Goal: Task Accomplishment & Management: Complete application form

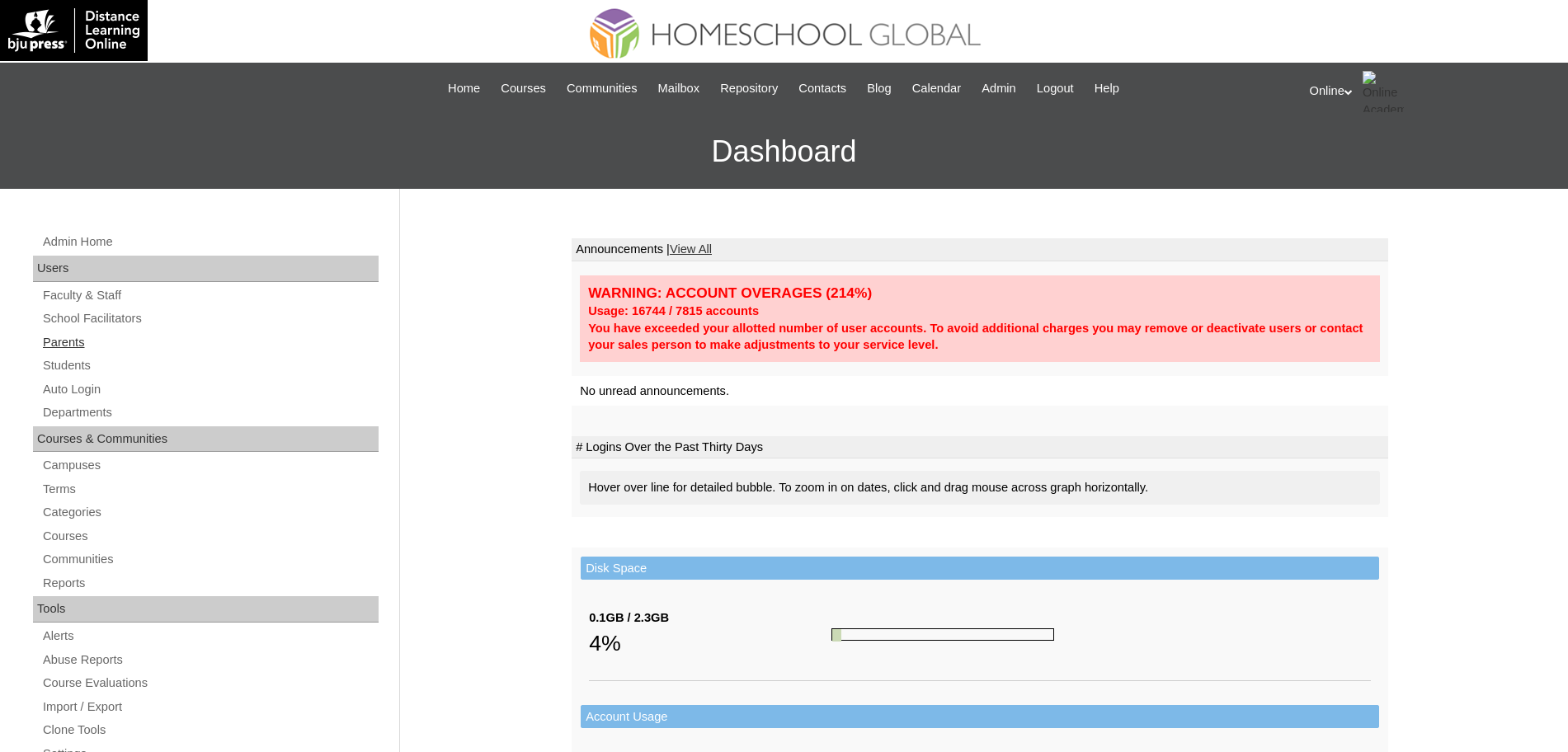
click at [83, 347] on link "Parents" at bounding box center [209, 343] width 337 height 21
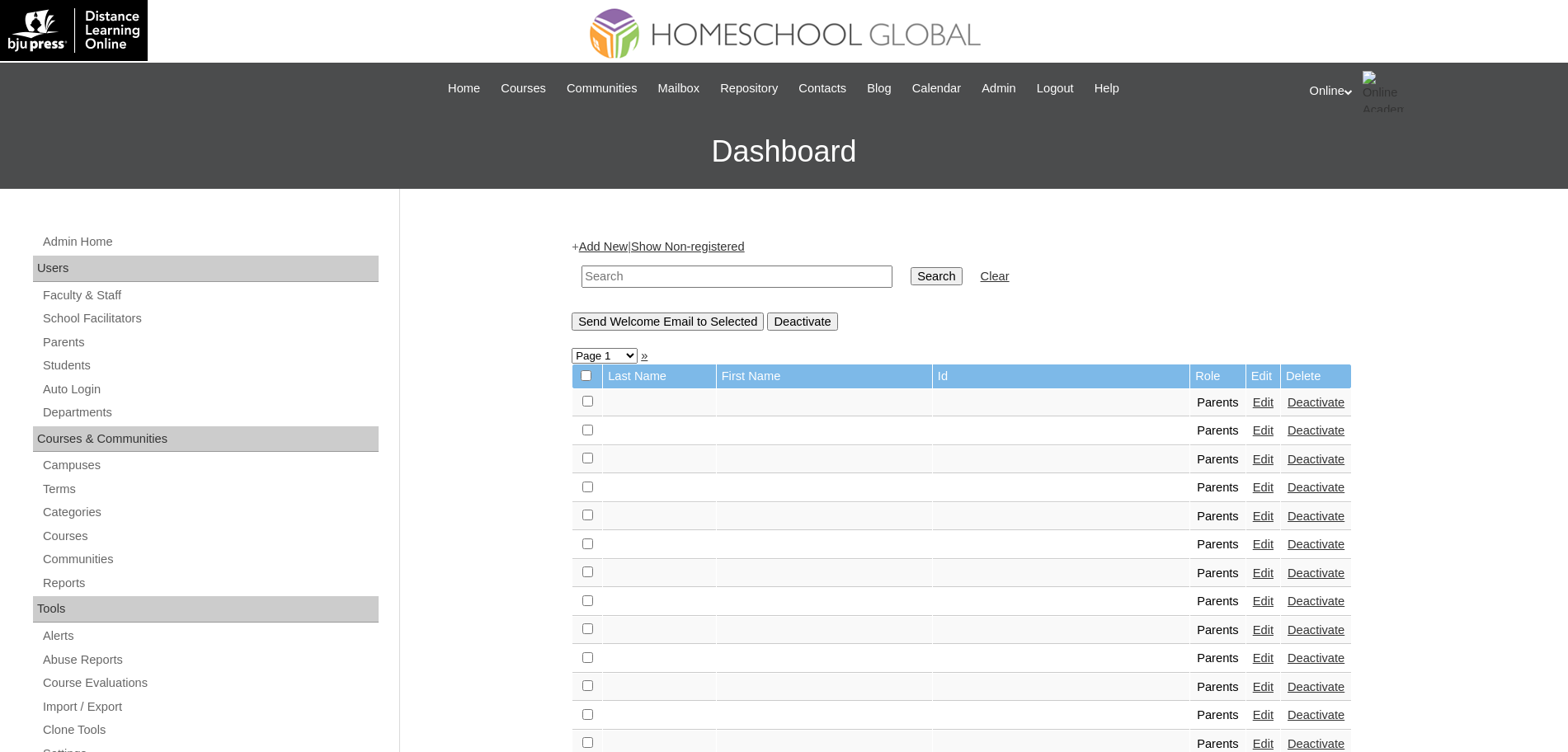
click at [623, 242] on link "Add New" at bounding box center [603, 247] width 49 height 13
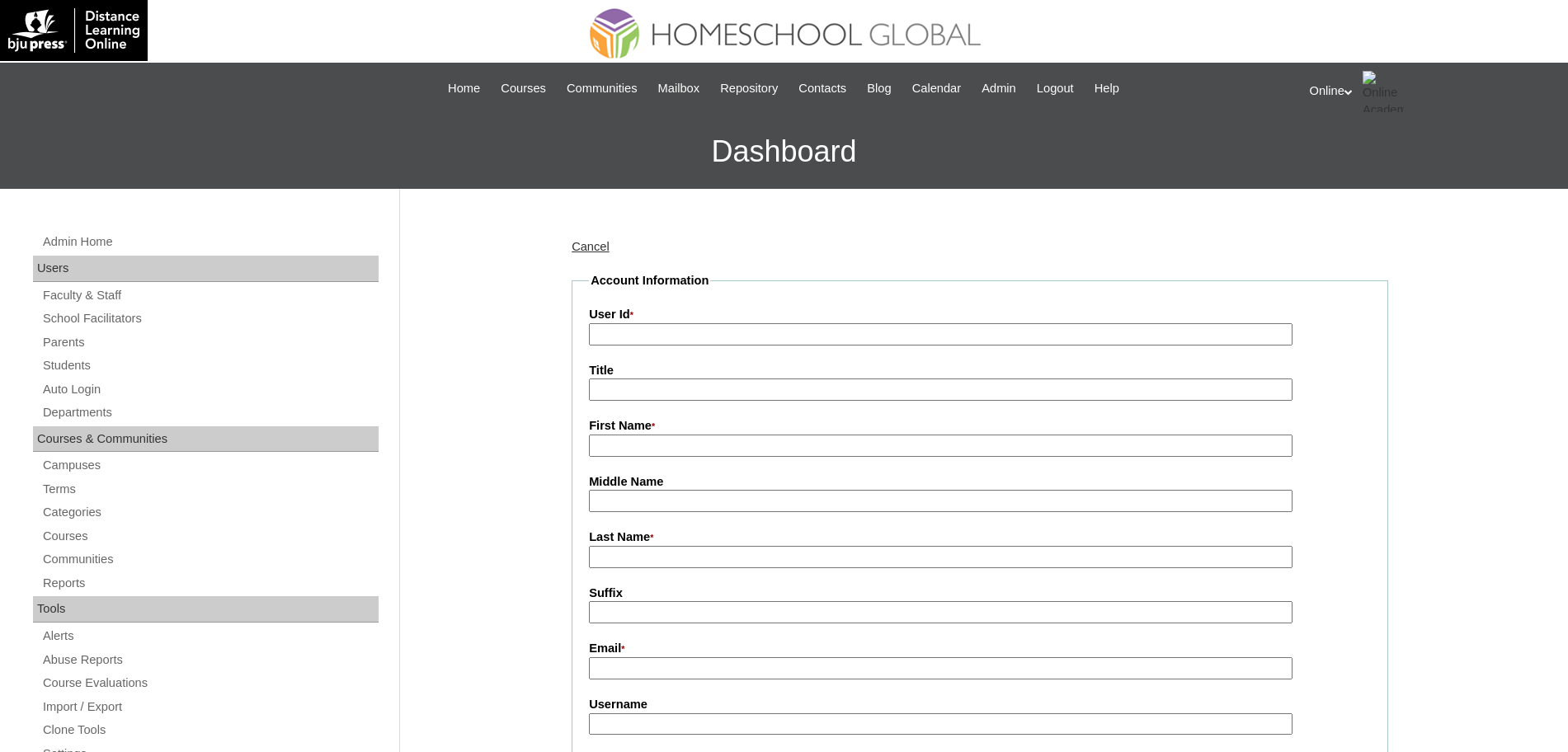
click at [629, 331] on input "User Id *" at bounding box center [939, 334] width 703 height 22
paste input "HGP0208-OACAD2025"
type input "HGP0208-OACAD2025"
click at [668, 439] on input "First Name *" at bounding box center [939, 446] width 703 height 22
paste input "Ava Georgina"
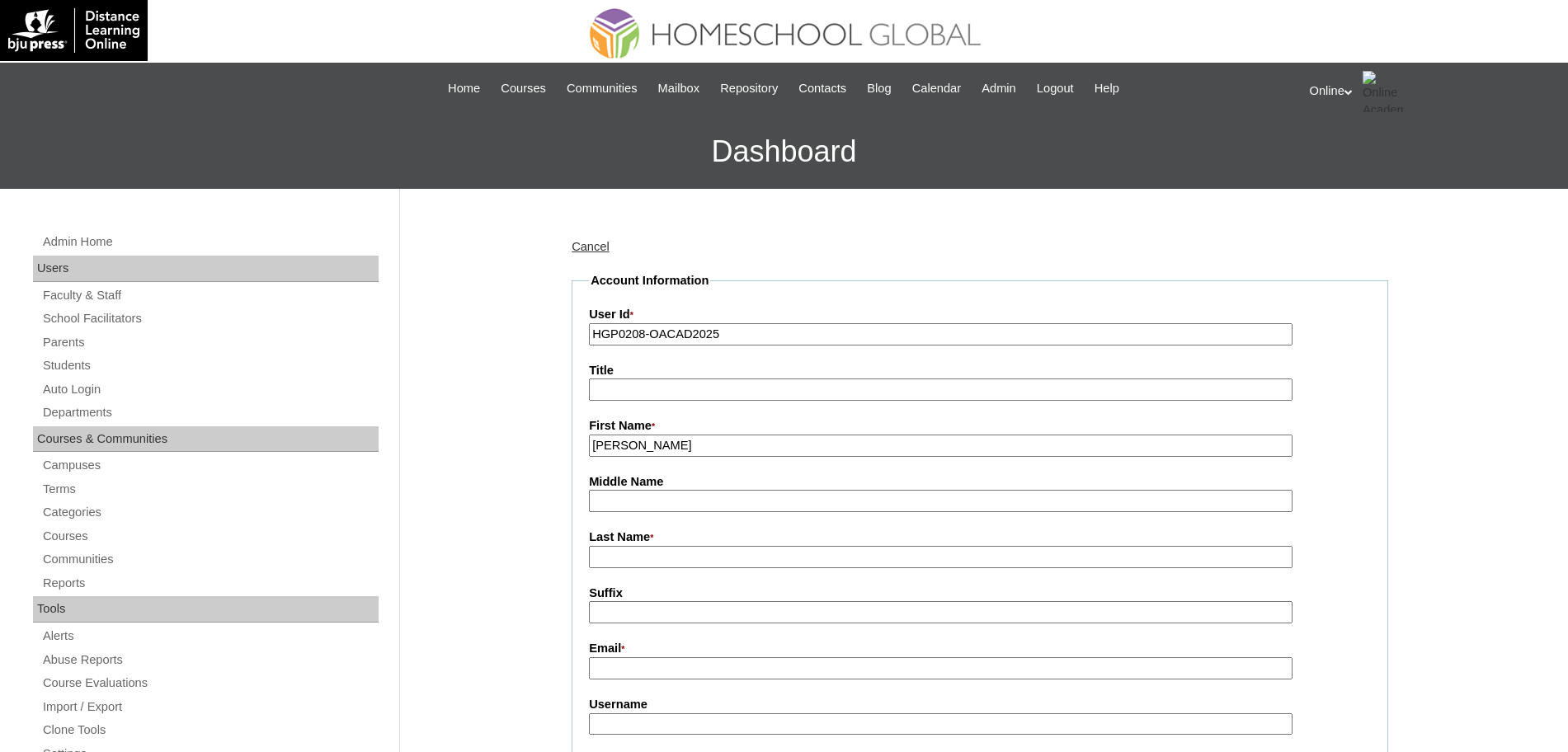
type input "Ava Georgina"
click at [632, 553] on input "Last Name *" at bounding box center [939, 558] width 703 height 22
click at [647, 507] on input "Middle Name" at bounding box center [939, 501] width 703 height 22
type input "Lazaro"
click at [627, 565] on input "Last Name *" at bounding box center [939, 558] width 703 height 22
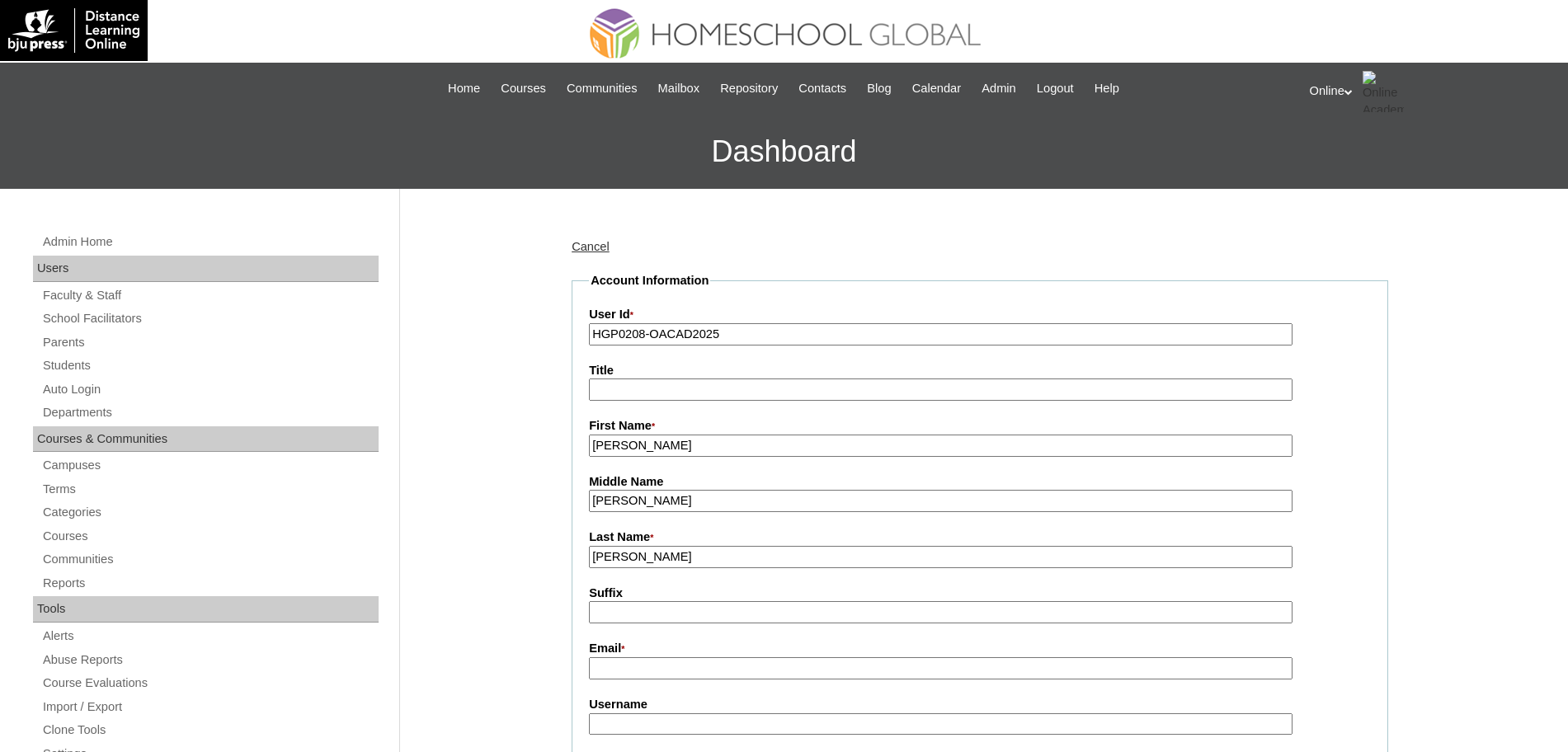
type input "Rivera"
click at [638, 619] on input "Suffix" at bounding box center [939, 613] width 703 height 22
drag, startPoint x: 704, startPoint y: 441, endPoint x: 530, endPoint y: 420, distance: 175.3
paste input "rturo John Rivera III"
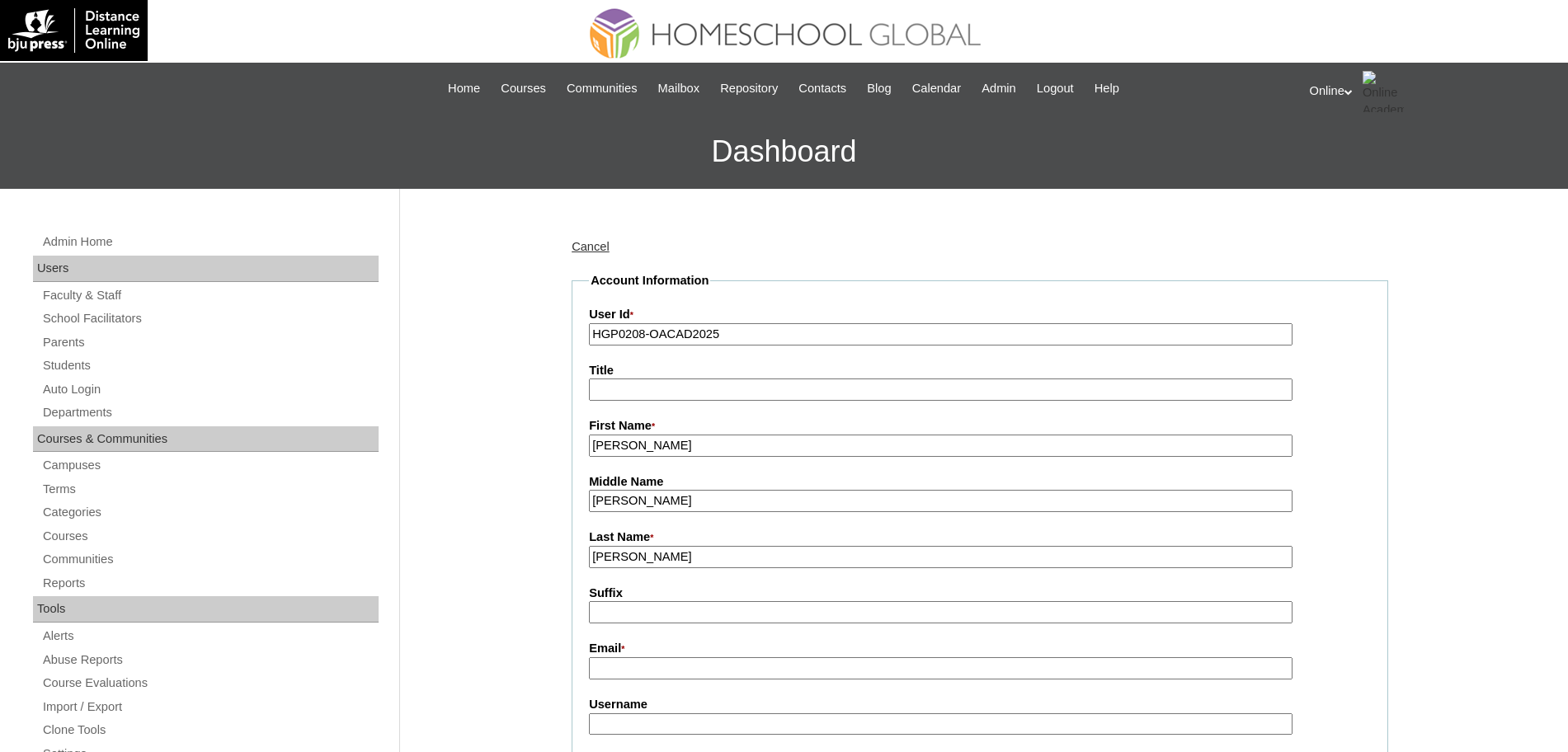
type input "Arturo John"
click at [625, 504] on input "Lazaro" at bounding box center [939, 501] width 703 height 22
type input "L"
click at [648, 559] on input "Rivera" at bounding box center [939, 558] width 703 height 22
click at [629, 614] on input "Suffix" at bounding box center [939, 613] width 703 height 22
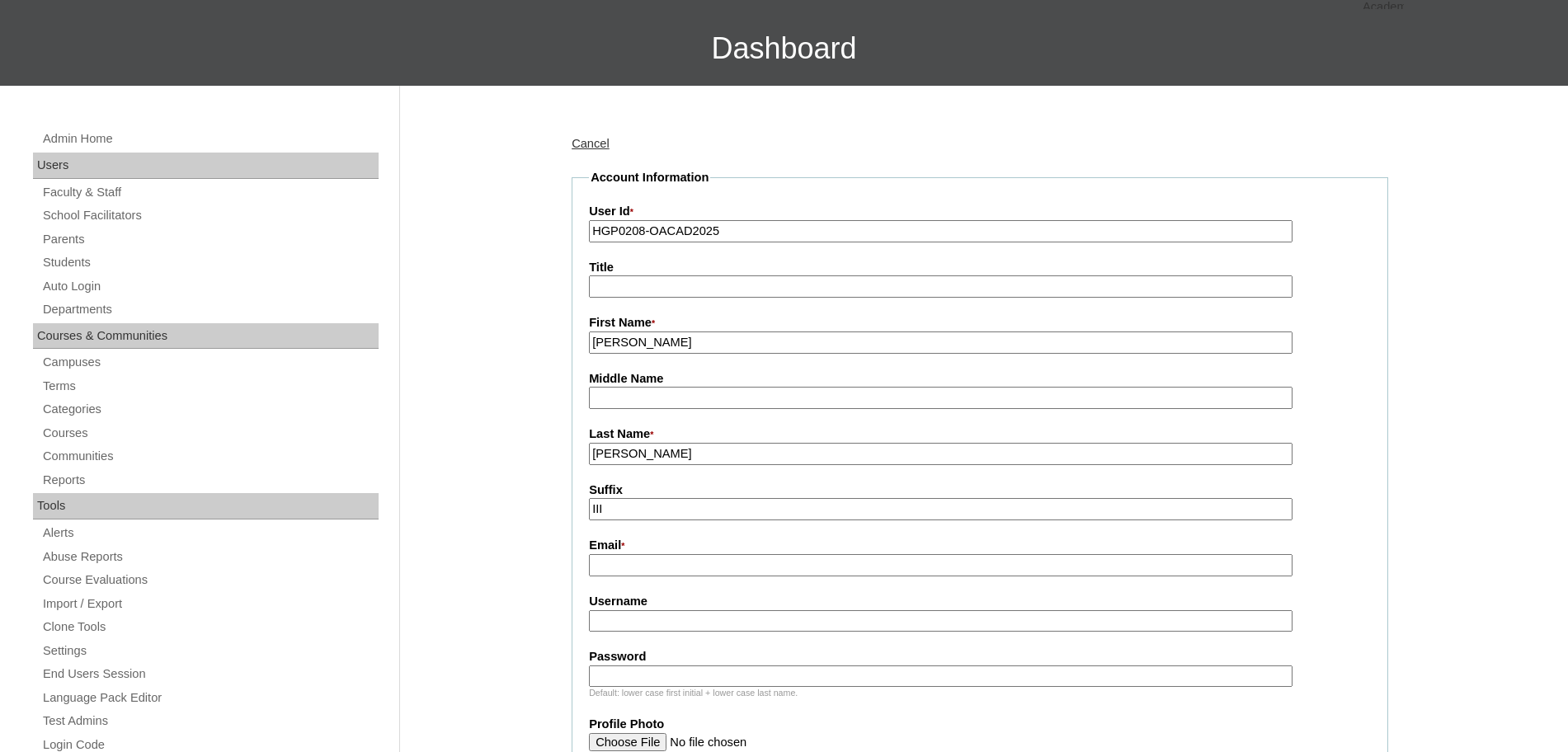
scroll to position [104, 0]
type input "III"
click at [647, 566] on input "Email *" at bounding box center [939, 564] width 703 height 22
paste input "janthansfurn@gmail.com"
type input "janthansfurn@gmail.com"
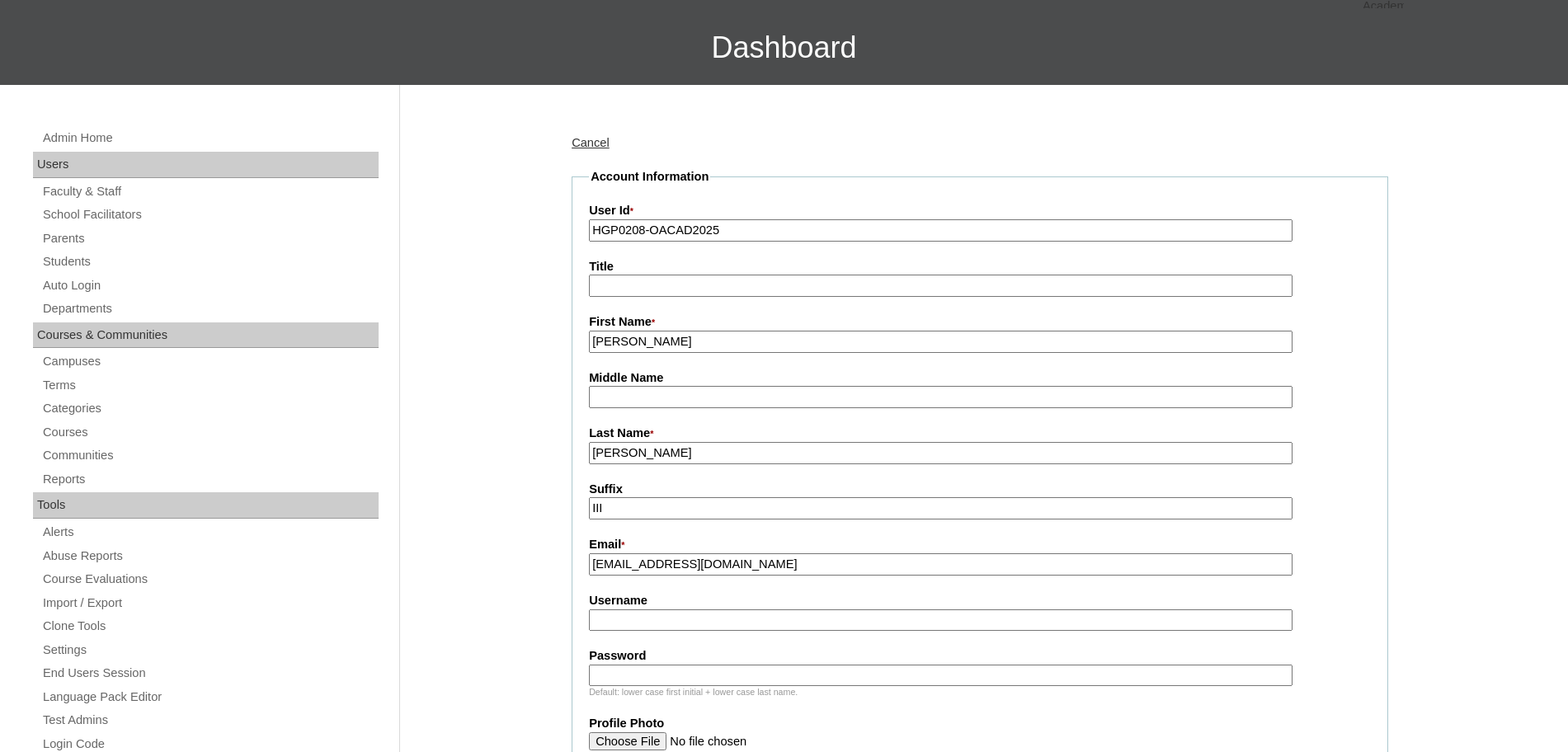
click at [621, 623] on input "Username" at bounding box center [939, 621] width 703 height 22
paste input "ajrivera2025 9YRDj"
type input "ajrivera2025"
click at [653, 680] on input "Password" at bounding box center [939, 676] width 703 height 22
paste input "9YRDj"
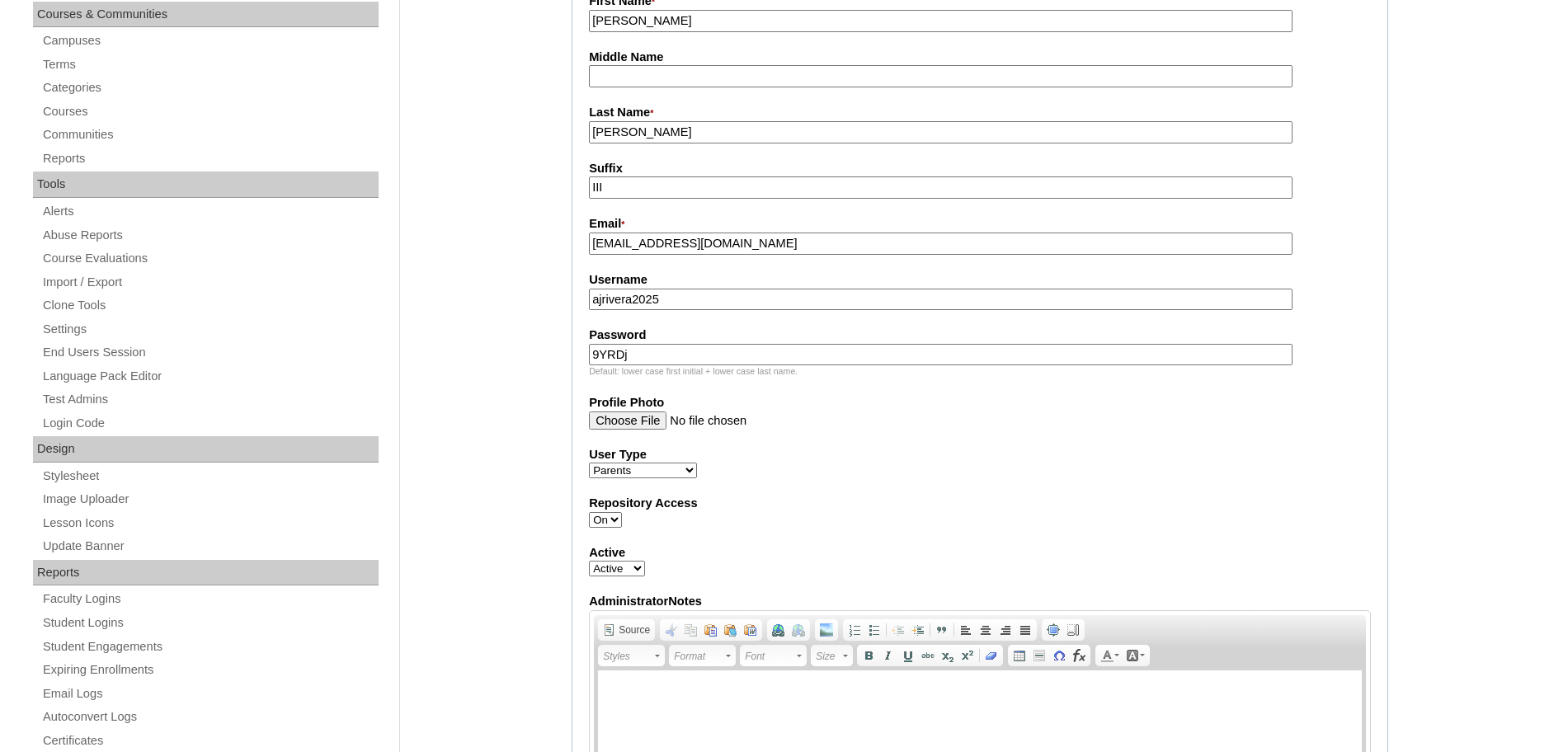
scroll to position [426, 0]
type input "9YRDj"
click at [686, 471] on select "Faculty Staff Student Parents School Facilitators" at bounding box center [643, 469] width 108 height 16
click at [588, 465] on select "Faculty Staff Student Parents School Facilitators" at bounding box center [643, 469] width 108 height 16
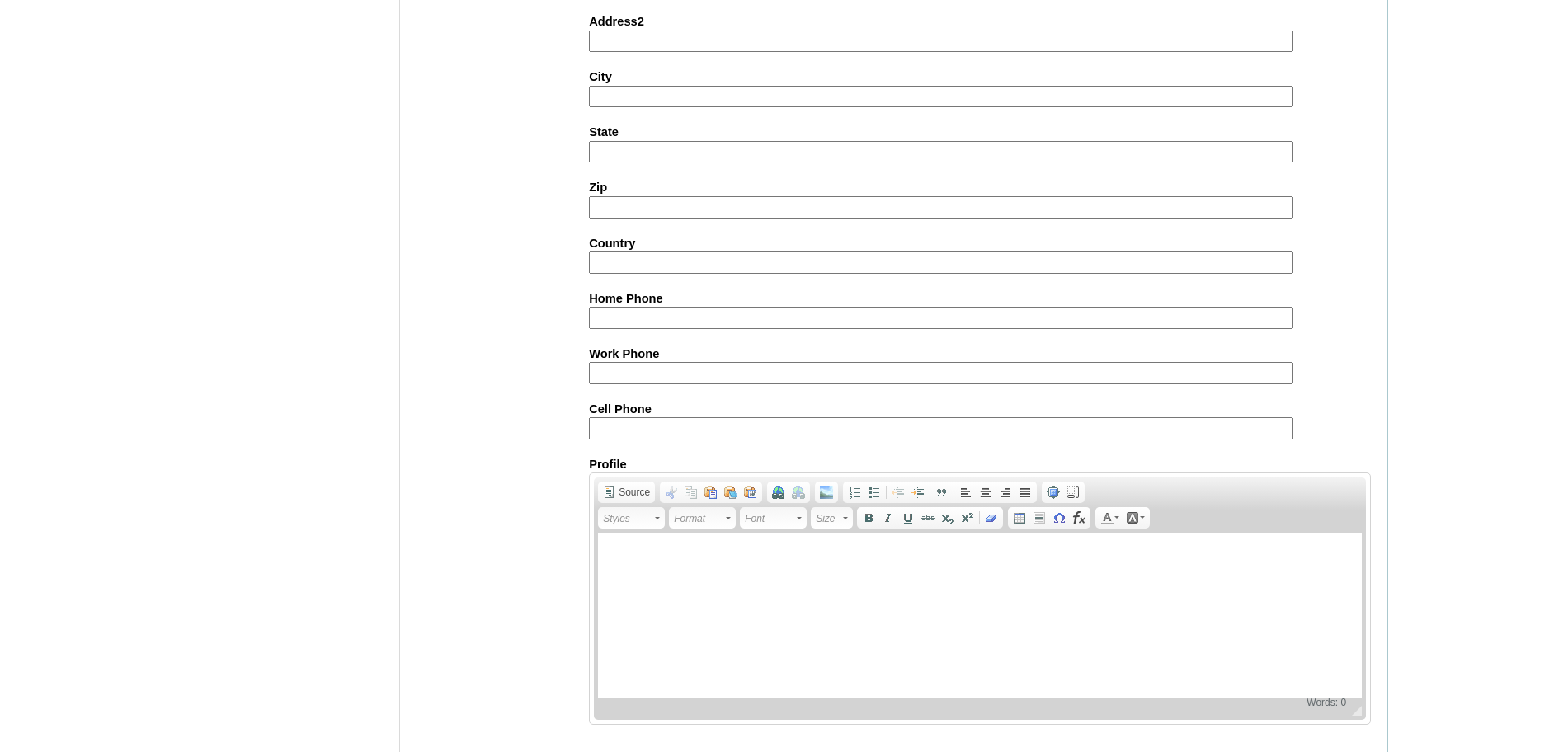
scroll to position [1477, 0]
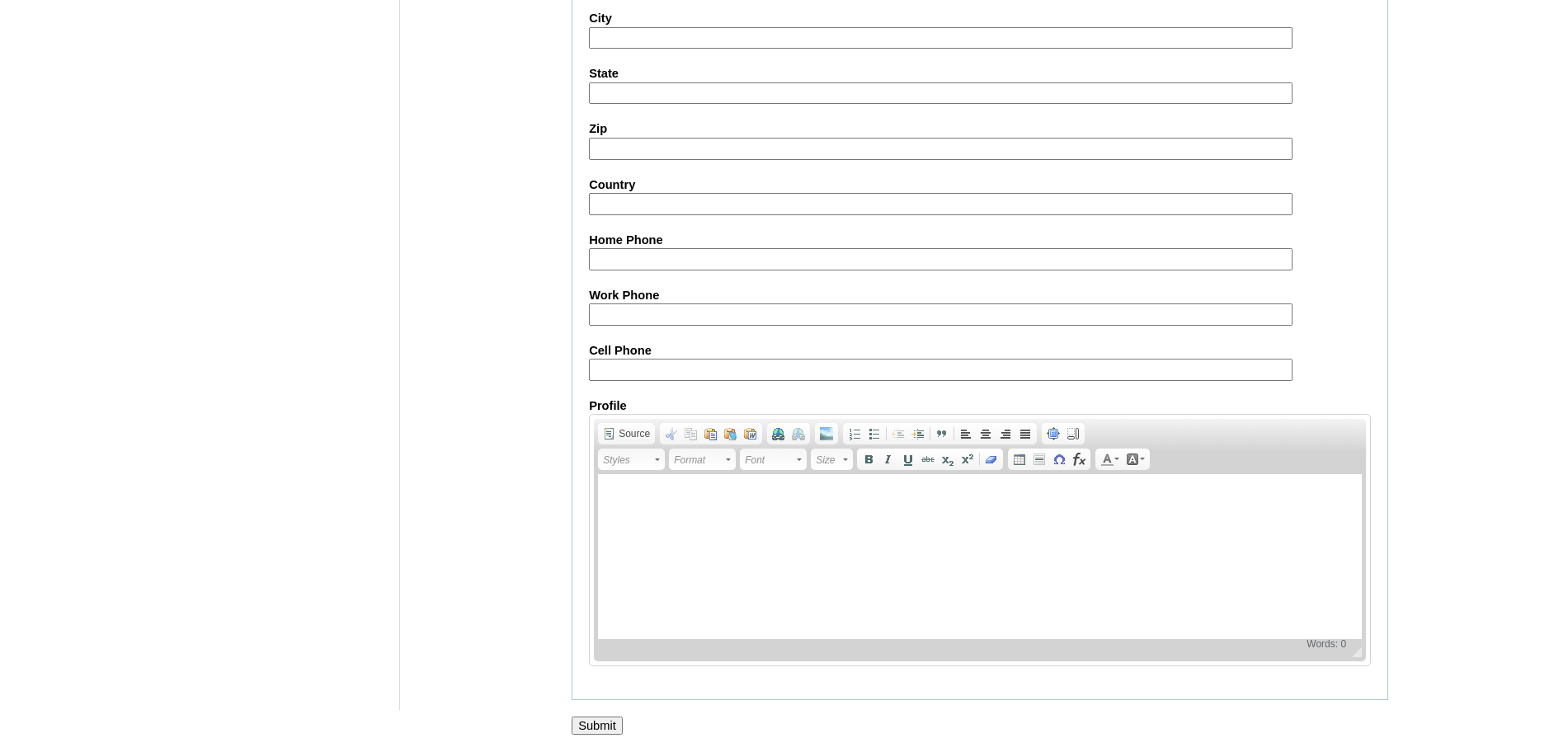
click at [608, 723] on input "Submit" at bounding box center [597, 725] width 51 height 18
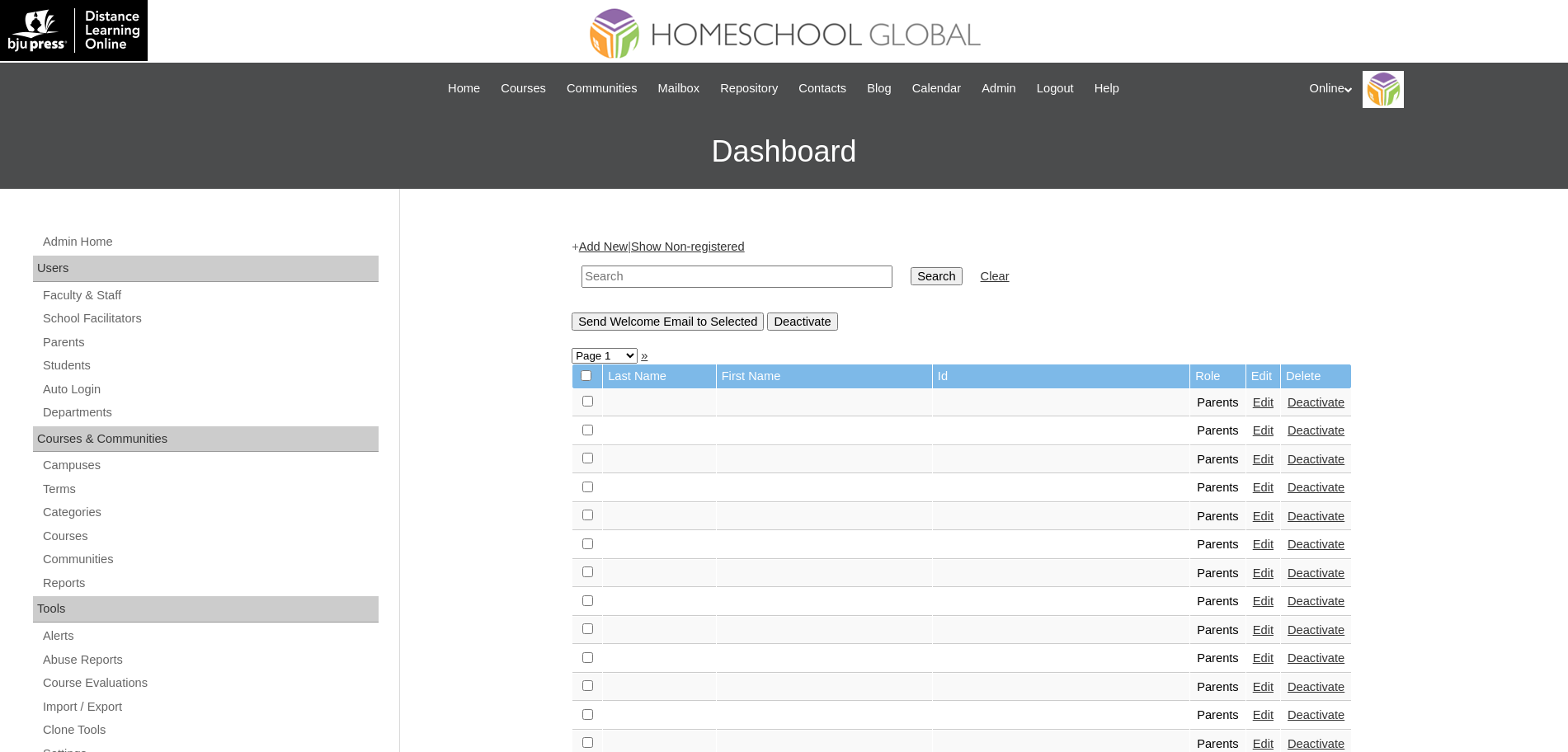
click at [617, 243] on link "Add New" at bounding box center [603, 247] width 49 height 13
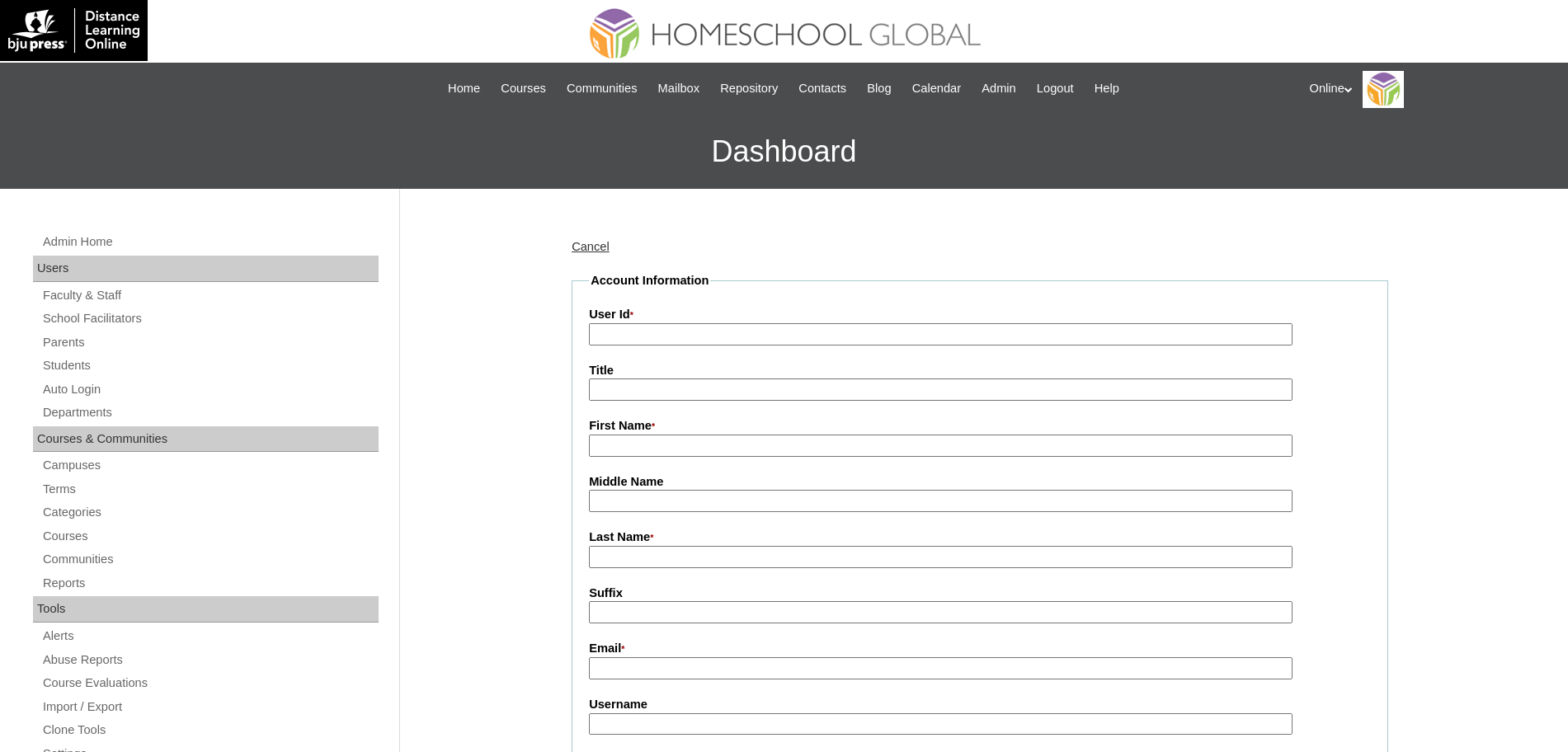
click at [641, 333] on input "User Id *" at bounding box center [939, 334] width 703 height 22
paste input "HGP0209-OACAD2025"
type input "HGP0209-OACAD2025"
click at [681, 441] on input "First Name *" at bounding box center [939, 446] width 703 height 22
paste input "Annabelle Catembung"
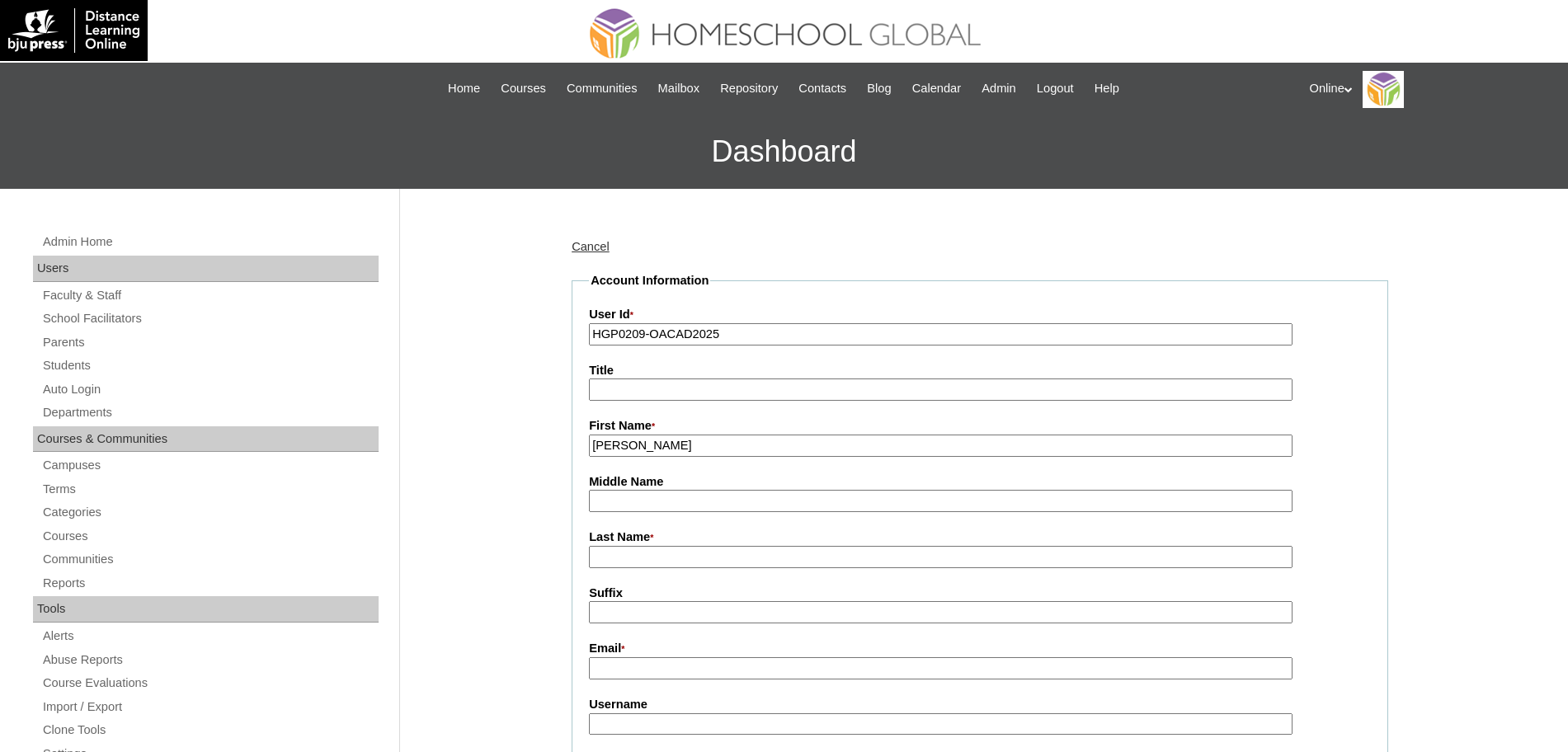
type input "Annabelle"
click at [620, 558] on input "Last Name *" at bounding box center [939, 558] width 703 height 22
paste input "Catembung"
type input "Catembung"
click at [637, 674] on input "Email *" at bounding box center [939, 669] width 703 height 22
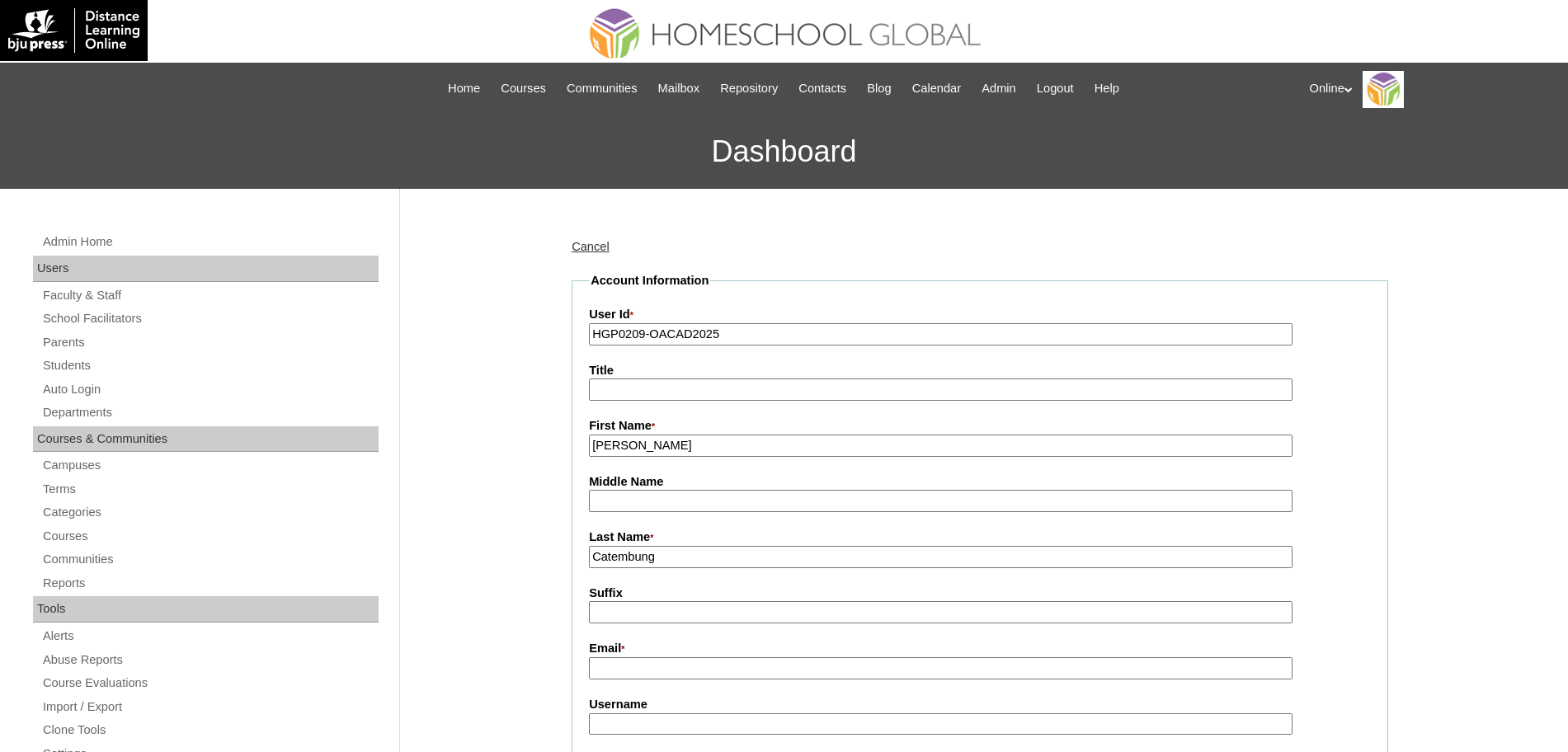
paste input "Catembung"
type input "Catembung"
paste input "annabelle.catembung@yahoo.com"
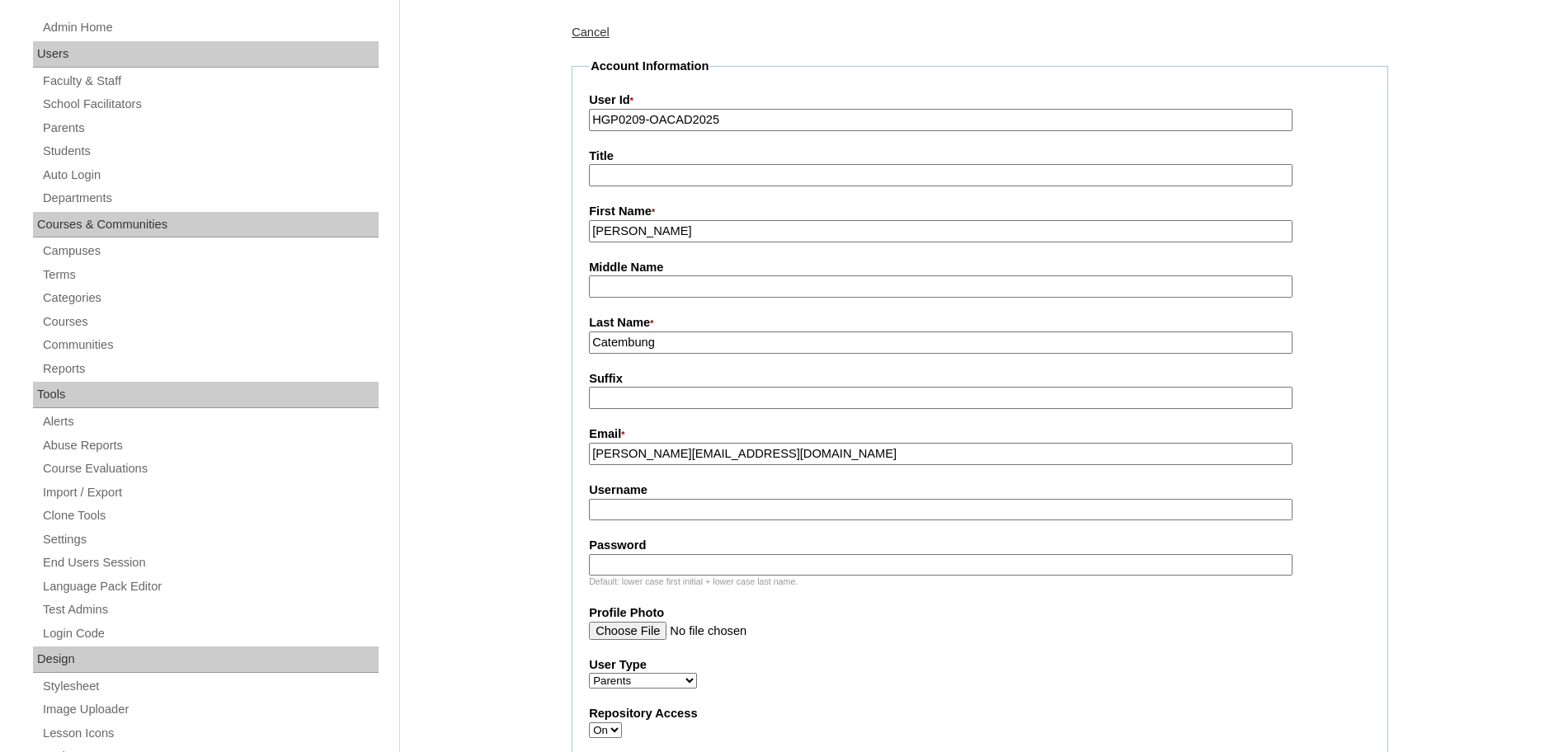
scroll to position [218, 0]
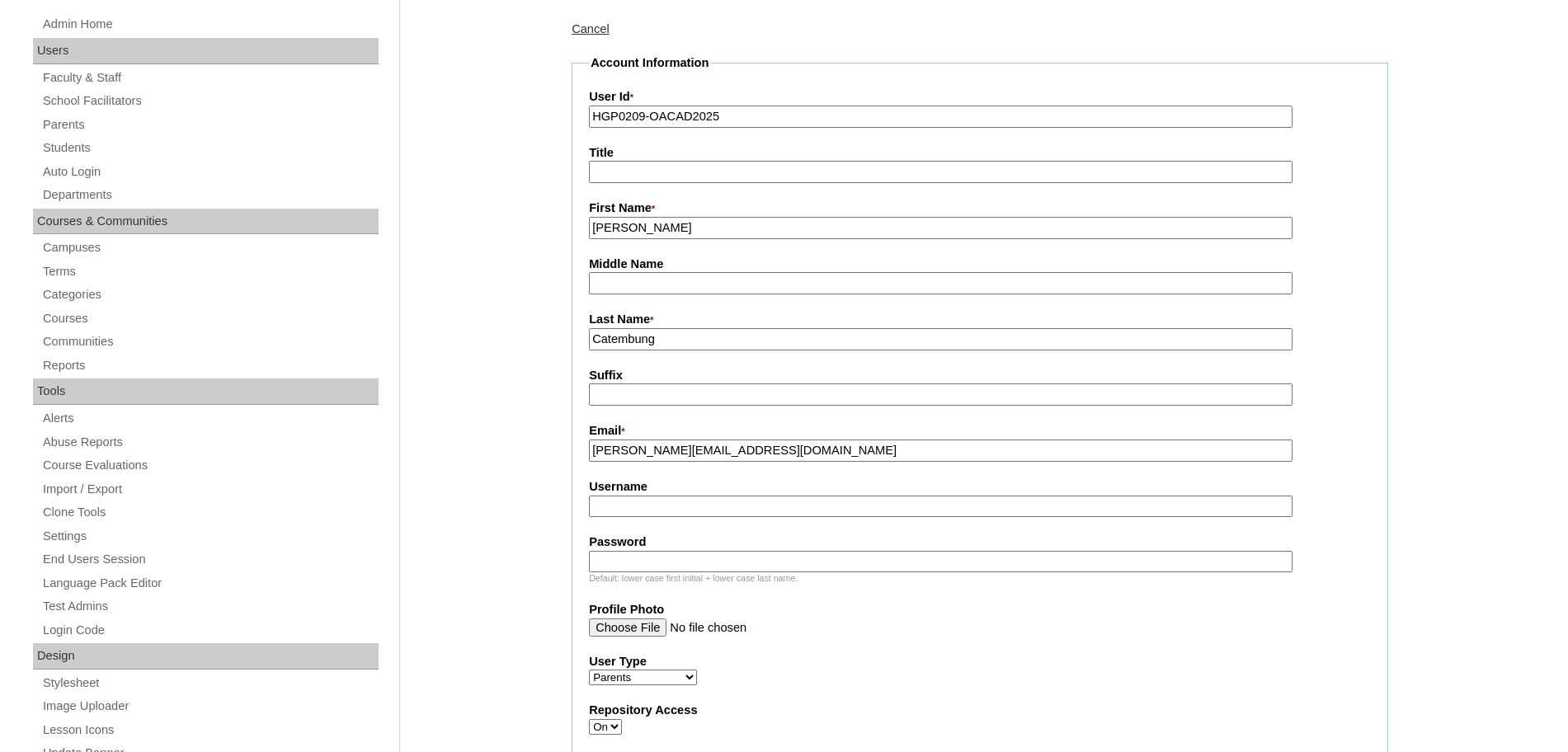
type input "annabelle.catembung@yahoo.com"
click at [679, 518] on input "Username" at bounding box center [939, 507] width 703 height 22
paste input "acatembung sjkb7G"
type input "acatembung"
click at [617, 567] on input "Password" at bounding box center [939, 562] width 703 height 22
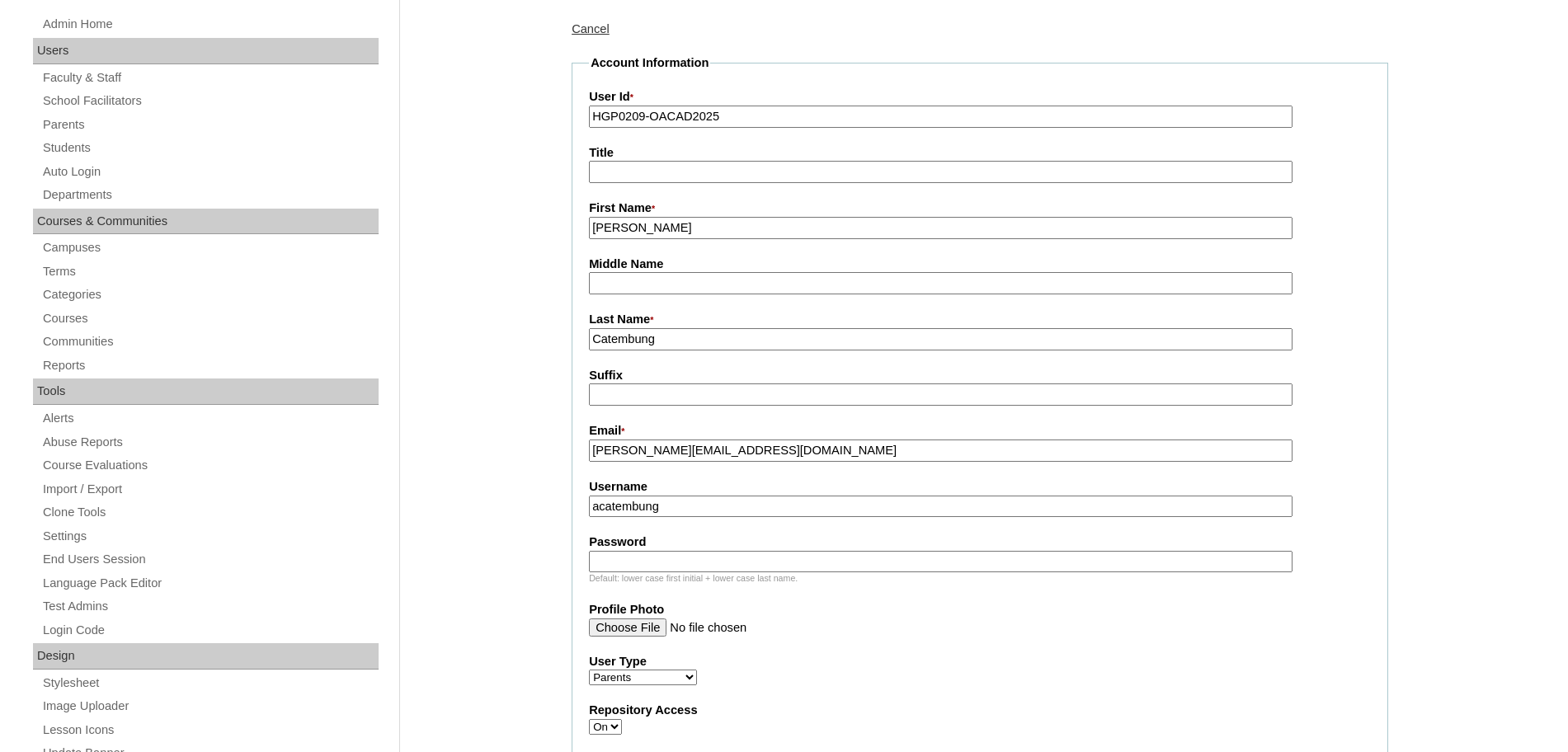
paste input "sjkb7G"
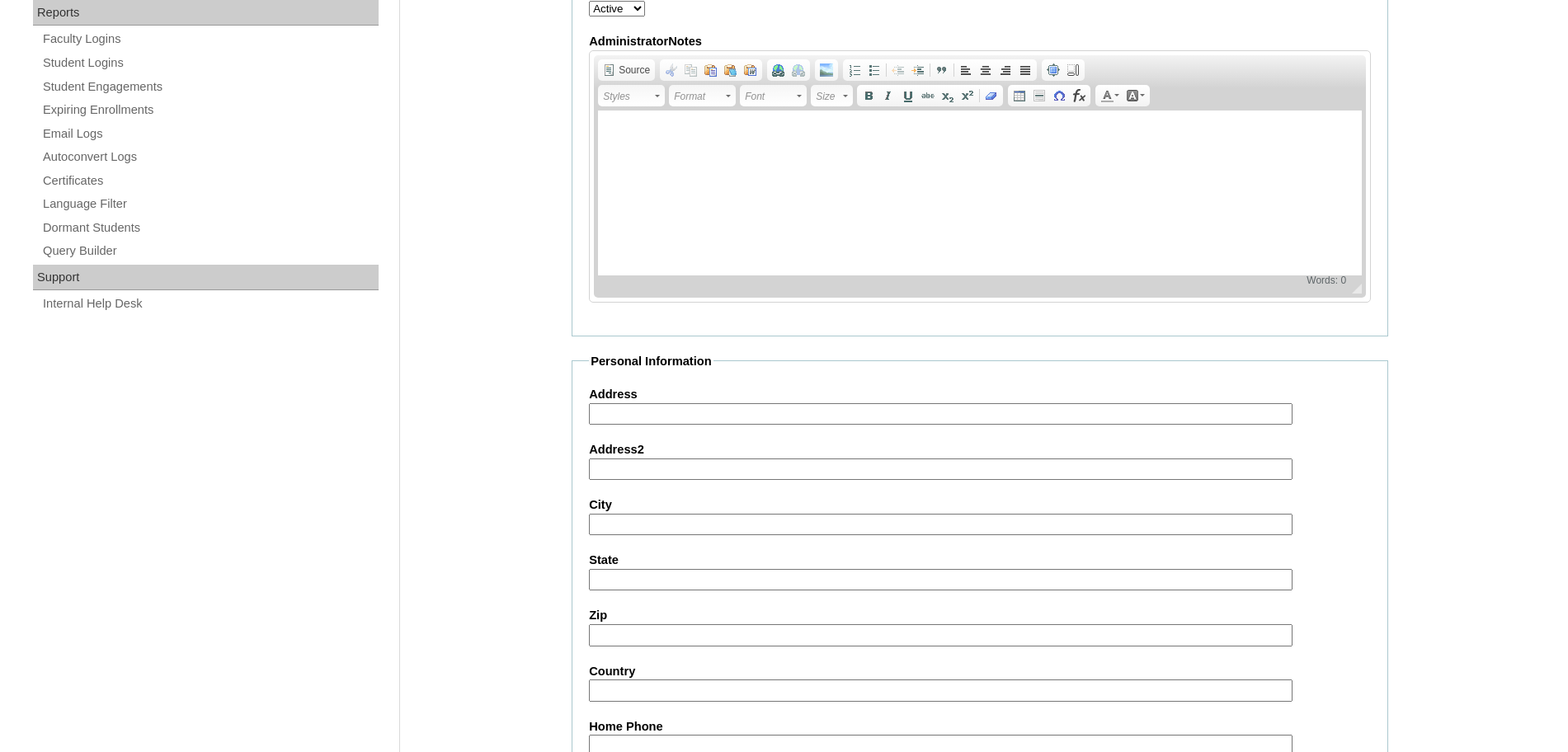
scroll to position [1477, 0]
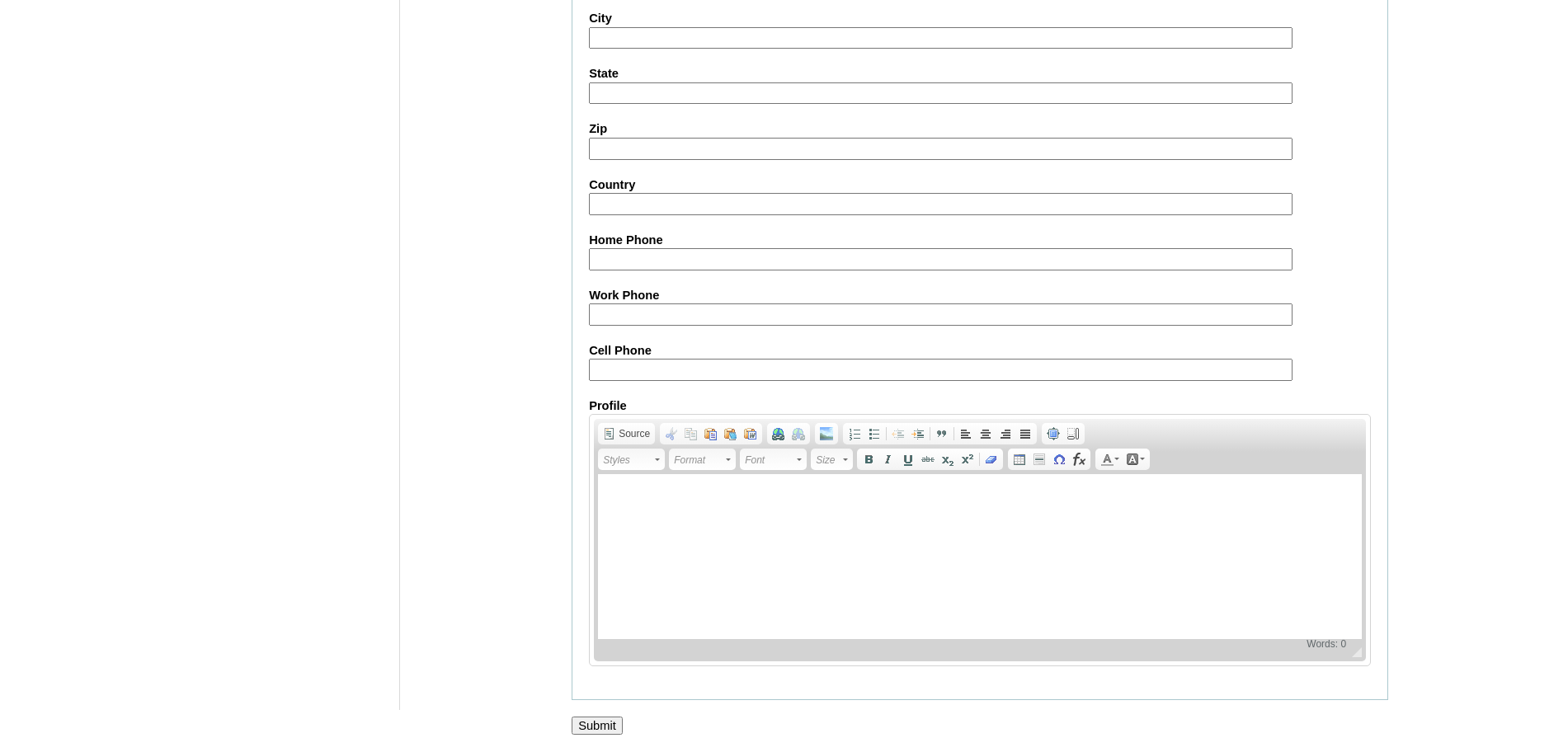
type input "sjkb7G"
click at [608, 717] on input "Submit" at bounding box center [597, 725] width 51 height 18
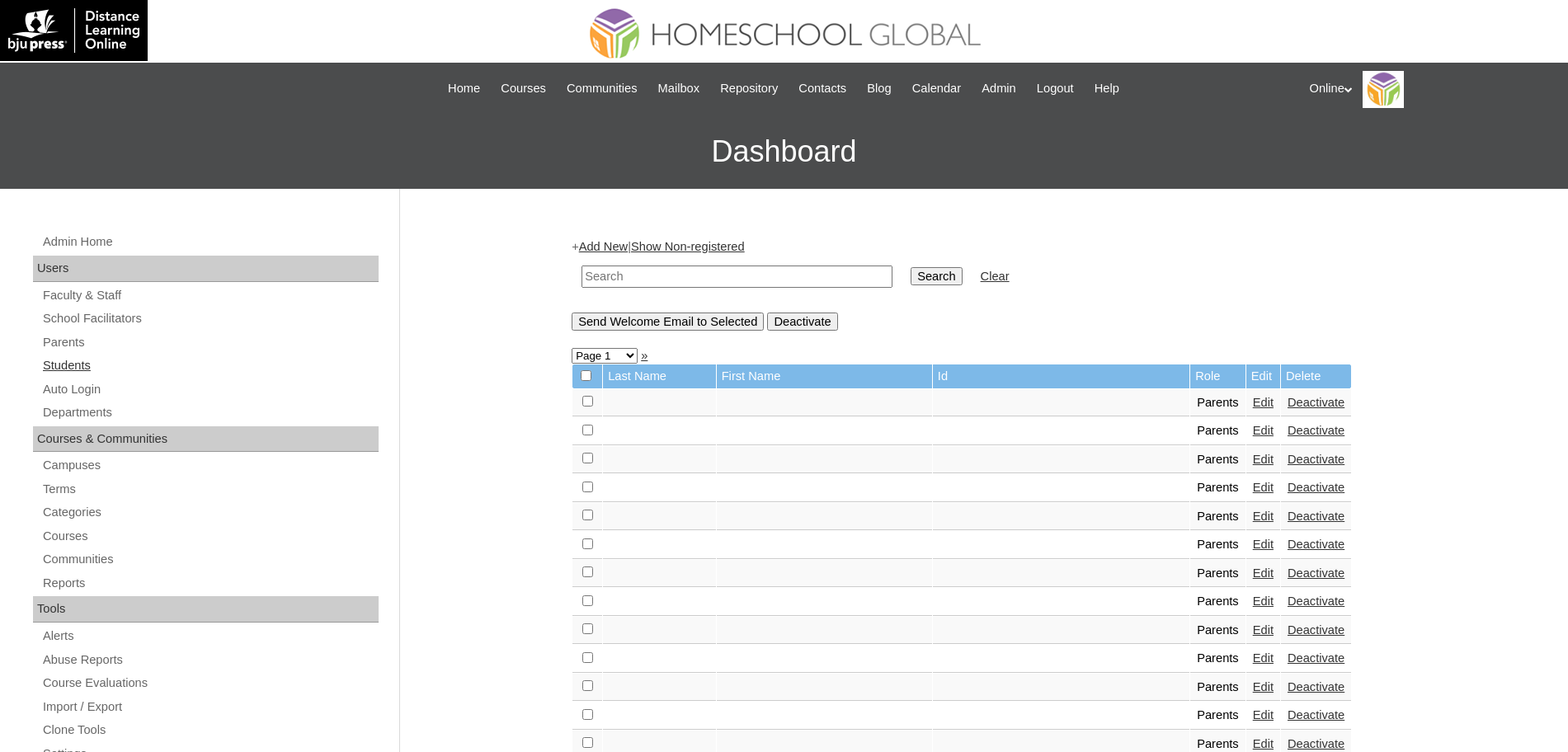
click at [52, 365] on link "Students" at bounding box center [209, 366] width 337 height 21
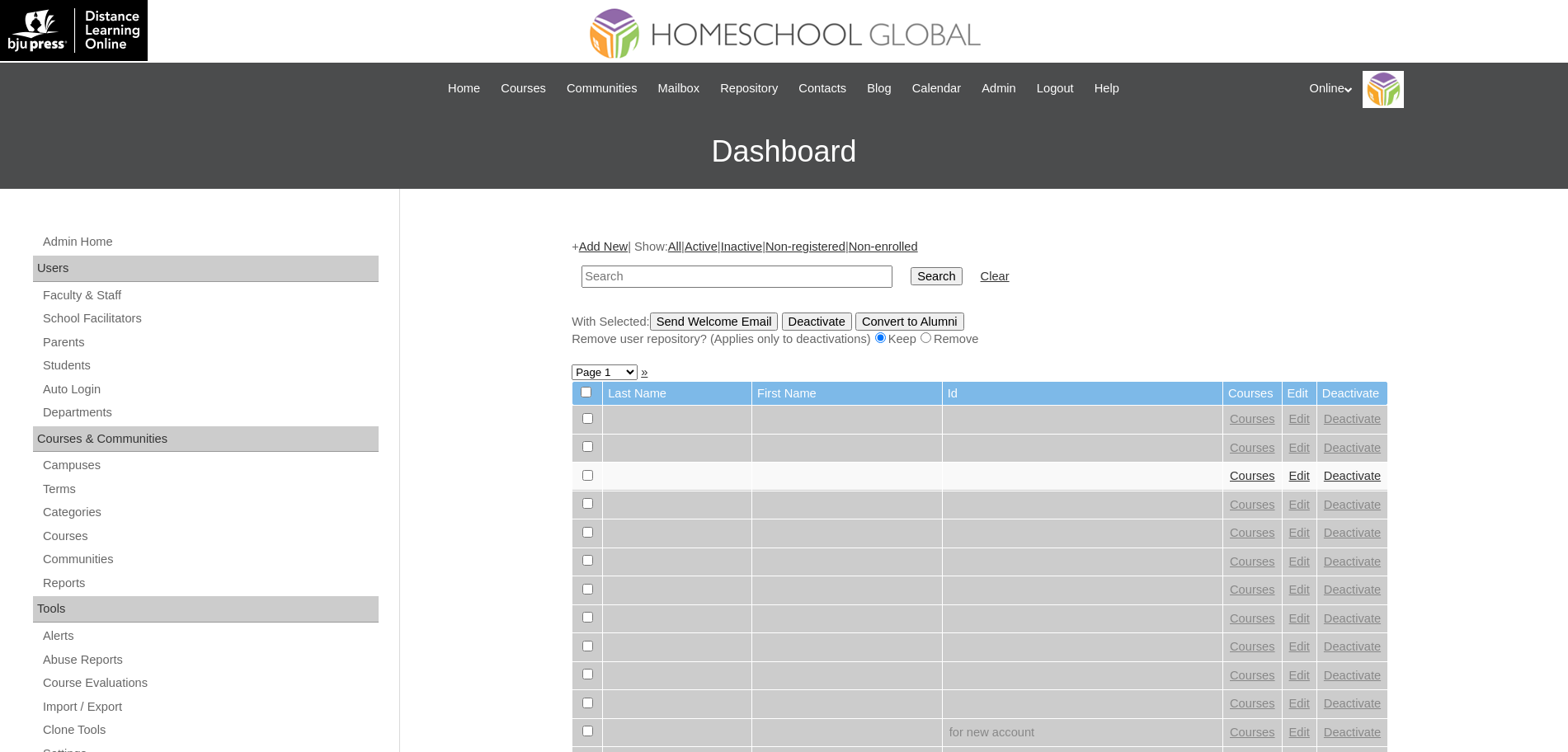
click at [605, 243] on link "Add New" at bounding box center [603, 247] width 49 height 13
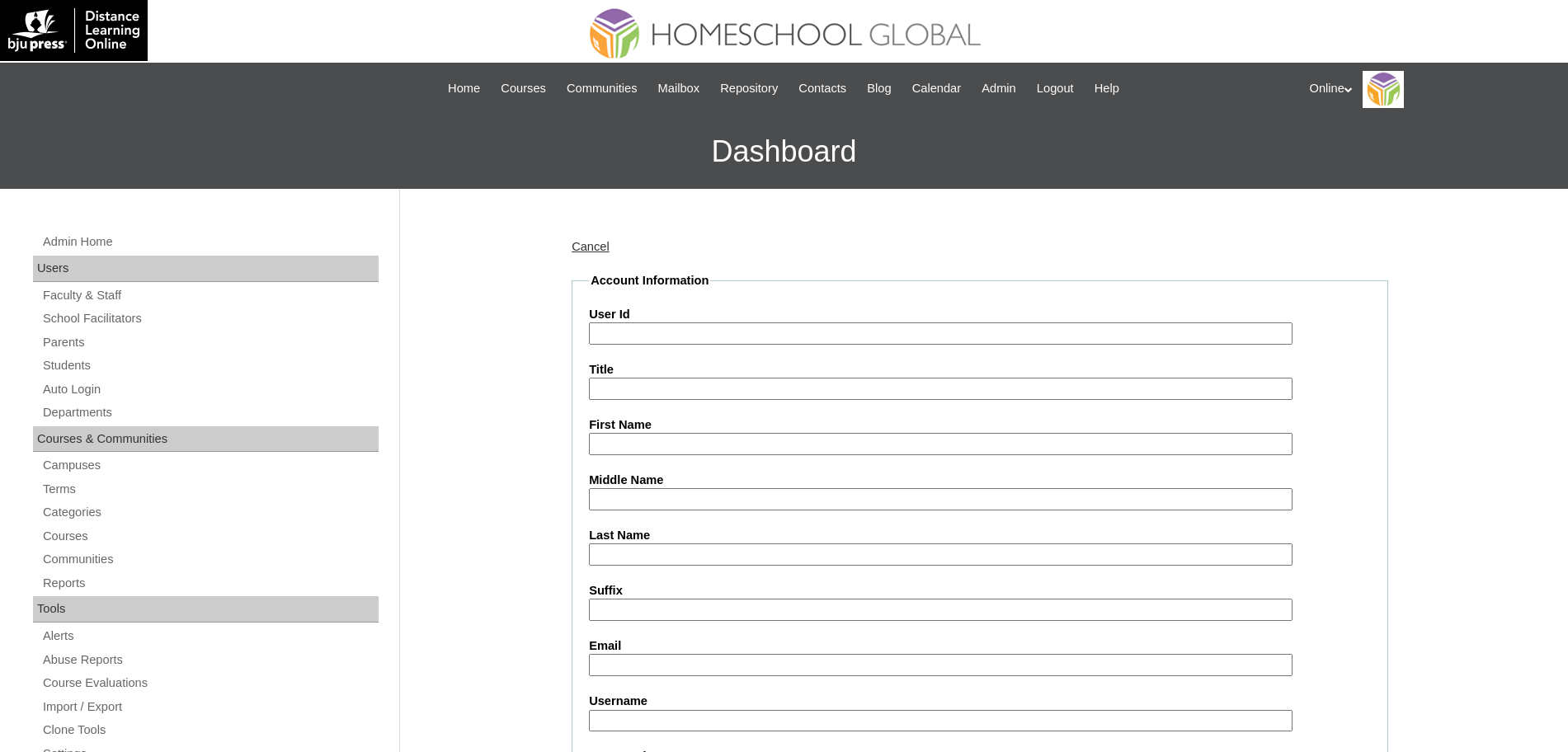
click at [651, 332] on input "User Id" at bounding box center [939, 333] width 703 height 22
paste input "HG254OACAD2025"
type input "HG254OACAD2025"
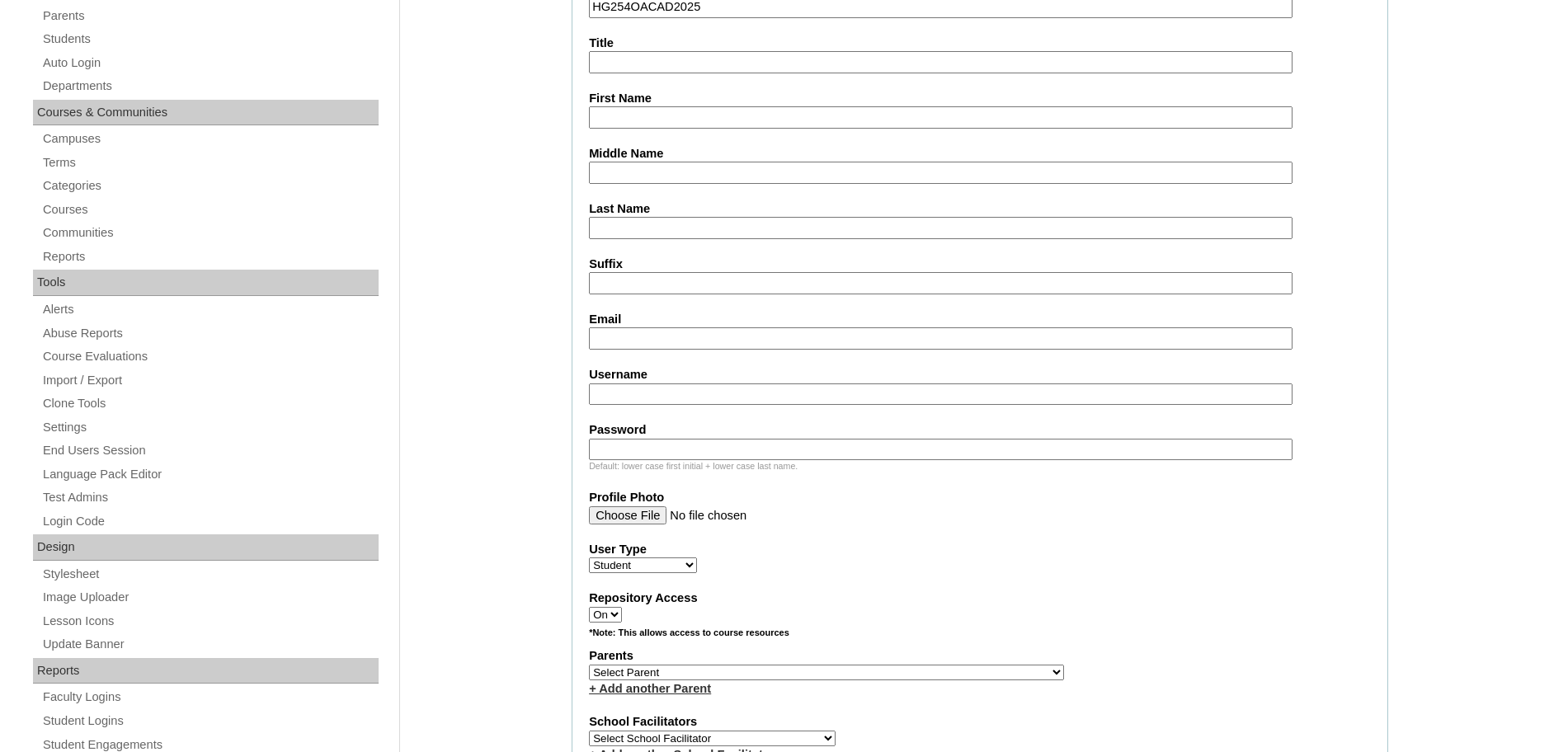
scroll to position [328, 0]
click at [695, 390] on input "Username" at bounding box center [939, 393] width 703 height 22
paste input "ava.rivera2025 Ljhd8"
type input "ava.rivera2025"
click at [804, 447] on input "Password" at bounding box center [939, 448] width 703 height 22
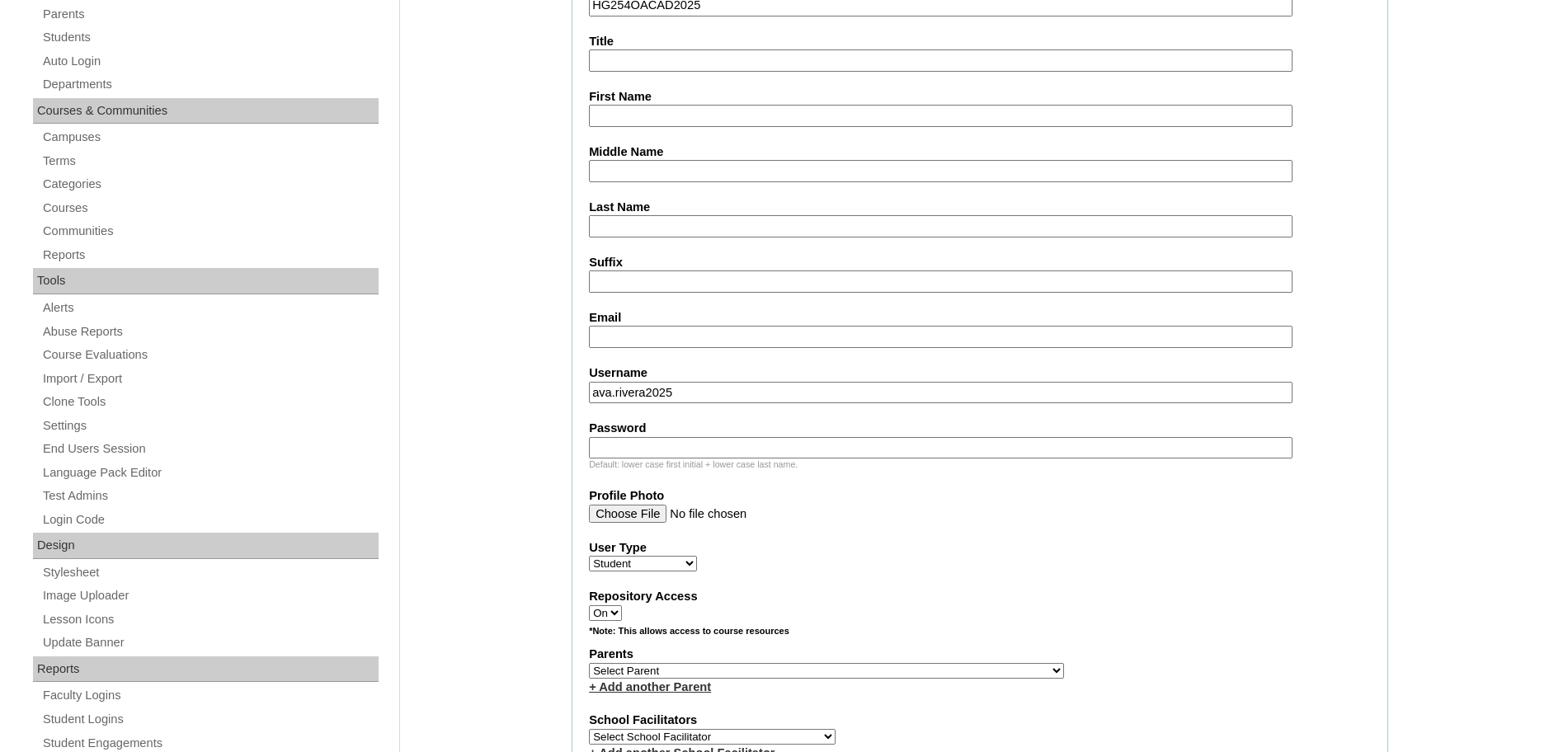
paste input "Ljhd8"
type input "Ljhd8"
click at [710, 334] on input "Email" at bounding box center [939, 337] width 703 height 22
paste input "janthansfurn@gmail.com"
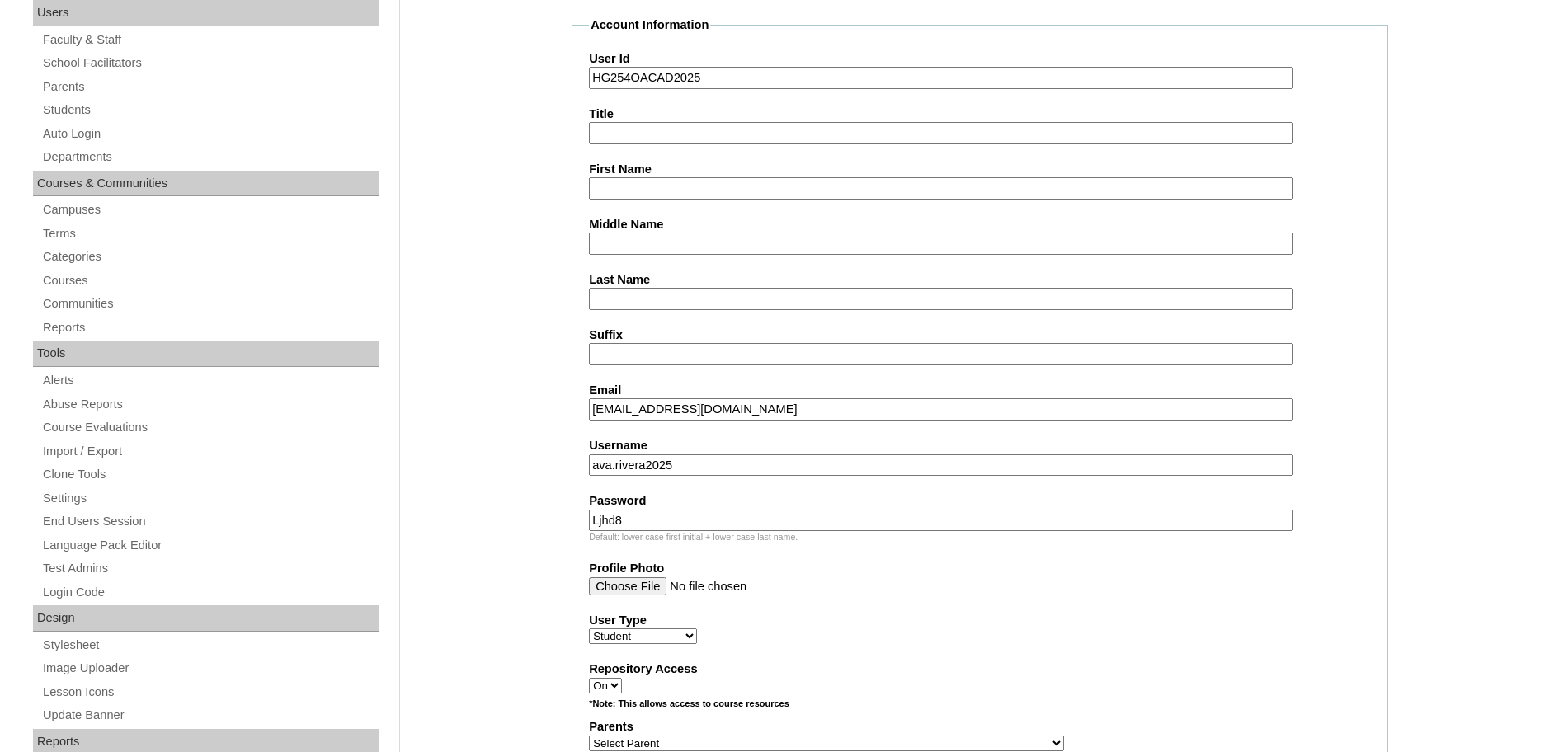
scroll to position [248, 0]
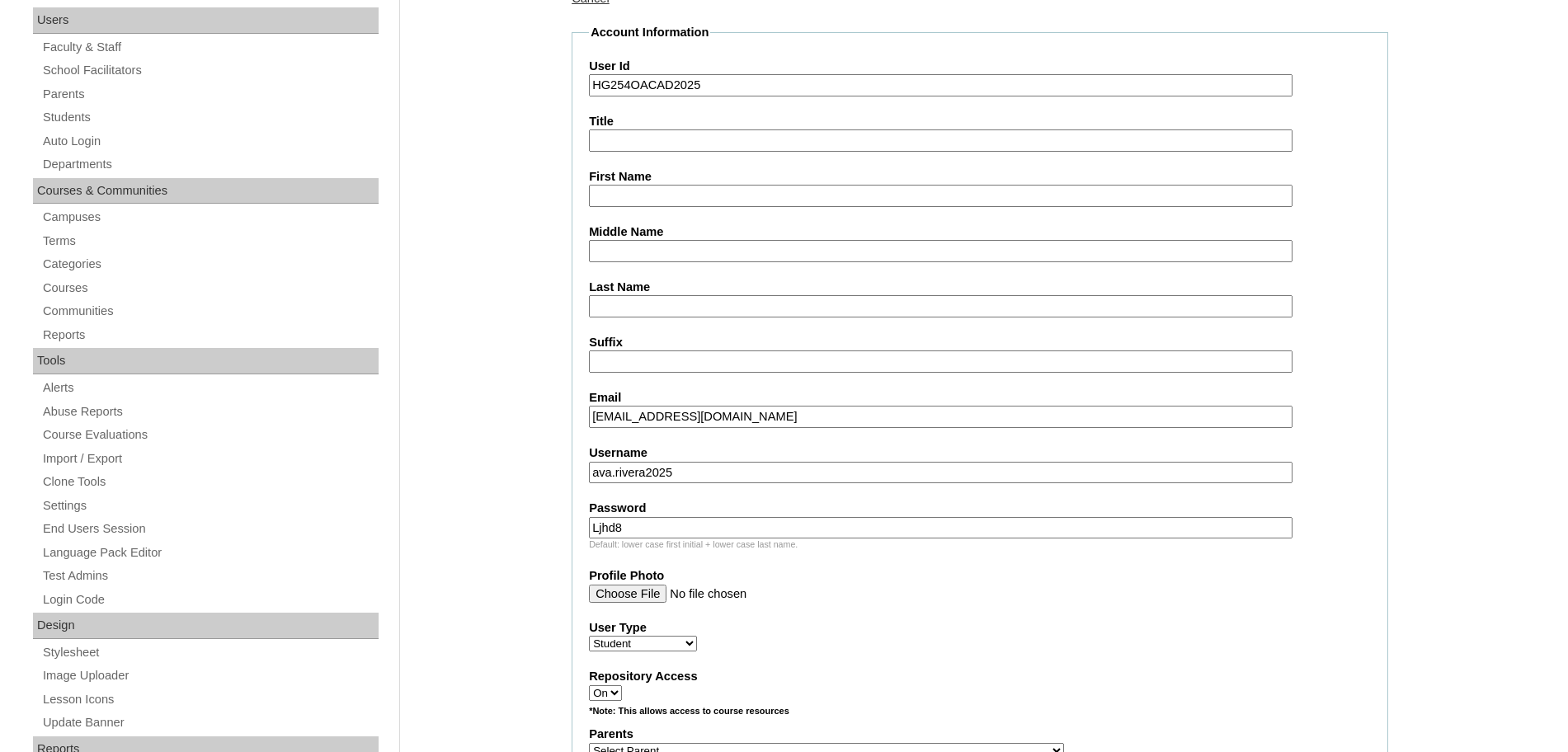
type input "janthansfurn@gmail.com"
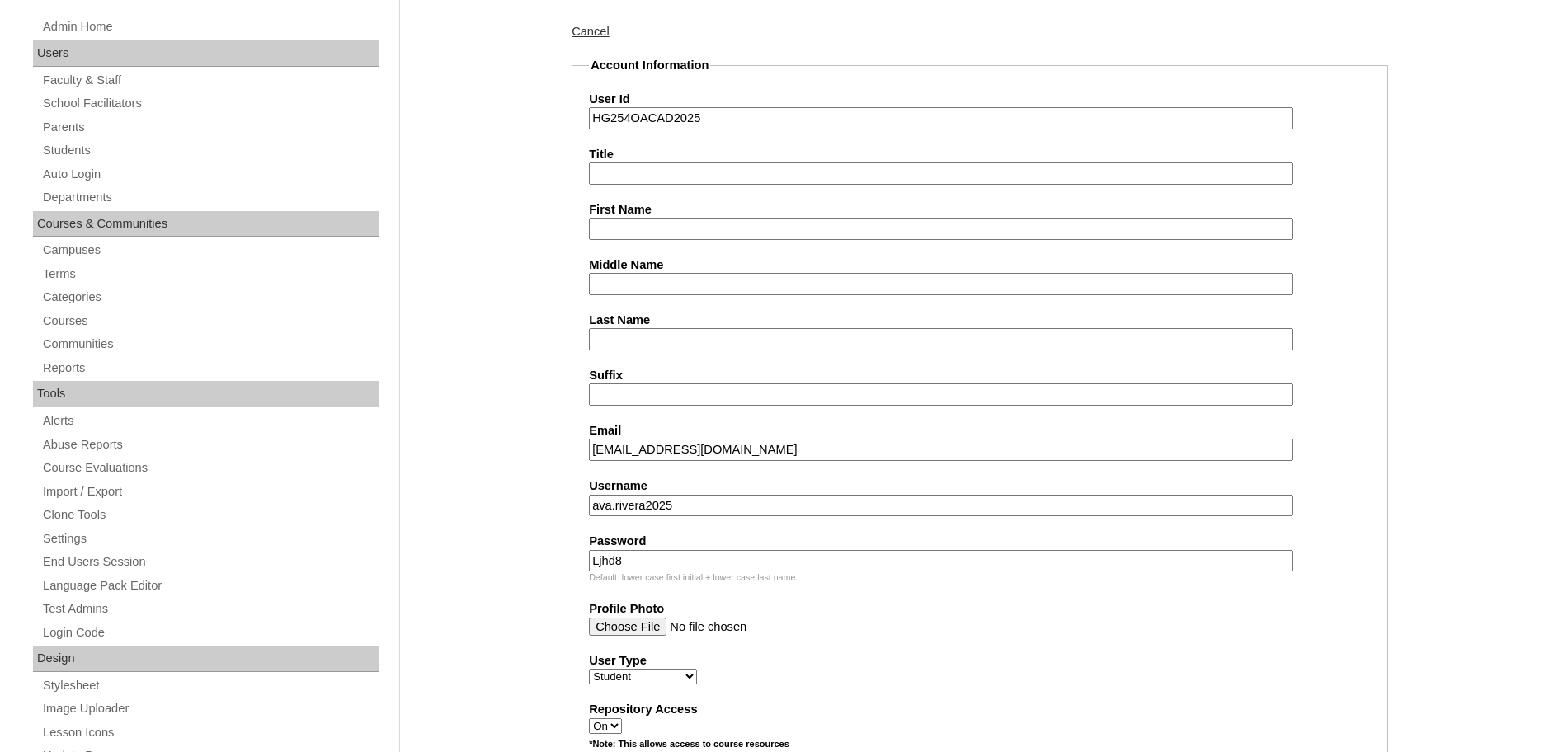
click at [659, 224] on input "First Name" at bounding box center [939, 229] width 703 height 22
paste input "Rivera Ava Georgina"
click at [644, 229] on input "Rivera Ava Georgina" at bounding box center [939, 229] width 703 height 22
type input "Ava Georgina"
click at [606, 349] on input "Last Name" at bounding box center [939, 339] width 703 height 22
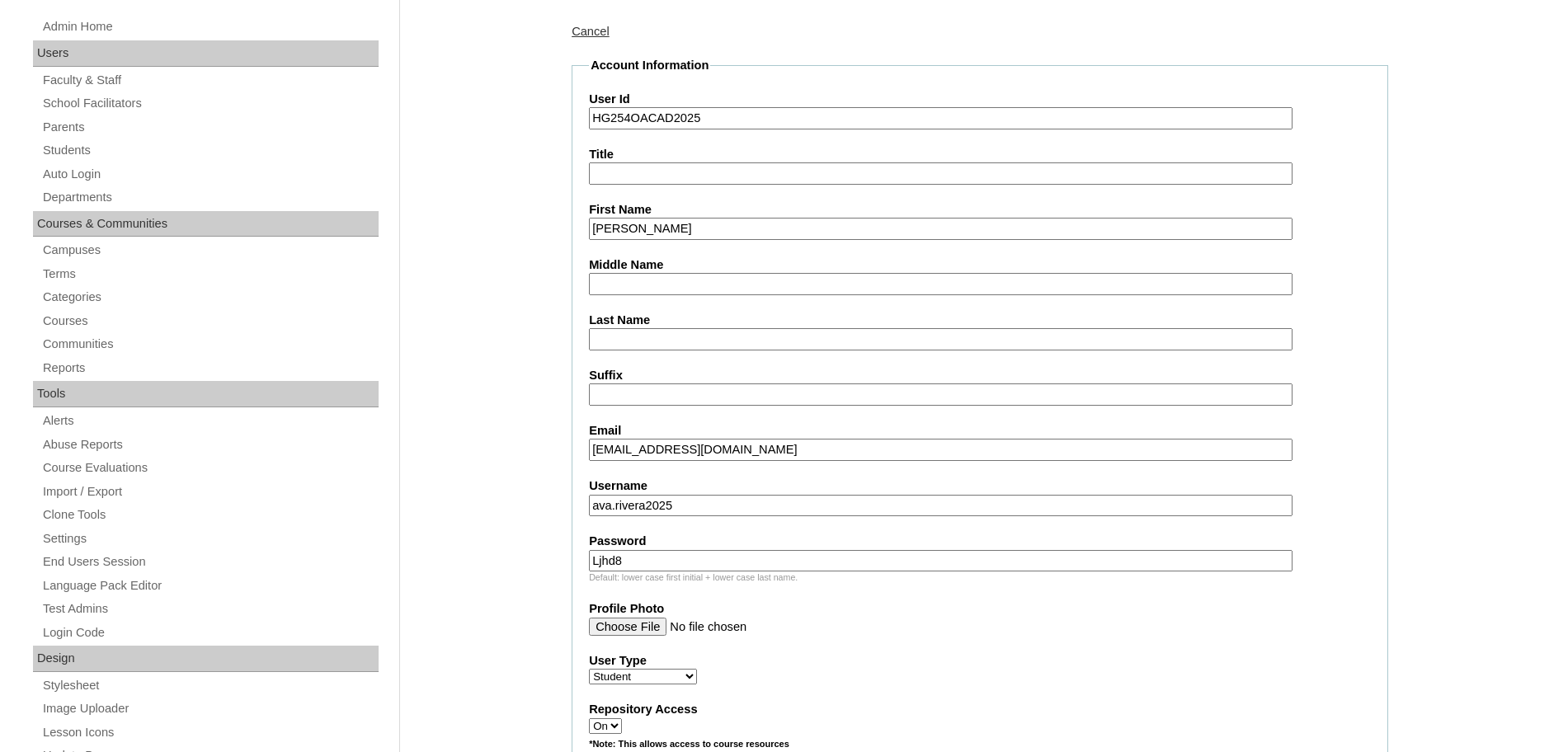
paste input "Rivera"
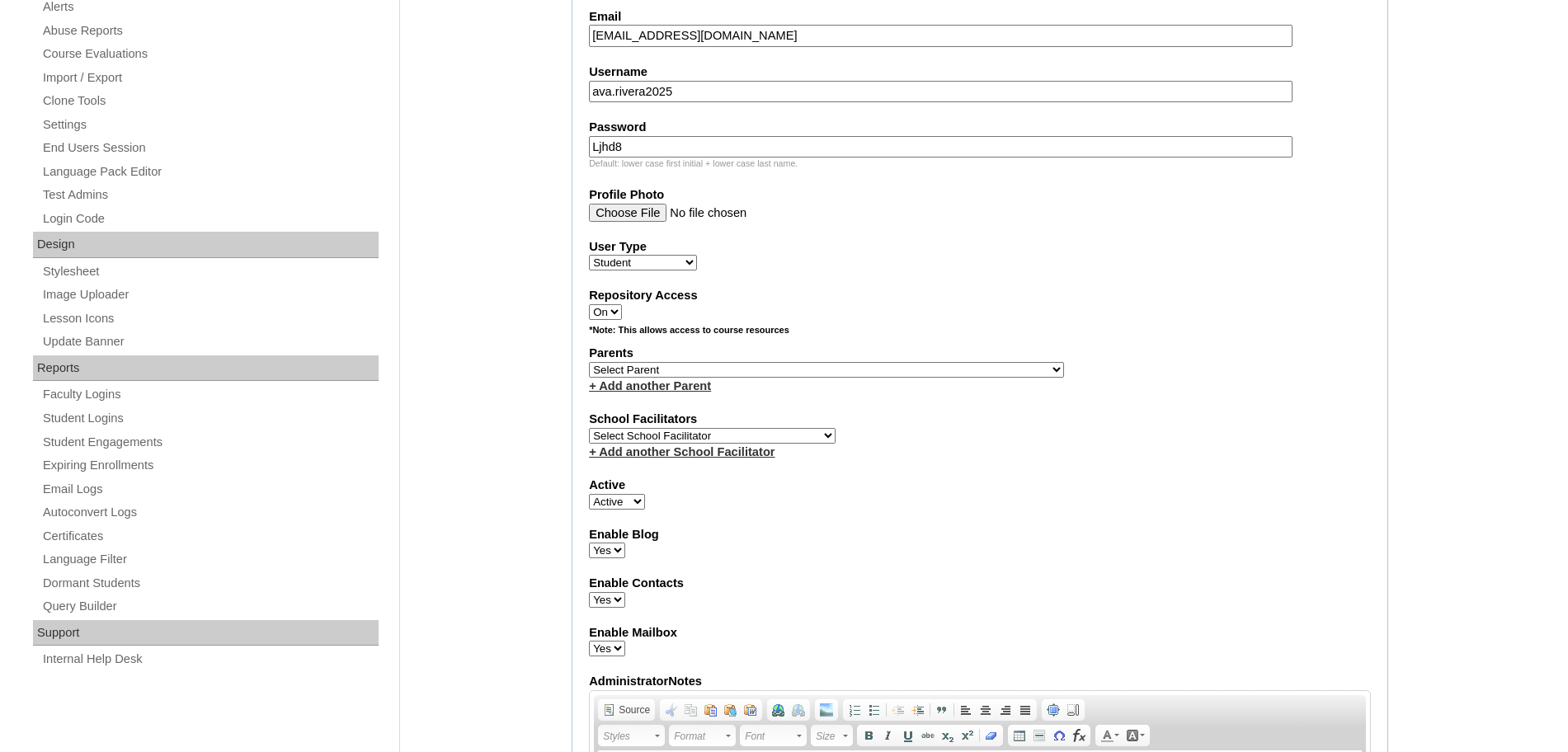
scroll to position [631, 0]
type input "Rivera"
click at [681, 370] on select "Select Parent , , , , , , , , , , , , , , , , , , , , , , , , , , , , , , , , ,…" at bounding box center [826, 369] width 475 height 16
click at [966, 234] on fieldset "Account Information User Id HG254OACAD2025 Title First Name Ava Georgina Middle…" at bounding box center [980, 309] width 816 height 1334
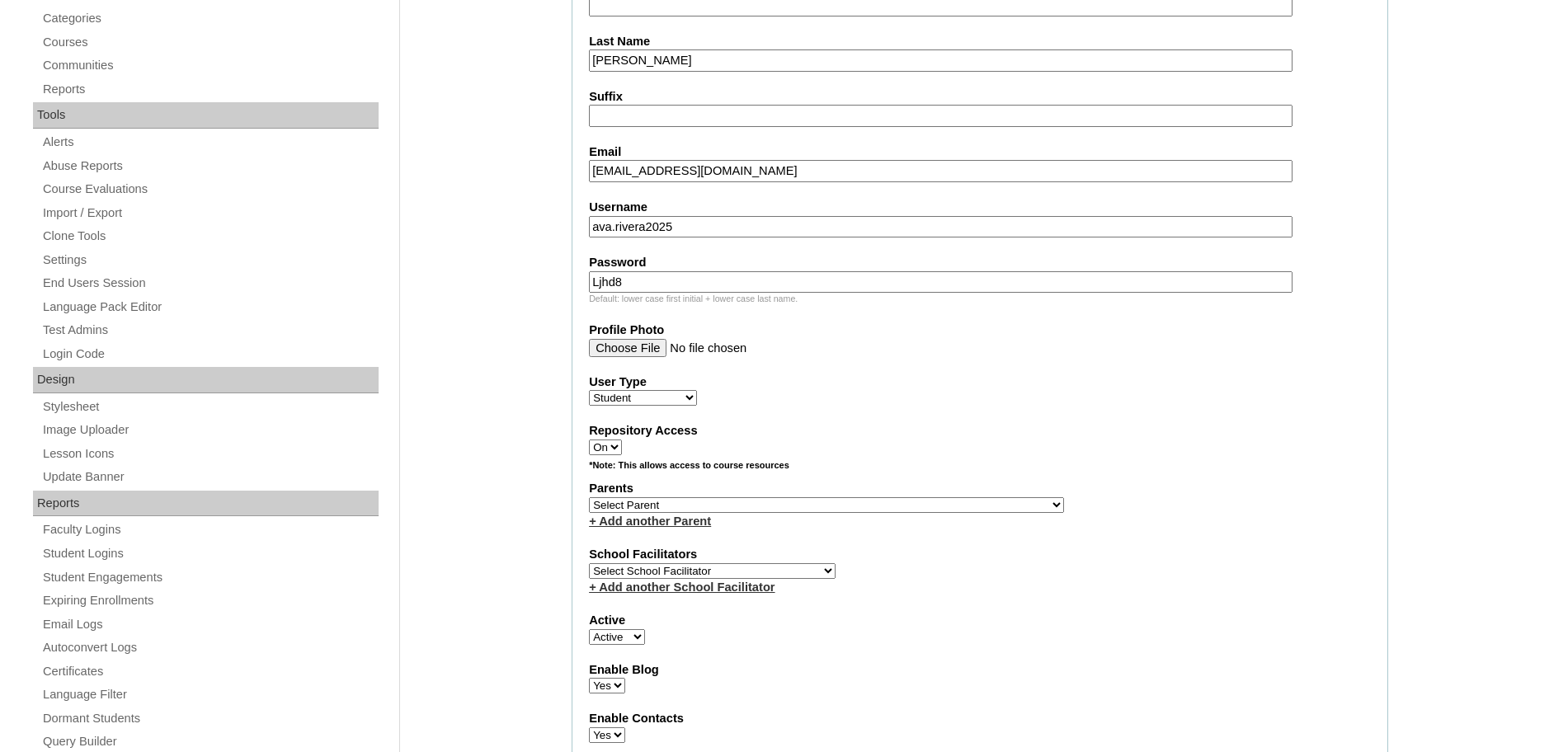
scroll to position [495, 0]
click at [870, 497] on select "Select Parent , , , , , , , , , , , , , , , , , , , , , , , , , , , , , , , , ,…" at bounding box center [826, 504] width 475 height 16
select select "43888"
click at [588, 497] on select "Select Parent , , , , , , , , , , , , , , , , , , , , , , , , , , , , , , , , ,…" at bounding box center [826, 504] width 475 height 16
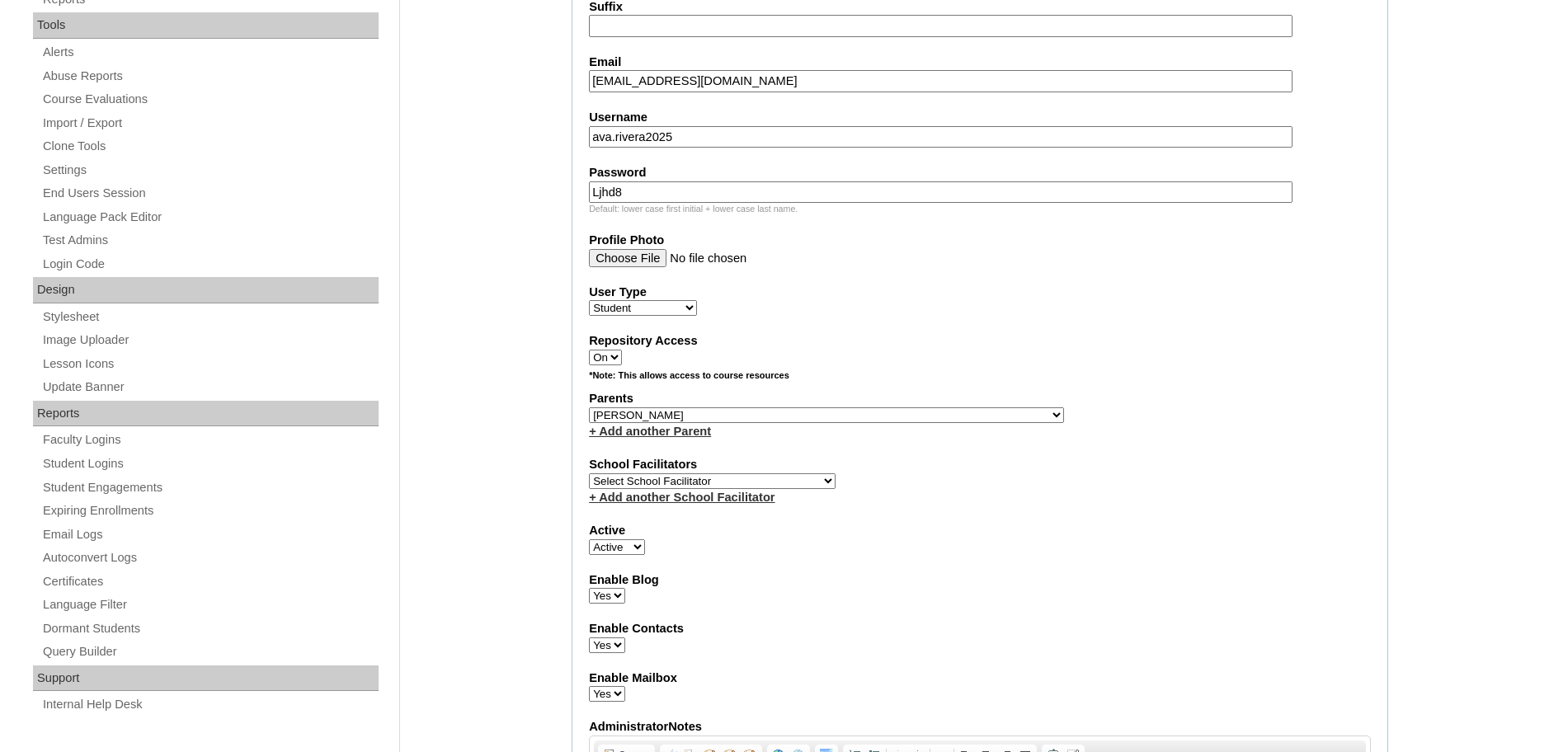
scroll to position [585, 0]
click at [753, 475] on select "Select School Facilitator Norman Añain Ruffa Abadijas Mary Abella Gloryfe Abion…" at bounding box center [712, 480] width 247 height 16
select select "43686"
click at [588, 473] on select "Select School Facilitator Norman Añain Ruffa Abadijas Mary Abella Gloryfe Abion…" at bounding box center [712, 480] width 247 height 16
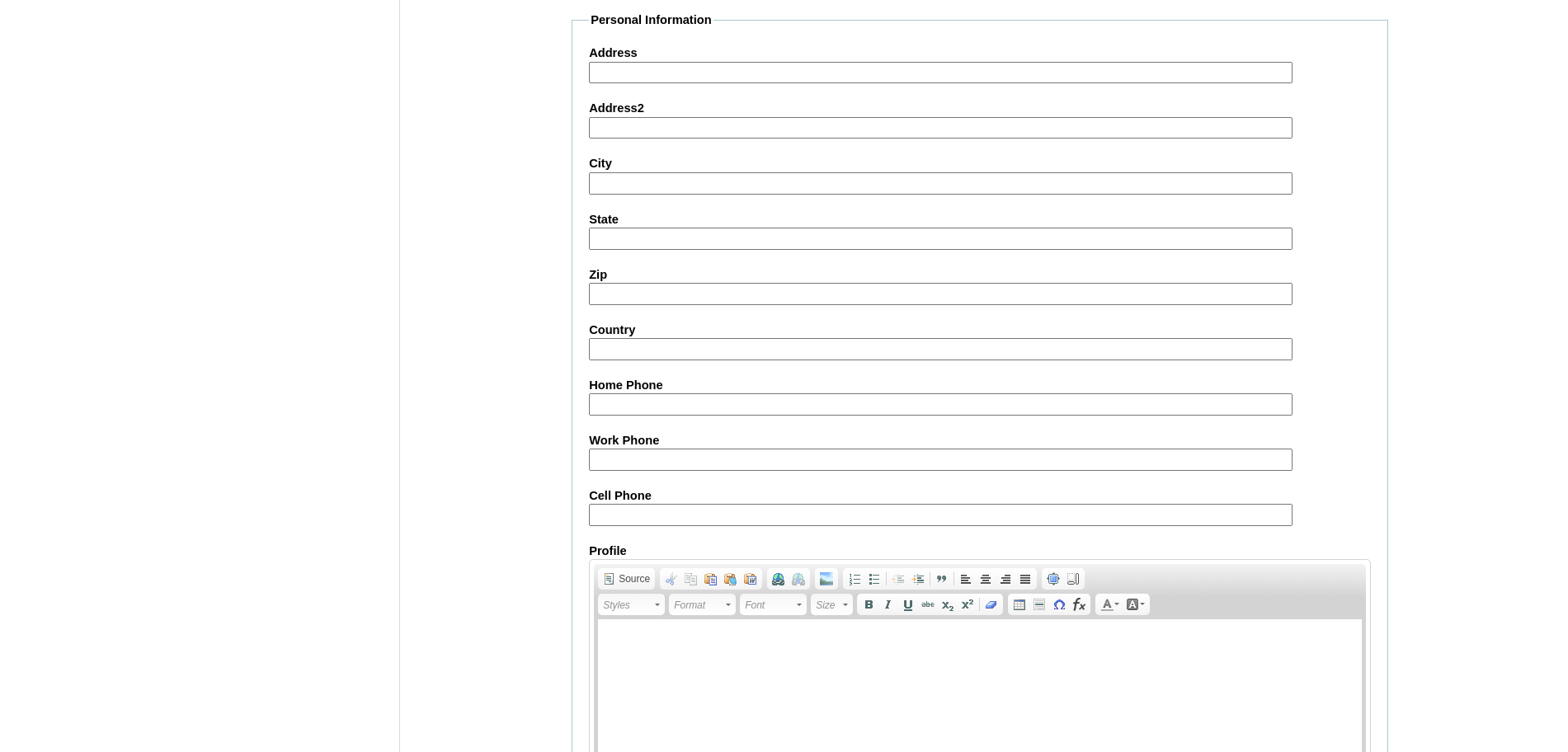
scroll to position [1758, 0]
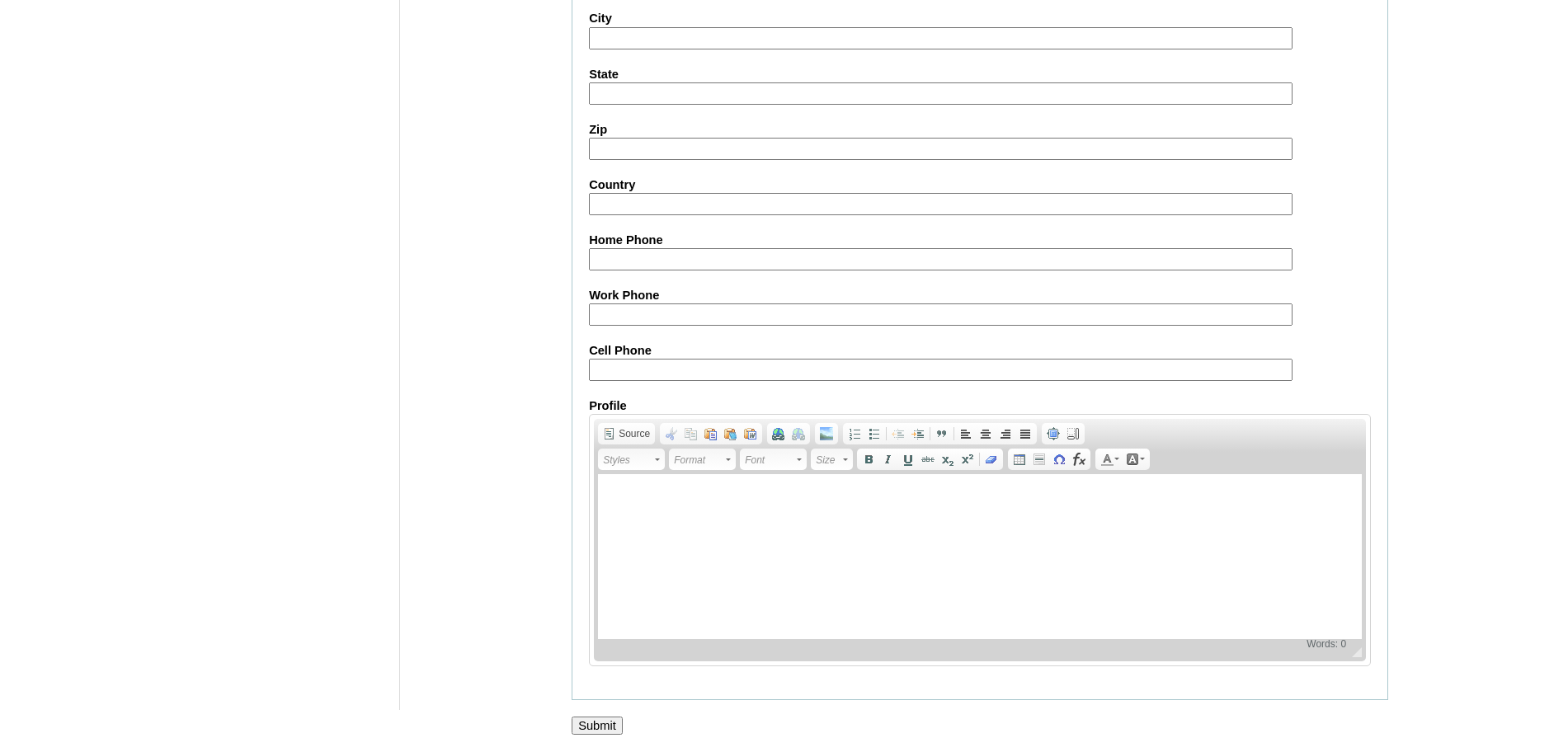
click at [597, 730] on input "Submit" at bounding box center [597, 725] width 51 height 18
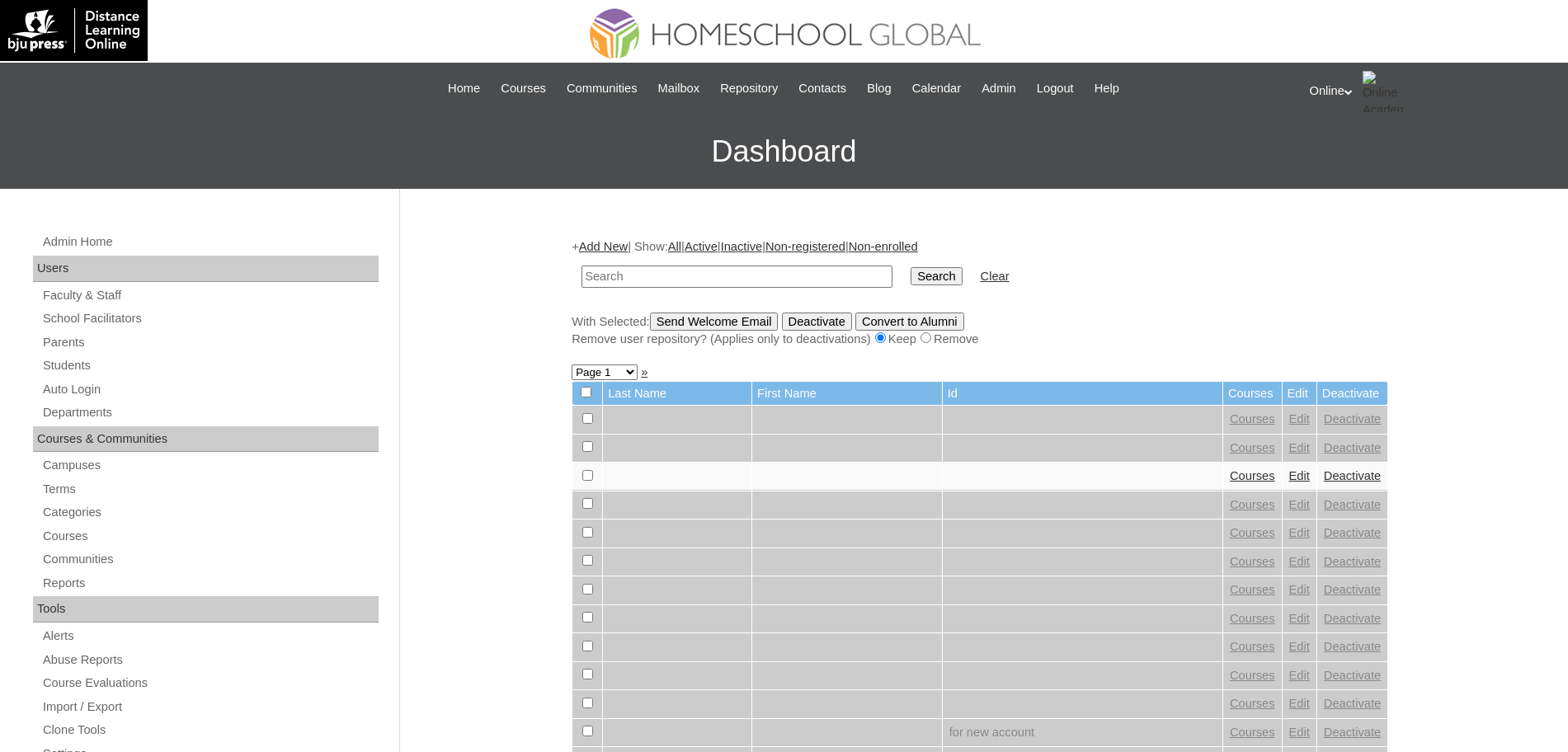
click at [596, 244] on link "Add New" at bounding box center [603, 247] width 49 height 13
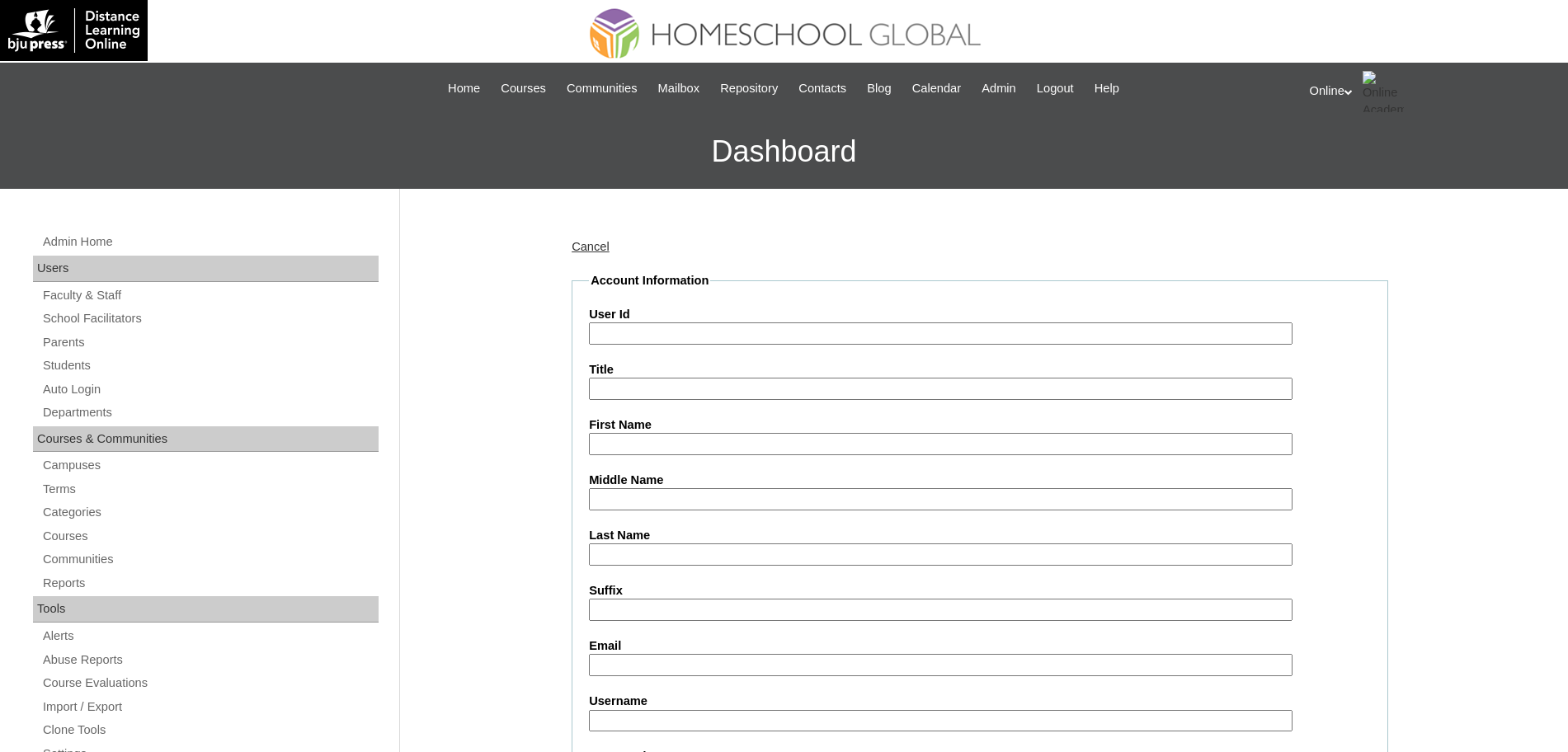
click at [651, 334] on input "User Id" at bounding box center [939, 333] width 703 height 22
paste input "HG255OACAD2025"
type input "HG255OACAD2025"
click at [619, 447] on input "First Name" at bounding box center [939, 445] width 703 height 22
paste input "[PERSON_NAME]"
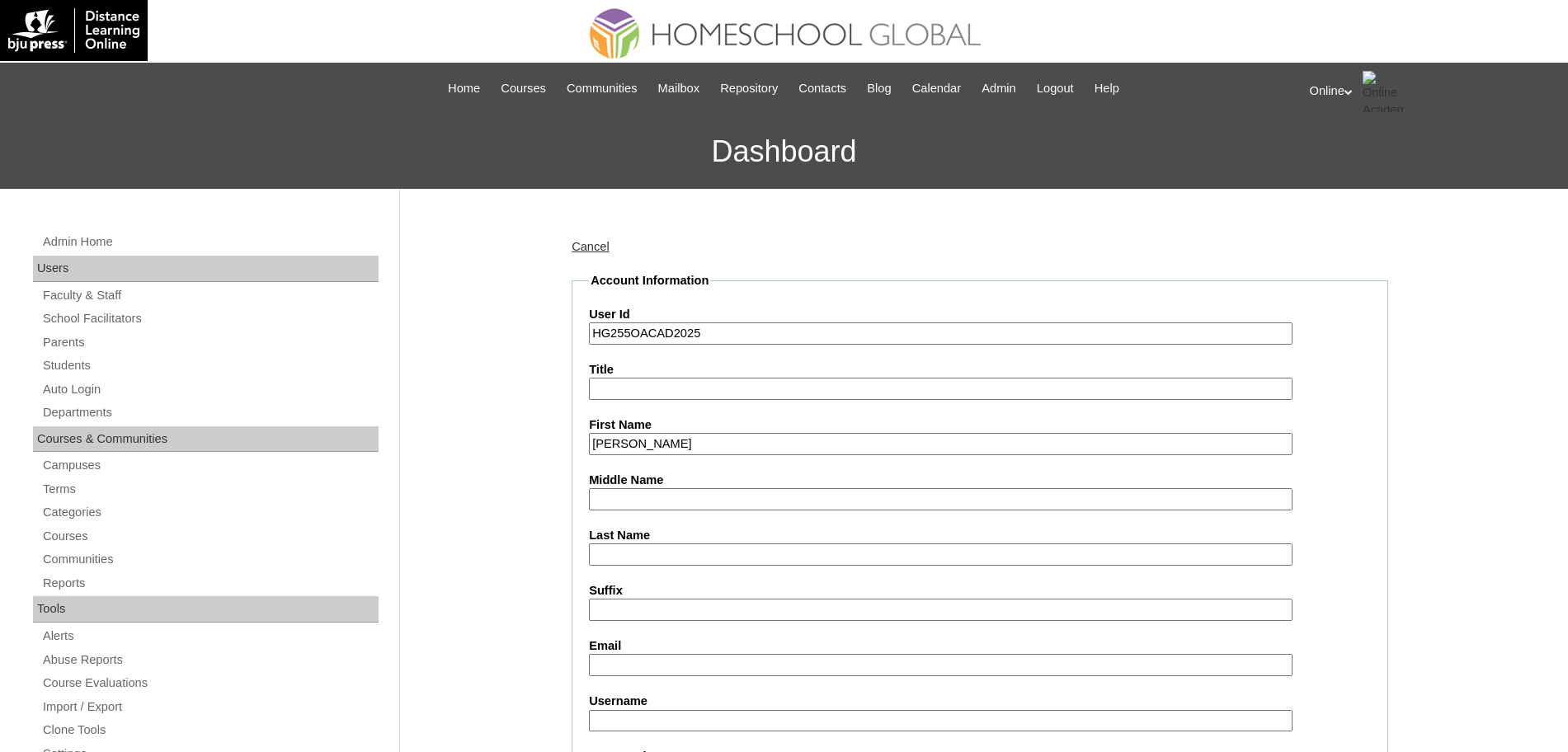
type input "[PERSON_NAME]"
click at [634, 551] on input "Last Name" at bounding box center [939, 555] width 703 height 22
type input "Catembung"
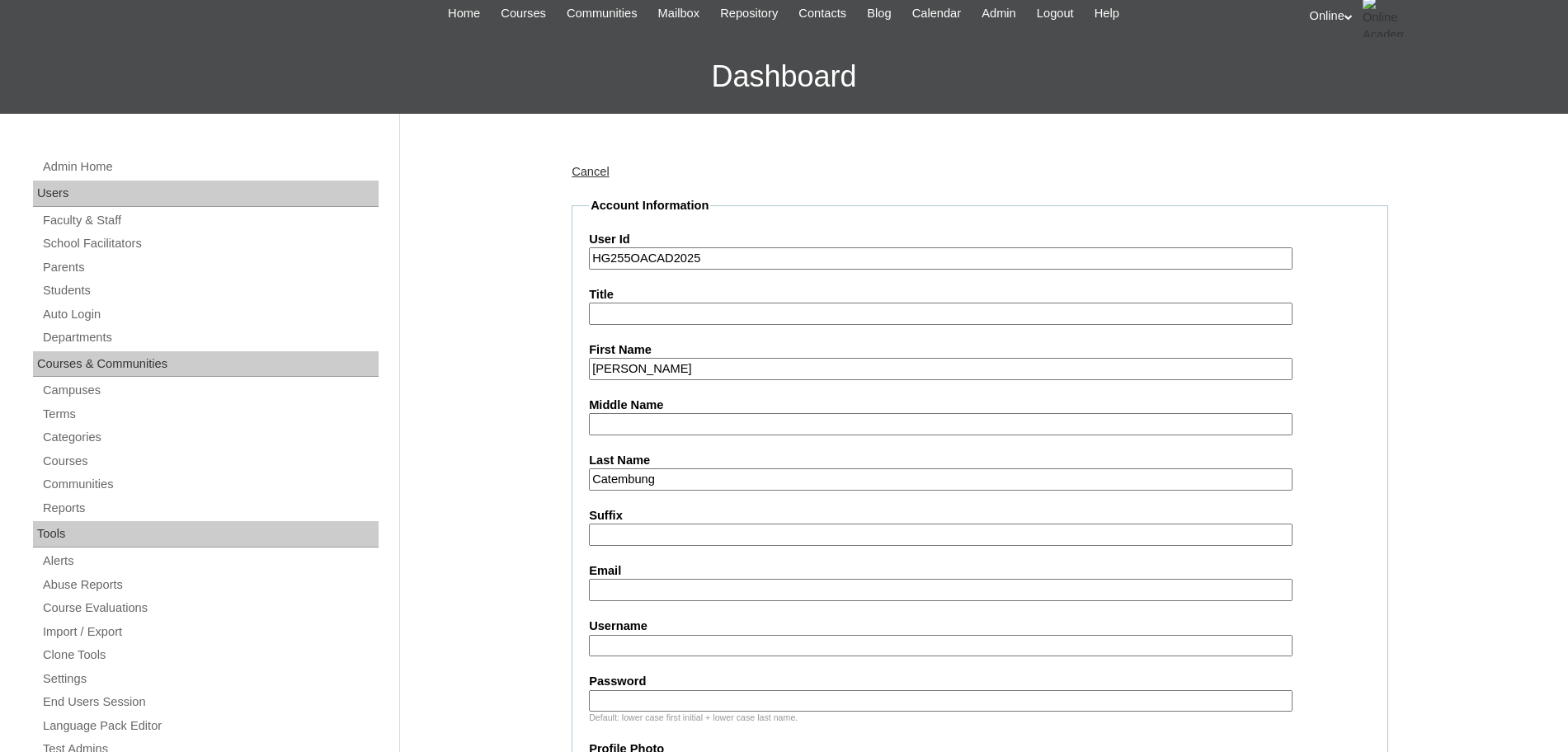
scroll to position [78, 0]
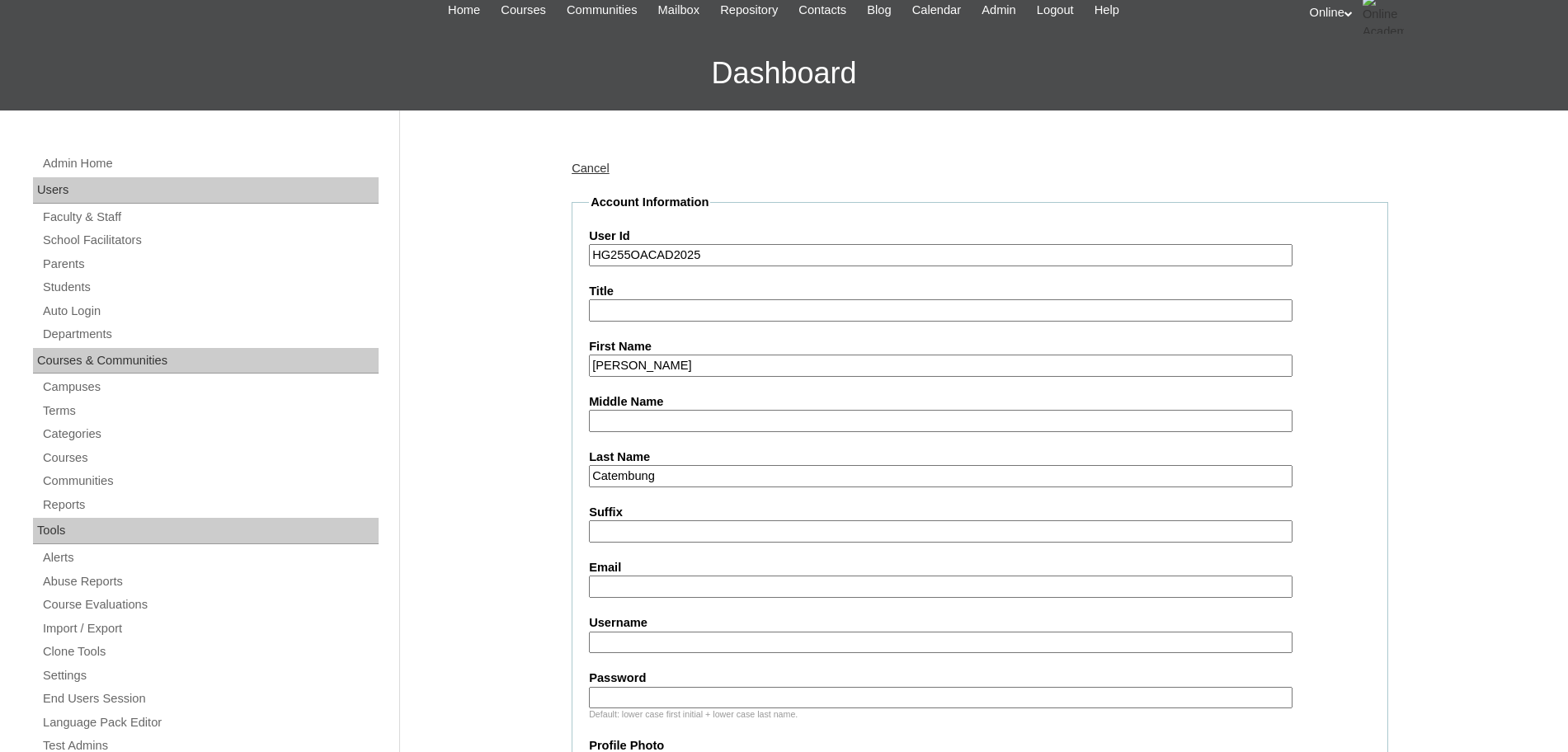
click at [727, 586] on input "Email" at bounding box center [939, 587] width 703 height 22
click at [647, 646] on input "Username" at bounding box center [939, 643] width 703 height 22
paste input "[PERSON_NAME].catembung2025 Hgv4t"
type input "[PERSON_NAME].catembung2025"
click at [629, 699] on input "Password" at bounding box center [939, 699] width 703 height 22
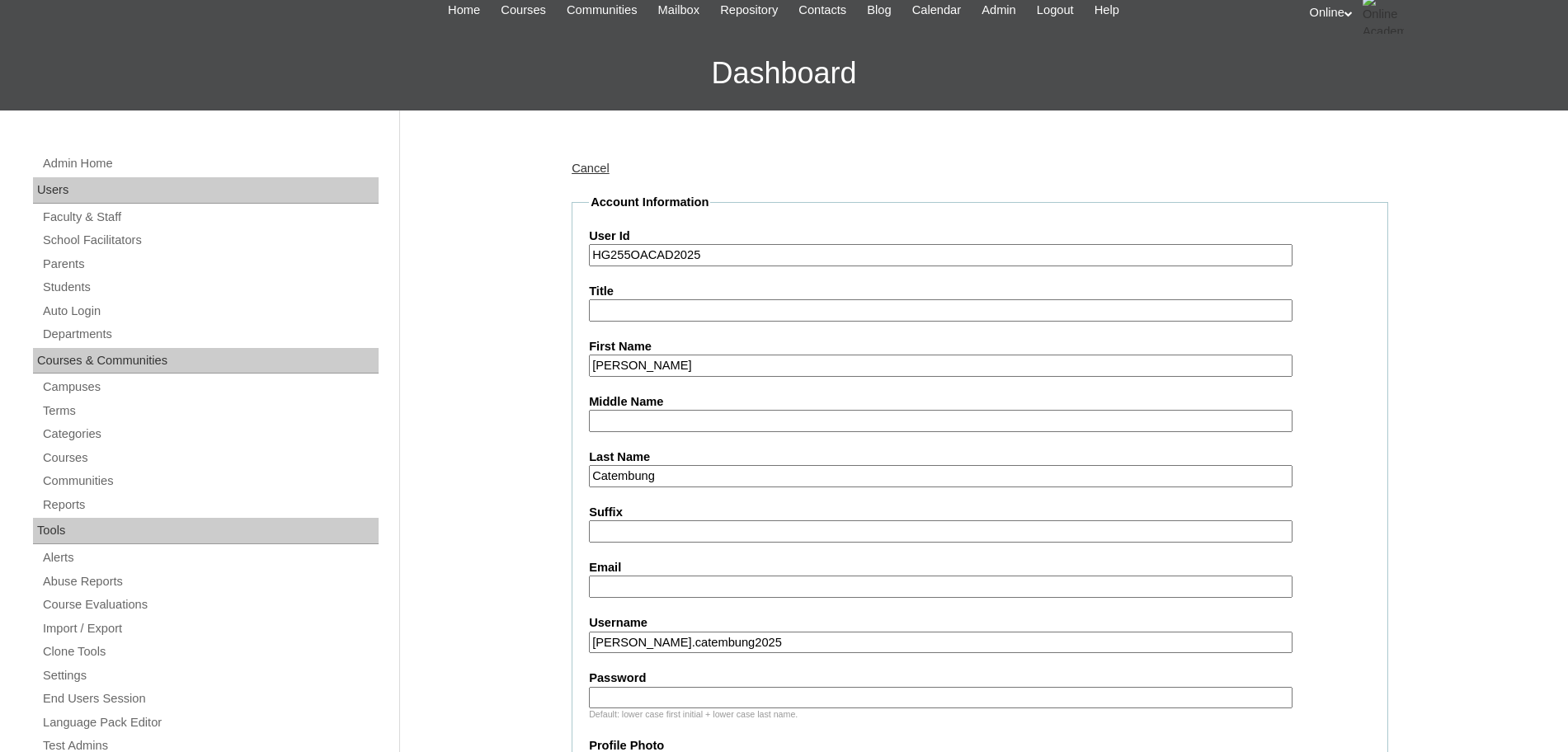
paste input "Hgv4t"
type input "Hgv4t"
click at [614, 583] on input "Email" at bounding box center [939, 587] width 703 height 22
paste input "[PERSON_NAME][EMAIL_ADDRESS][DOMAIN_NAME]"
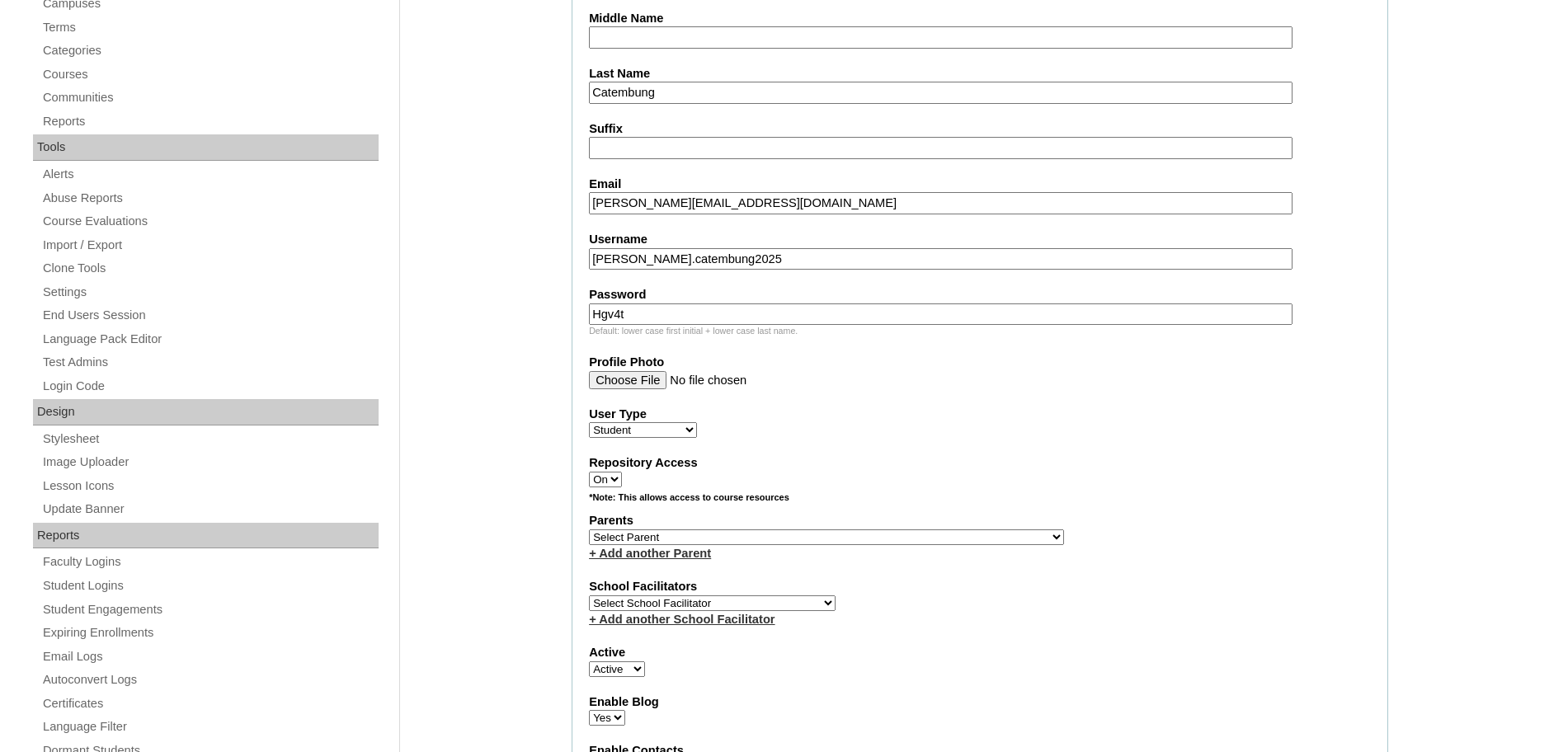
scroll to position [462, 0]
type input "[PERSON_NAME][EMAIL_ADDRESS][DOMAIN_NAME]"
click at [677, 533] on select "Select Parent , , , , , , , , , , , , , , , , , , , , , , , , , , , , , , , , ,…" at bounding box center [826, 536] width 475 height 16
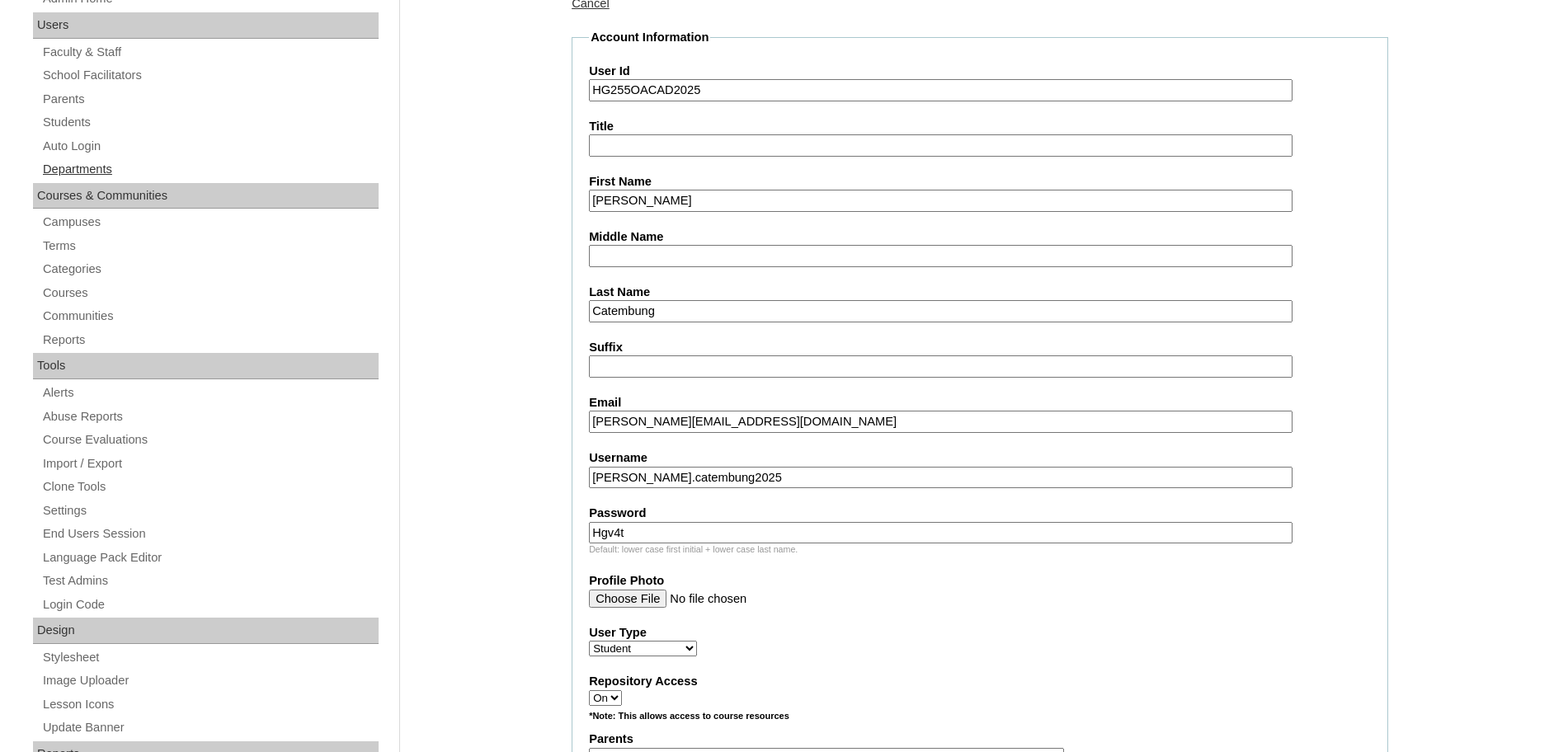
scroll to position [243, 0]
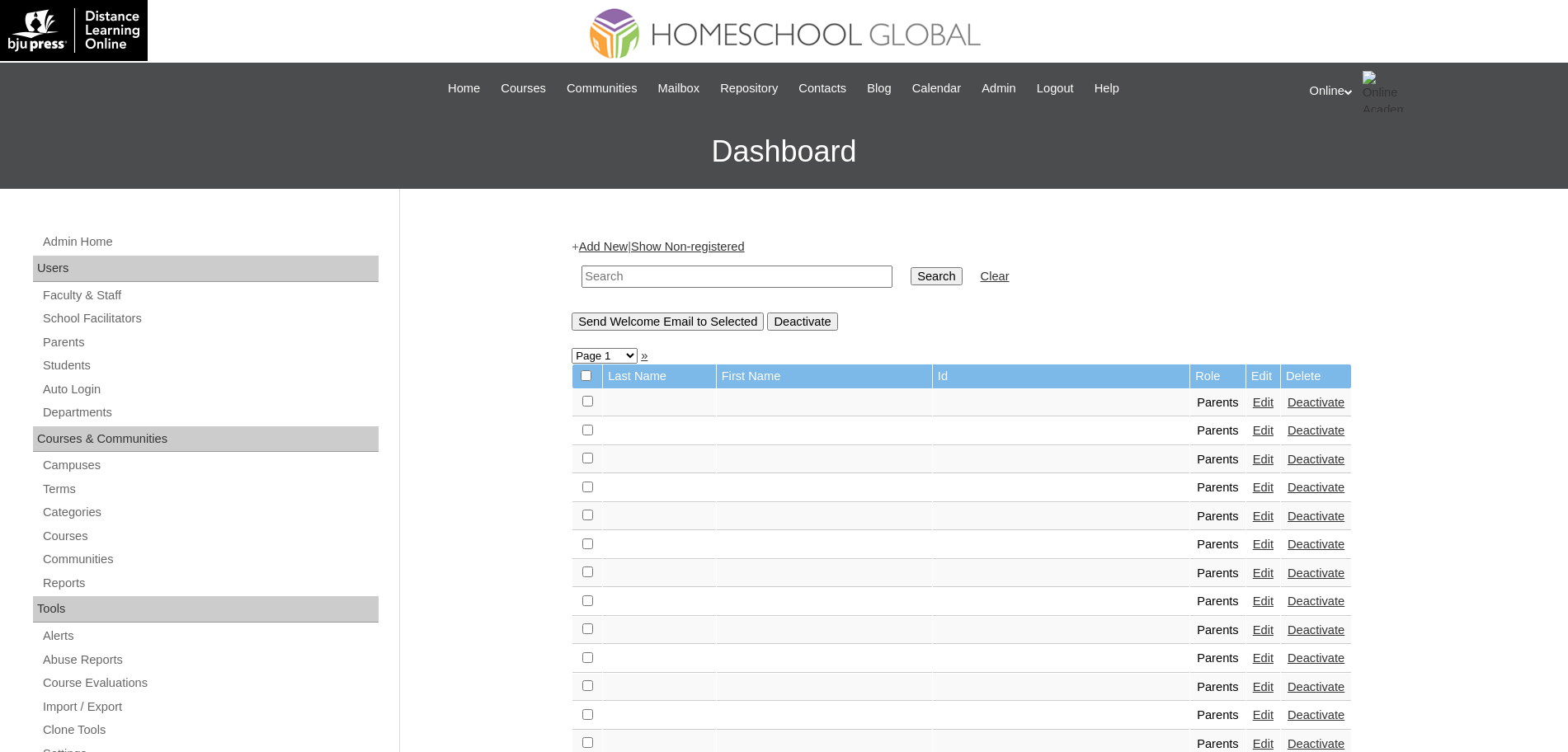
click at [610, 278] on input "text" at bounding box center [737, 277] width 311 height 22
type input "catembung"
click at [911, 267] on input "Search" at bounding box center [936, 276] width 51 height 18
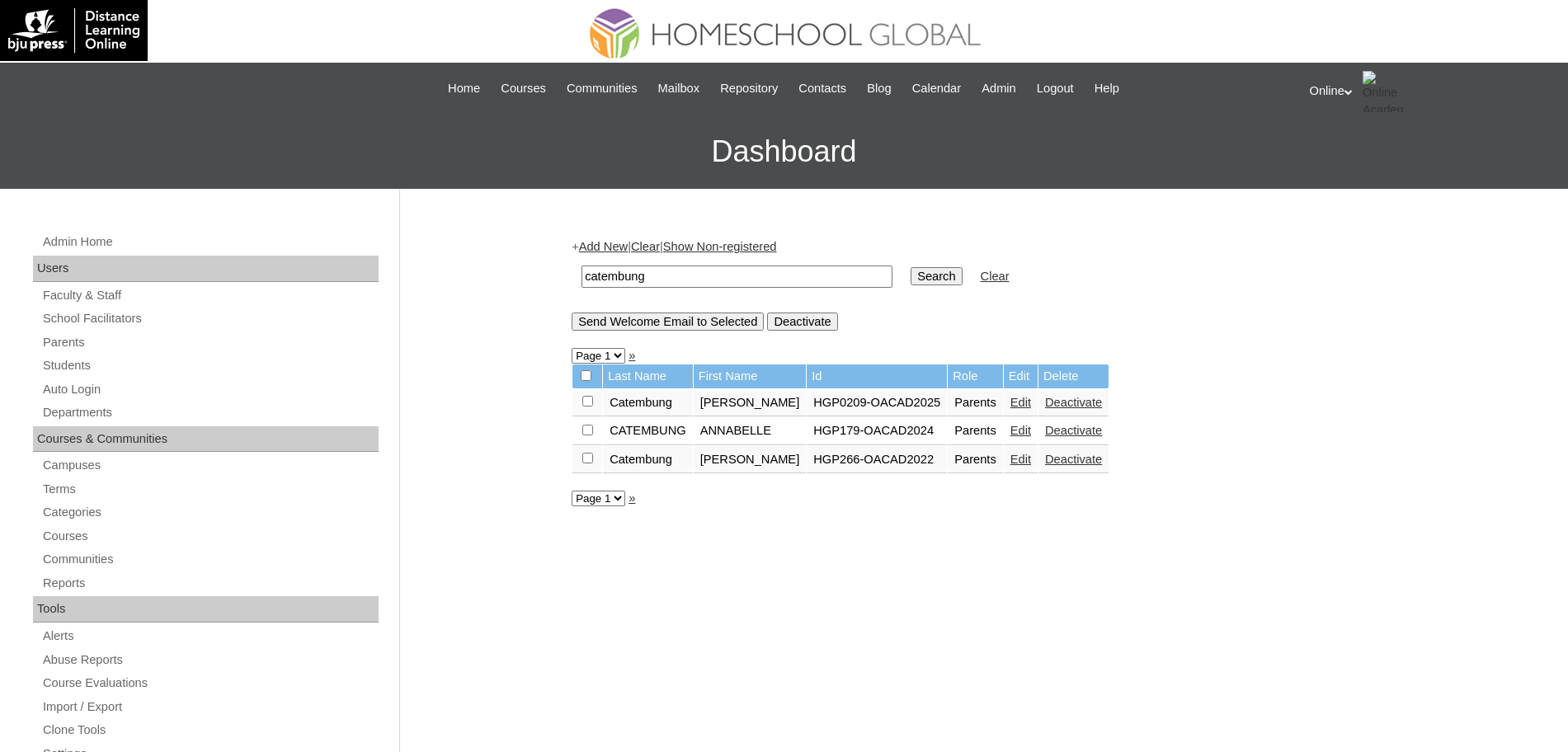
click at [1010, 455] on link "Edit" at bounding box center [1021, 460] width 21 height 13
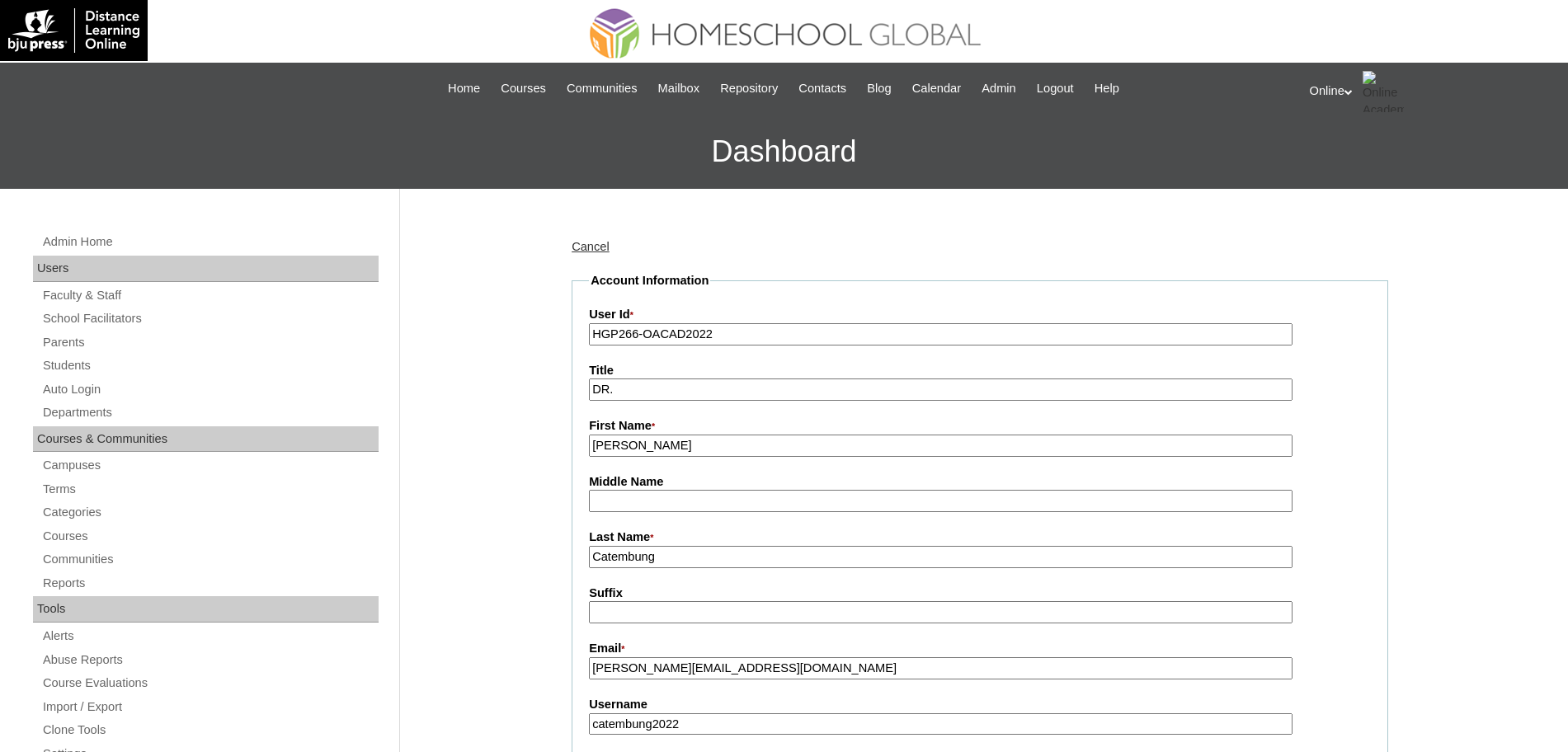
click at [901, 449] on input "Annabelle" at bounding box center [939, 446] width 703 height 22
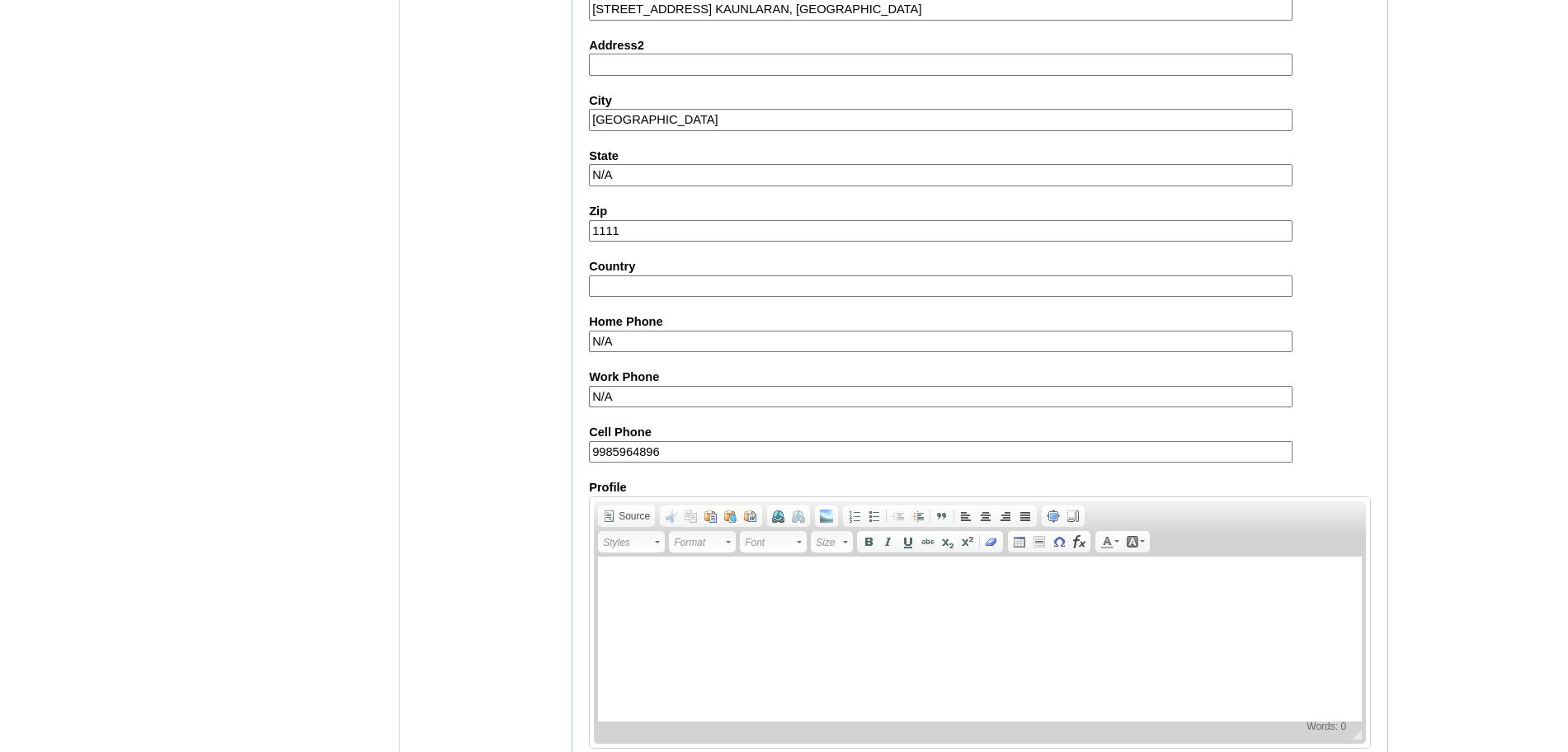
scroll to position [1414, 0]
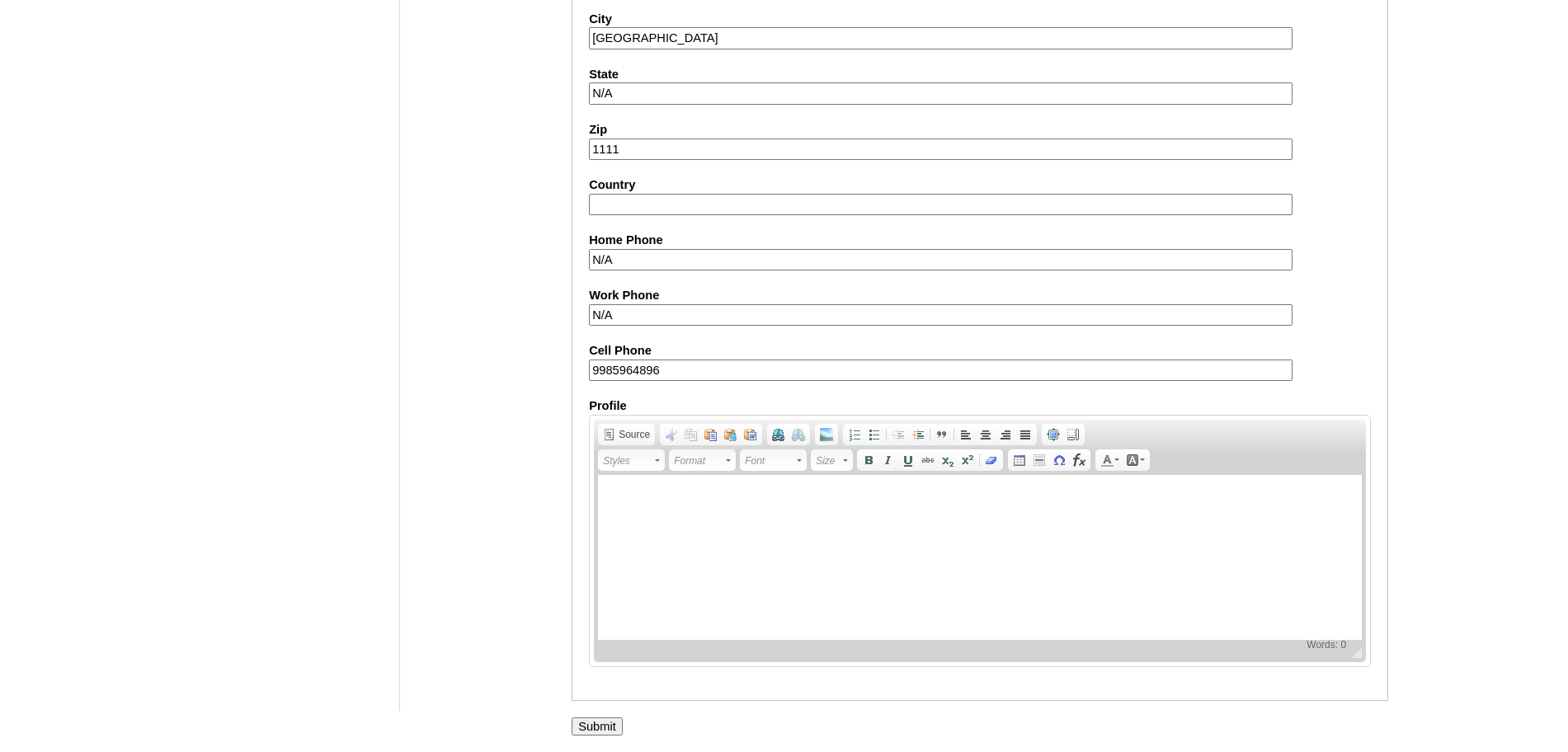
type input "Annabelle (old account)"
click at [592, 718] on input "Submit" at bounding box center [597, 726] width 51 height 18
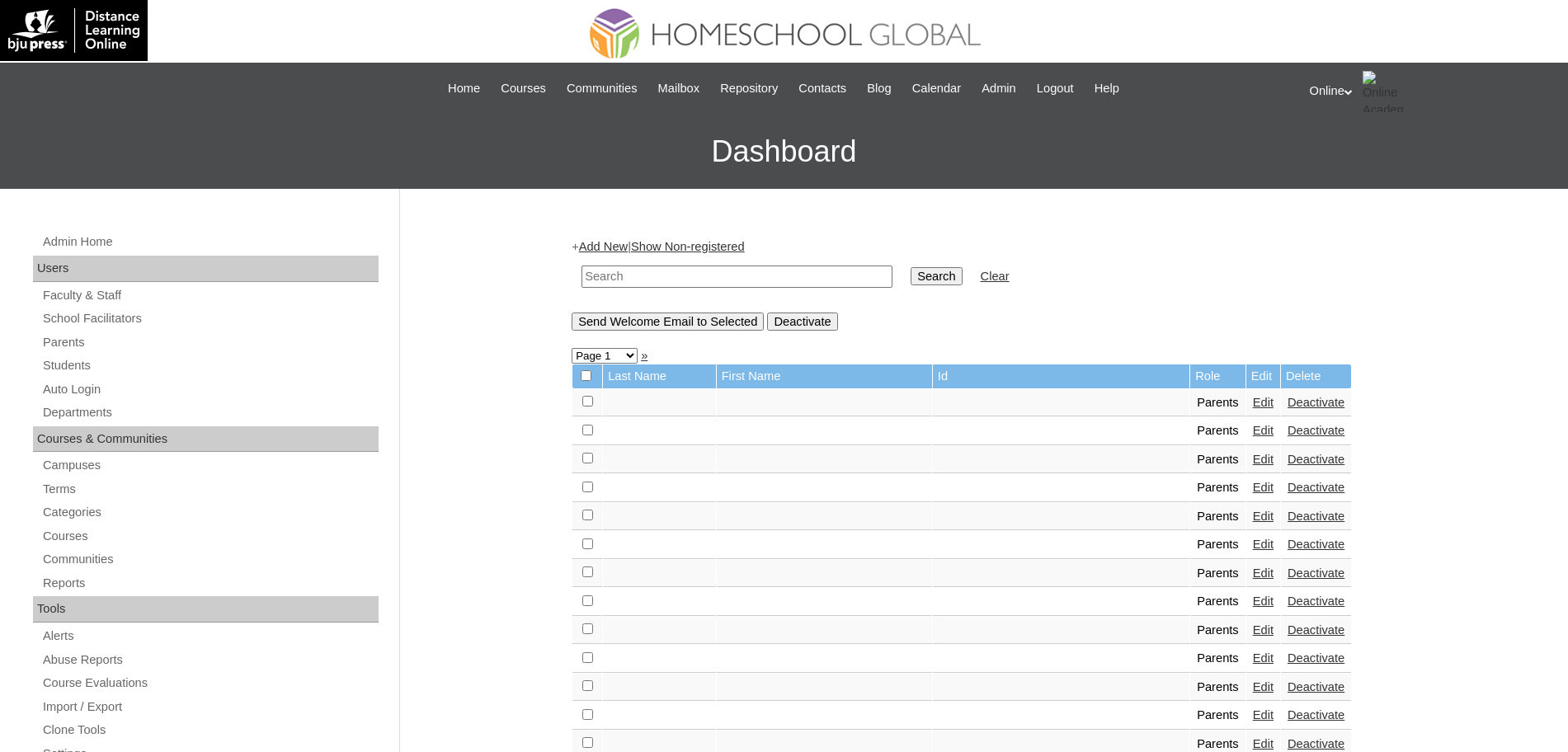
click at [743, 277] on input "text" at bounding box center [737, 277] width 311 height 22
type input "catembung"
click at [911, 277] on input "Search" at bounding box center [936, 276] width 51 height 18
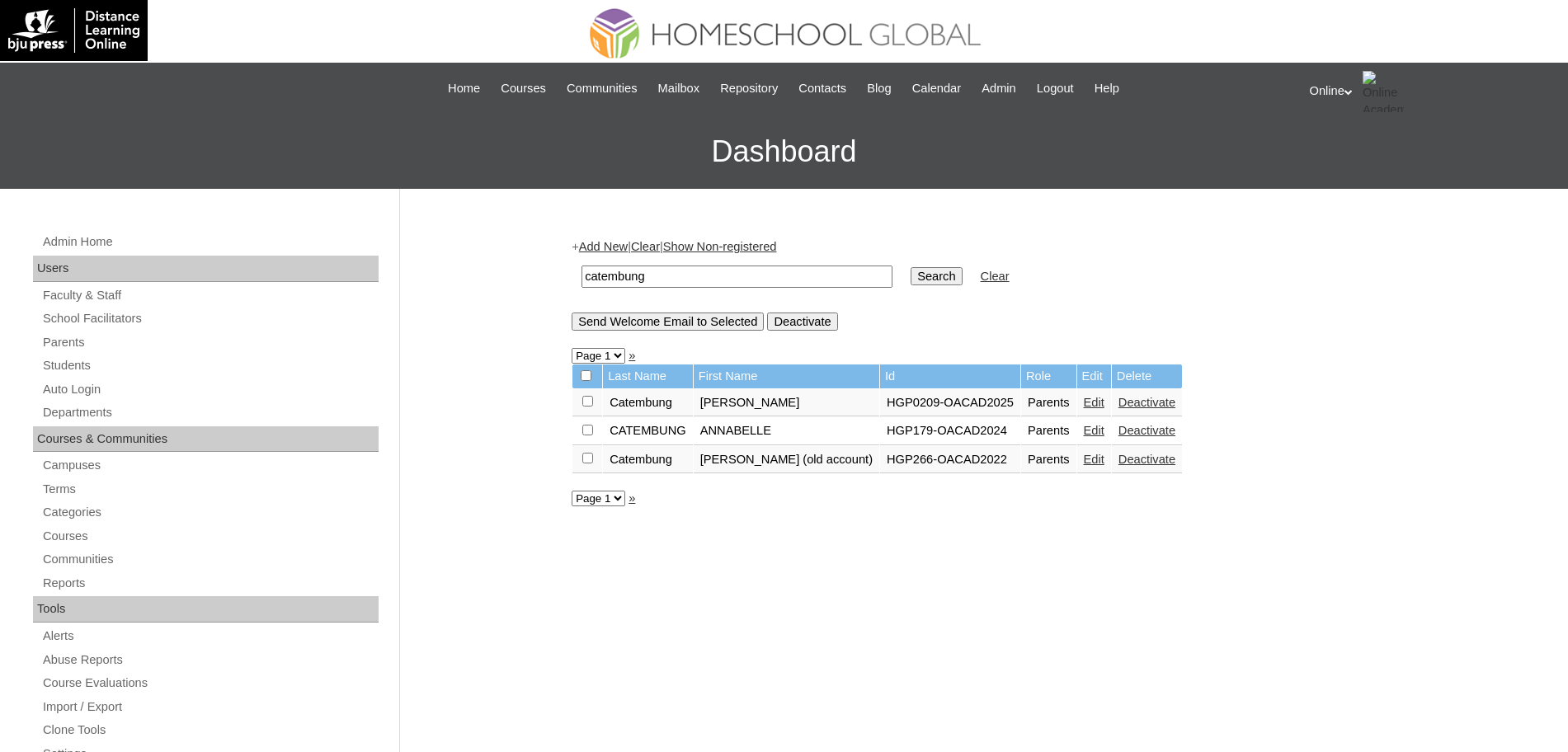
click at [1083, 431] on link "Edit" at bounding box center [1094, 431] width 21 height 13
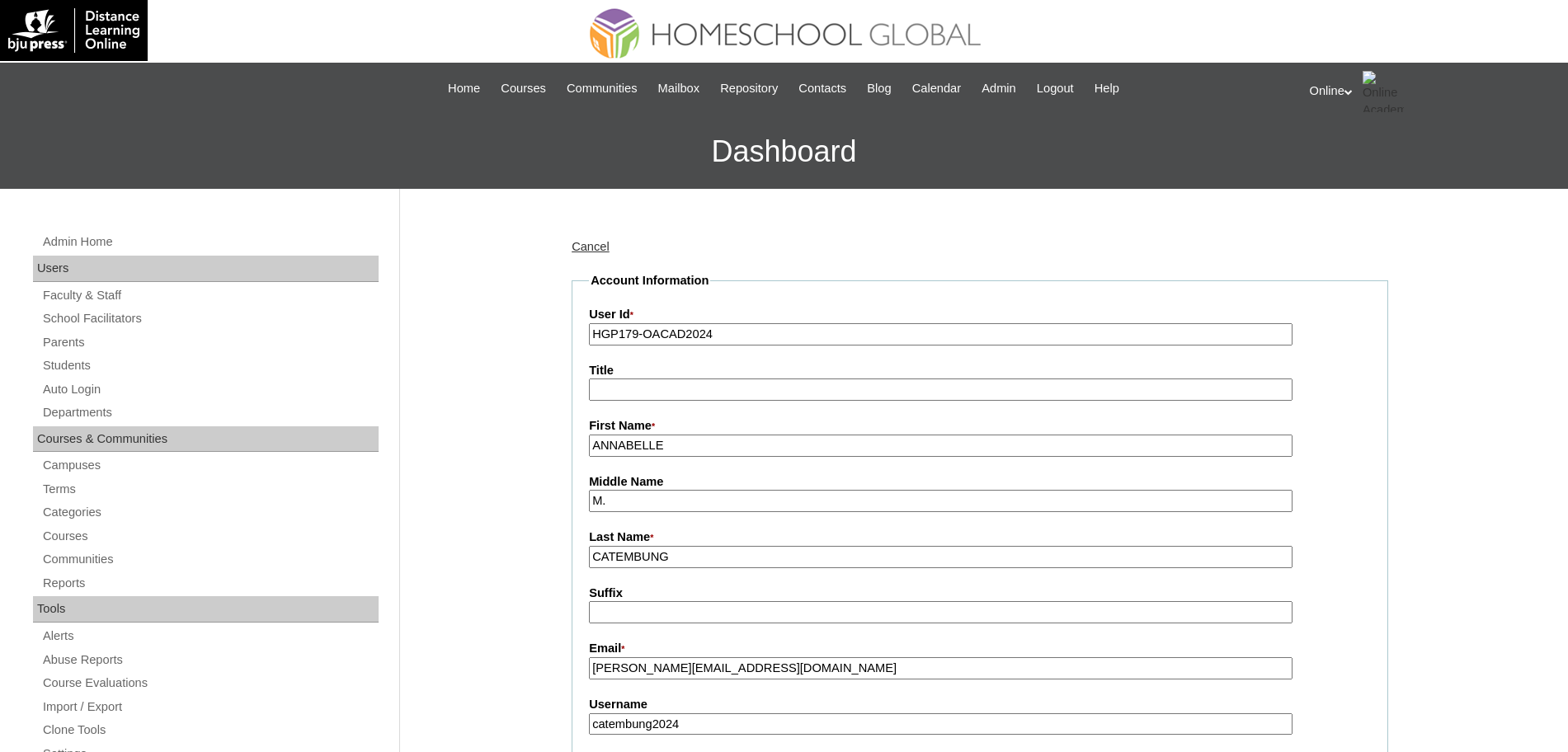
click at [798, 443] on input "ANNABELLE" at bounding box center [939, 446] width 703 height 22
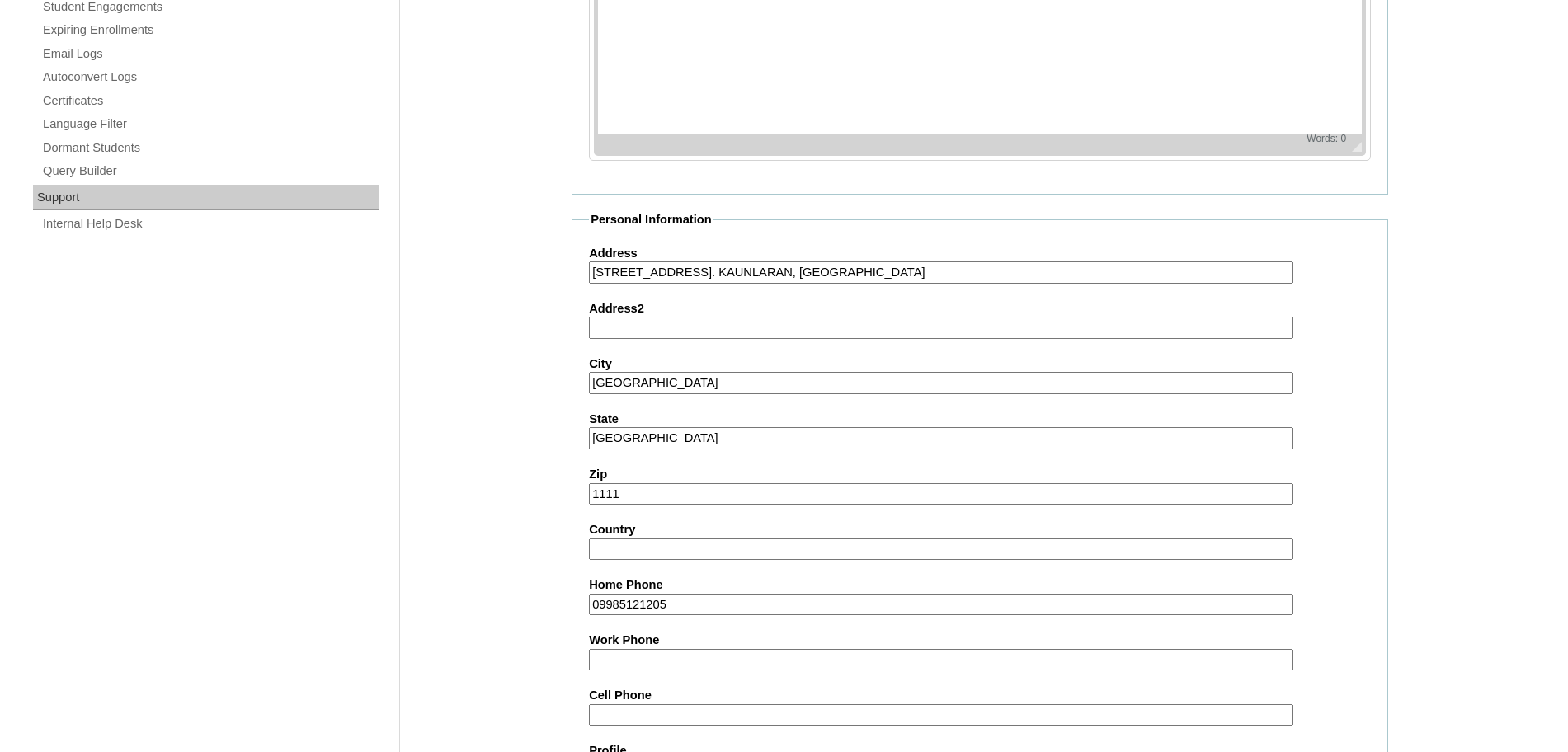
scroll to position [1414, 0]
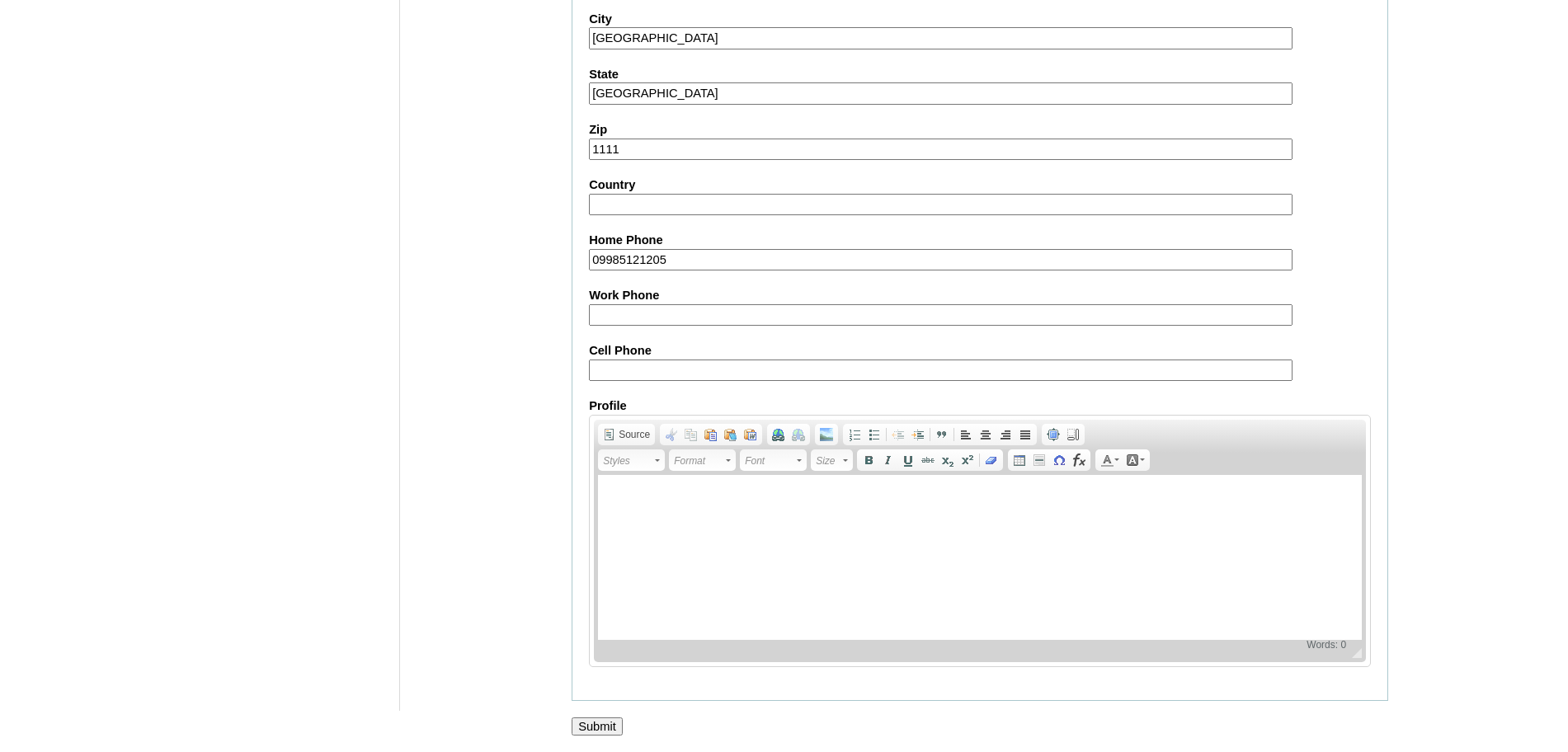
type input "ANNABELLE (old account)"
click at [597, 723] on input "Submit" at bounding box center [597, 726] width 51 height 18
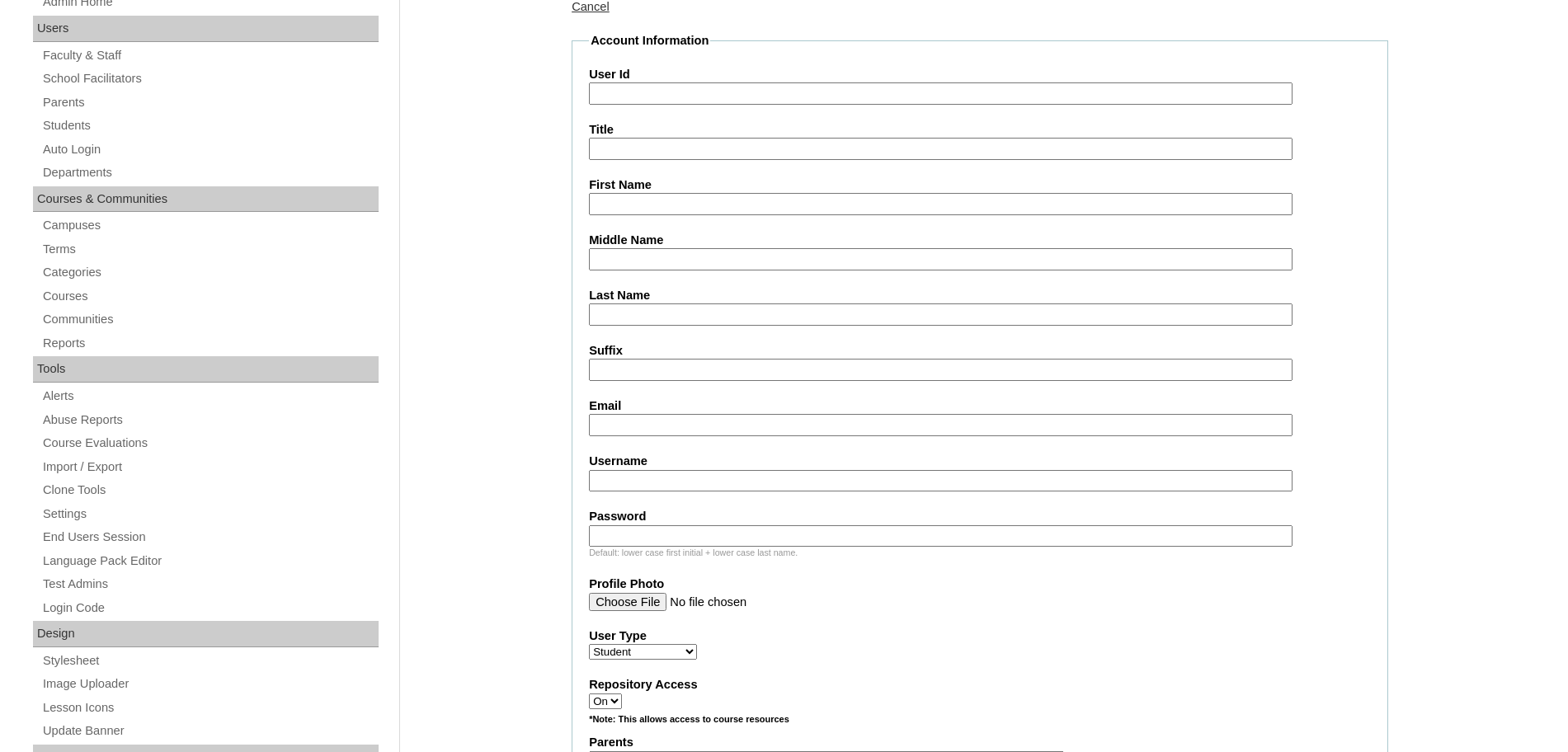
scroll to position [240, 0]
click at [640, 88] on input "User Id" at bounding box center [939, 93] width 703 height 22
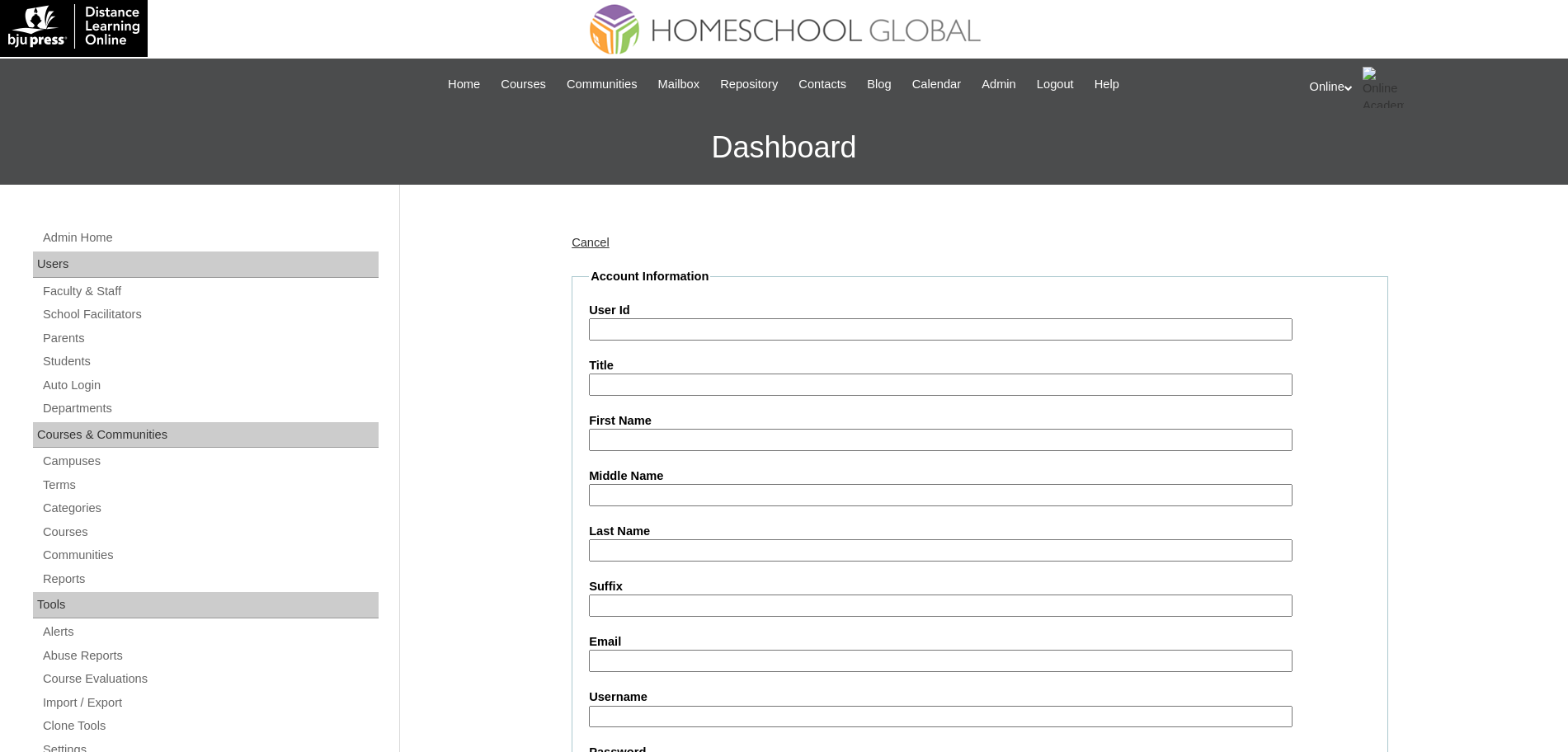
scroll to position [5, 0]
click at [67, 354] on link "Students" at bounding box center [209, 361] width 337 height 21
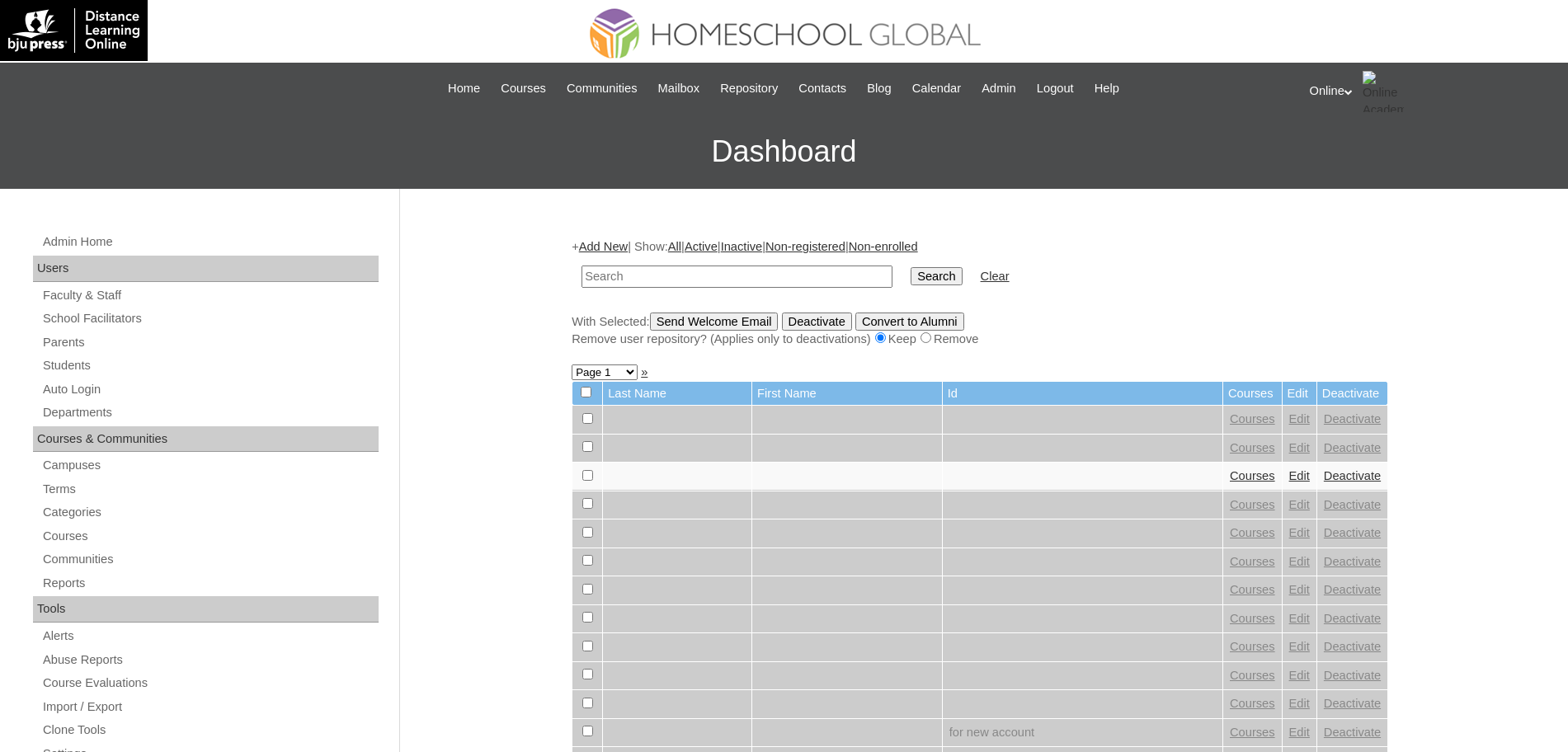
click at [609, 243] on link "Add New" at bounding box center [603, 247] width 49 height 13
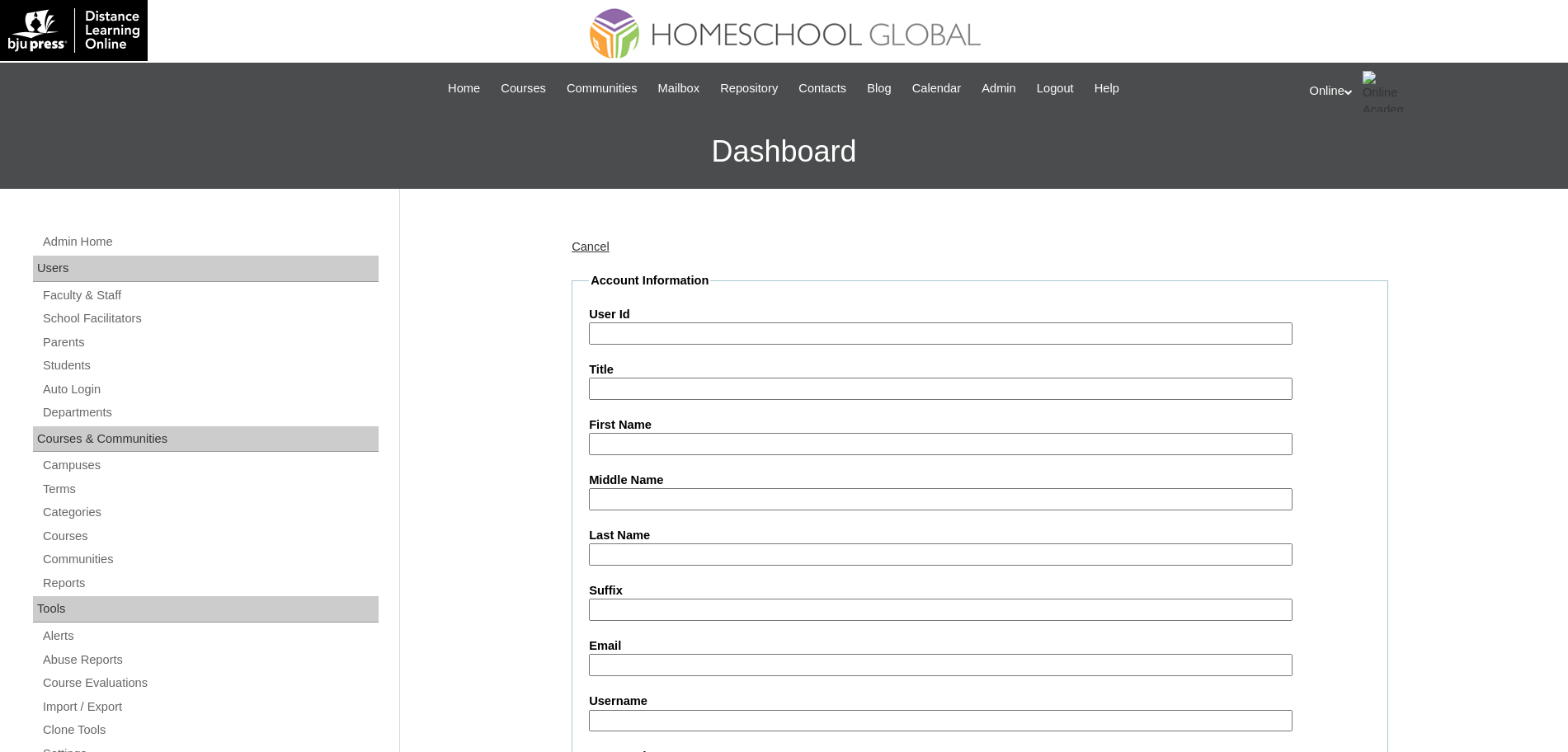
click at [638, 329] on input "User Id" at bounding box center [939, 333] width 703 height 22
paste input "HG255OACAD2025"
type input "HG255OACAD2025"
click at [646, 443] on input "First Name" at bounding box center [939, 445] width 703 height 22
paste input "Travis Kurt Raphael"
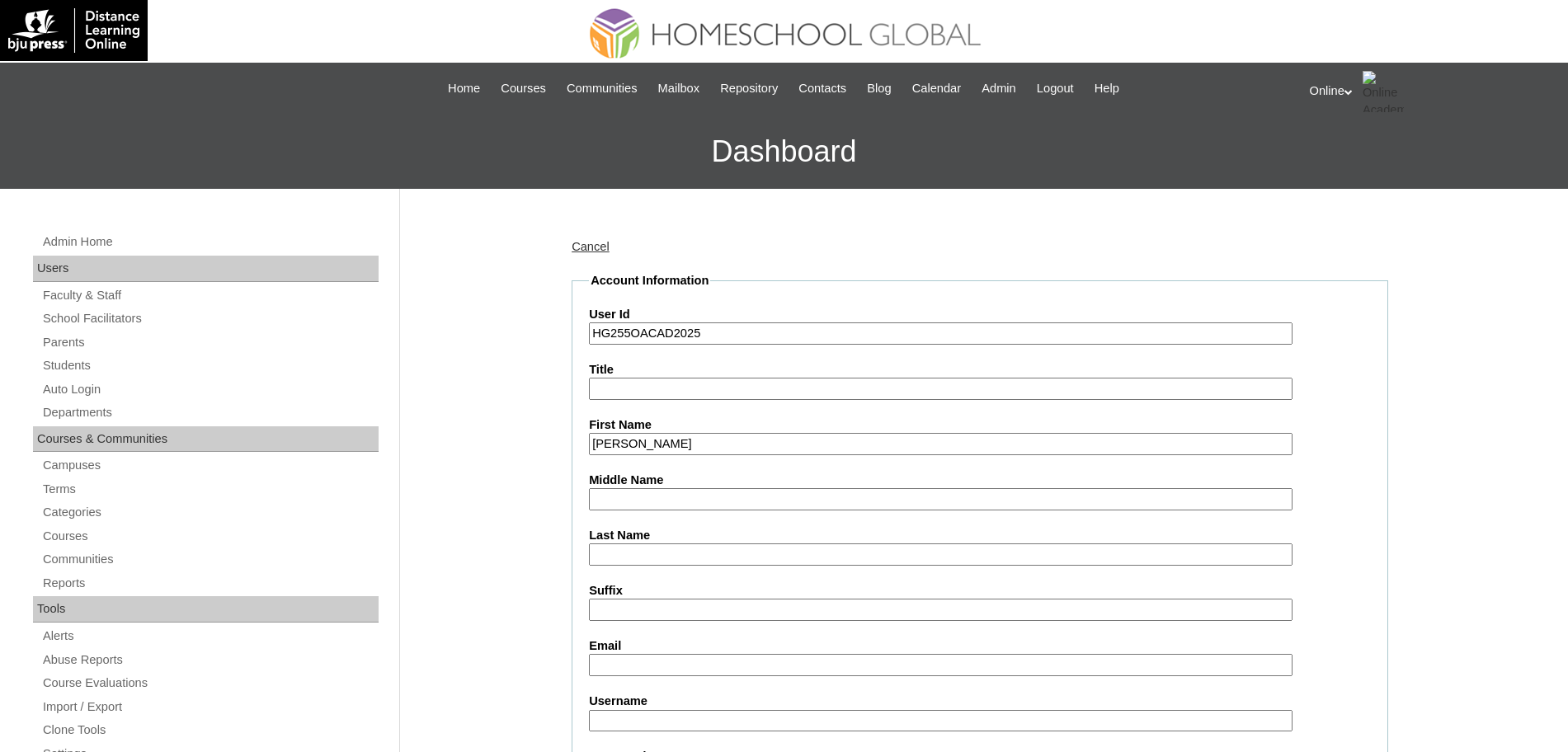
type input "Travis Kurt Raphael"
click at [624, 556] on input "Last Name" at bounding box center [939, 555] width 703 height 22
type input "Catembung"
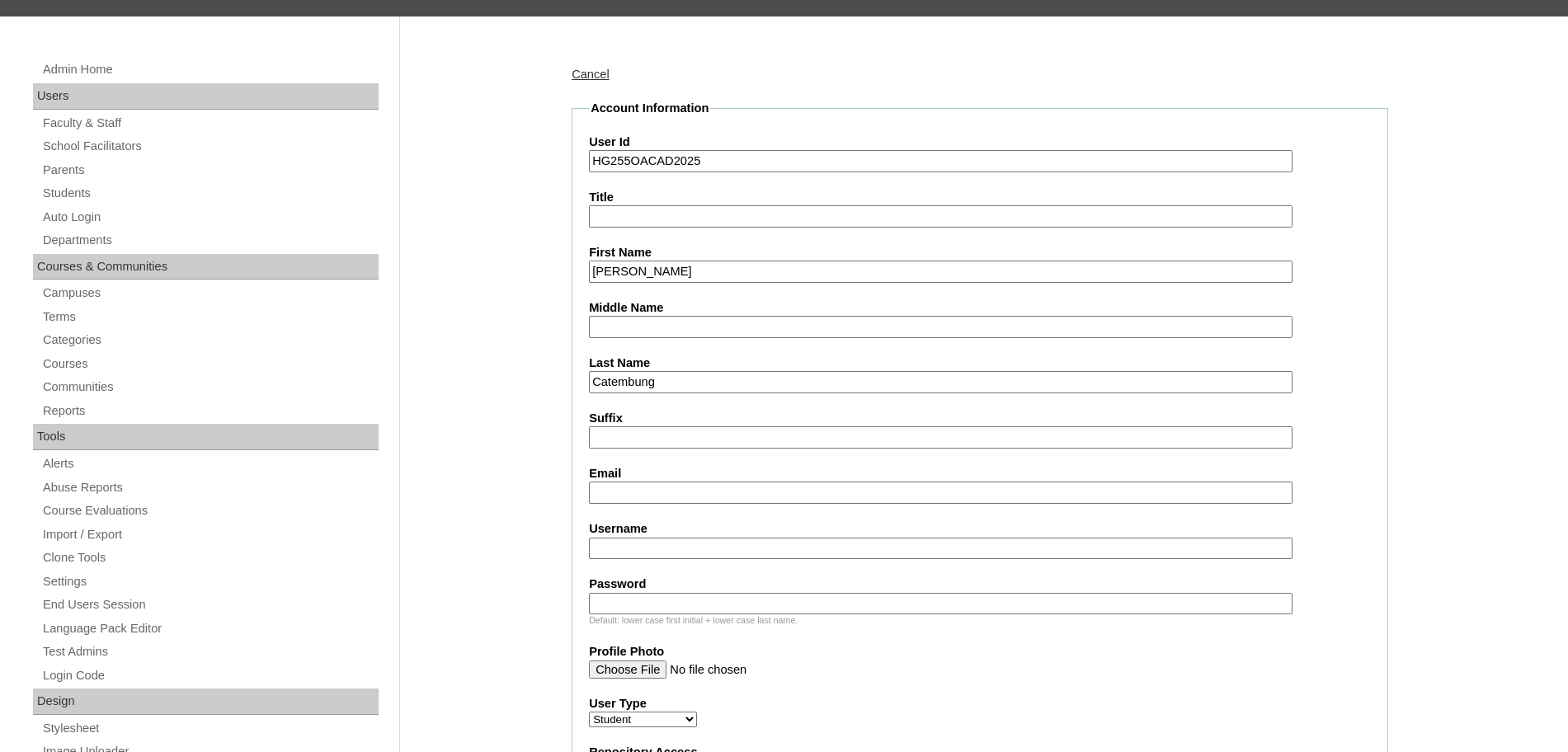
scroll to position [173, 0]
click at [715, 498] on input "Email" at bounding box center [939, 492] width 703 height 22
type input "annabelle.catembung@yahoo.com"
click at [696, 550] on input "Username" at bounding box center [939, 548] width 703 height 22
paste input "travis.catembung2025 Hgv4t"
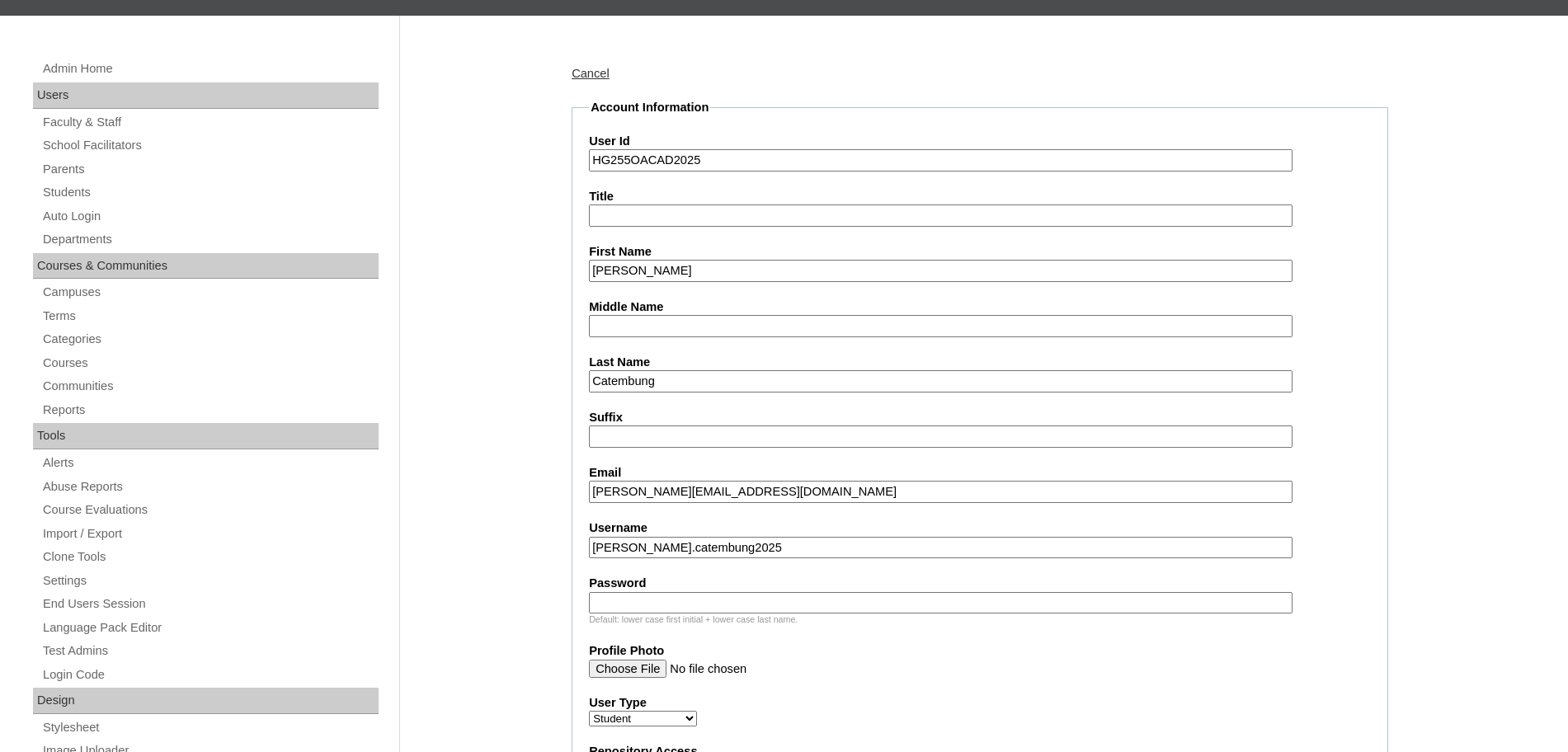
type input "travis.catembung2025"
click at [663, 611] on input "Password" at bounding box center [939, 603] width 703 height 22
paste input "Hgv4t"
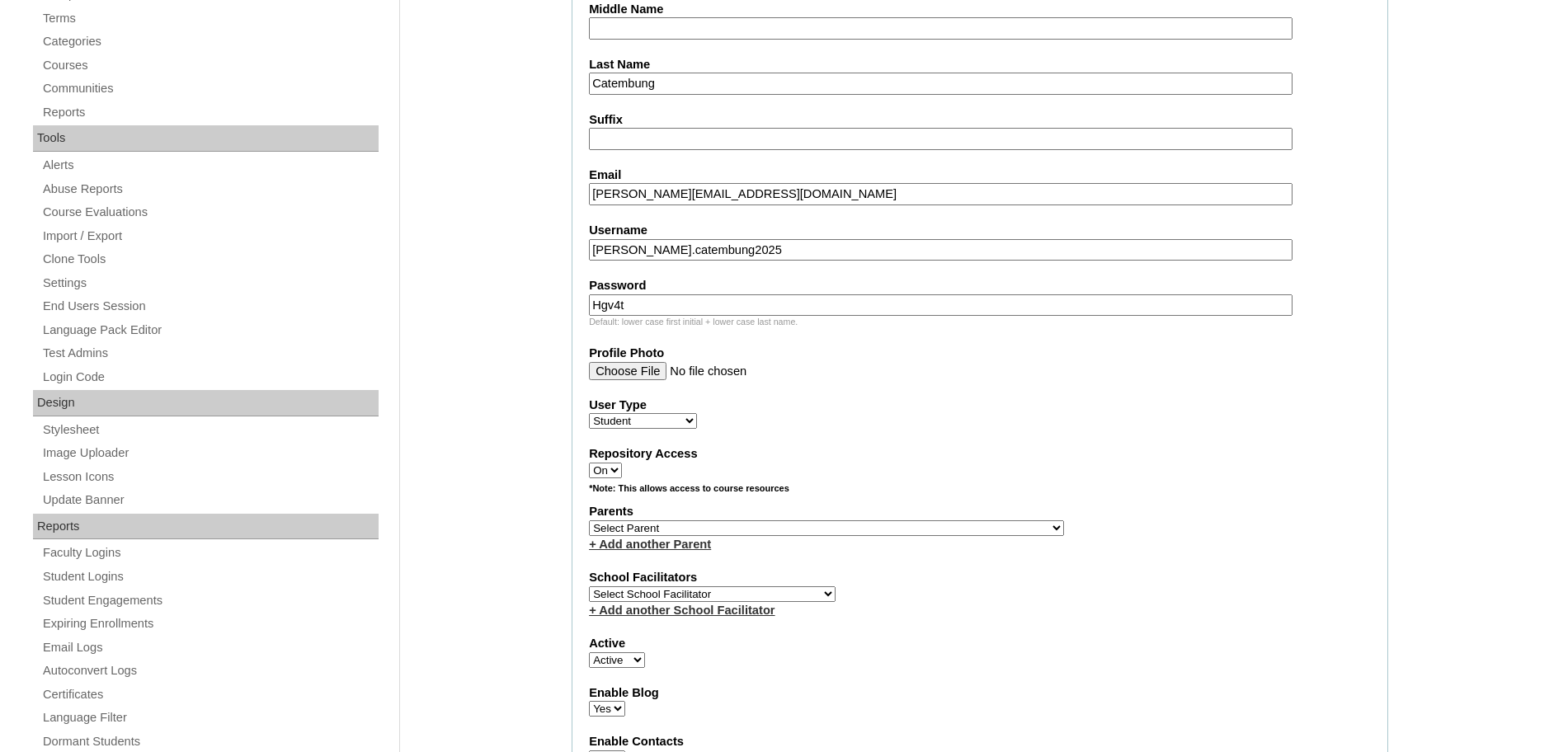
scroll to position [473, 0]
type input "Hgv4t"
click at [770, 522] on select "Select Parent , , , , , , , , , , , , , , , , , , , , , , , , , , , , , , , , ,…" at bounding box center [826, 526] width 475 height 16
select select "43889"
click at [588, 518] on select "Select Parent , , , , , , , , , , , , , , , , , , , , , , , , , , , , , , , , ,…" at bounding box center [826, 526] width 475 height 16
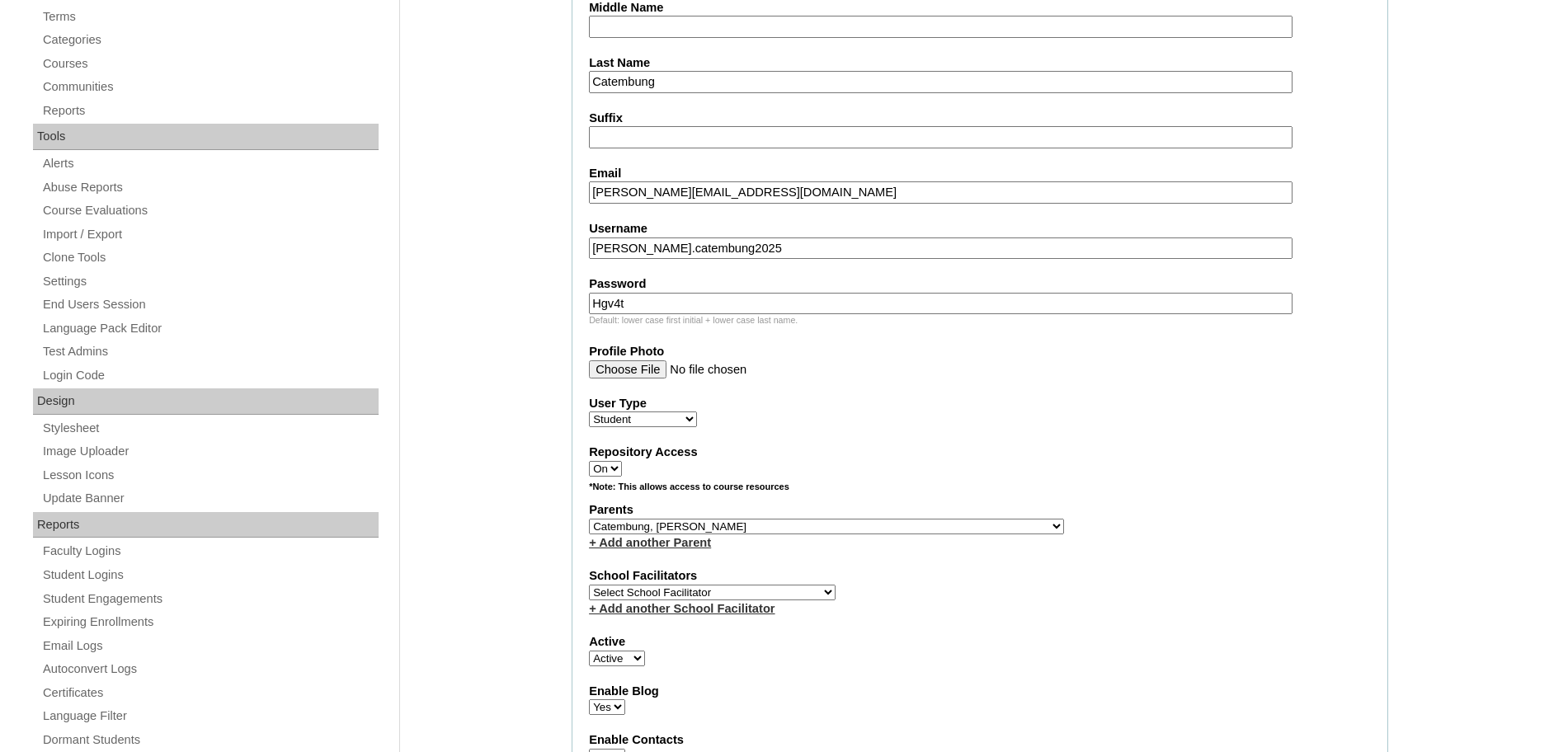
click at [772, 590] on select "Select School Facilitator Norman Añain Ruffa Abadijas Mary Abella Gloryfe Abion…" at bounding box center [712, 592] width 247 height 16
select select "43686"
click at [588, 585] on select "Select School Facilitator Norman Añain Ruffa Abadijas Mary Abella Gloryfe Abion…" at bounding box center [712, 592] width 247 height 16
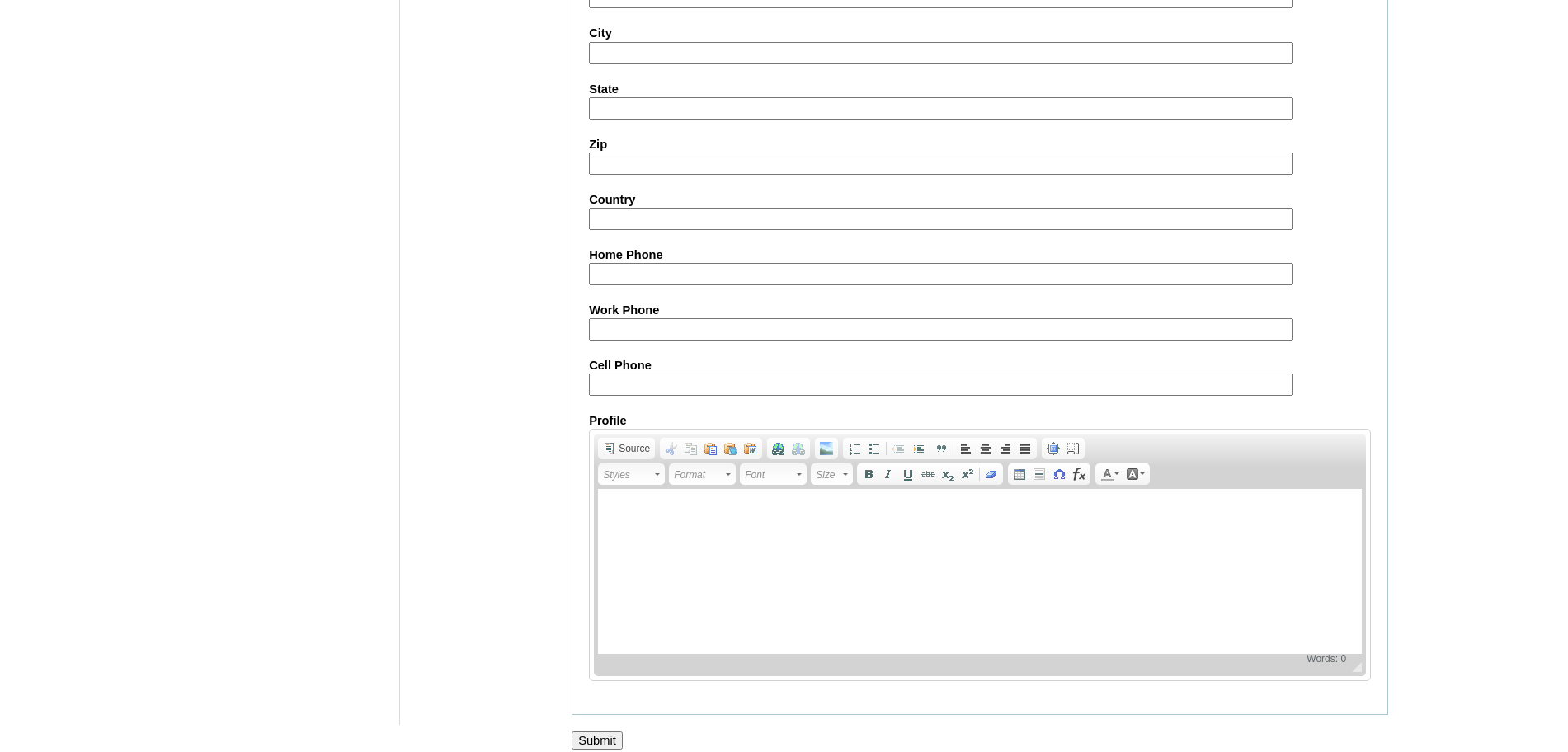
scroll to position [1758, 0]
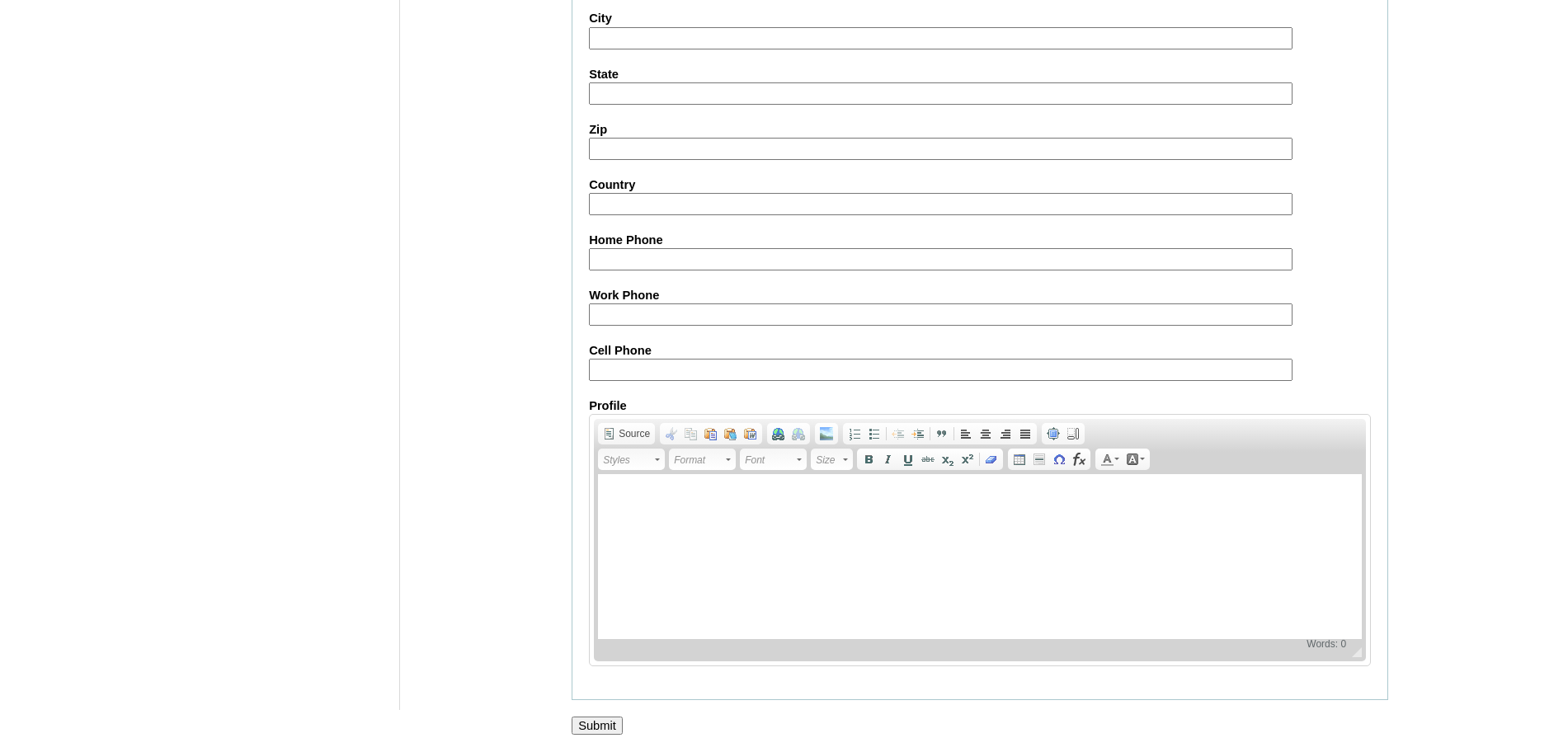
click at [585, 725] on input "Submit" at bounding box center [597, 725] width 51 height 18
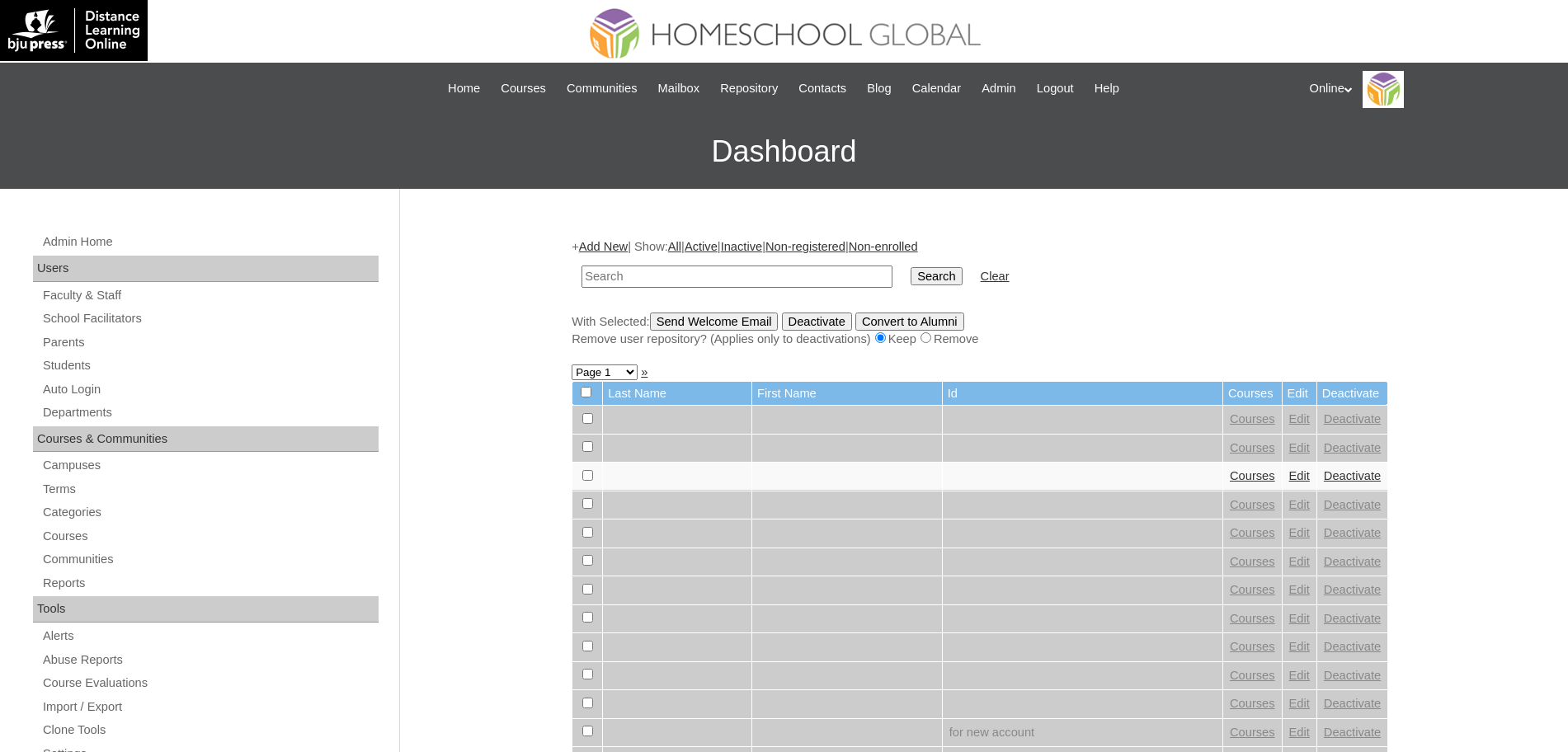
paste input "HG255OACAD2025"
type input "HG255OACAD2025"
click at [911, 272] on input "Search" at bounding box center [936, 276] width 51 height 18
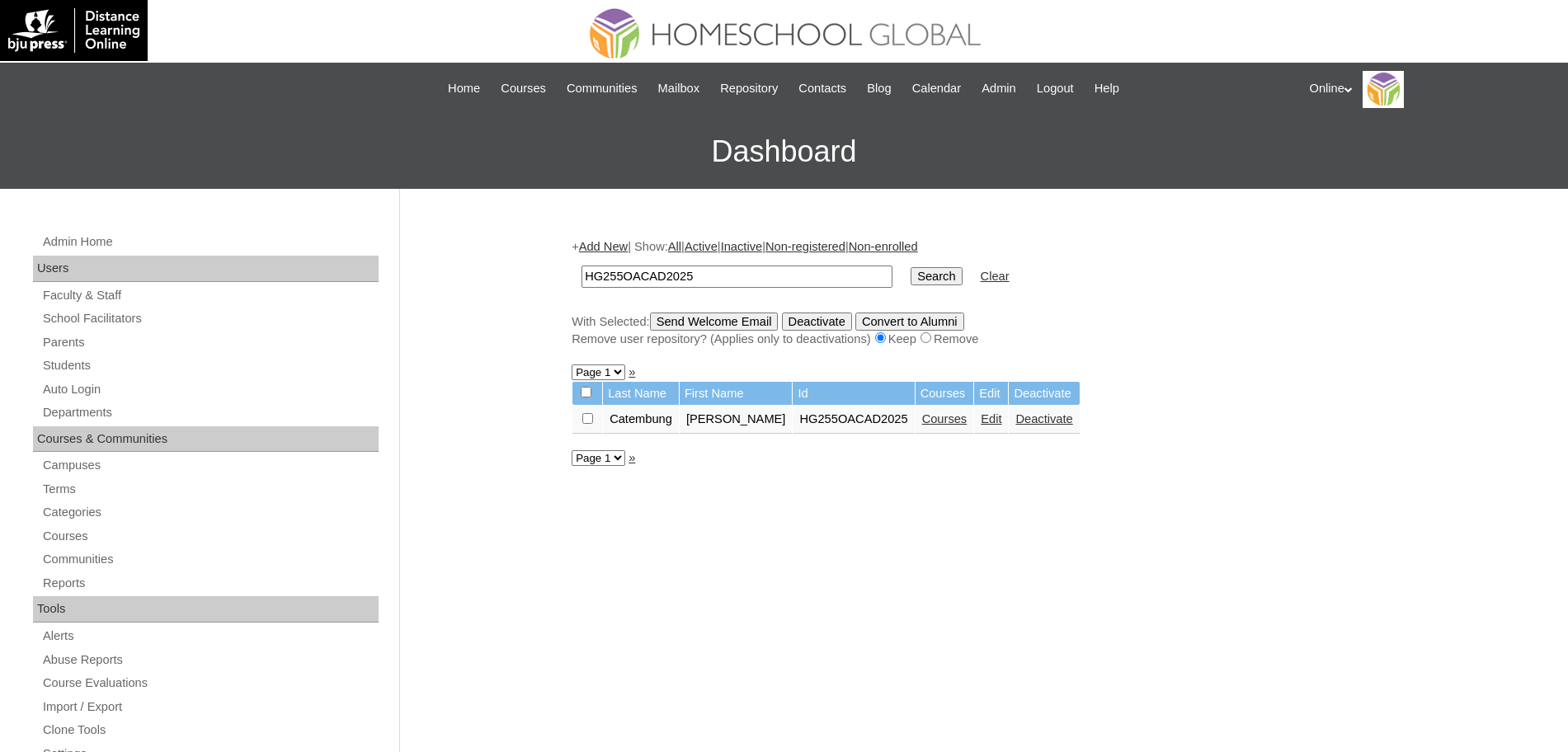
click at [960, 416] on link "Courses" at bounding box center [944, 419] width 46 height 13
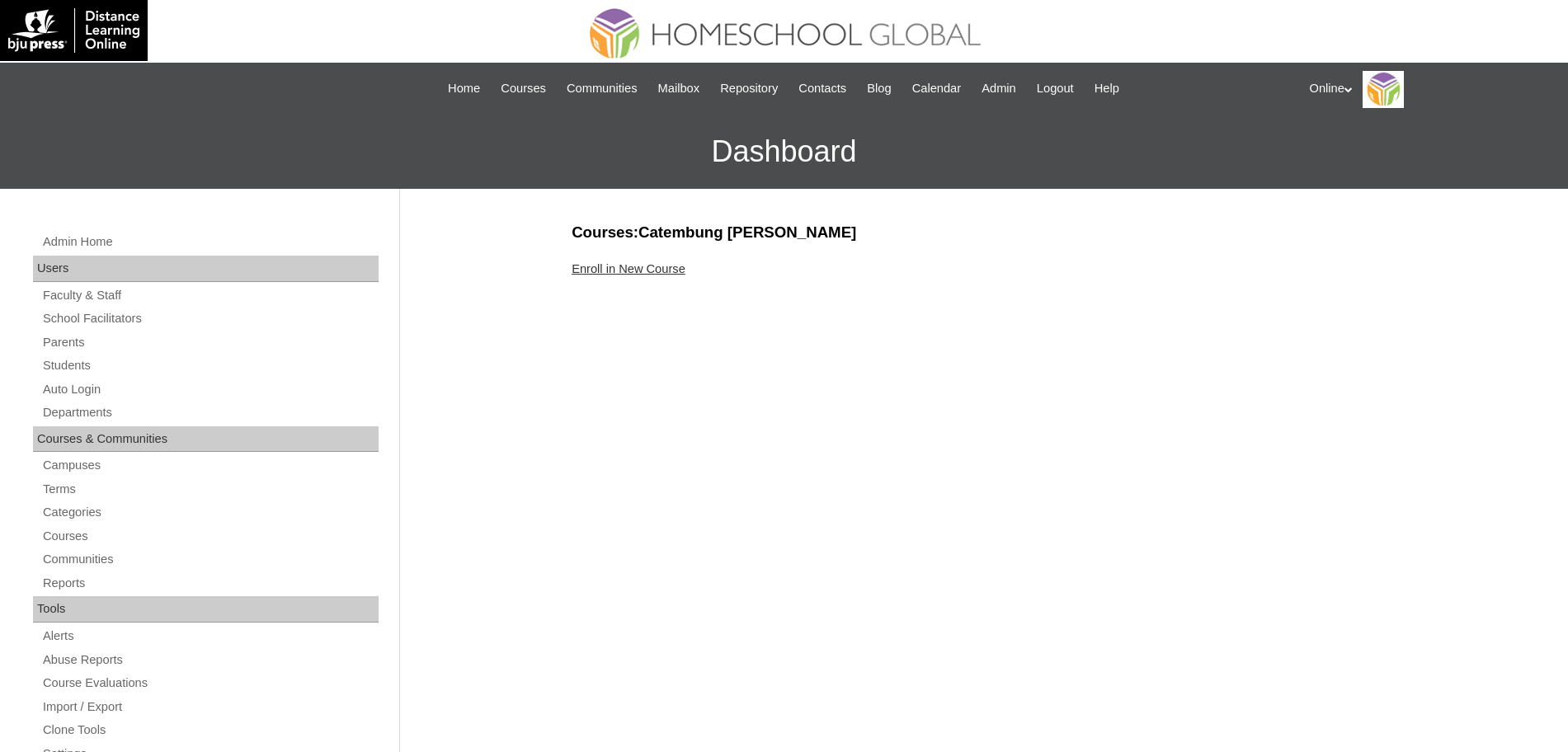
click at [641, 268] on link "Enroll in New Course" at bounding box center [629, 269] width 114 height 13
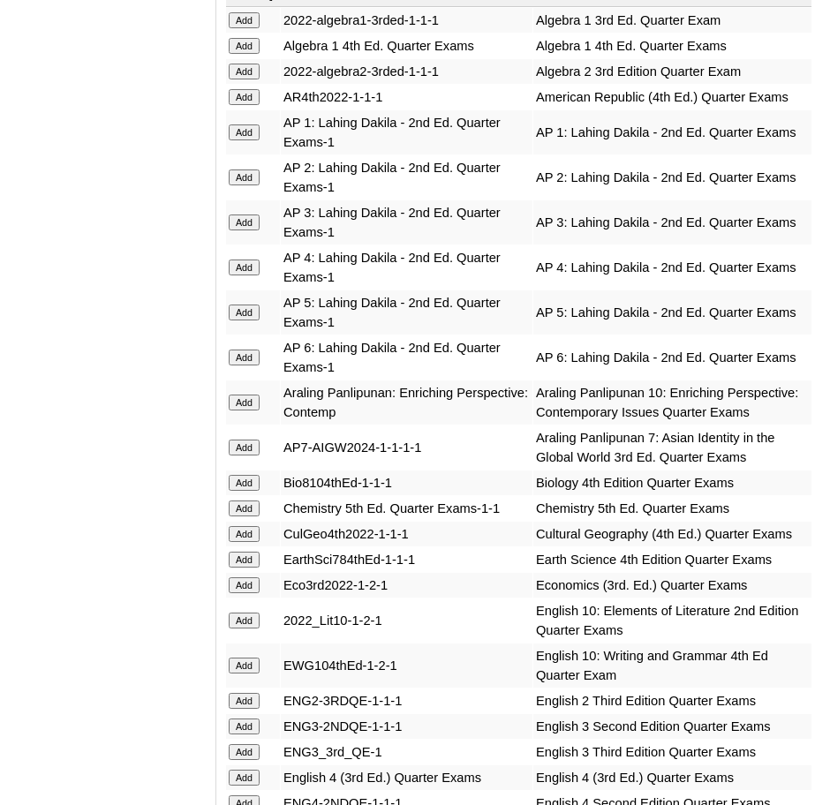
scroll to position [1883, 0]
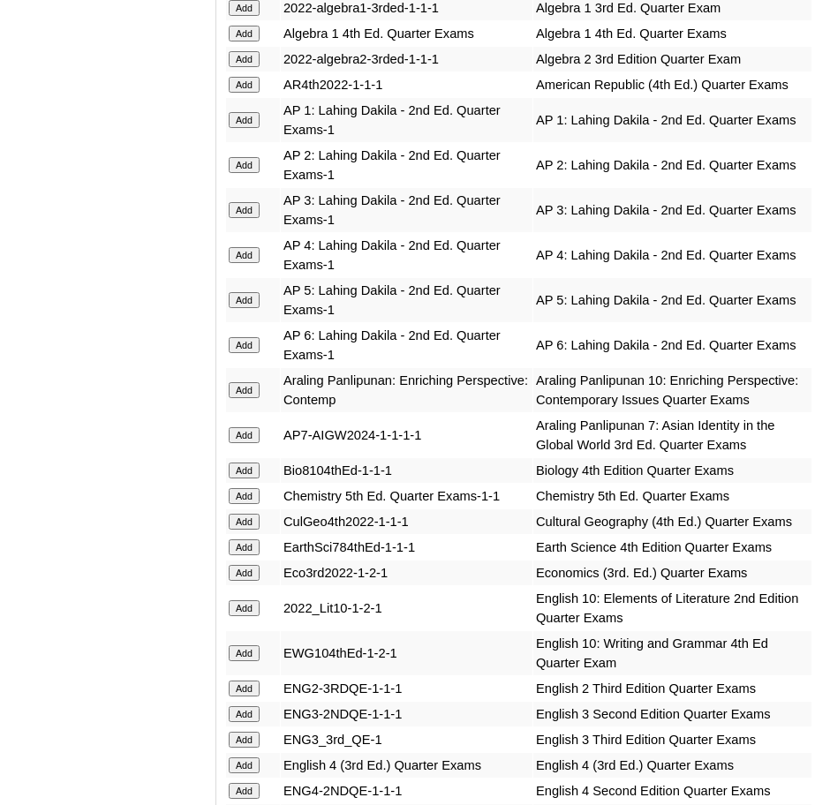
click at [245, 466] on input "Add" at bounding box center [244, 471] width 31 height 16
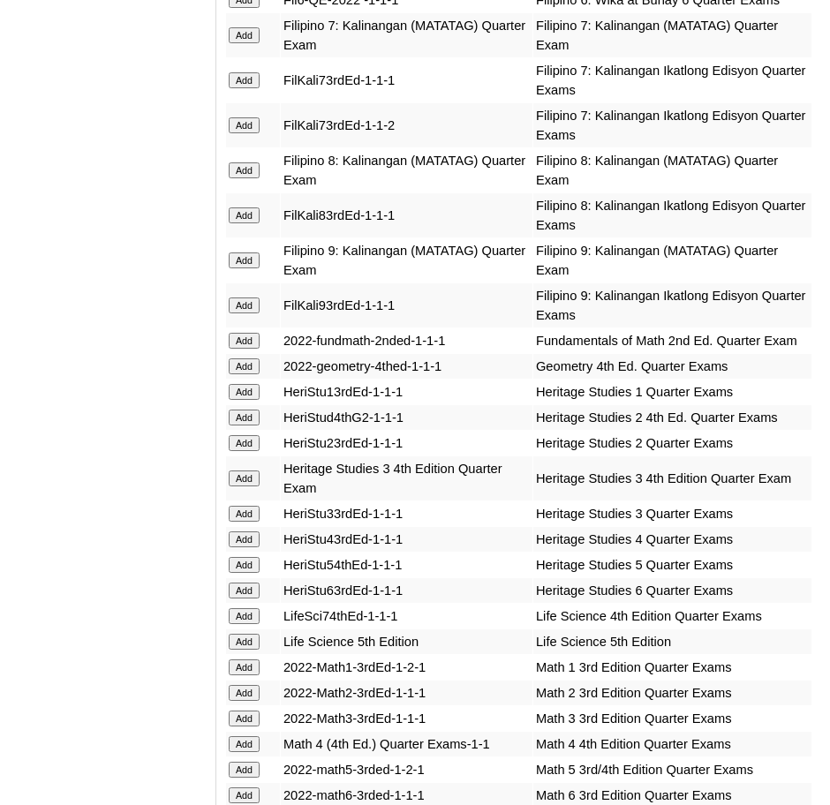
scroll to position [3371, 0]
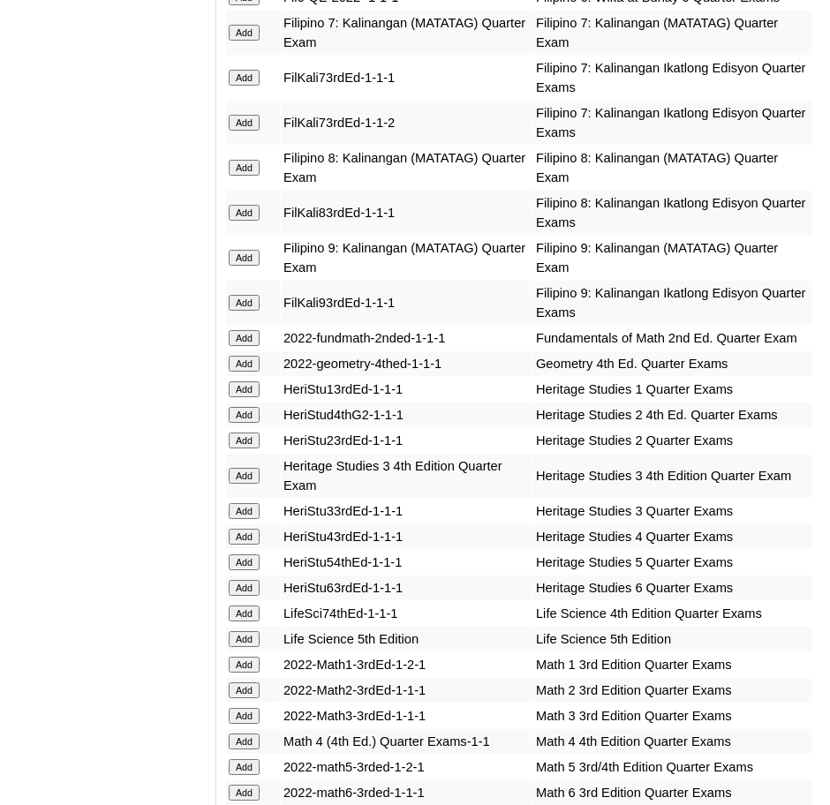
click at [247, 356] on input "Add" at bounding box center [244, 364] width 31 height 16
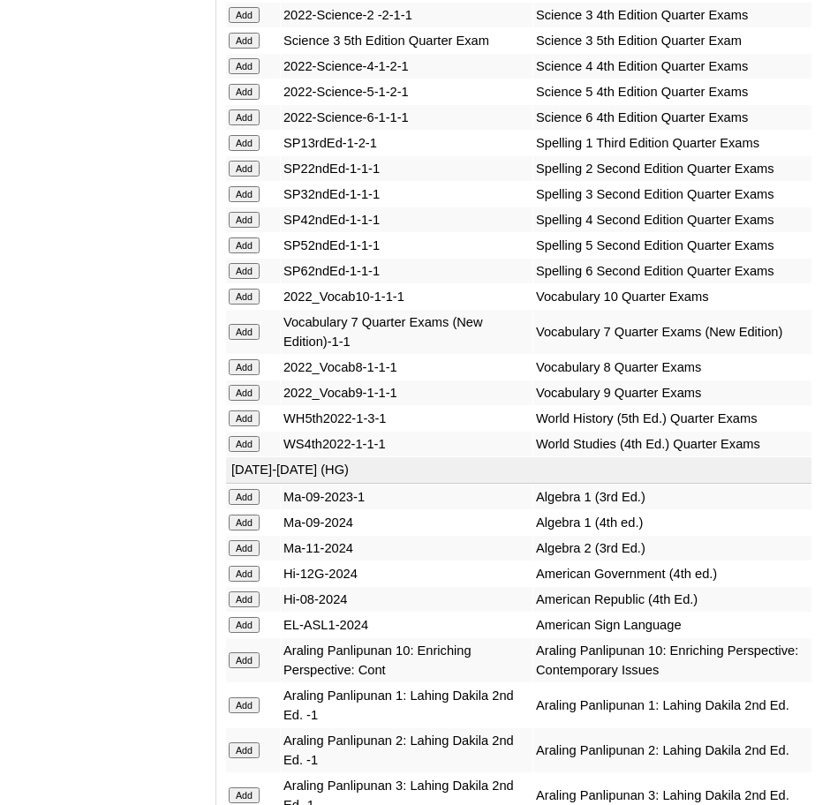
scroll to position [4643, 0]
click at [245, 411] on input "Add" at bounding box center [244, 419] width 31 height 16
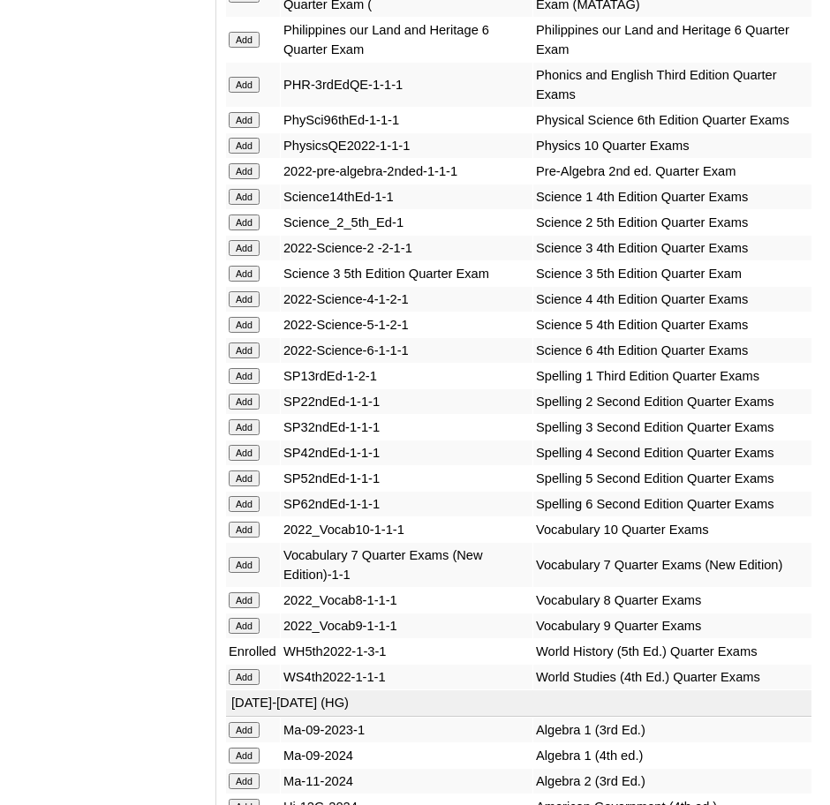
scroll to position [4411, 0]
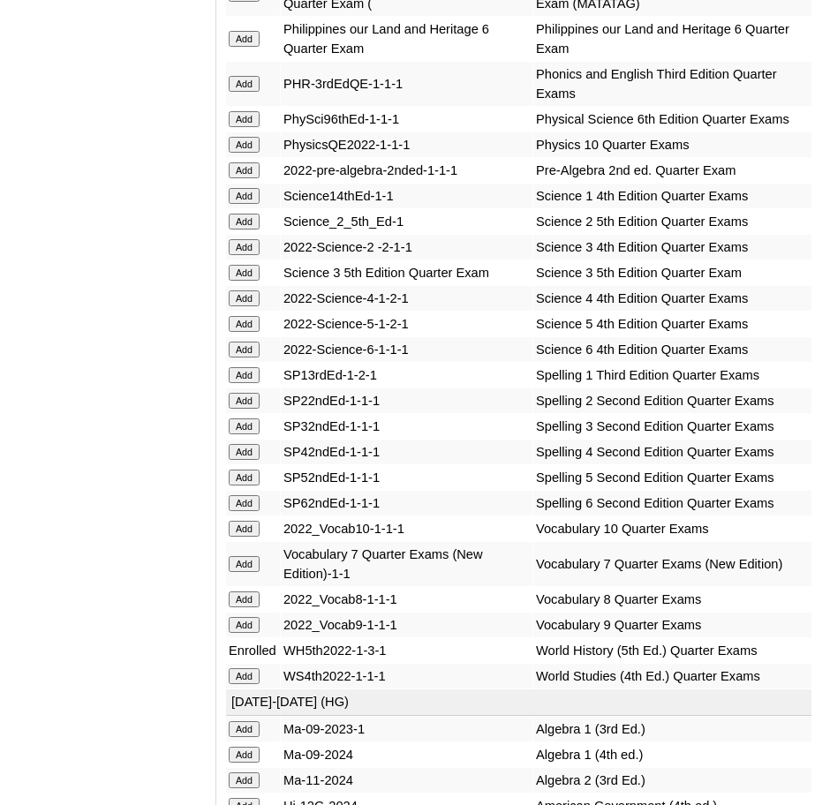
click at [256, 521] on input "Add" at bounding box center [244, 529] width 31 height 16
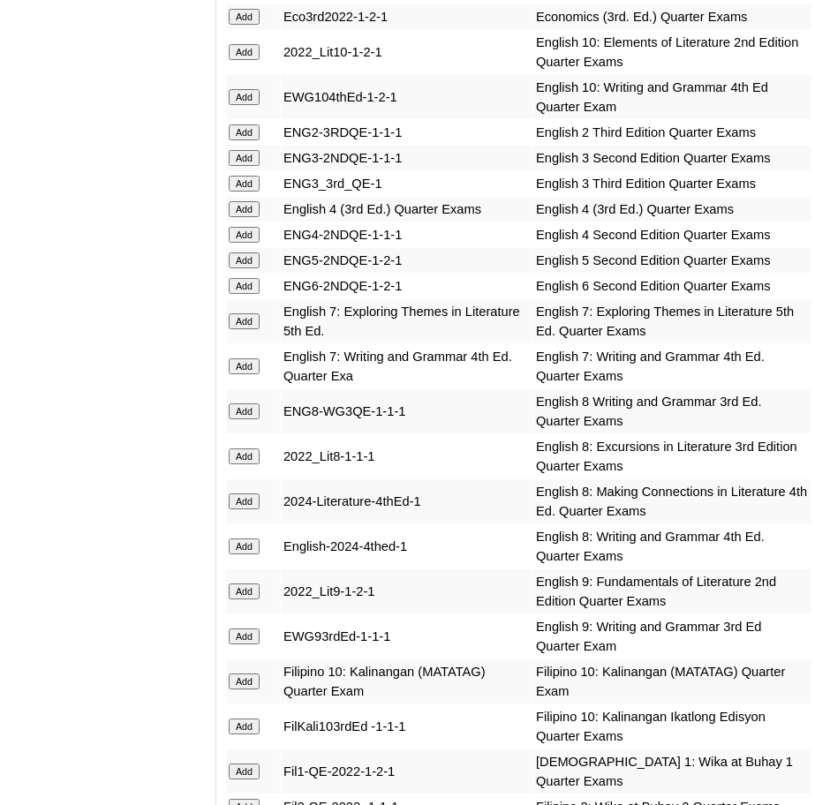
scroll to position [2411, 0]
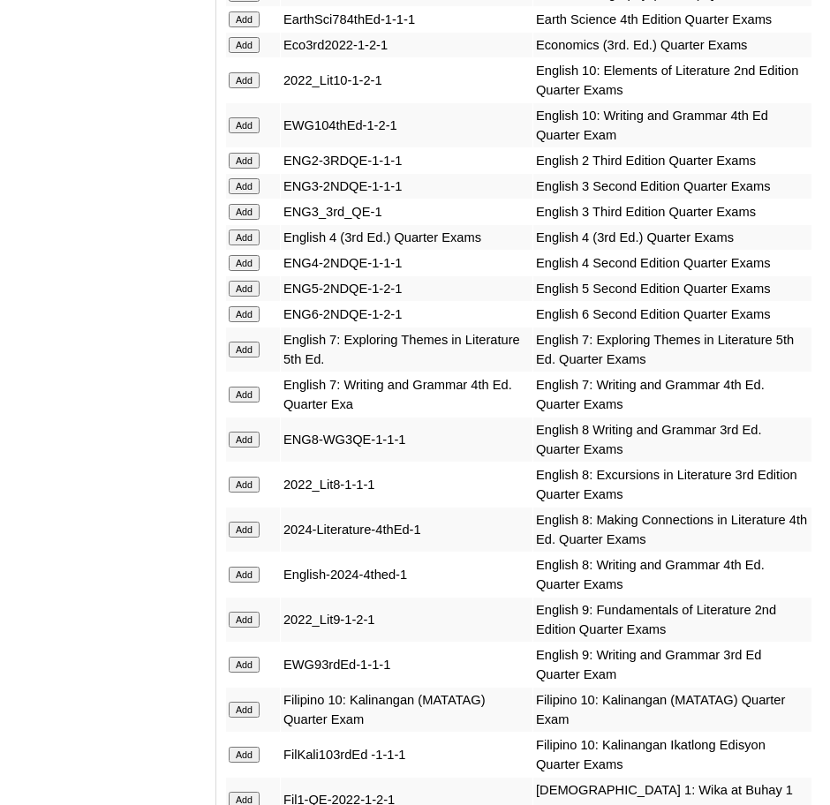
click at [243, 80] on input "Add" at bounding box center [244, 80] width 31 height 16
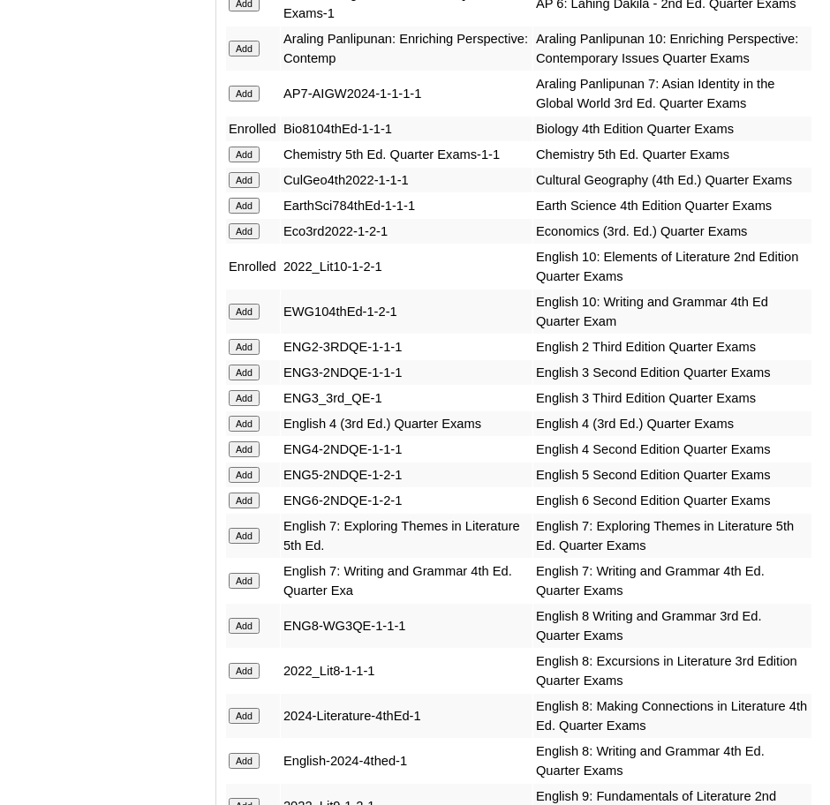
scroll to position [2228, 0]
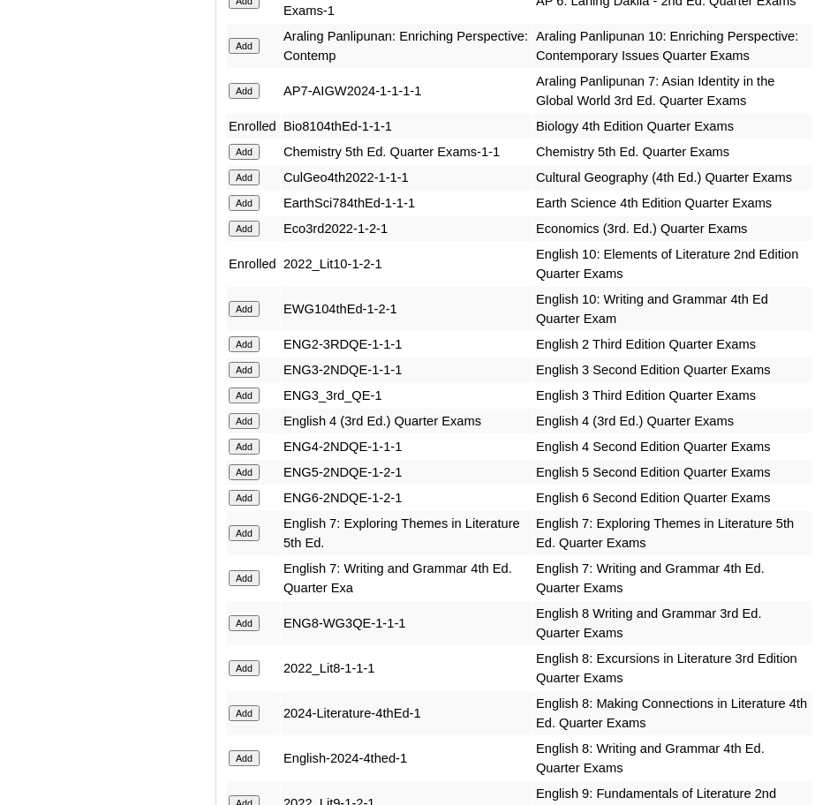
click at [240, 303] on input "Add" at bounding box center [244, 309] width 31 height 16
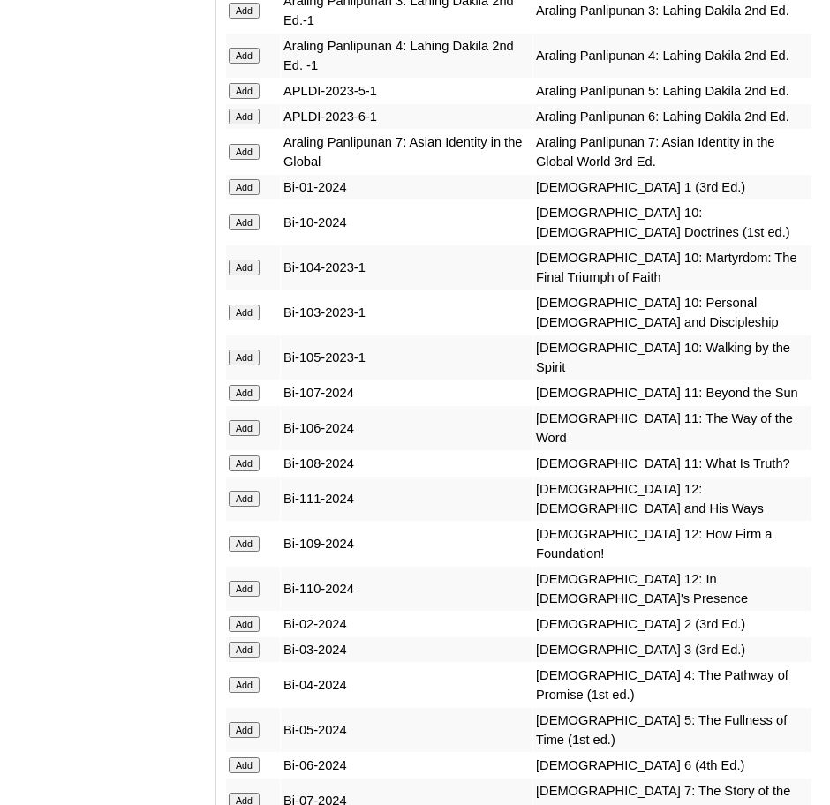
scroll to position [5430, 0]
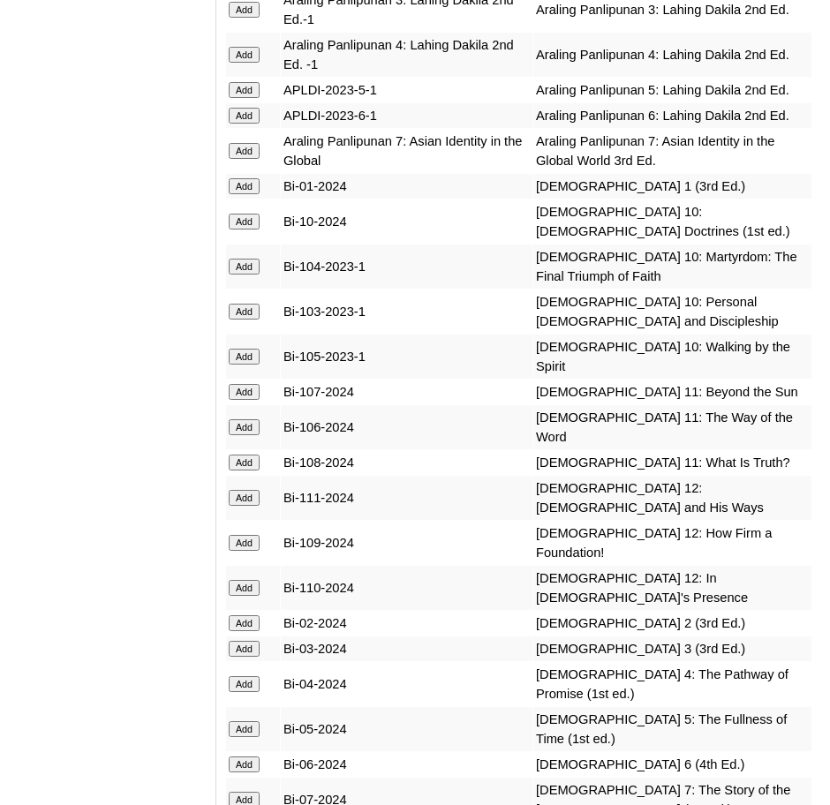
click at [253, 214] on input "Add" at bounding box center [244, 222] width 31 height 16
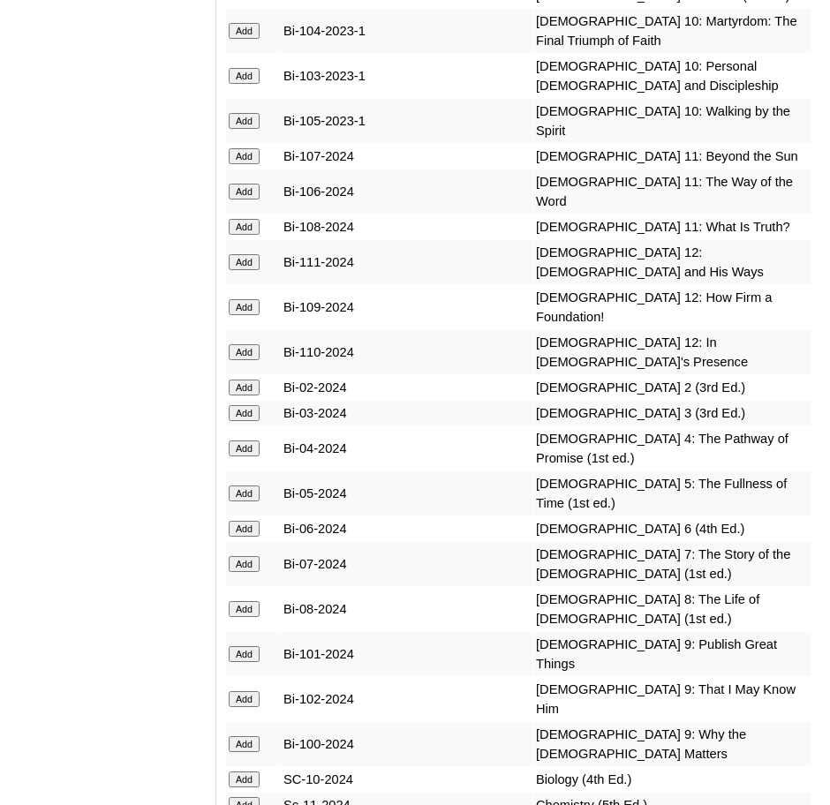
scroll to position [5667, 0]
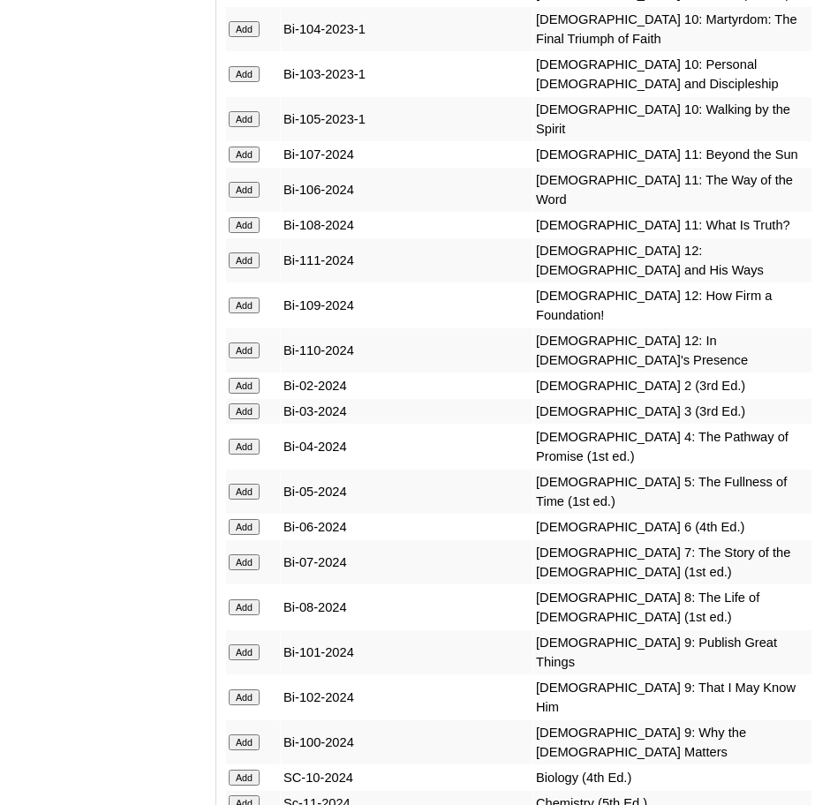
click at [243, 770] on input "Add" at bounding box center [244, 778] width 31 height 16
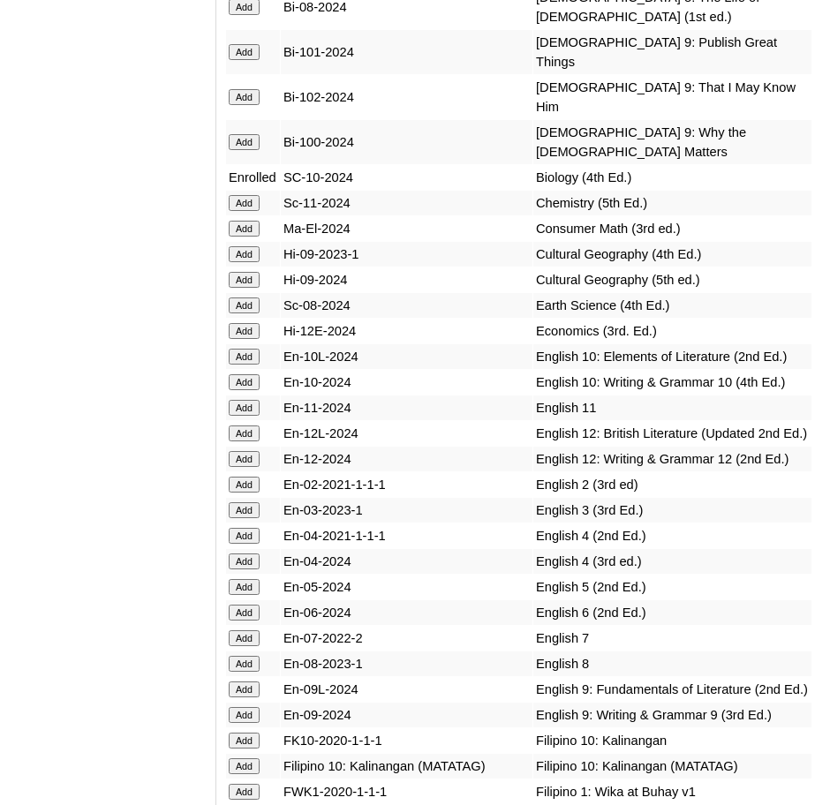
scroll to position [6266, 0]
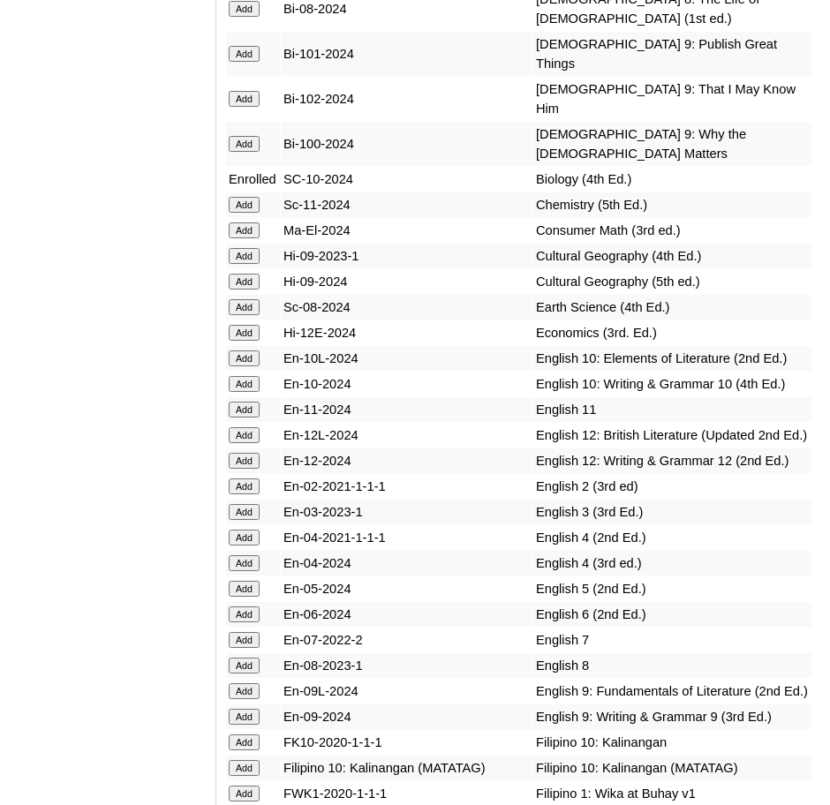
click at [241, 351] on input "Add" at bounding box center [244, 359] width 31 height 16
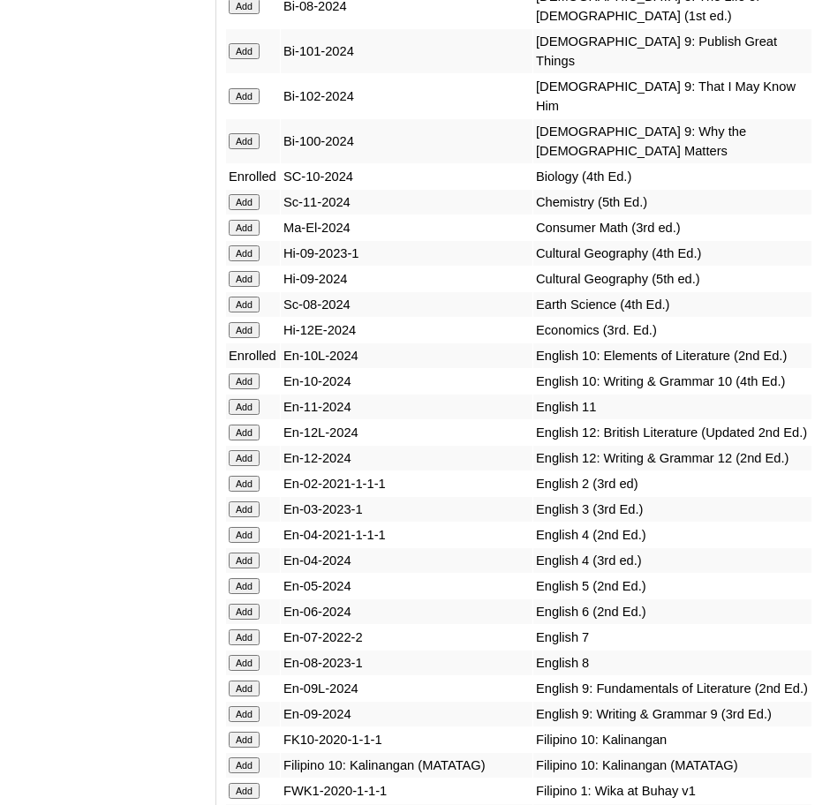
scroll to position [6261, 0]
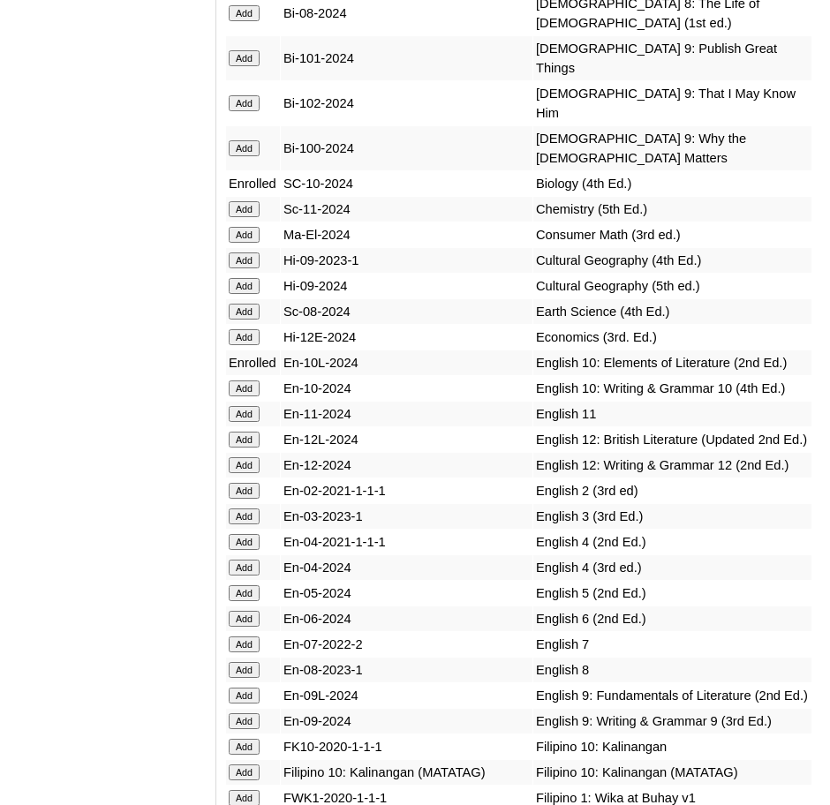
click at [252, 381] on input "Add" at bounding box center [244, 389] width 31 height 16
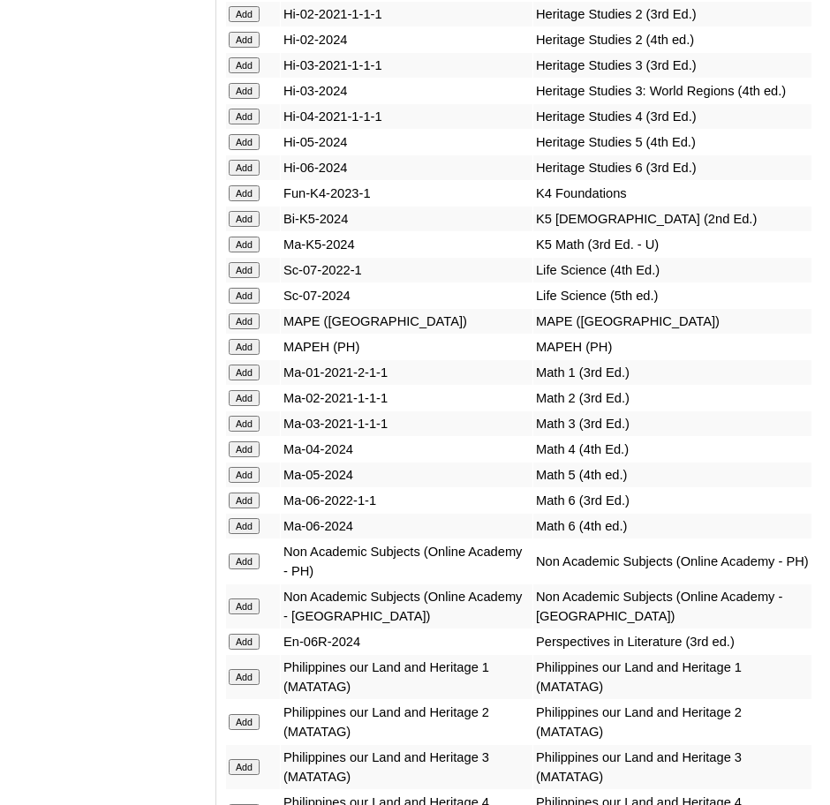
scroll to position [7685, 0]
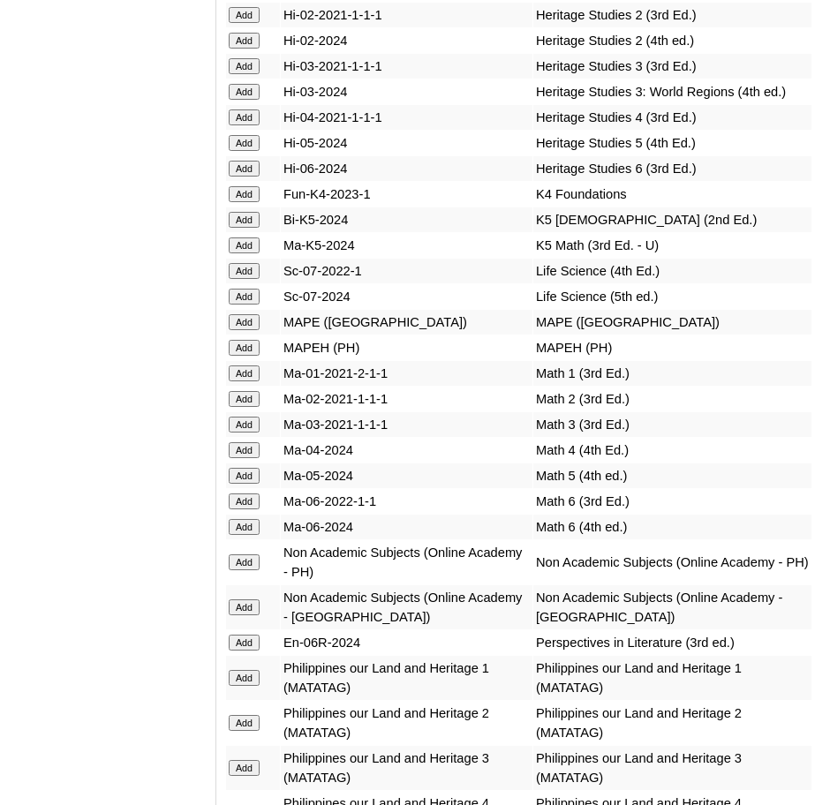
click at [246, 600] on input "Add" at bounding box center [244, 608] width 31 height 16
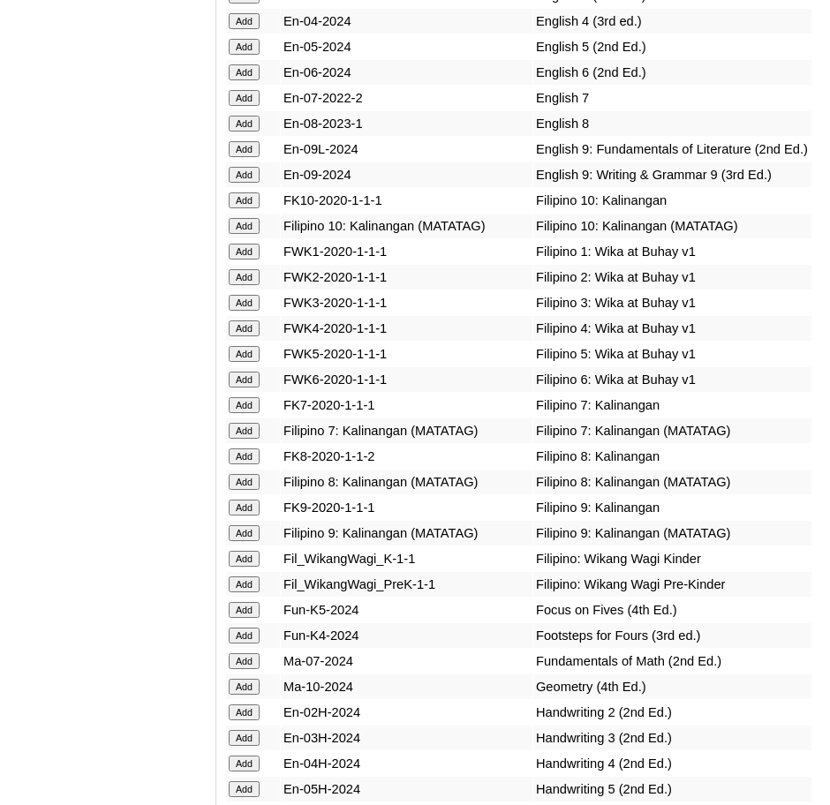
scroll to position [6809, 0]
click at [245, 678] on input "Add" at bounding box center [244, 686] width 31 height 16
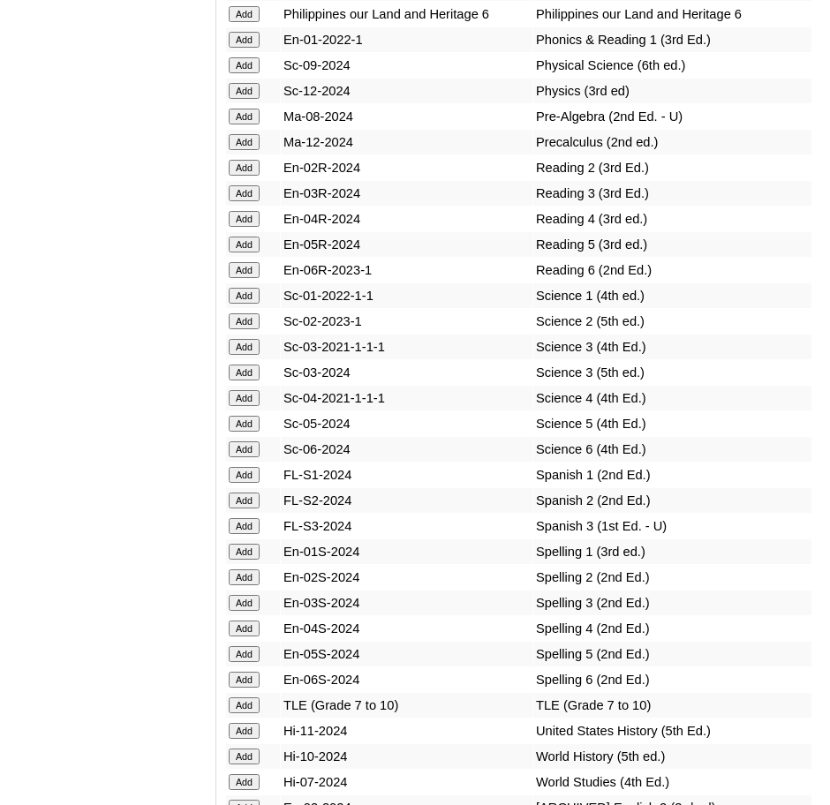
scroll to position [8563, 0]
click at [237, 750] on input "Add" at bounding box center [244, 758] width 31 height 16
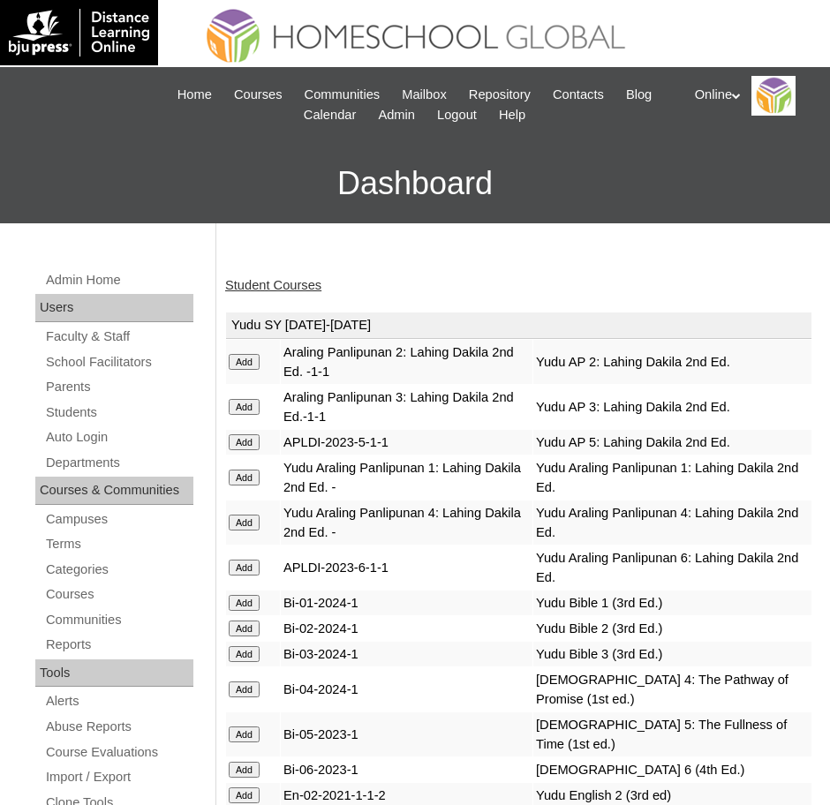
click at [286, 283] on link "Student Courses" at bounding box center [273, 285] width 96 height 14
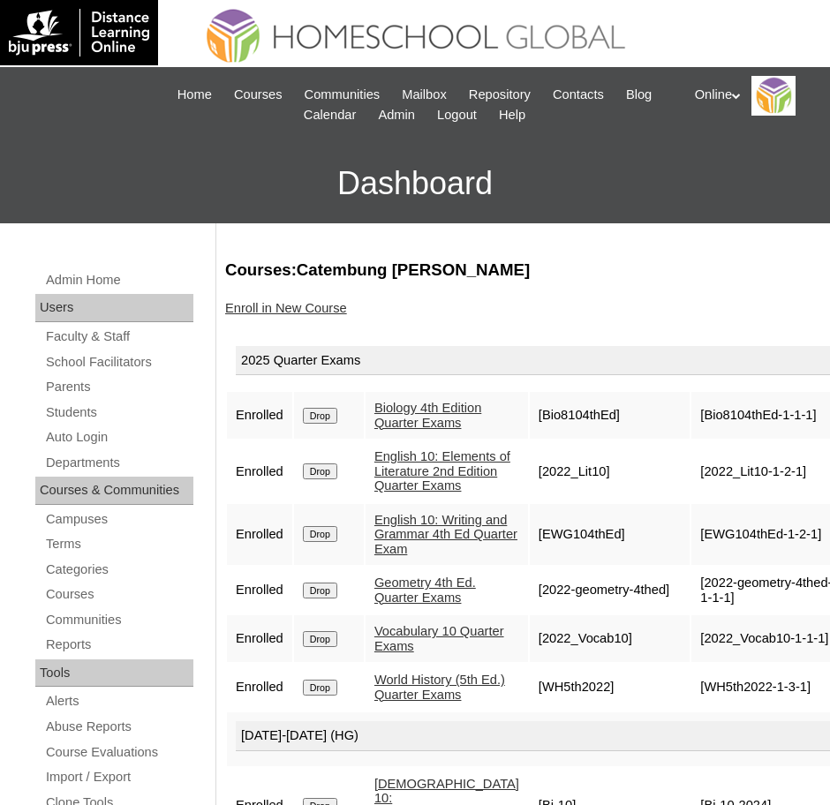
click at [276, 302] on link "Enroll in New Course" at bounding box center [286, 308] width 122 height 14
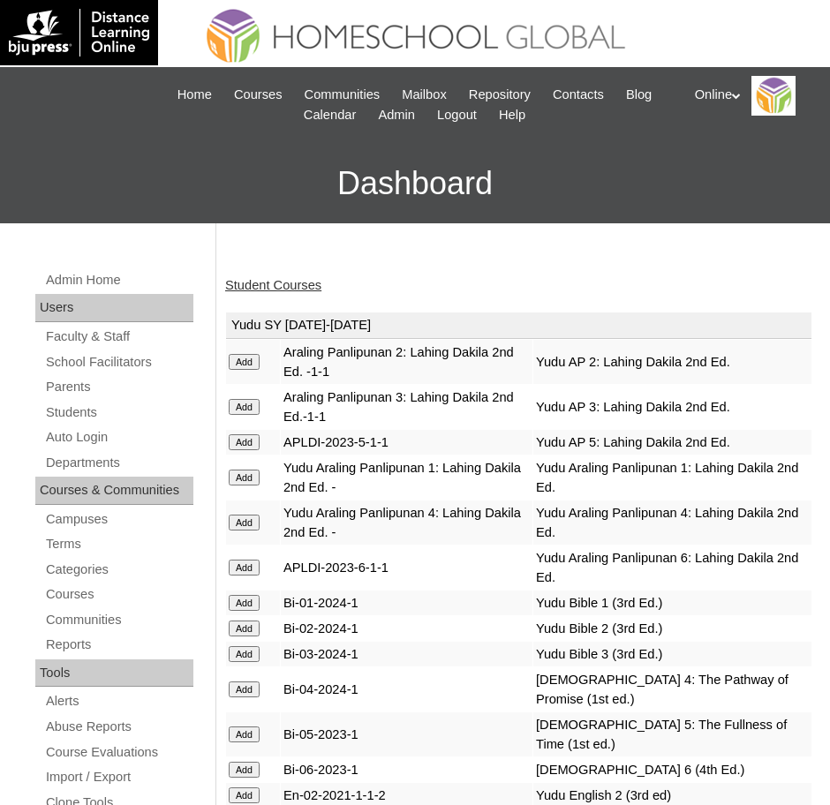
click at [272, 280] on link "Student Courses" at bounding box center [273, 285] width 96 height 14
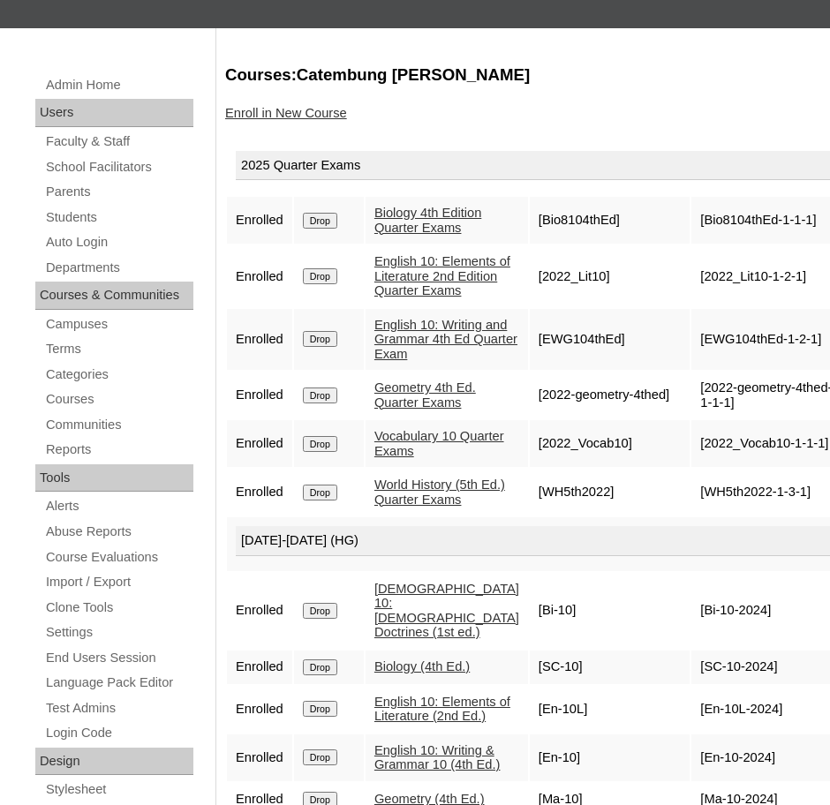
scroll to position [197, 0]
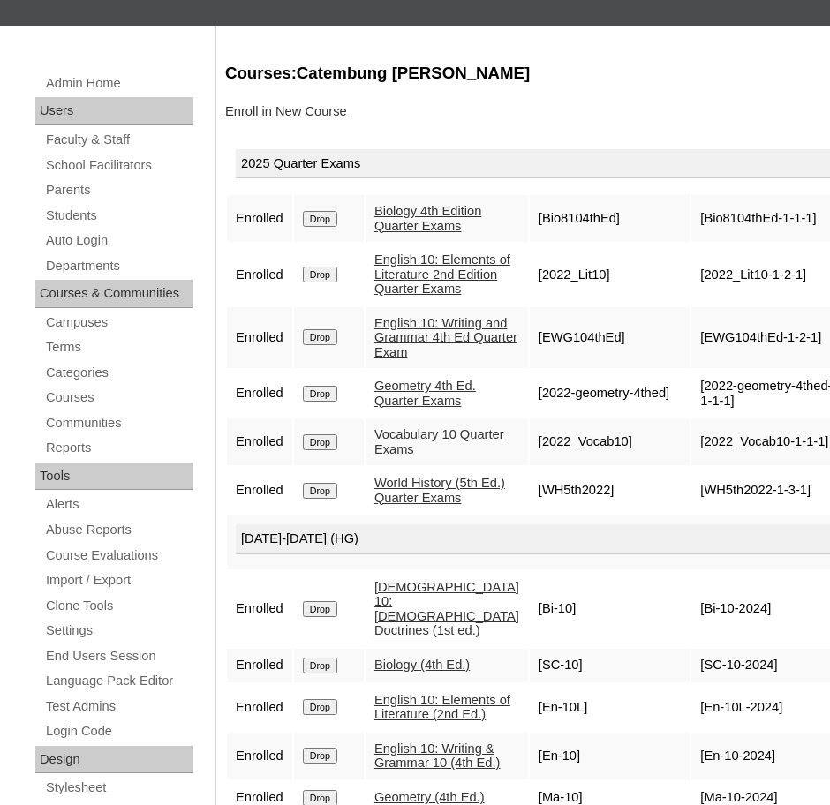
click at [328, 227] on input "Drop" at bounding box center [320, 219] width 34 height 16
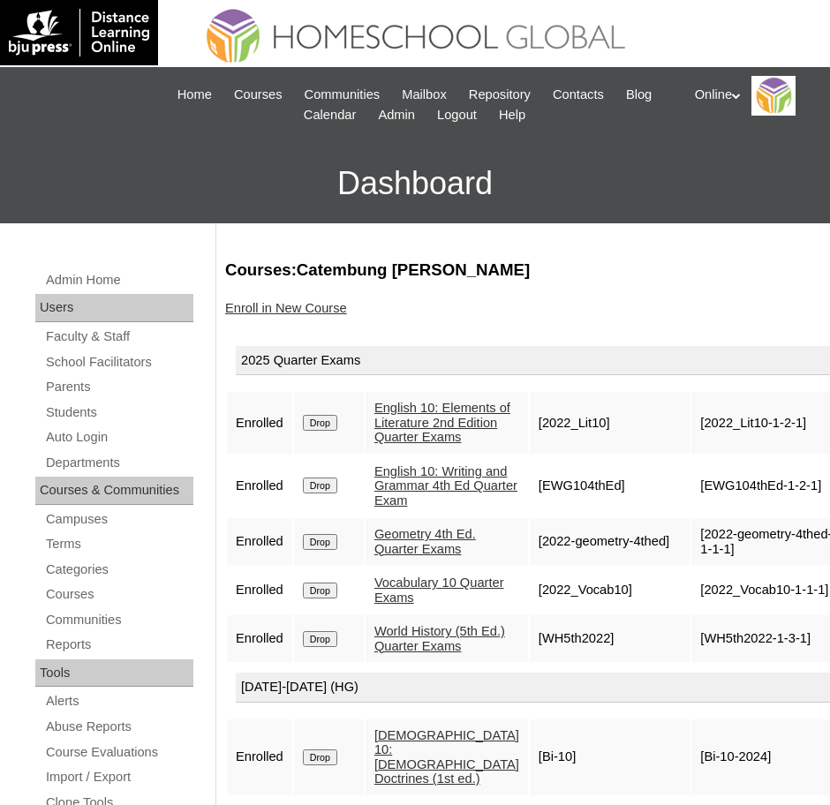
click at [321, 431] on input "Drop" at bounding box center [320, 423] width 34 height 16
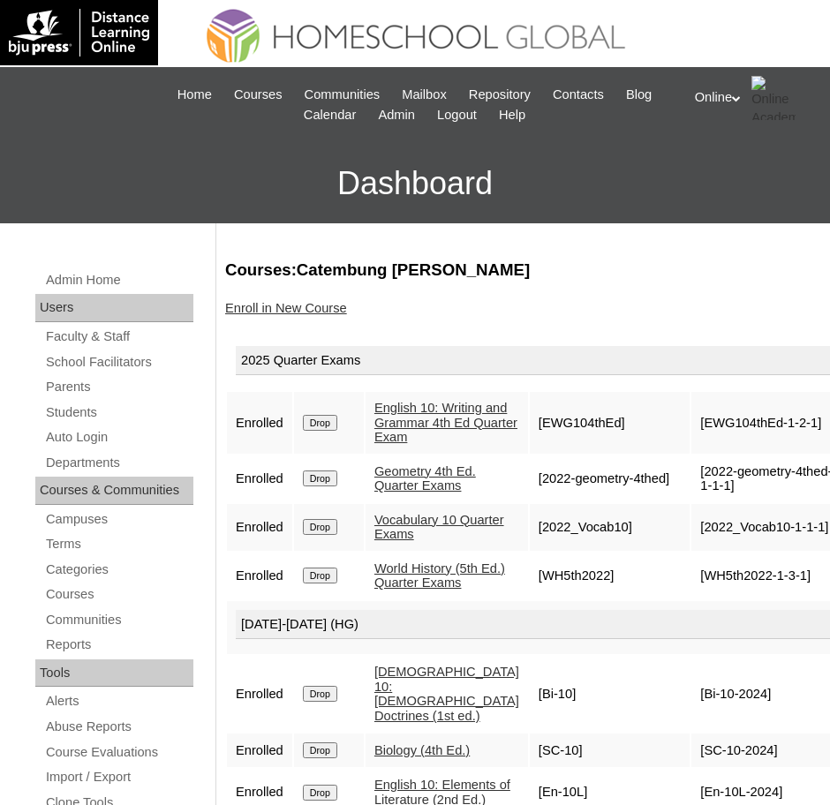
click at [328, 429] on input "Drop" at bounding box center [320, 423] width 34 height 16
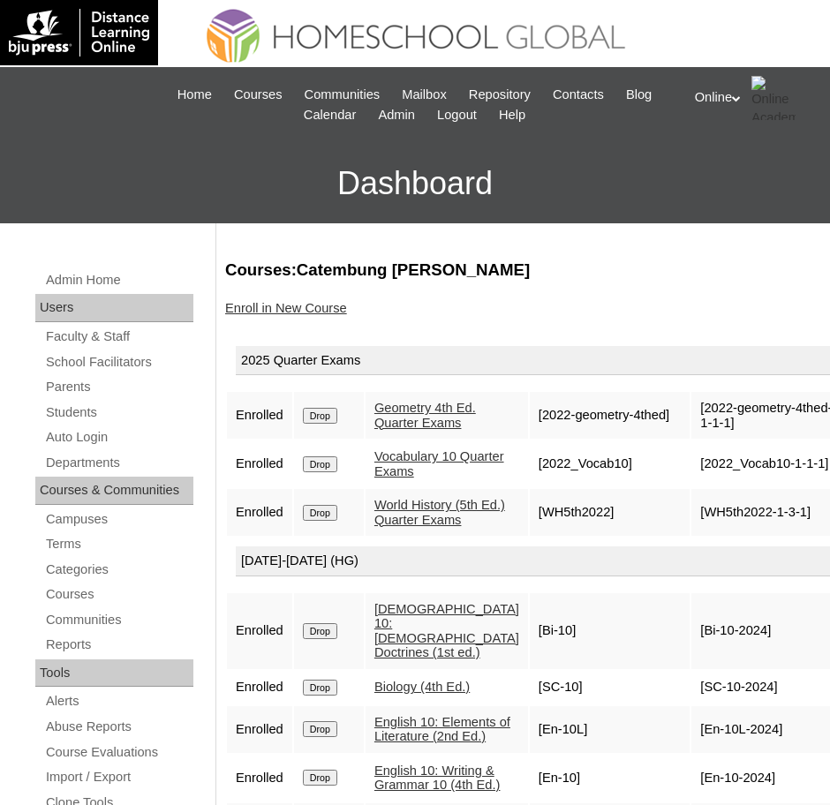
click at [324, 423] on input "Drop" at bounding box center [320, 416] width 34 height 16
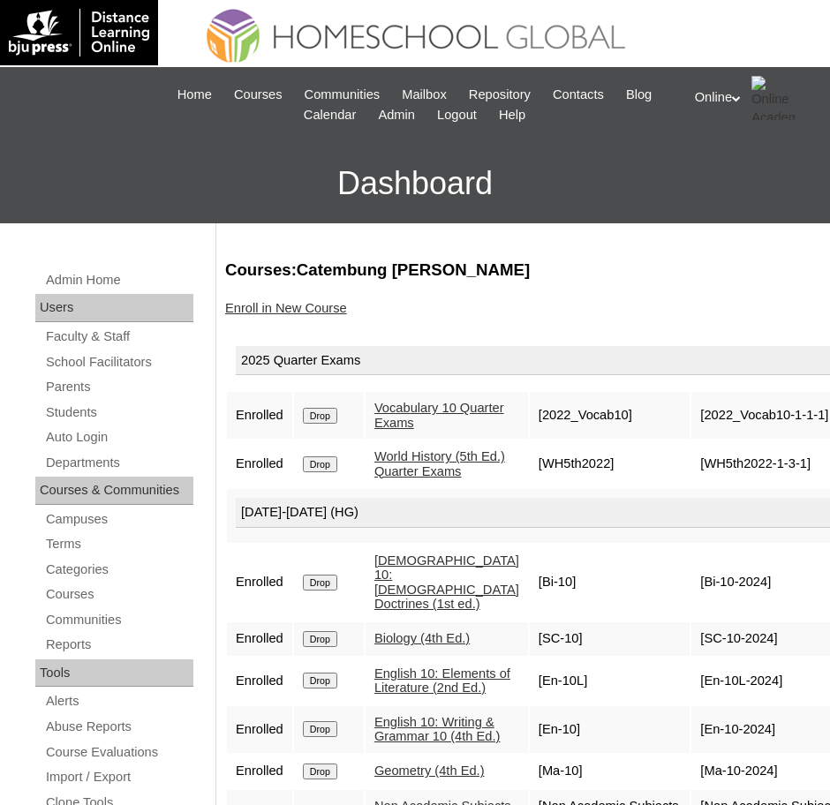
click at [326, 419] on input "Drop" at bounding box center [320, 416] width 34 height 16
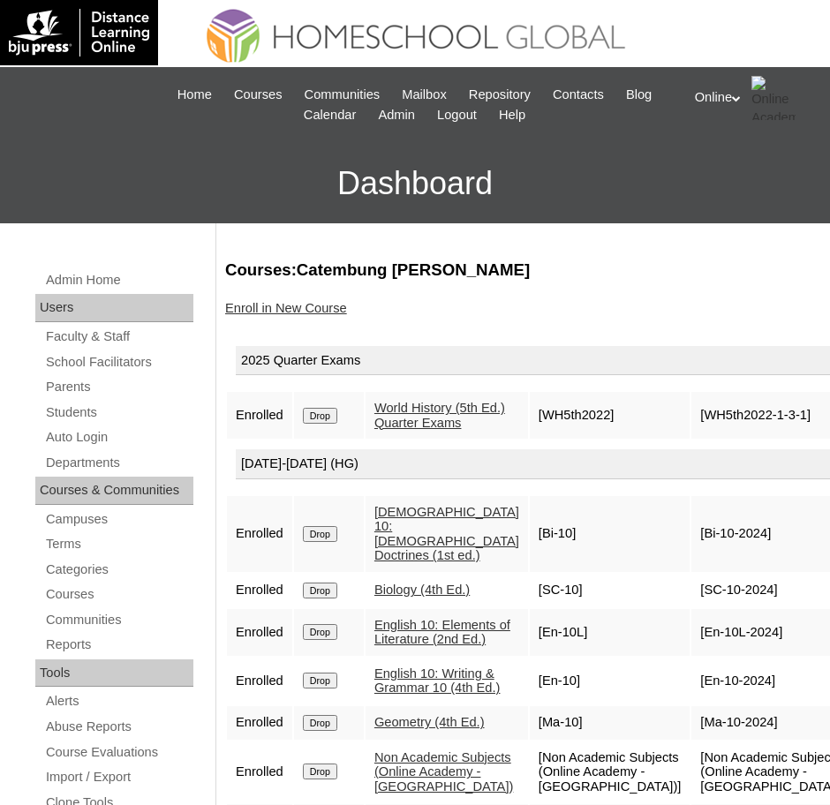
click at [318, 424] on input "Drop" at bounding box center [320, 416] width 34 height 16
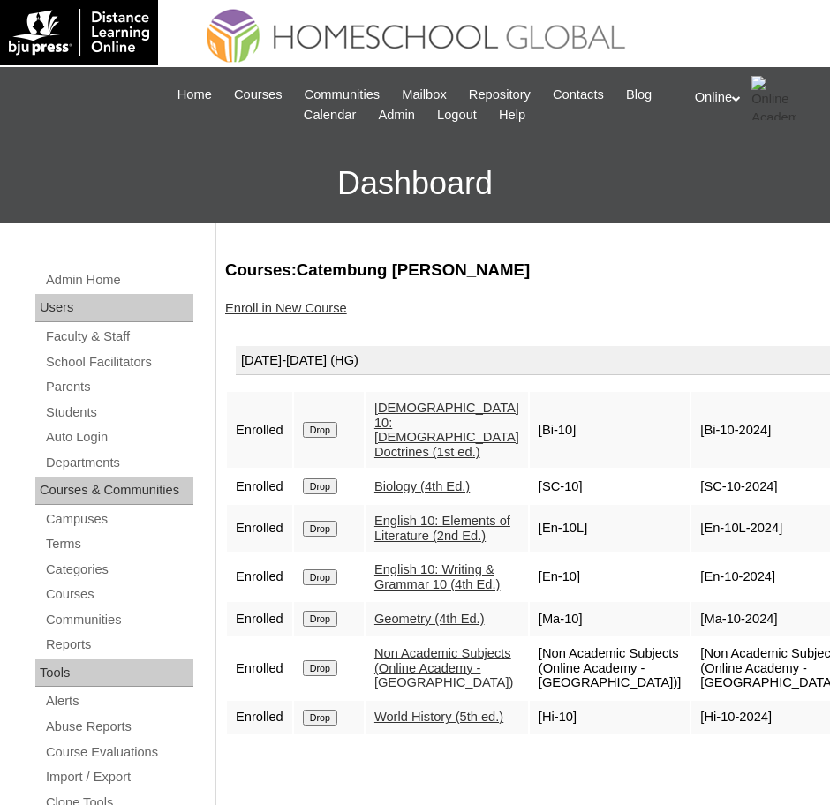
click at [317, 422] on input "Drop" at bounding box center [320, 430] width 34 height 16
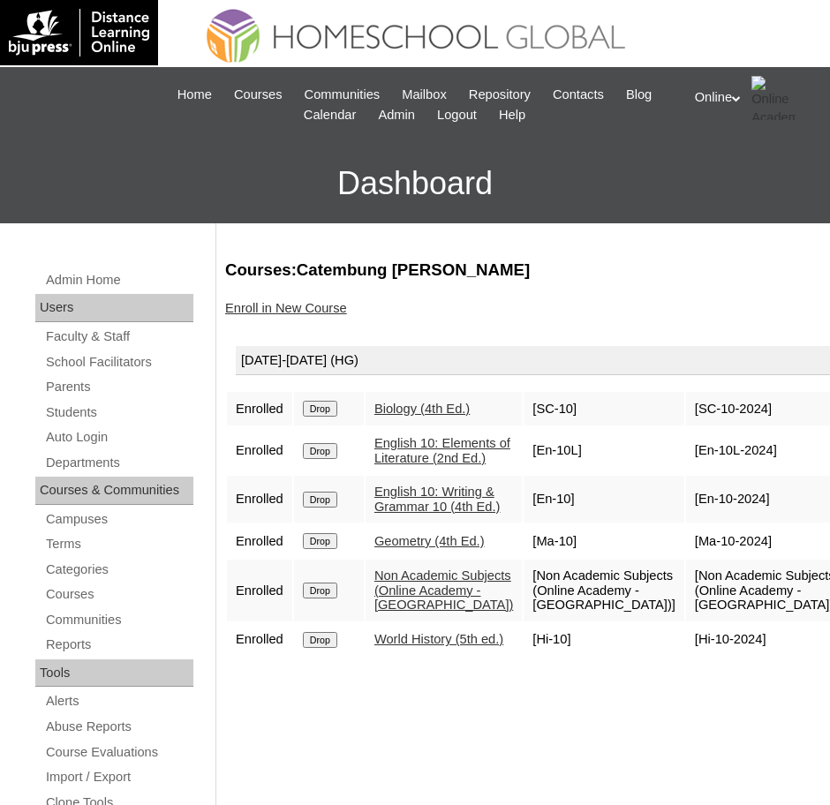
click at [329, 406] on input "Drop" at bounding box center [320, 409] width 34 height 16
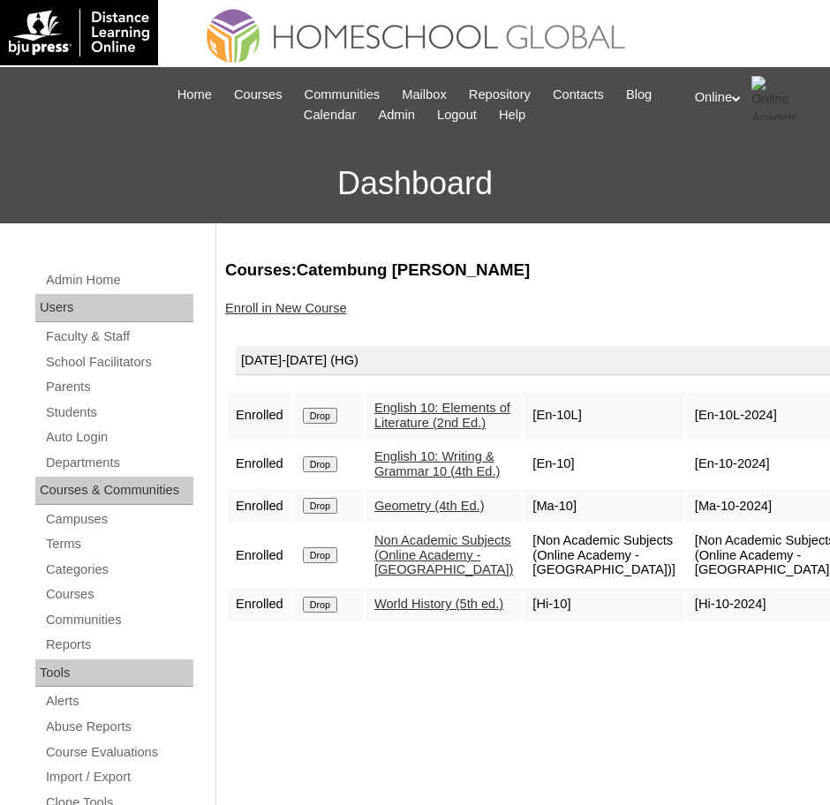
click at [326, 421] on input "Drop" at bounding box center [320, 416] width 34 height 16
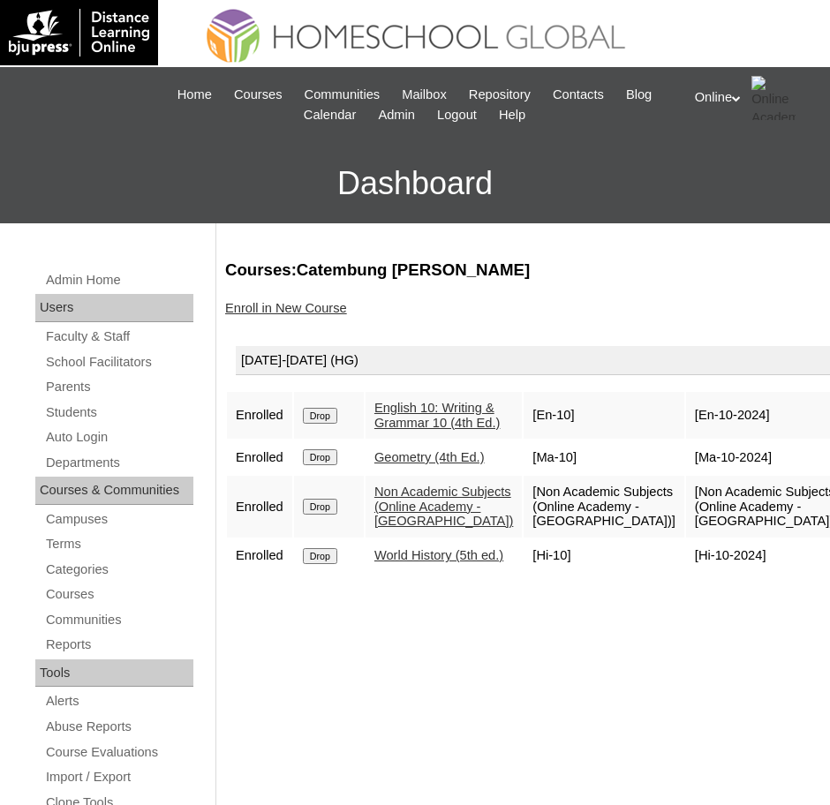
click at [325, 424] on input "Drop" at bounding box center [320, 416] width 34 height 16
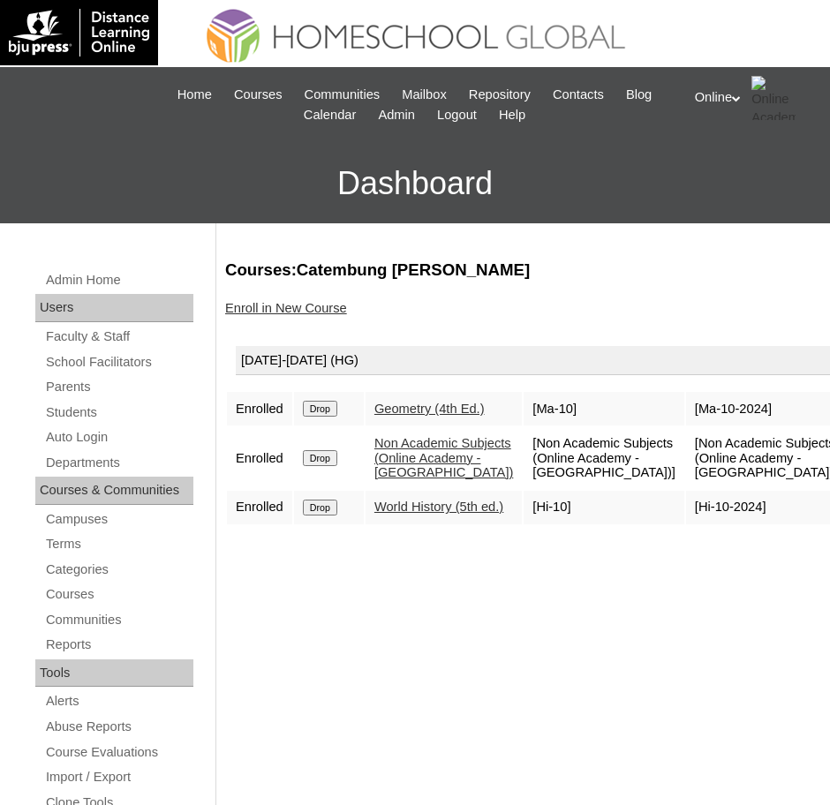
click at [326, 413] on input "Drop" at bounding box center [320, 409] width 34 height 16
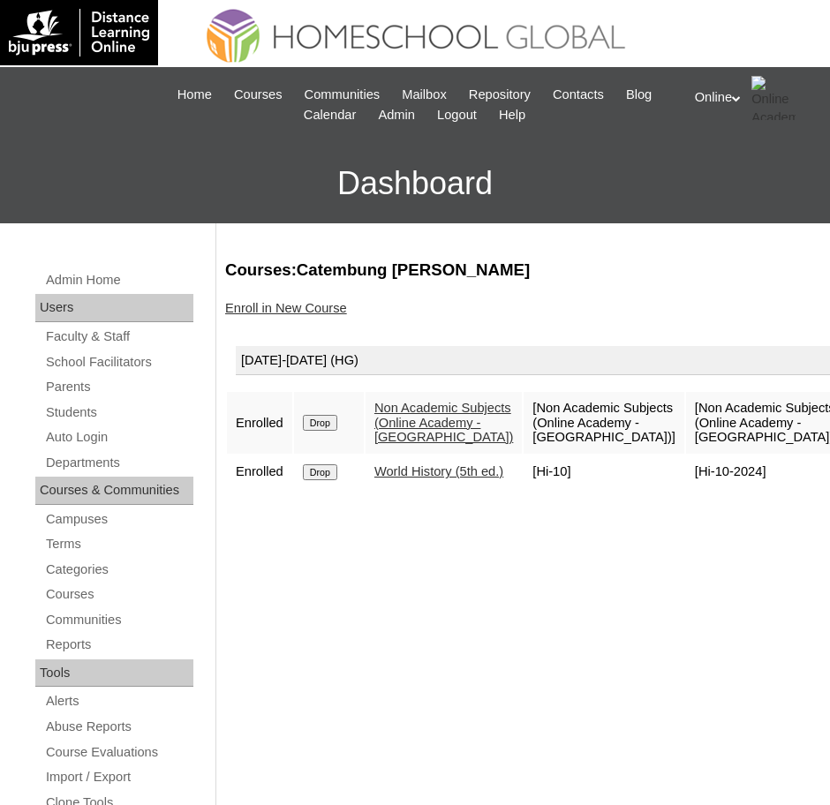
click at [330, 415] on input "Drop" at bounding box center [320, 423] width 34 height 16
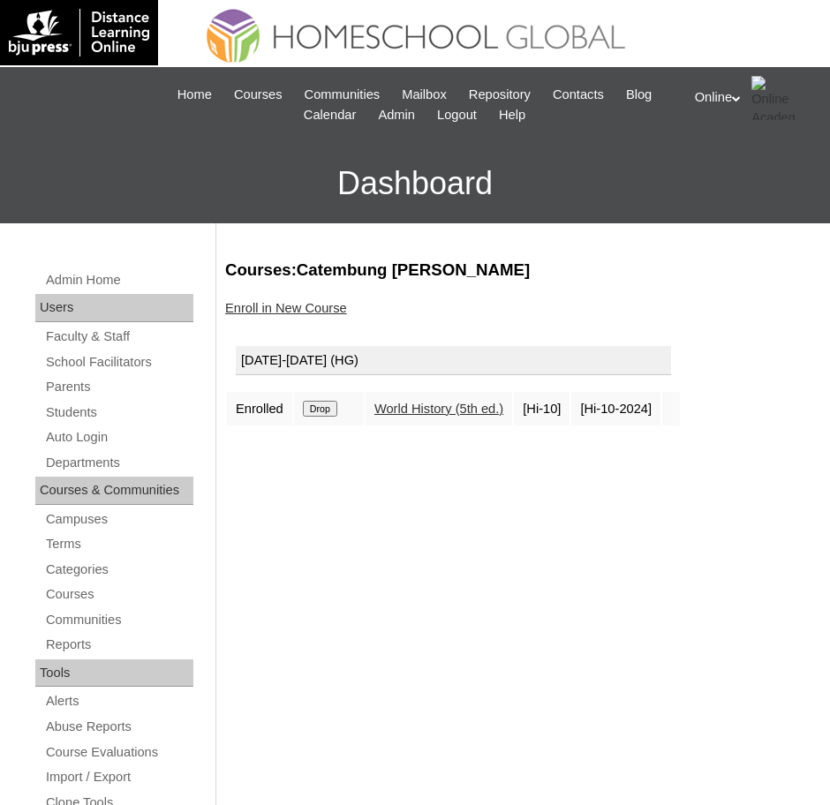
click at [328, 409] on input "Drop" at bounding box center [320, 409] width 34 height 16
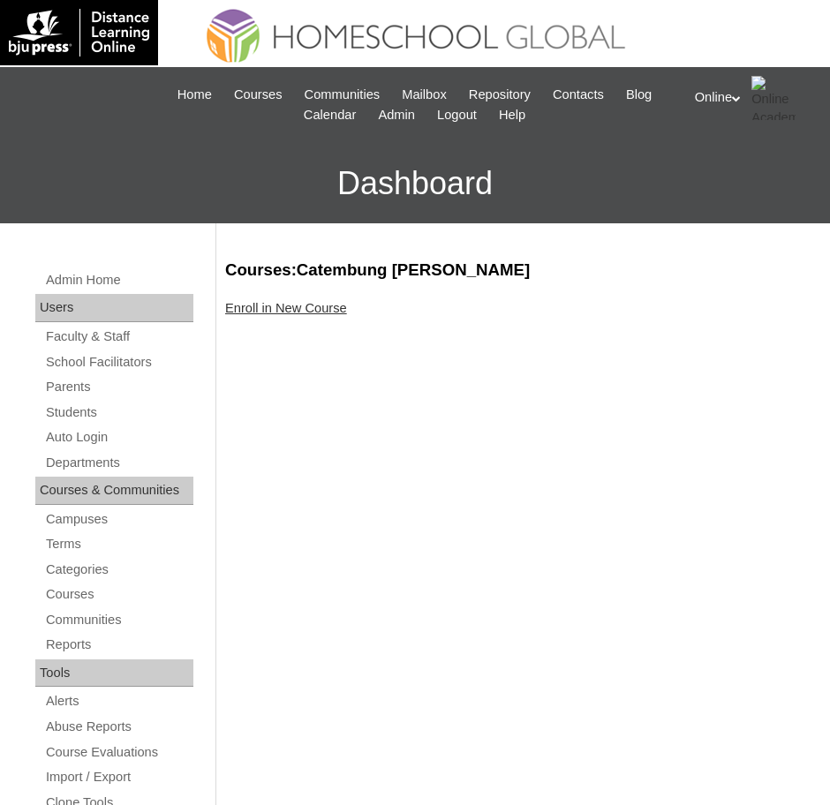
click at [316, 302] on link "Enroll in New Course" at bounding box center [286, 308] width 122 height 14
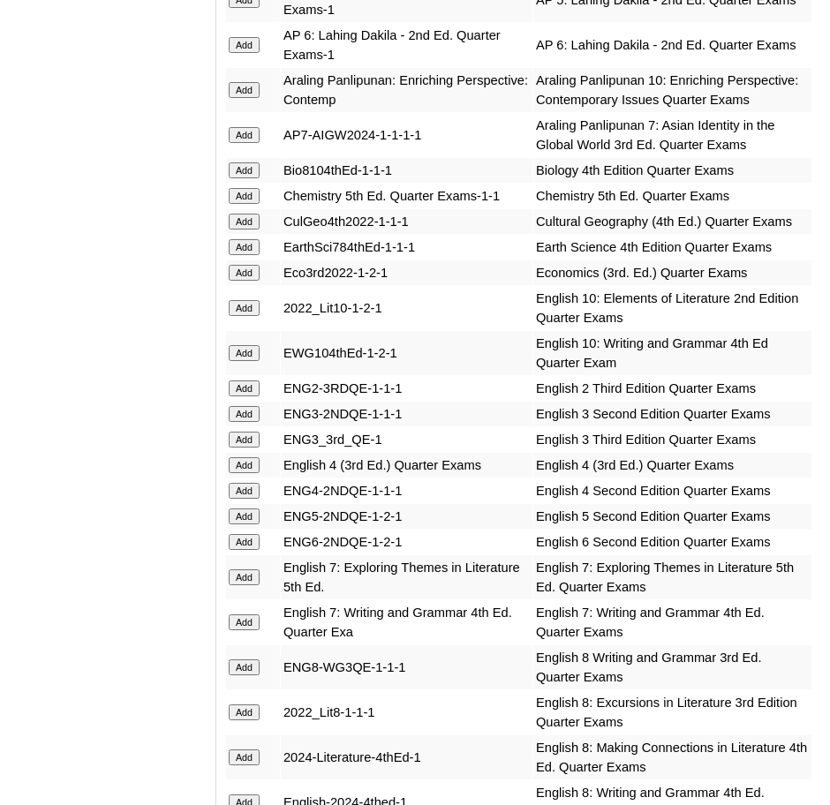
scroll to position [2193, 0]
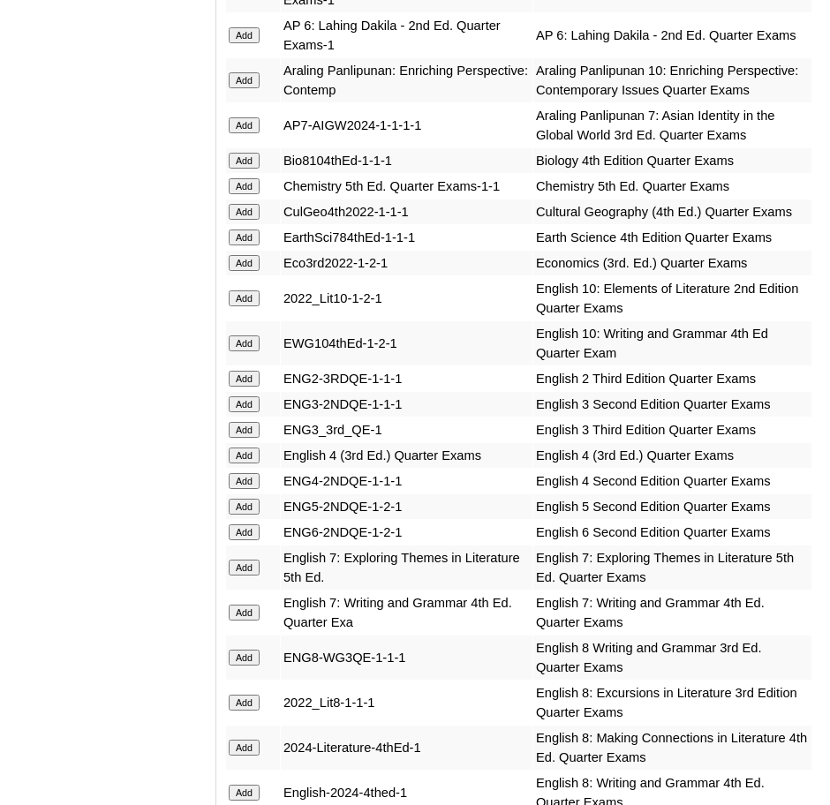
click at [251, 502] on input "Add" at bounding box center [244, 507] width 31 height 16
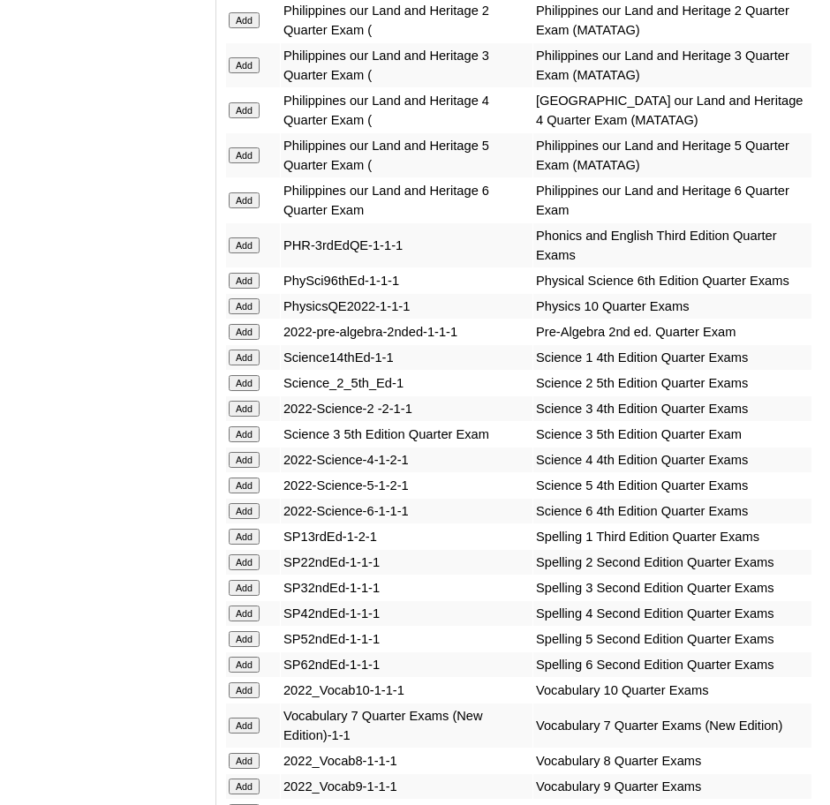
scroll to position [4255, 0]
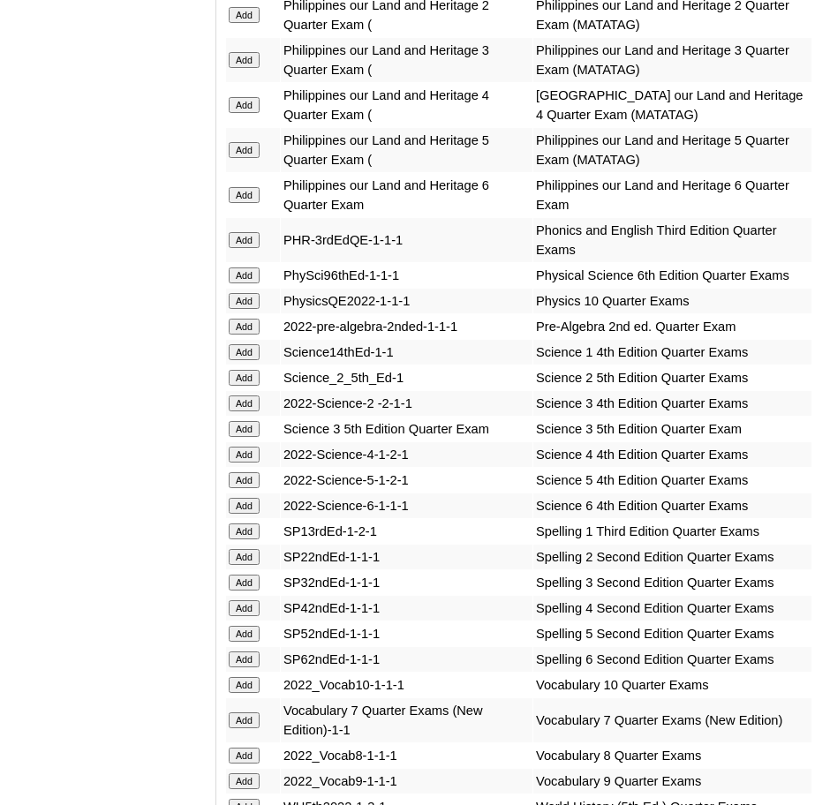
click at [248, 626] on input "Add" at bounding box center [244, 634] width 31 height 16
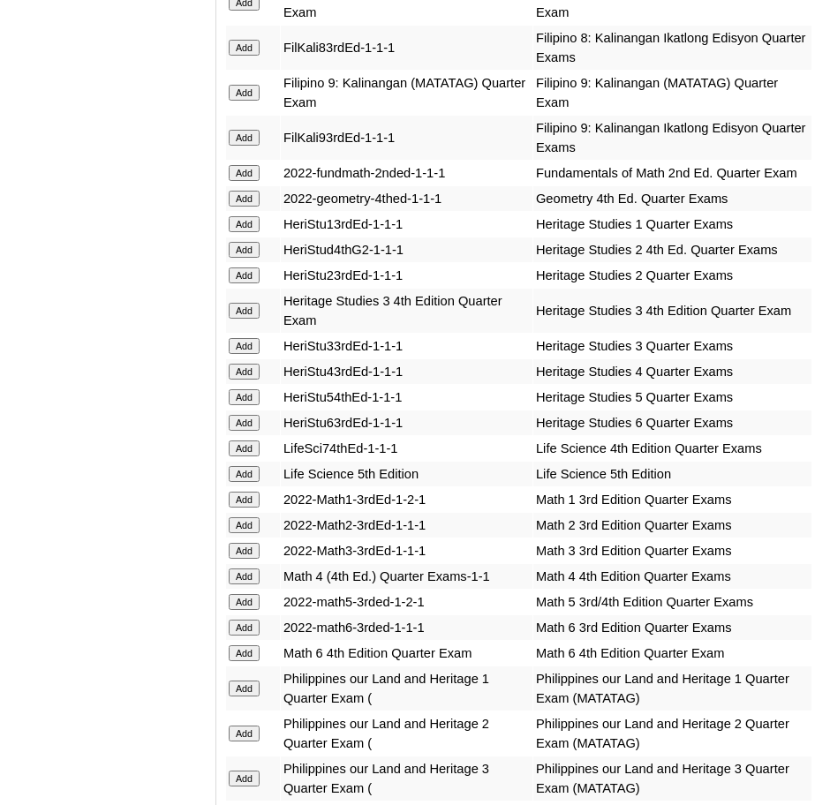
scroll to position [3539, 0]
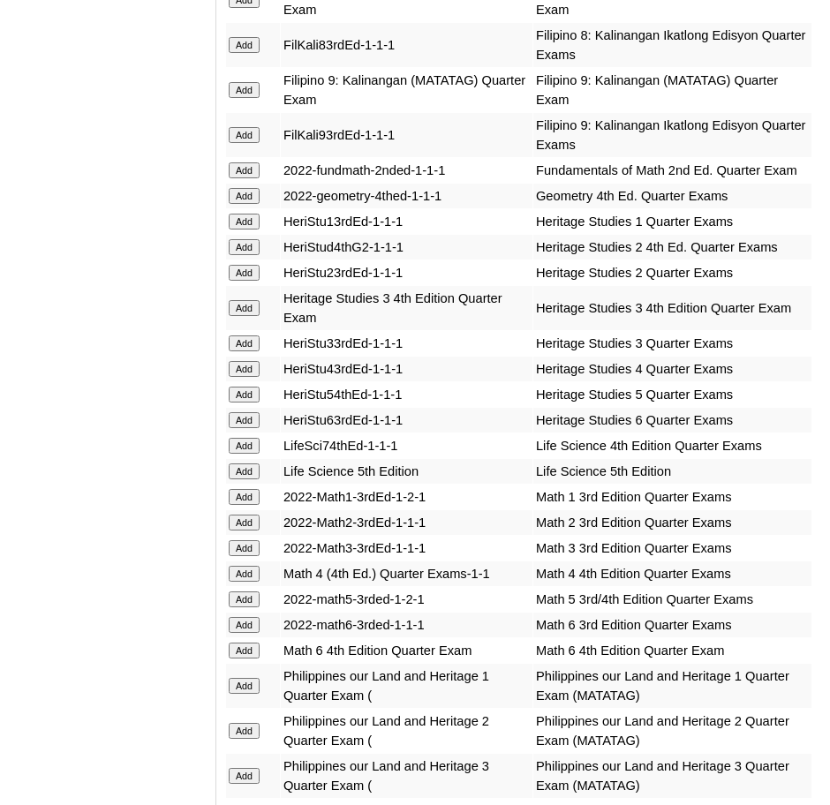
click at [245, 592] on input "Add" at bounding box center [244, 600] width 31 height 16
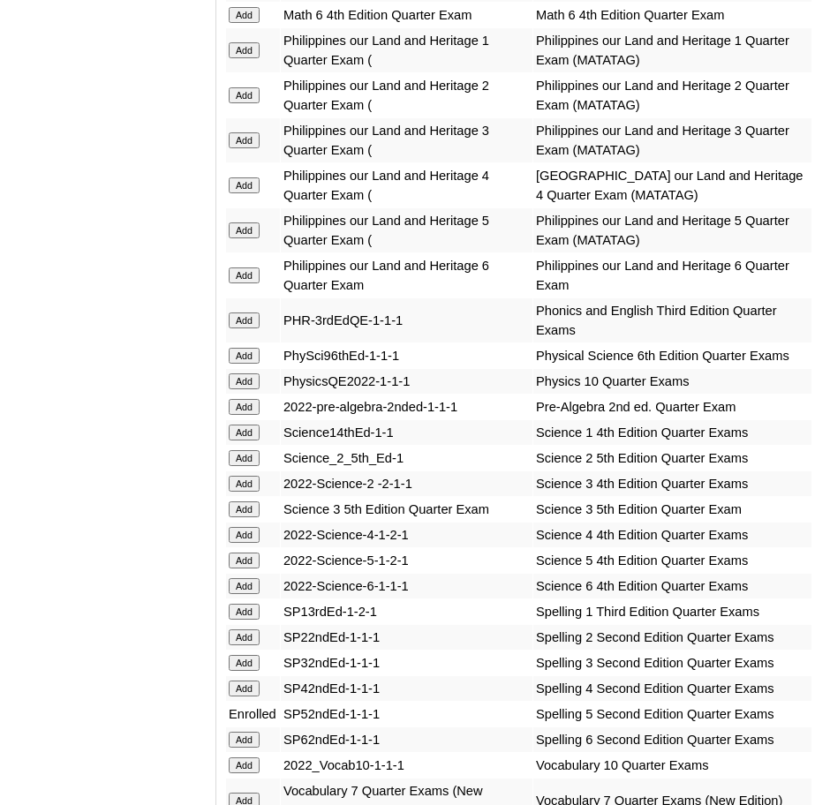
scroll to position [4177, 0]
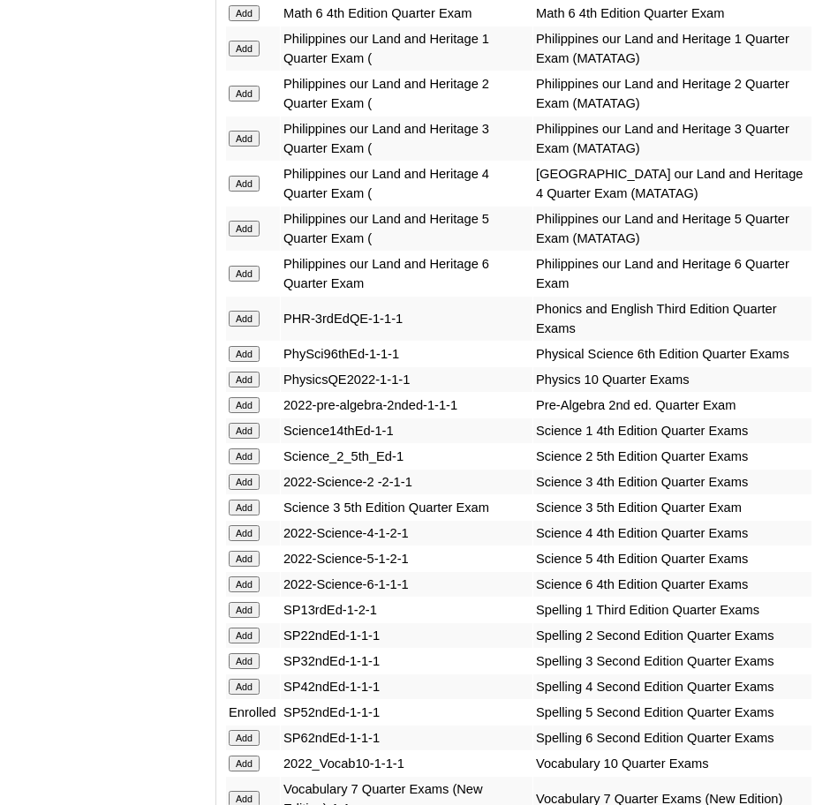
click at [242, 551] on input "Add" at bounding box center [244, 559] width 31 height 16
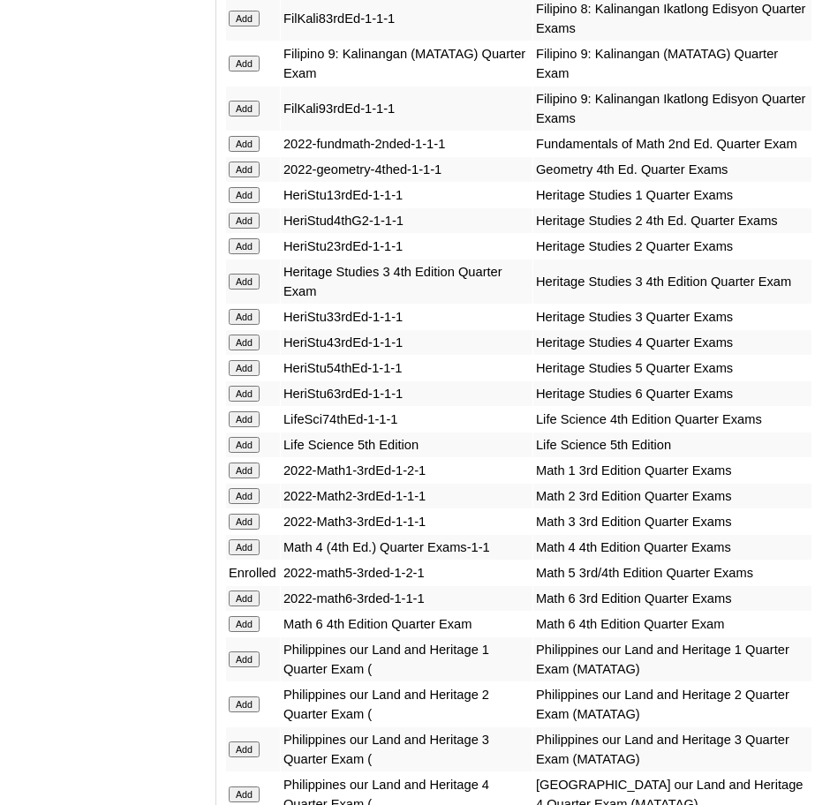
scroll to position [3566, 0]
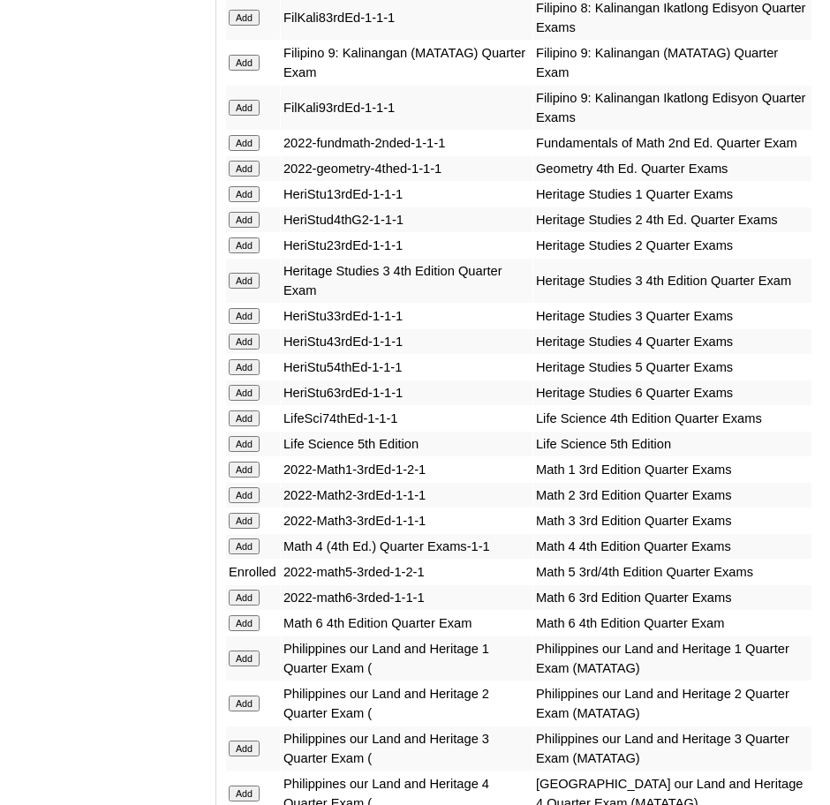
click at [253, 359] on input "Add" at bounding box center [244, 367] width 31 height 16
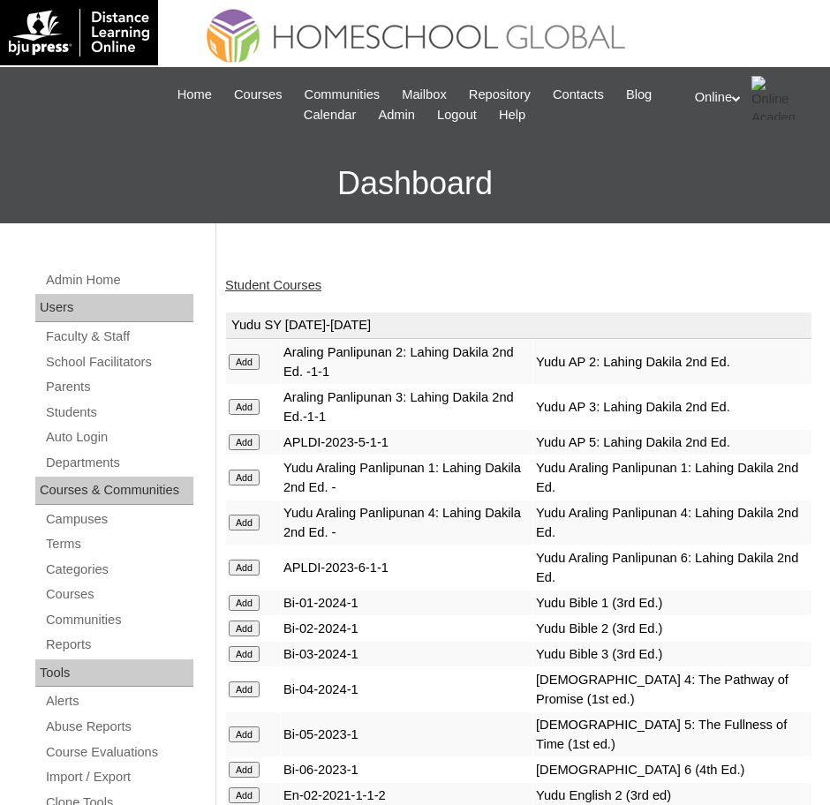
click at [262, 285] on link "Student Courses" at bounding box center [273, 285] width 96 height 14
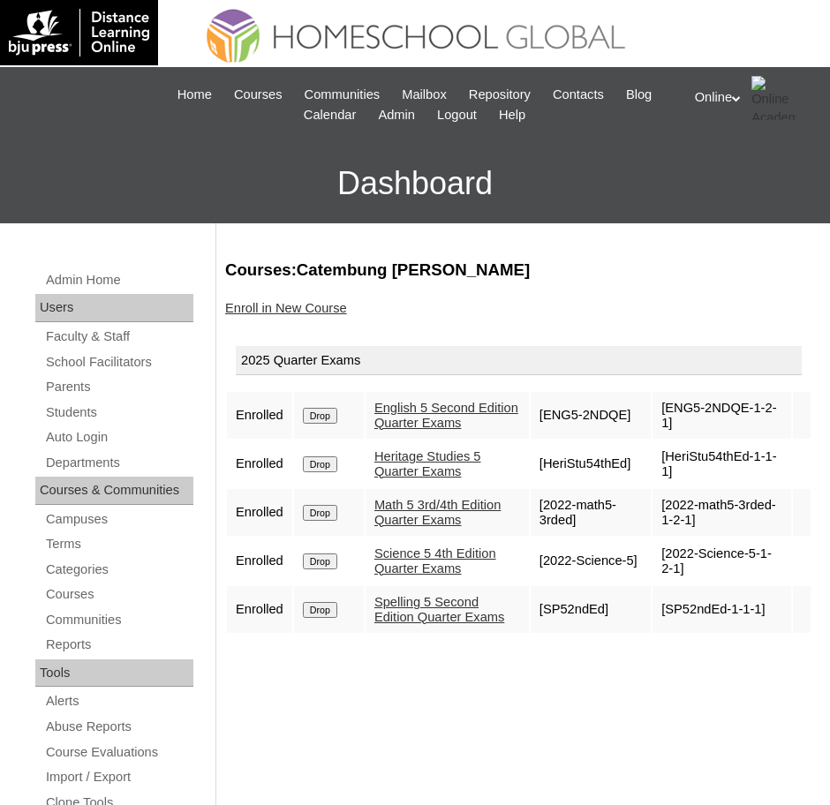
click at [321, 313] on link "Enroll in New Course" at bounding box center [286, 308] width 122 height 14
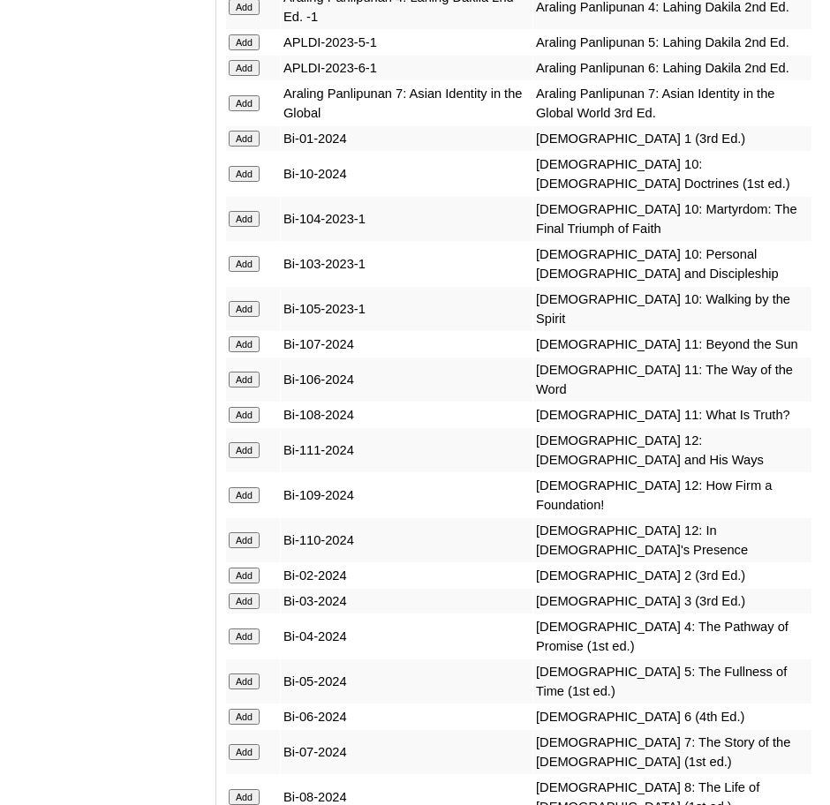
scroll to position [5479, 0]
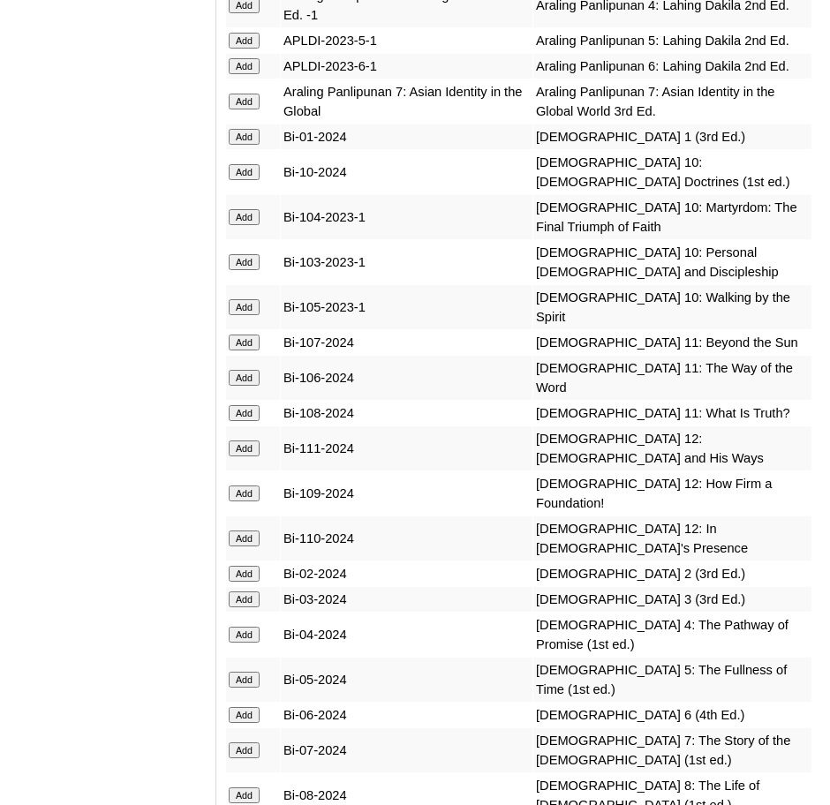
click at [247, 672] on input "Add" at bounding box center [244, 680] width 31 height 16
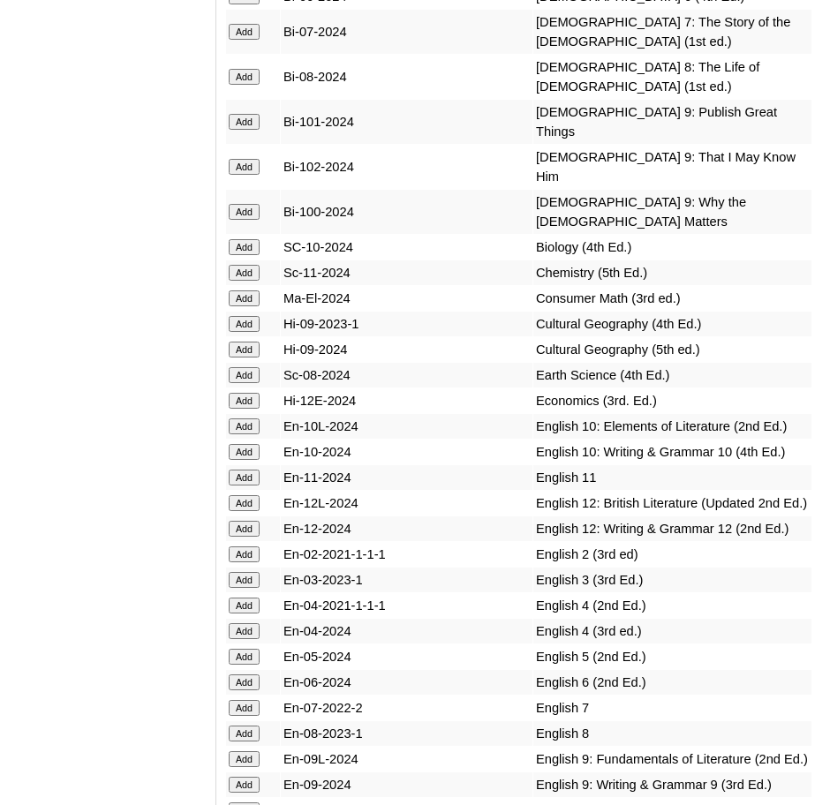
scroll to position [6201, 0]
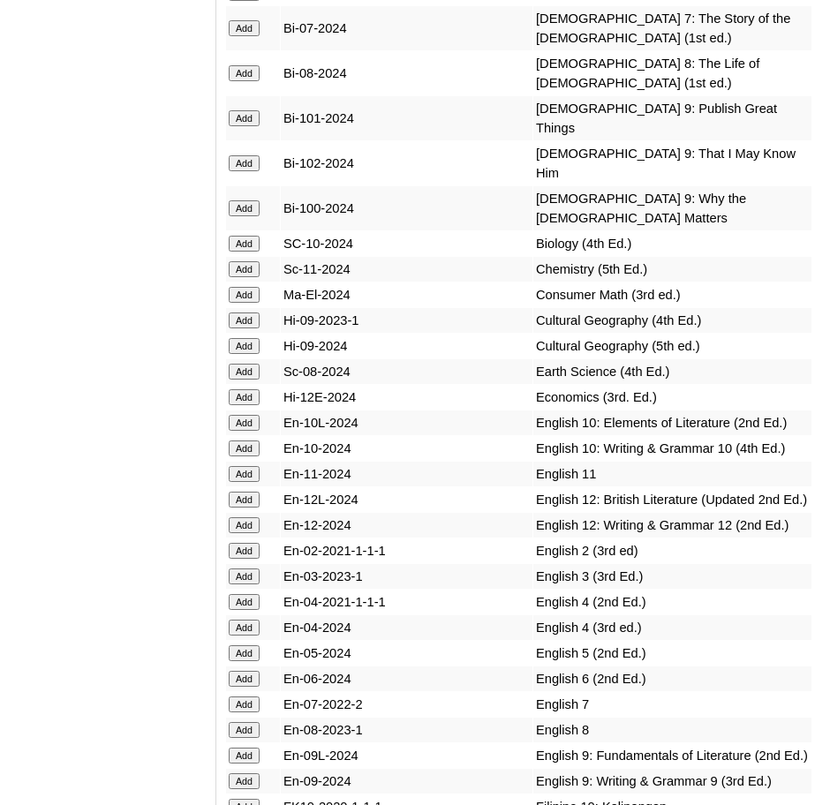
click at [238, 645] on input "Add" at bounding box center [244, 653] width 31 height 16
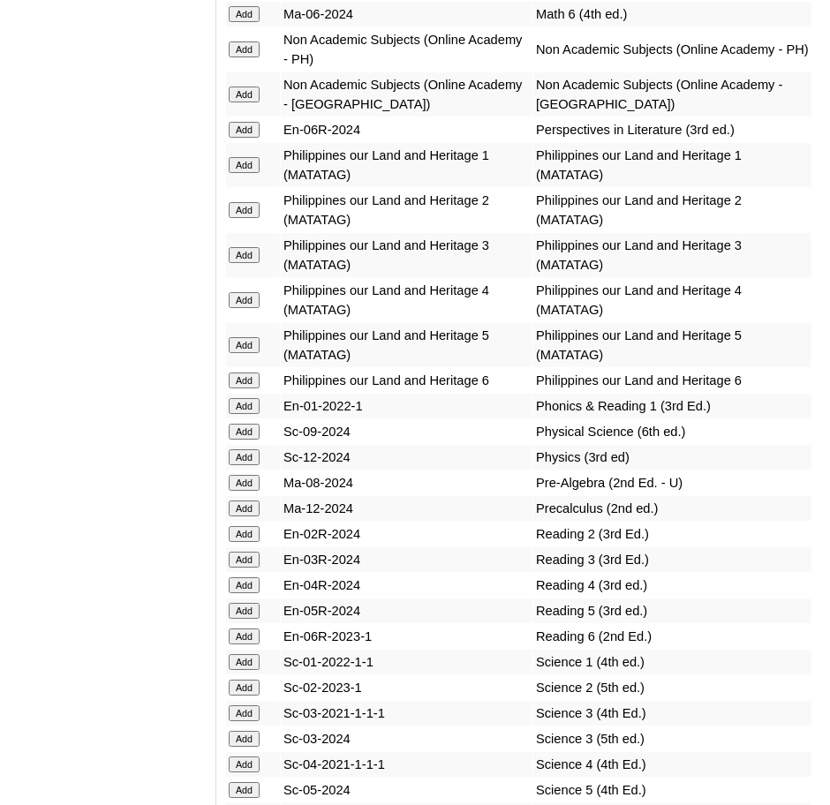
scroll to position [8199, 0]
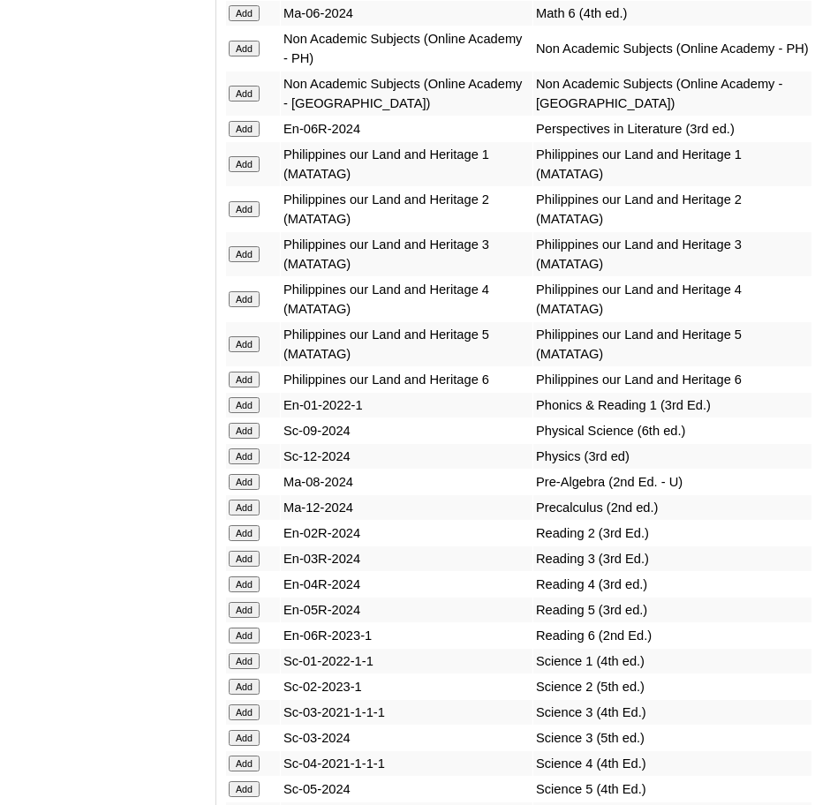
click at [258, 602] on input "Add" at bounding box center [244, 610] width 31 height 16
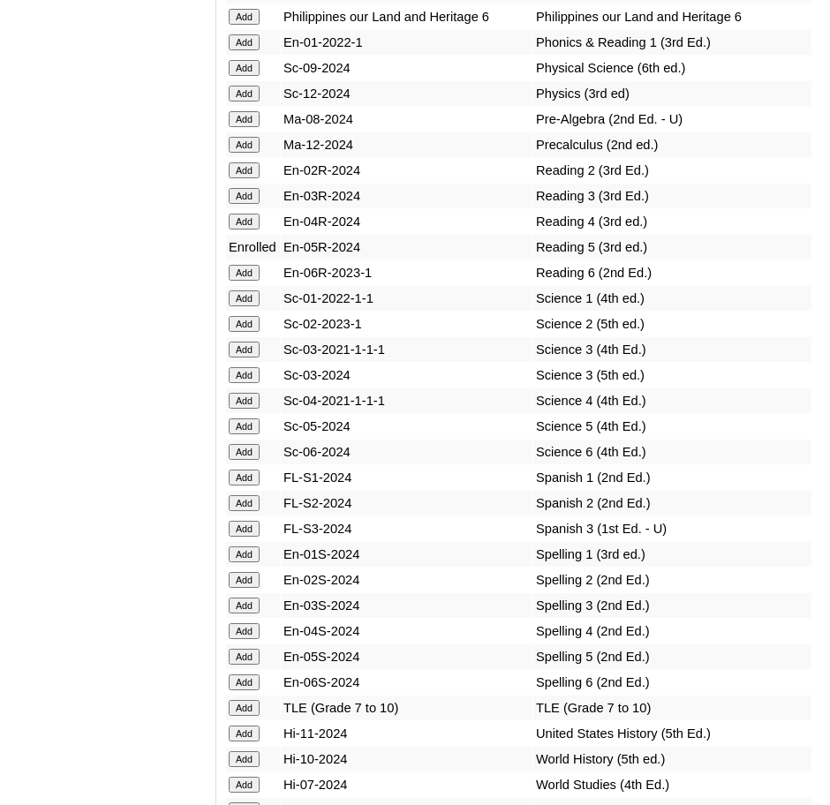
scroll to position [8569, 0]
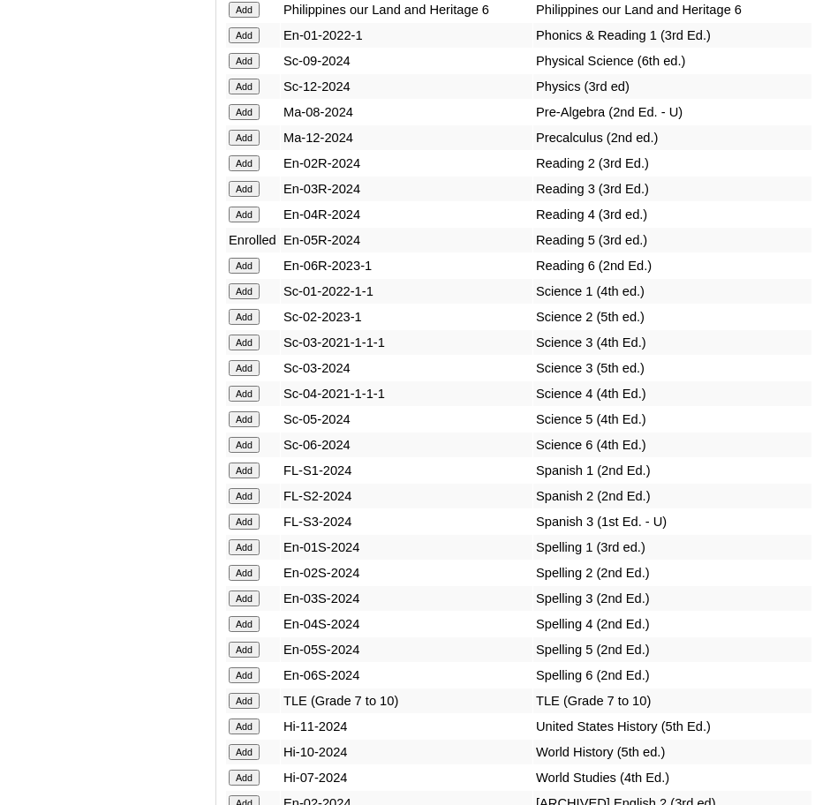
click at [247, 642] on input "Add" at bounding box center [244, 650] width 31 height 16
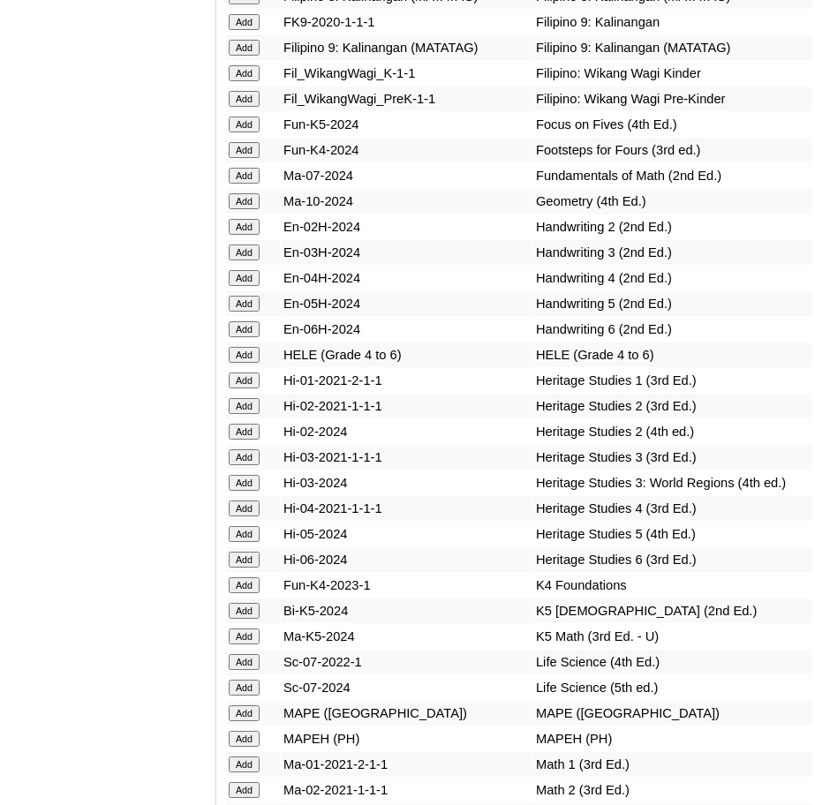
scroll to position [7249, 0]
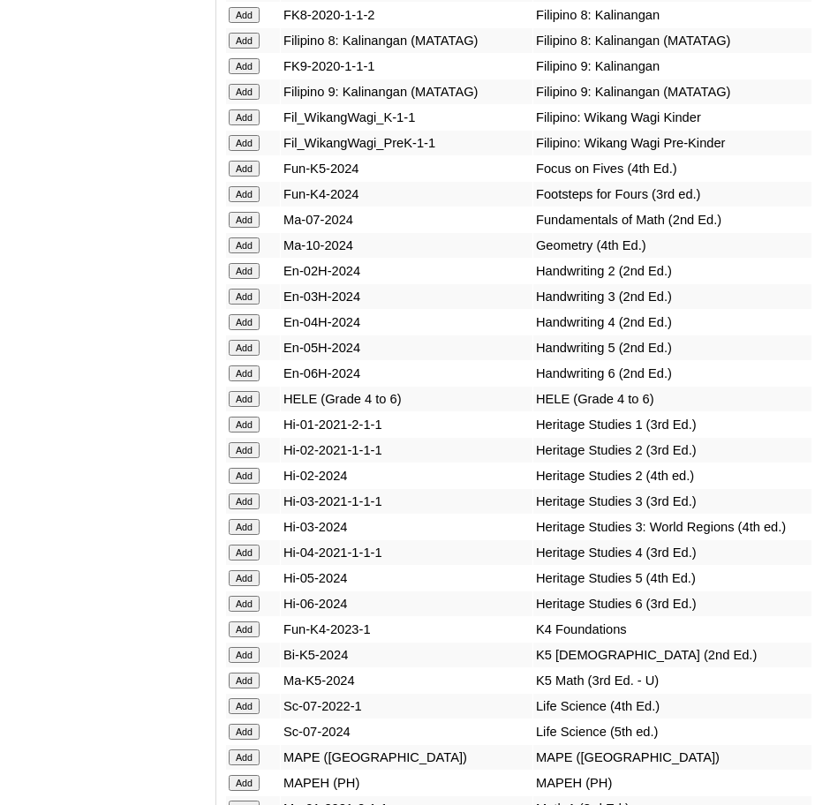
click at [249, 570] on input "Add" at bounding box center [244, 578] width 31 height 16
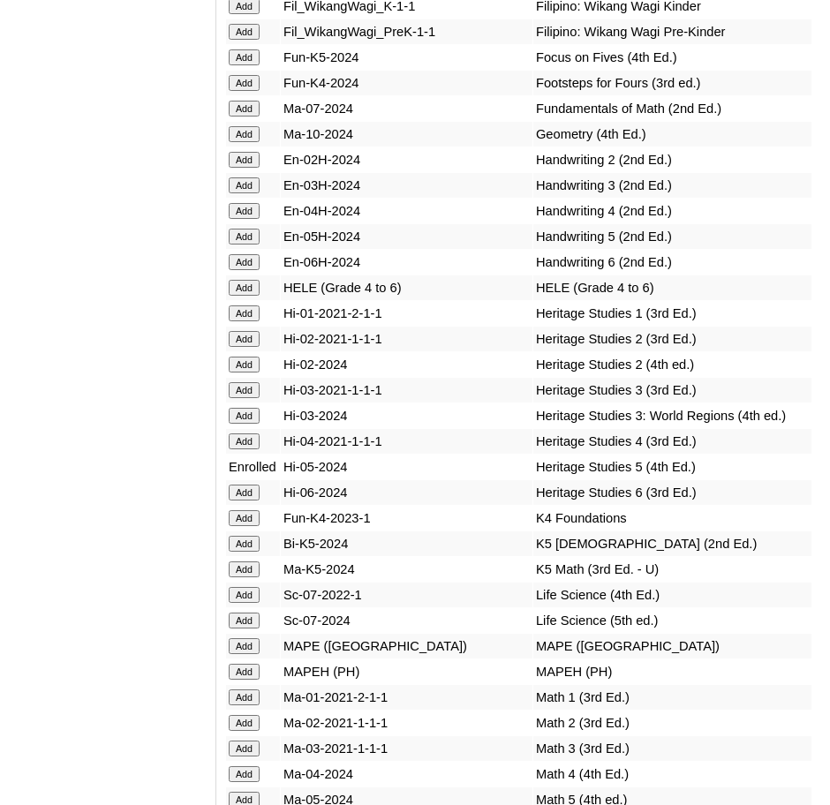
scroll to position [7362, 0]
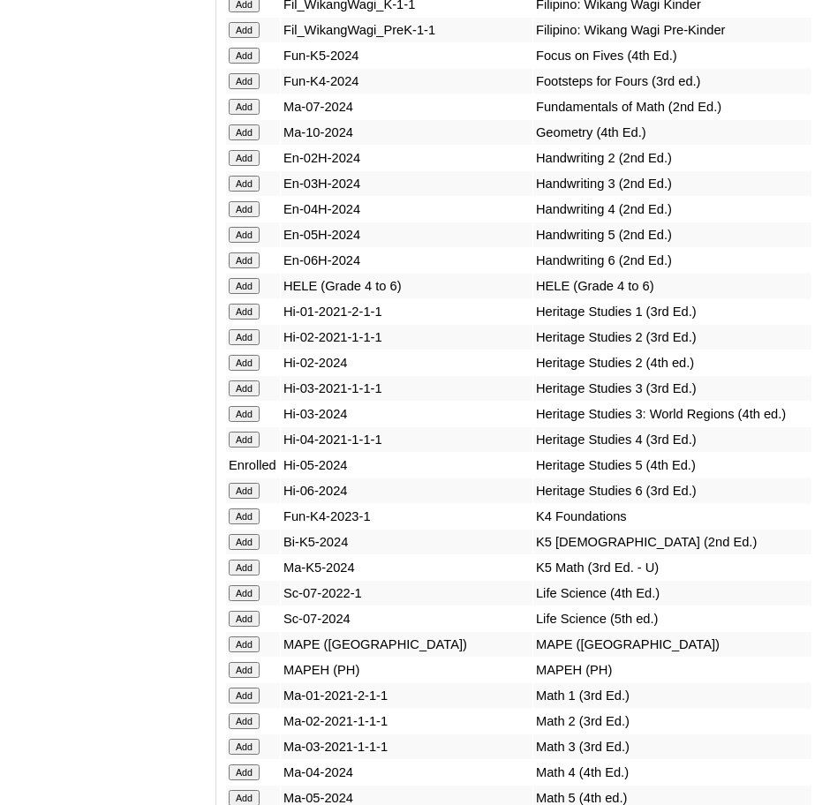
click at [247, 790] on input "Add" at bounding box center [244, 798] width 31 height 16
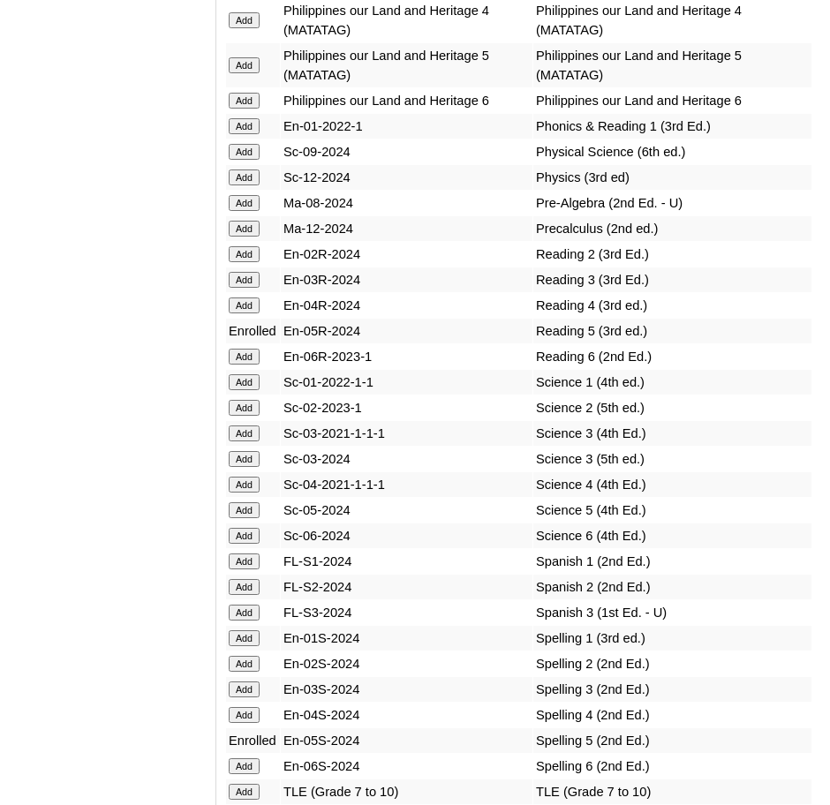
scroll to position [8481, 0]
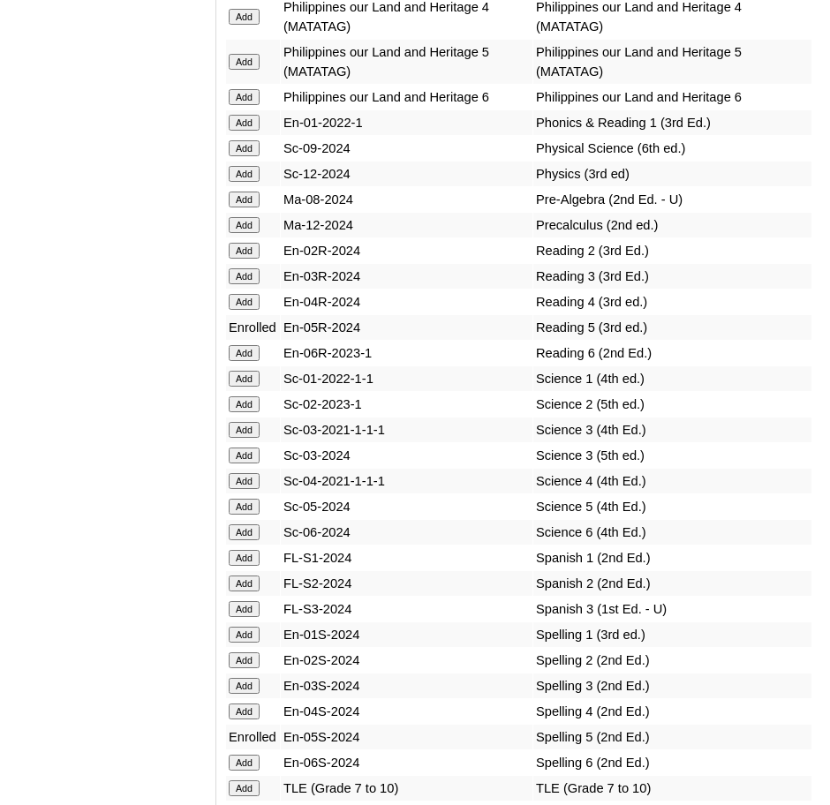
click at [254, 499] on input "Add" at bounding box center [244, 507] width 31 height 16
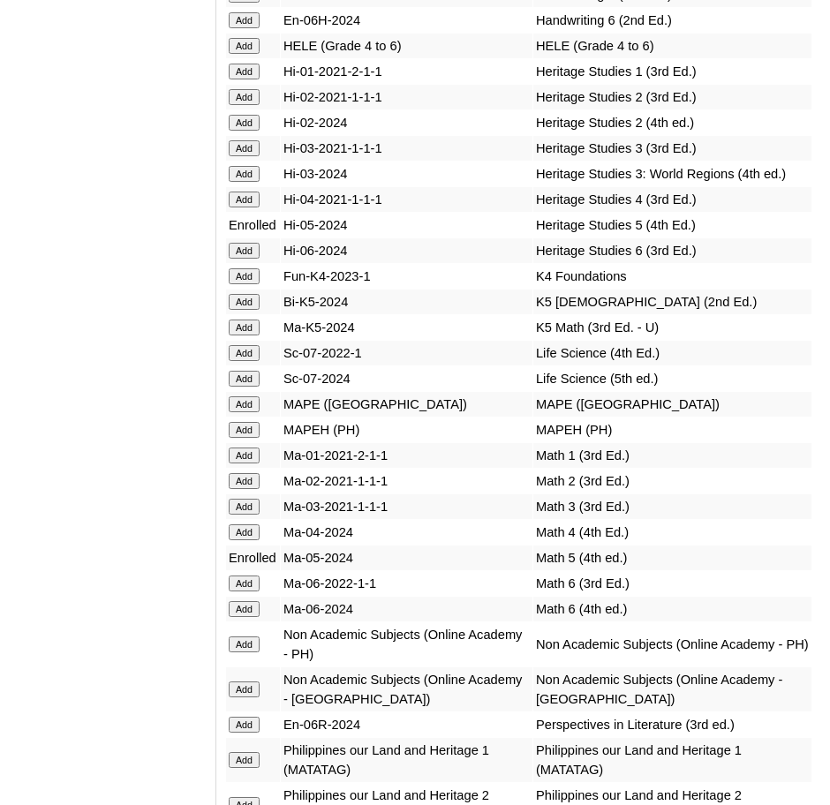
scroll to position [7603, 0]
click at [249, 681] on input "Add" at bounding box center [244, 689] width 31 height 16
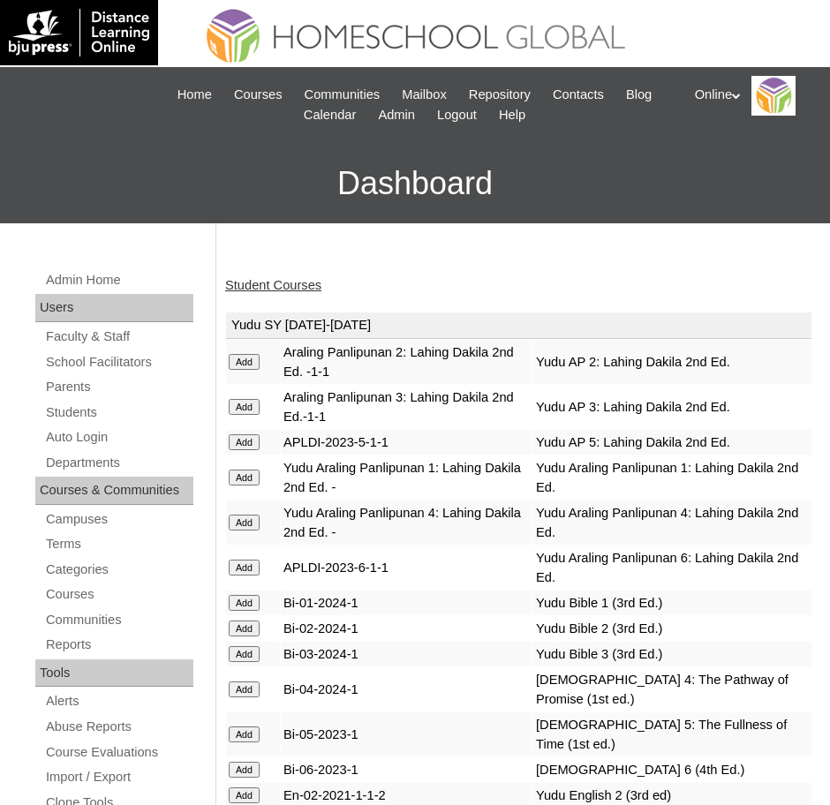
click at [285, 279] on link "Student Courses" at bounding box center [273, 285] width 96 height 14
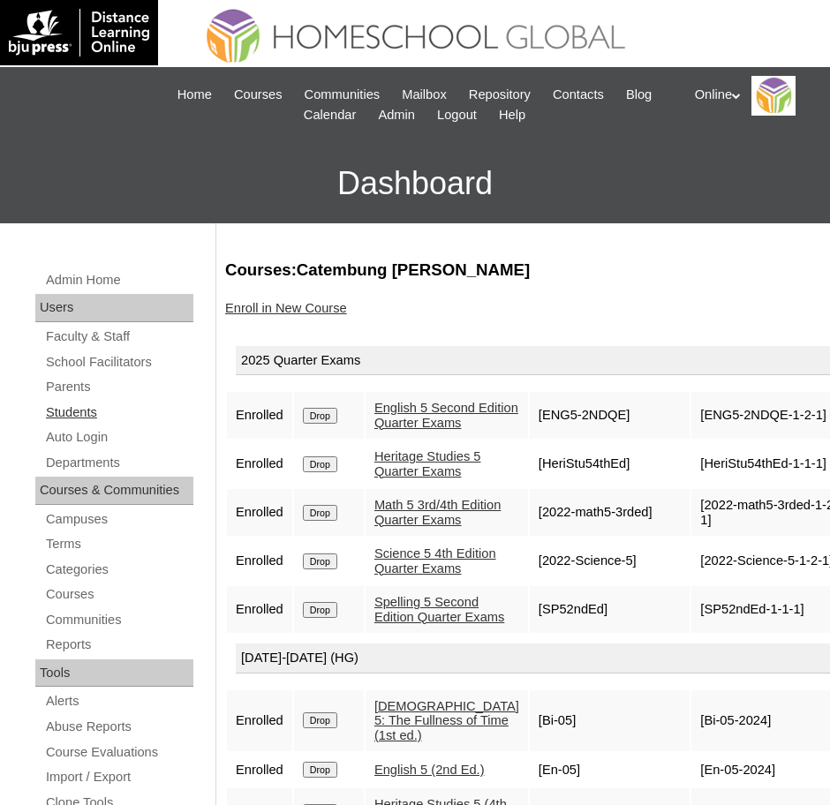
click at [88, 408] on link "Students" at bounding box center [118, 413] width 149 height 22
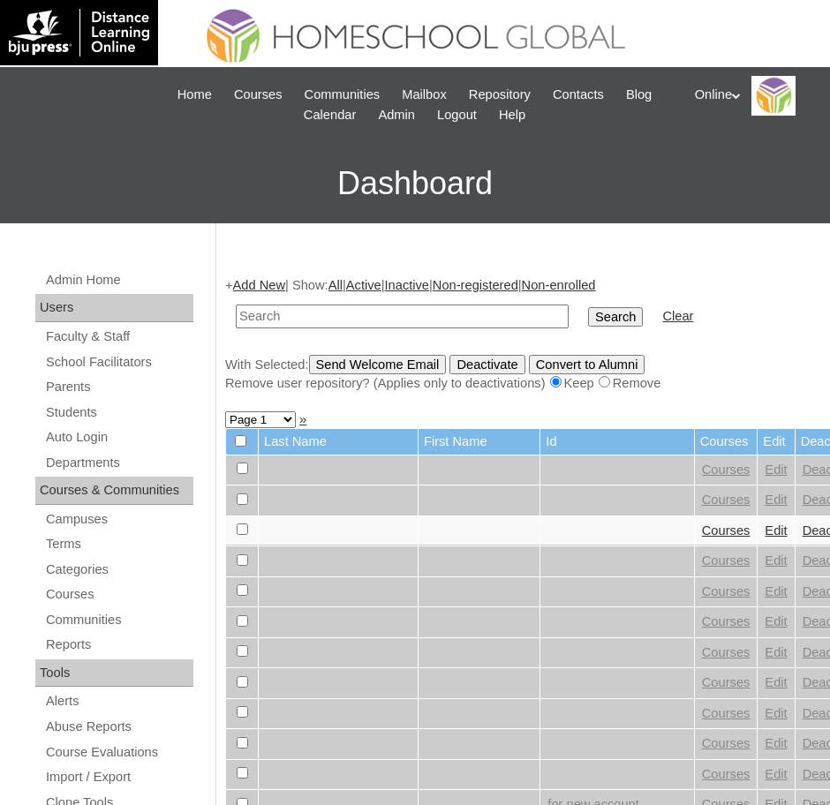
paste input "HG254OACAD2025"
type input "HG254OACAD2025"
click at [588, 315] on input "Search" at bounding box center [615, 316] width 55 height 19
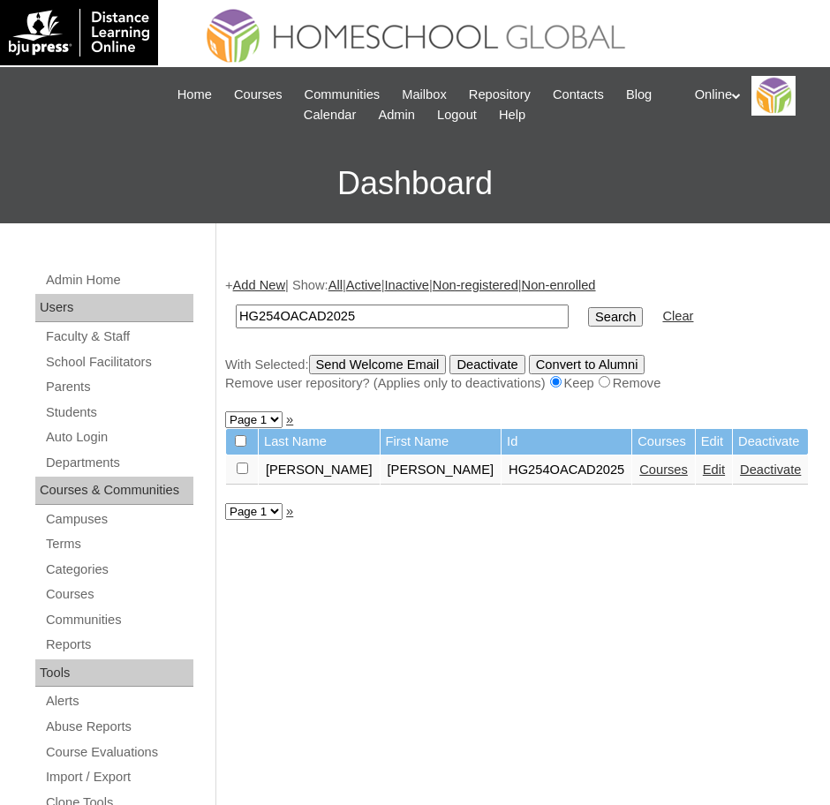
click at [639, 466] on link "Courses" at bounding box center [663, 470] width 49 height 14
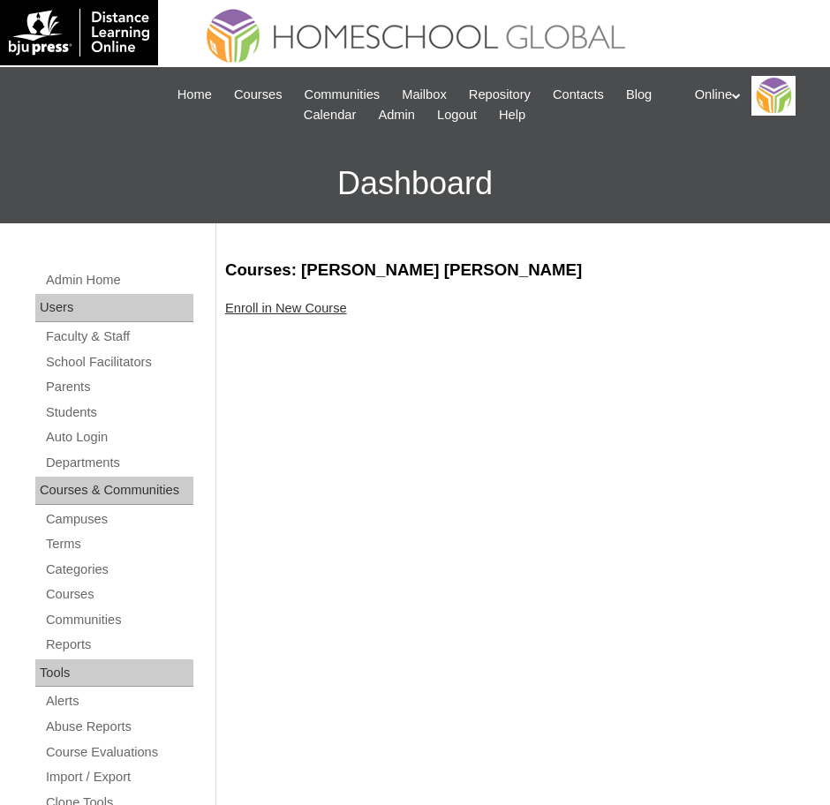
click at [269, 304] on link "Enroll in New Course" at bounding box center [286, 308] width 122 height 14
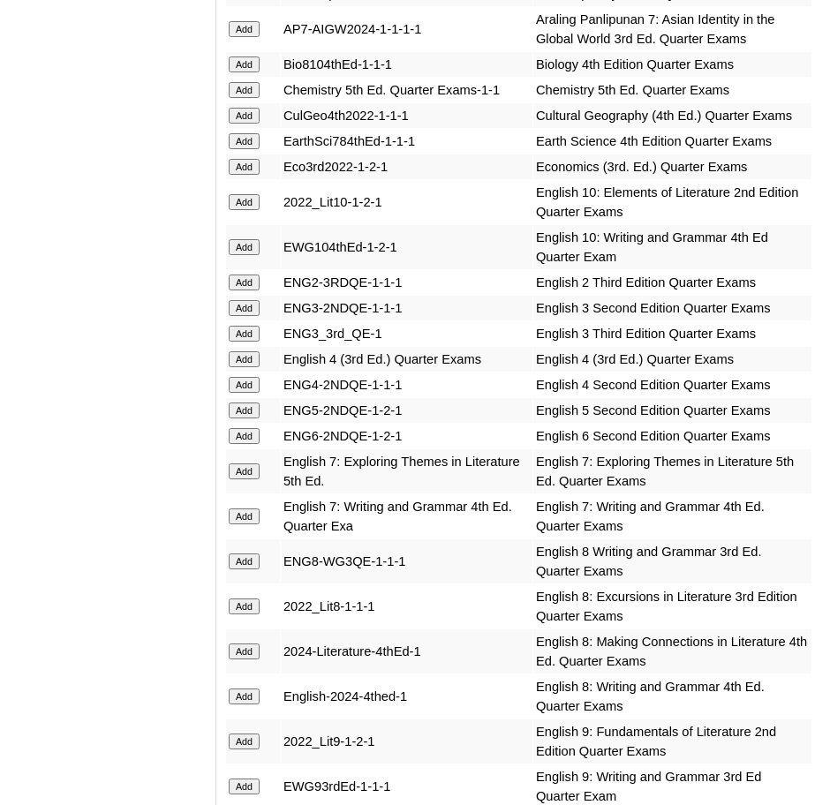
scroll to position [2288, 0]
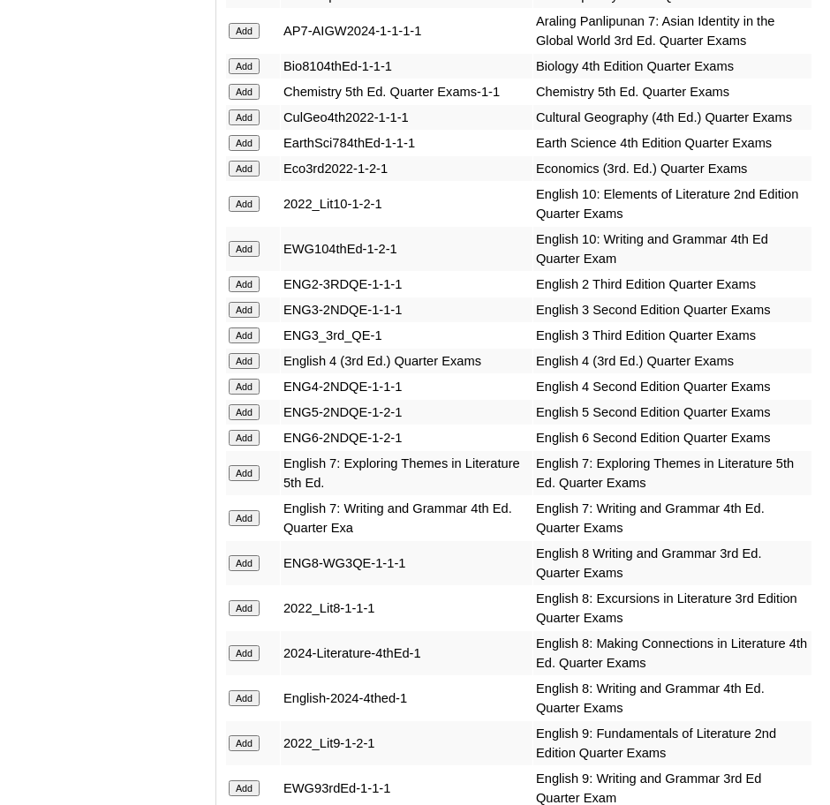
click at [245, 200] on input "Add" at bounding box center [244, 204] width 31 height 16
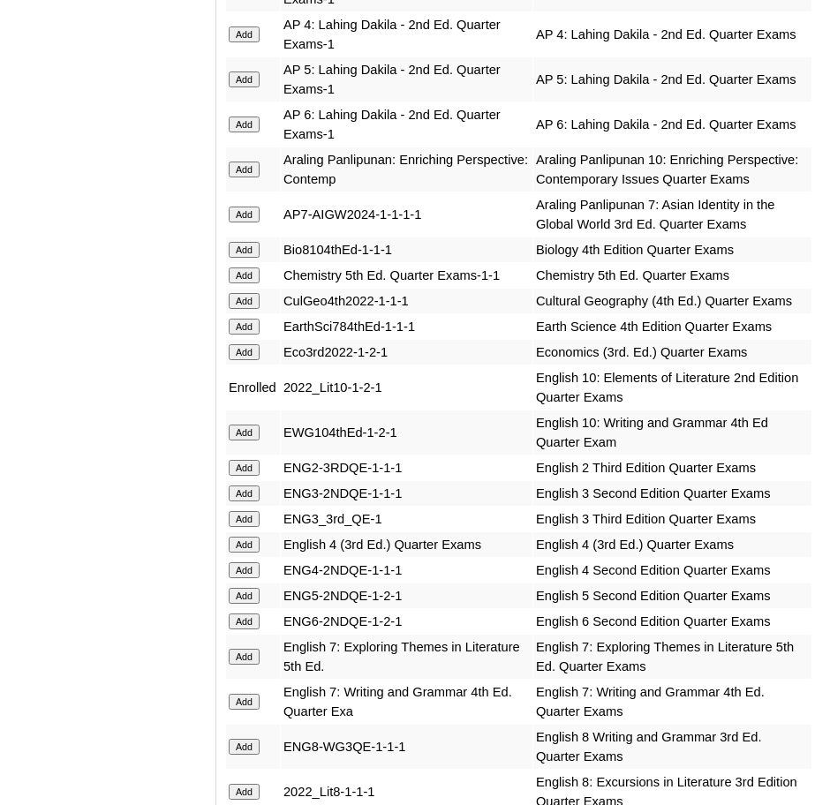
scroll to position [2105, 0]
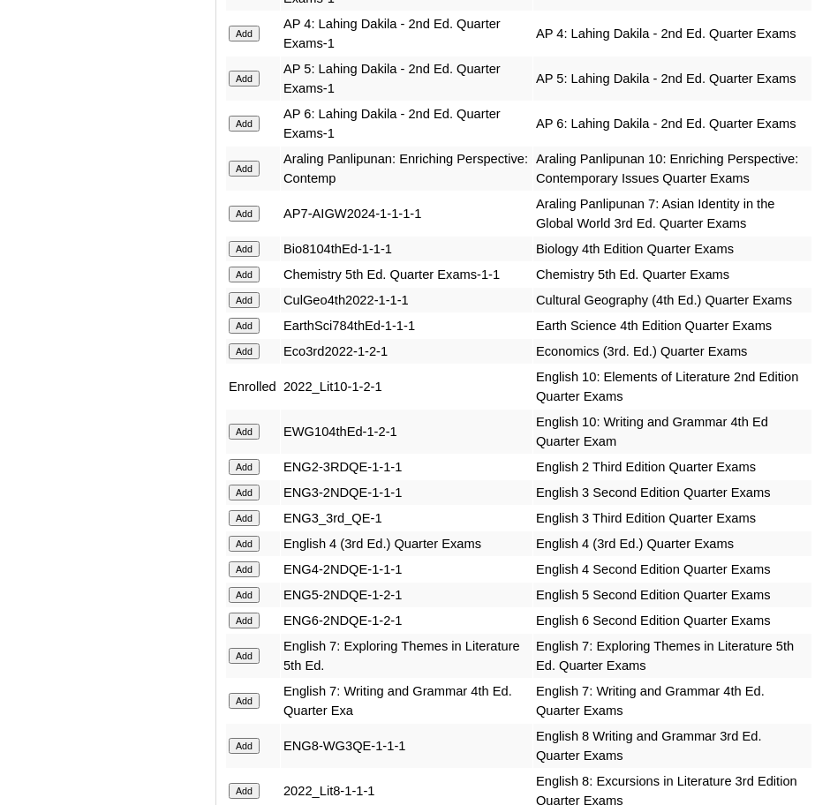
click at [246, 431] on input "Add" at bounding box center [244, 432] width 31 height 16
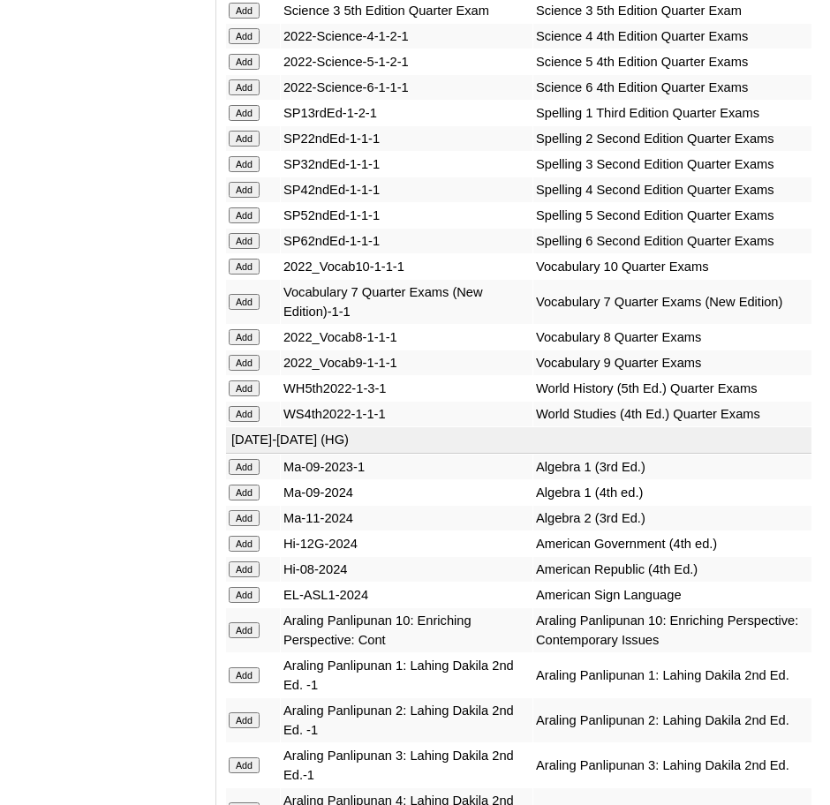
scroll to position [4667, 0]
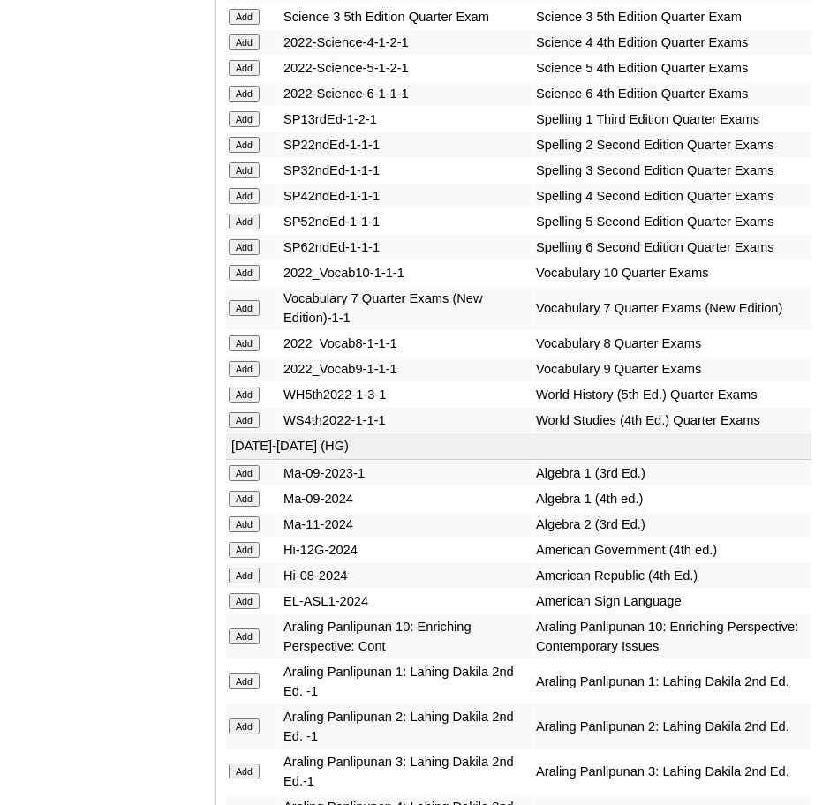
click at [243, 265] on input "Add" at bounding box center [244, 273] width 31 height 16
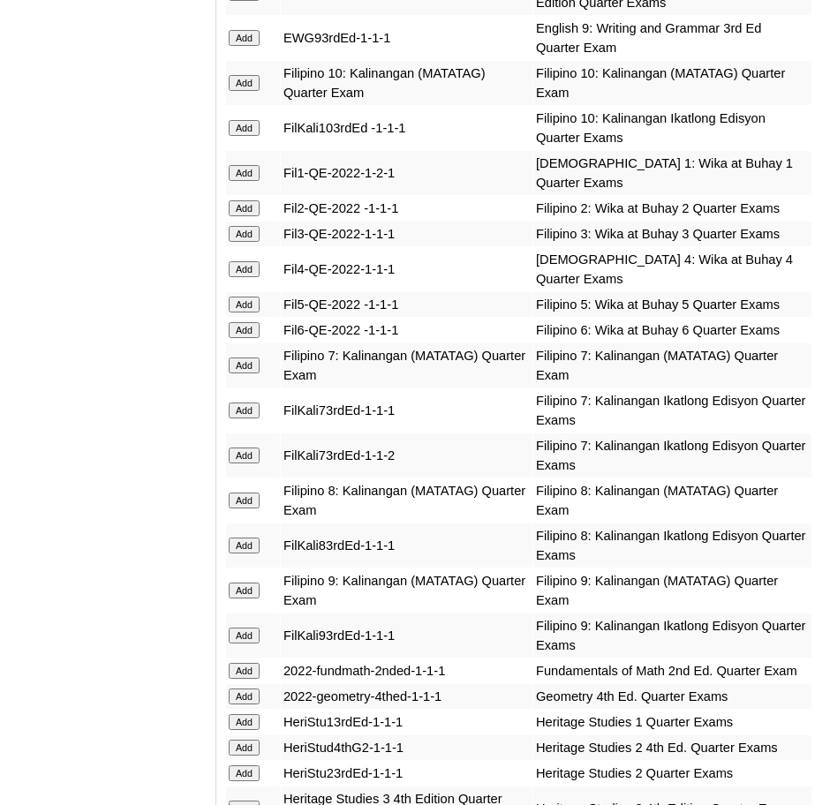
scroll to position [3036, 0]
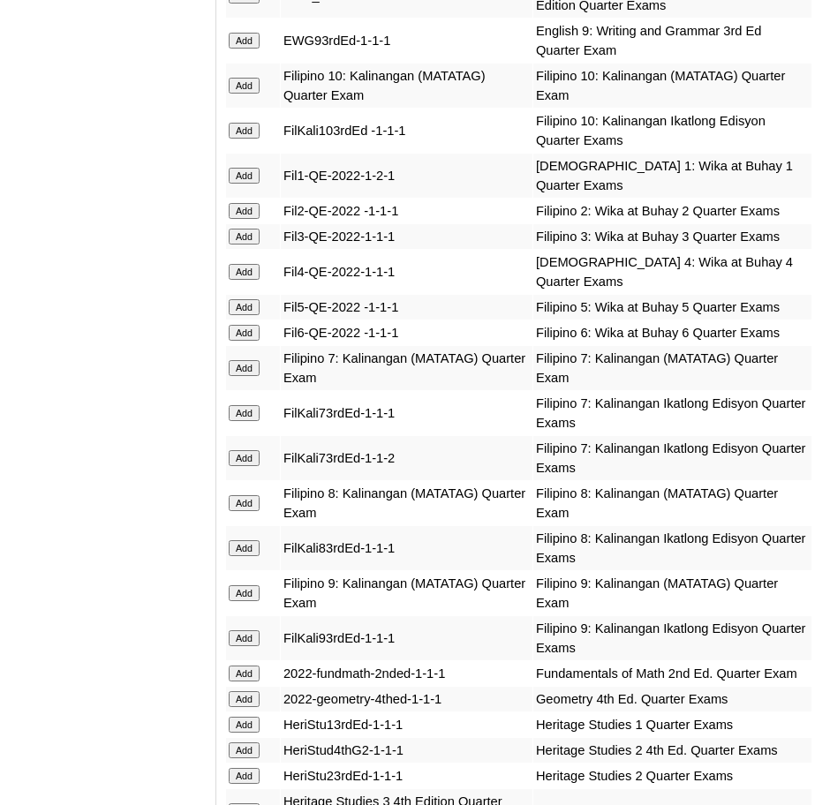
click at [245, 78] on input "Add" at bounding box center [244, 86] width 31 height 16
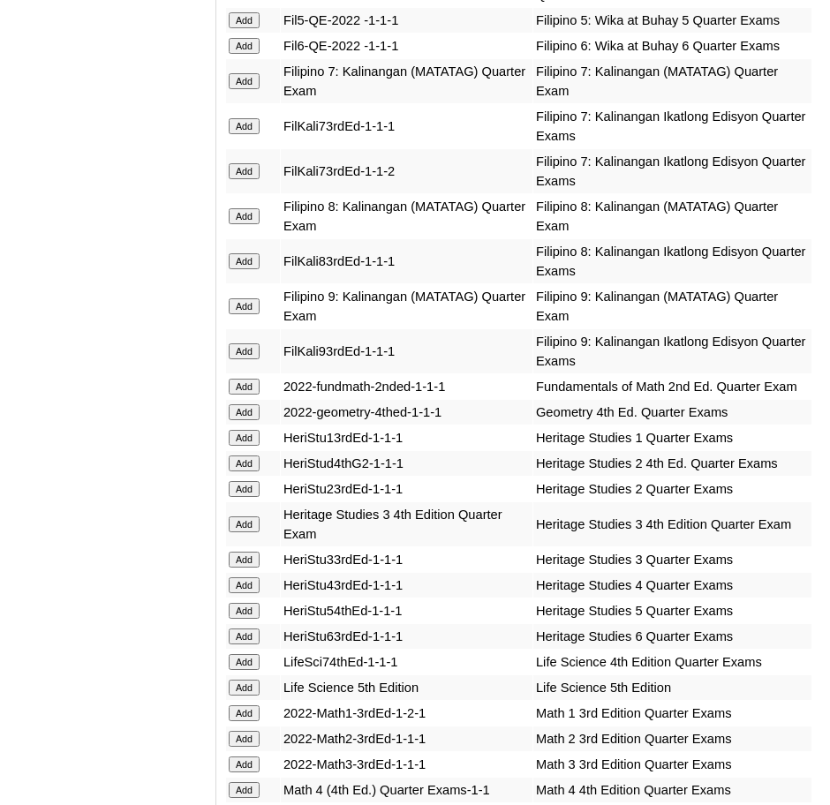
scroll to position [3324, 0]
click at [254, 404] on input "Add" at bounding box center [244, 412] width 31 height 16
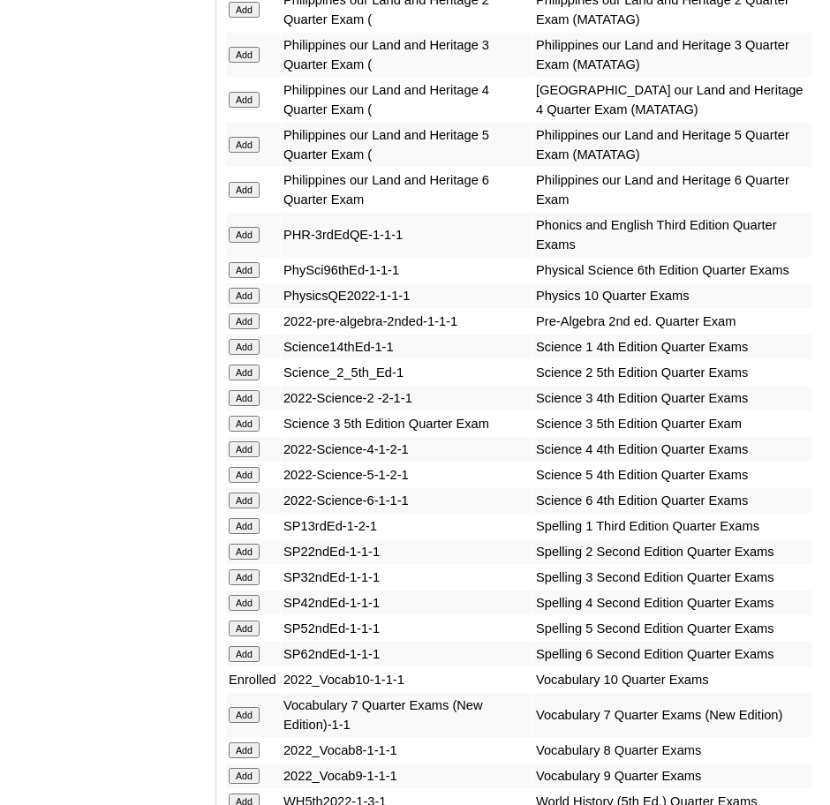
scroll to position [4261, 0]
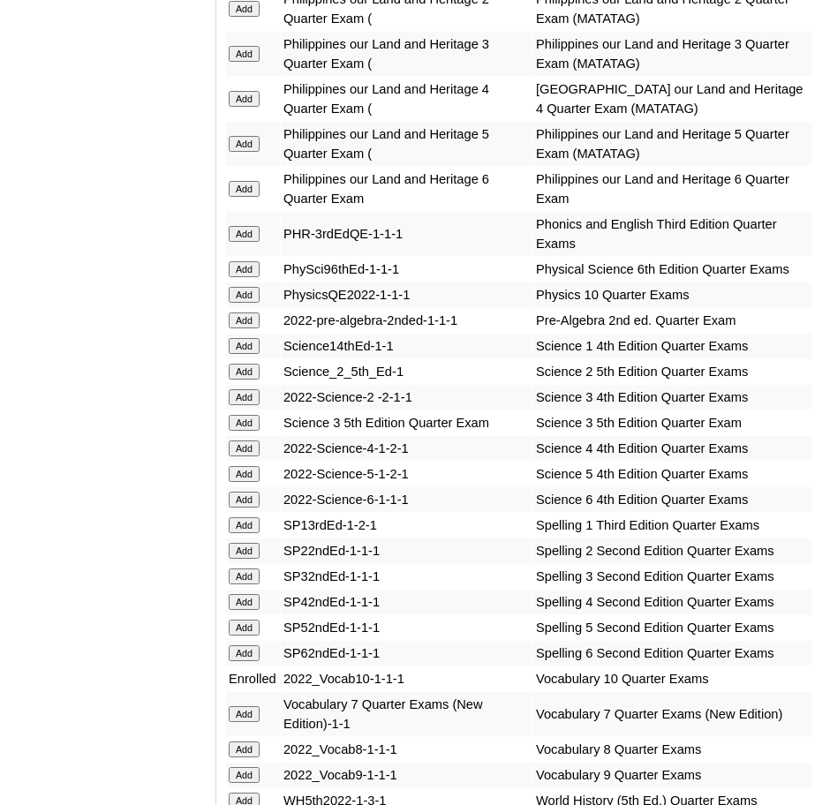
click at [251, 287] on input "Add" at bounding box center [244, 295] width 31 height 16
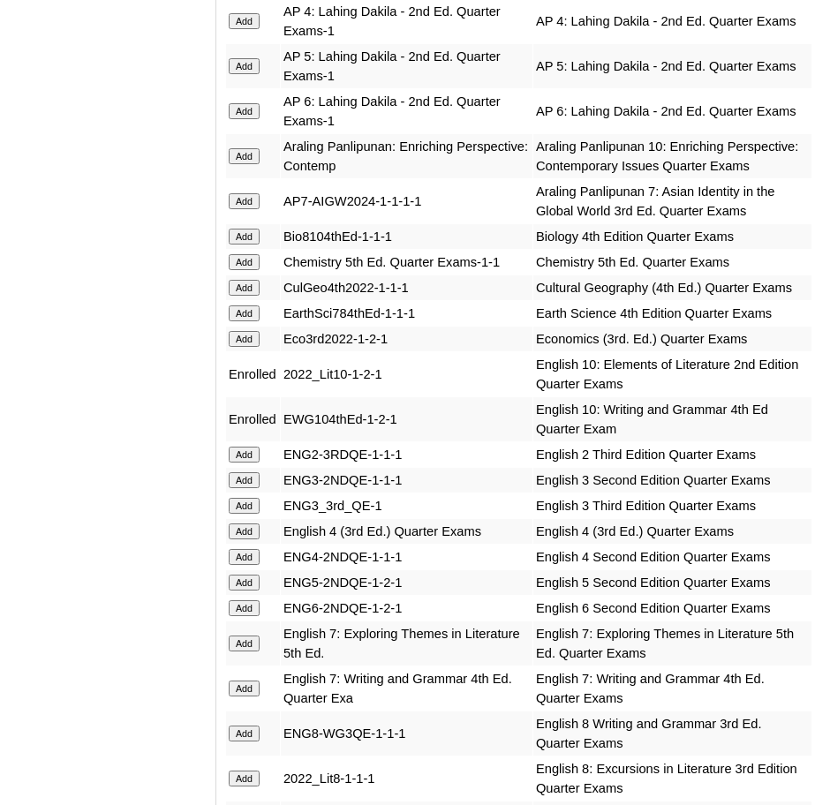
scroll to position [2118, 0]
click at [252, 147] on input "Add" at bounding box center [244, 155] width 31 height 16
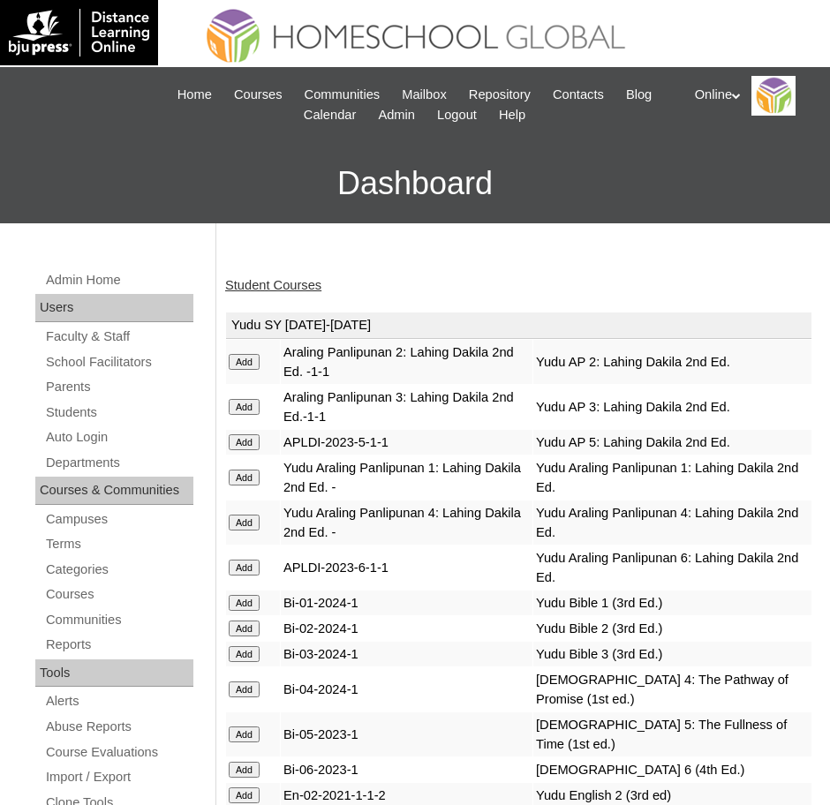
click at [282, 283] on link "Student Courses" at bounding box center [273, 285] width 96 height 14
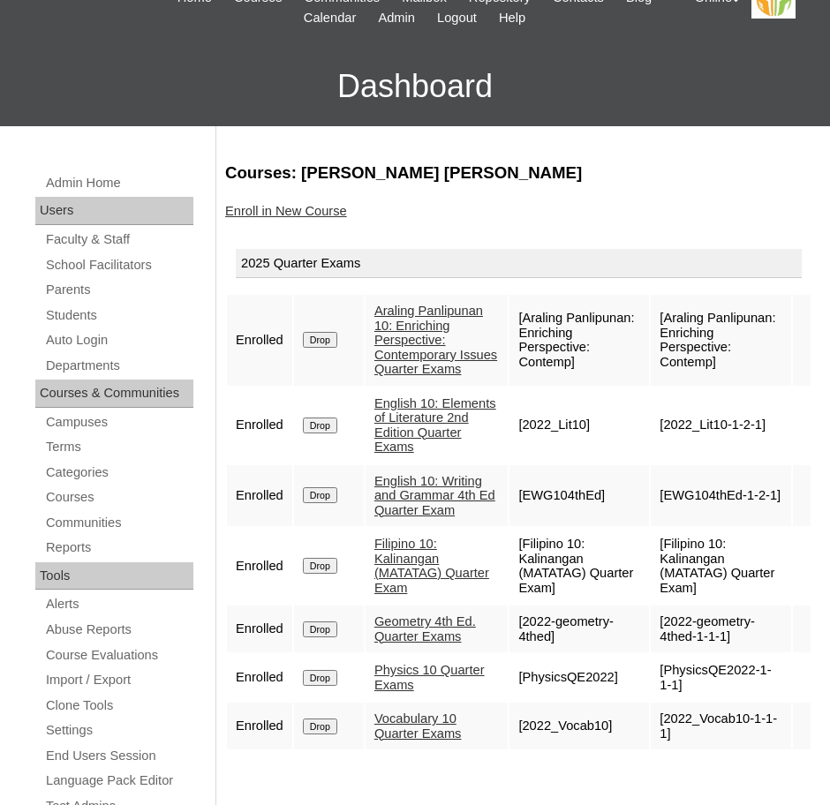
scroll to position [191, 0]
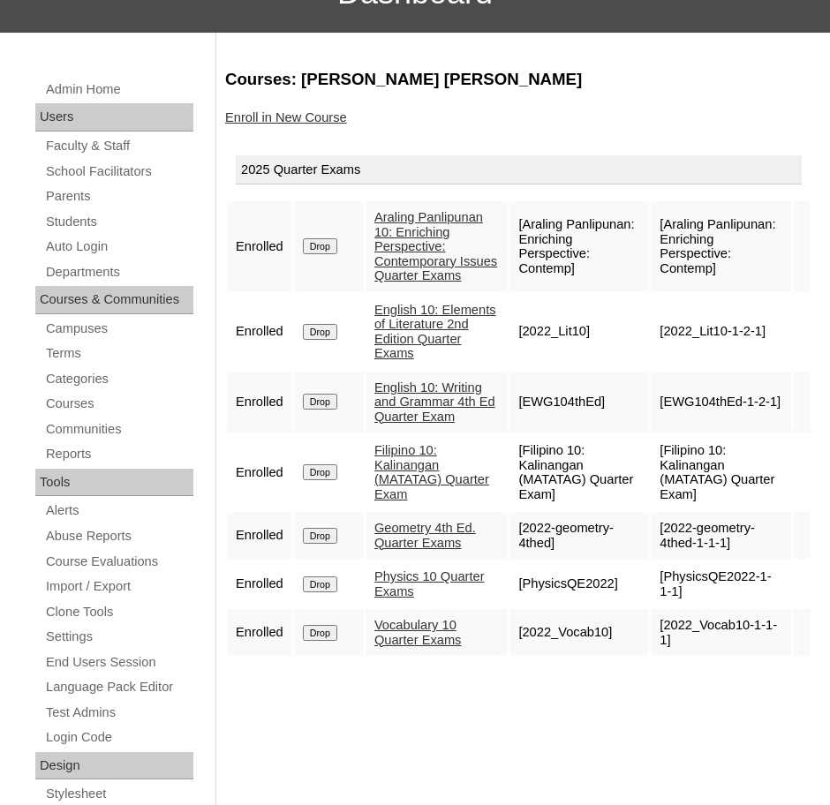
click at [246, 116] on link "Enroll in New Course" at bounding box center [286, 117] width 122 height 14
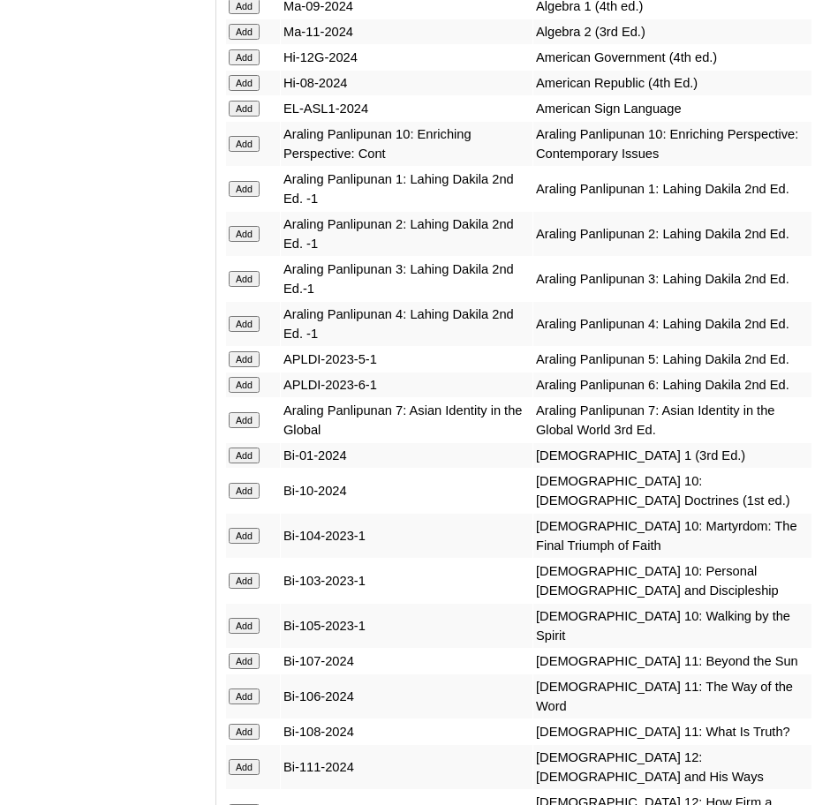
scroll to position [5137, 0]
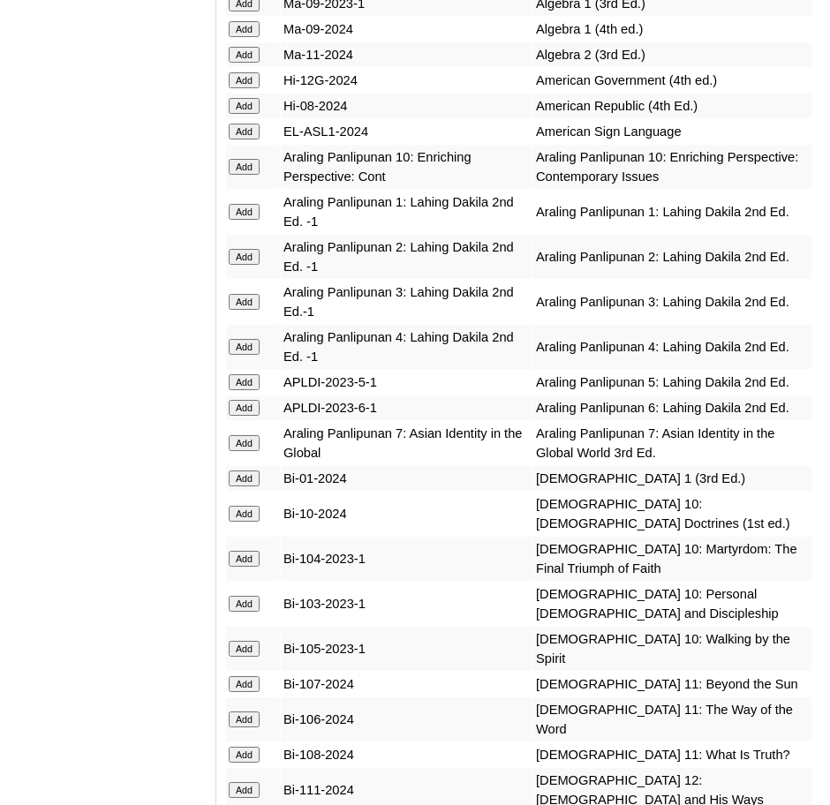
click at [247, 159] on input "Add" at bounding box center [244, 167] width 31 height 16
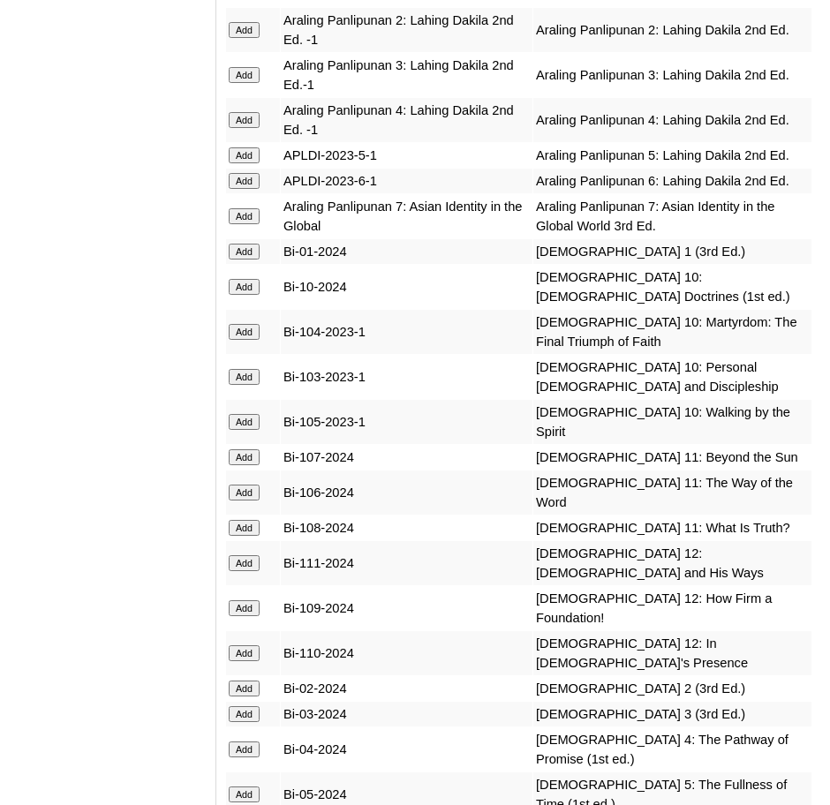
scroll to position [5371, 0]
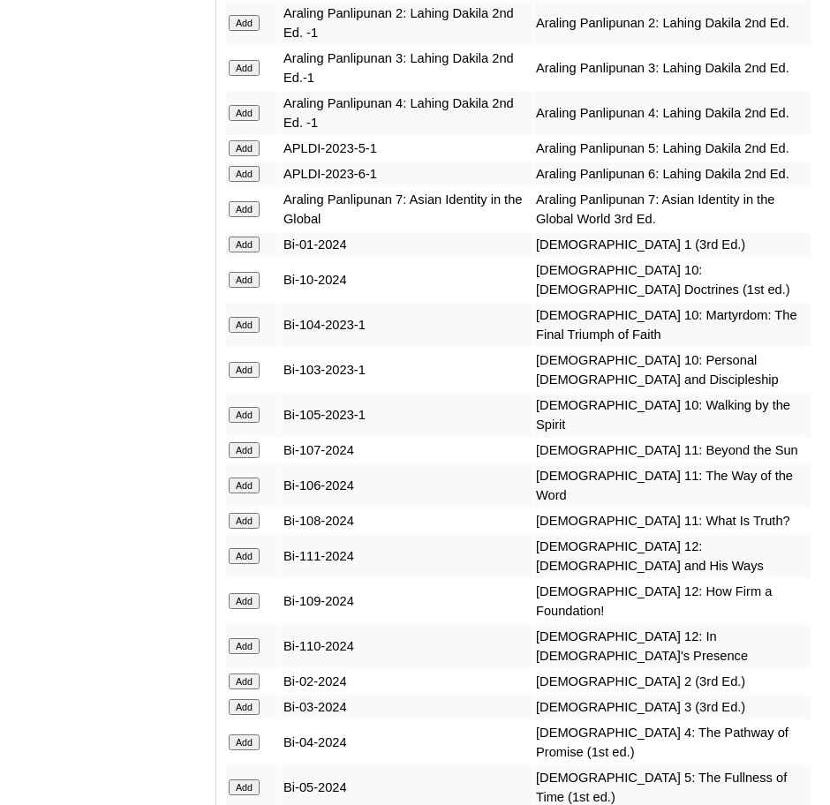
click at [245, 272] on input "Add" at bounding box center [244, 280] width 31 height 16
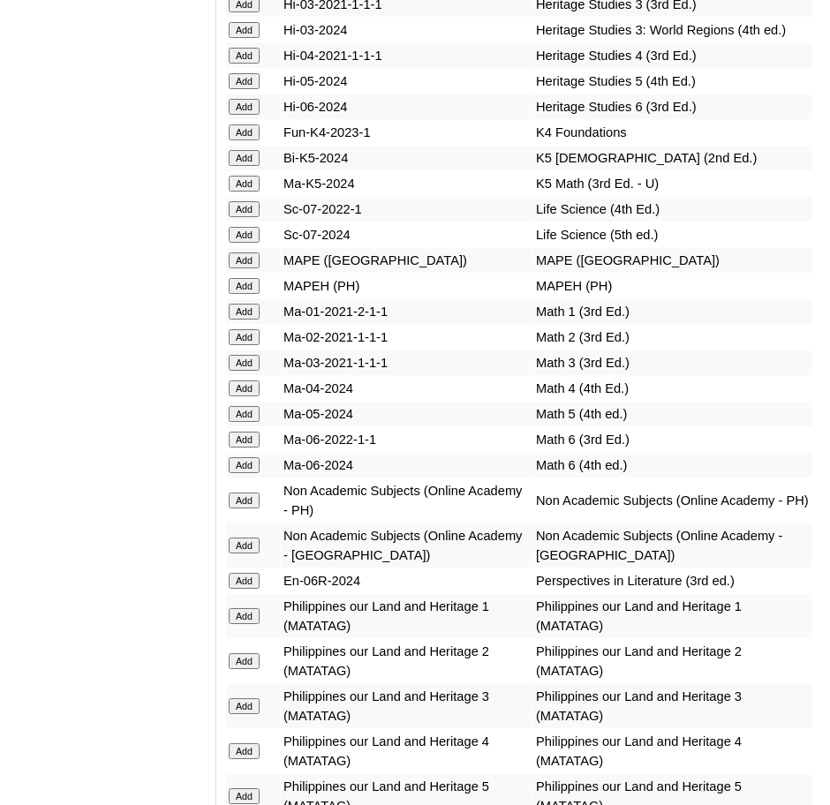
scroll to position [7756, 0]
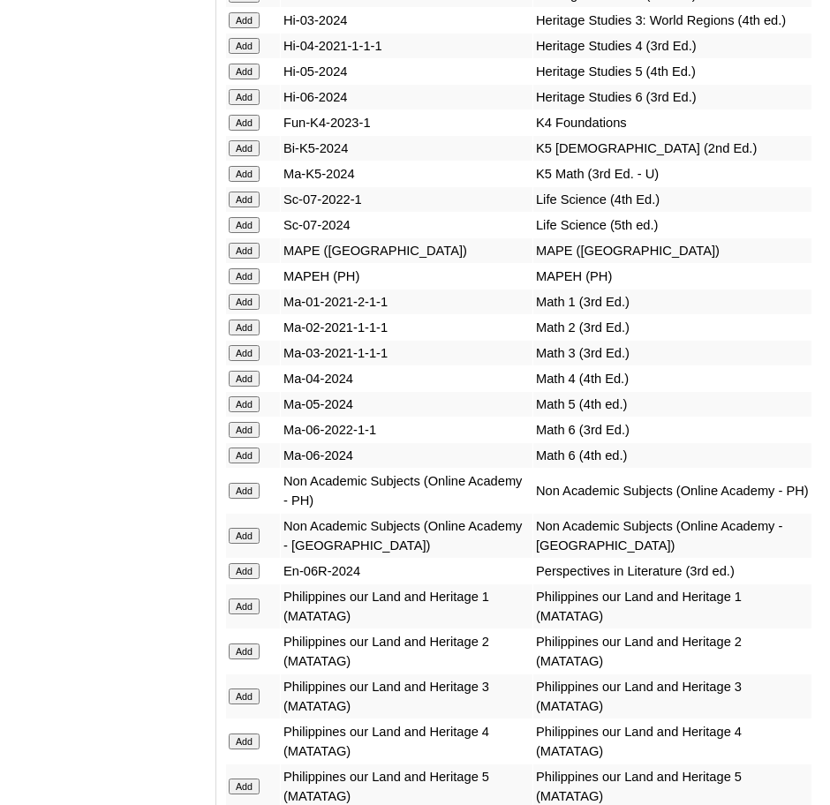
click at [240, 483] on input "Add" at bounding box center [244, 491] width 31 height 16
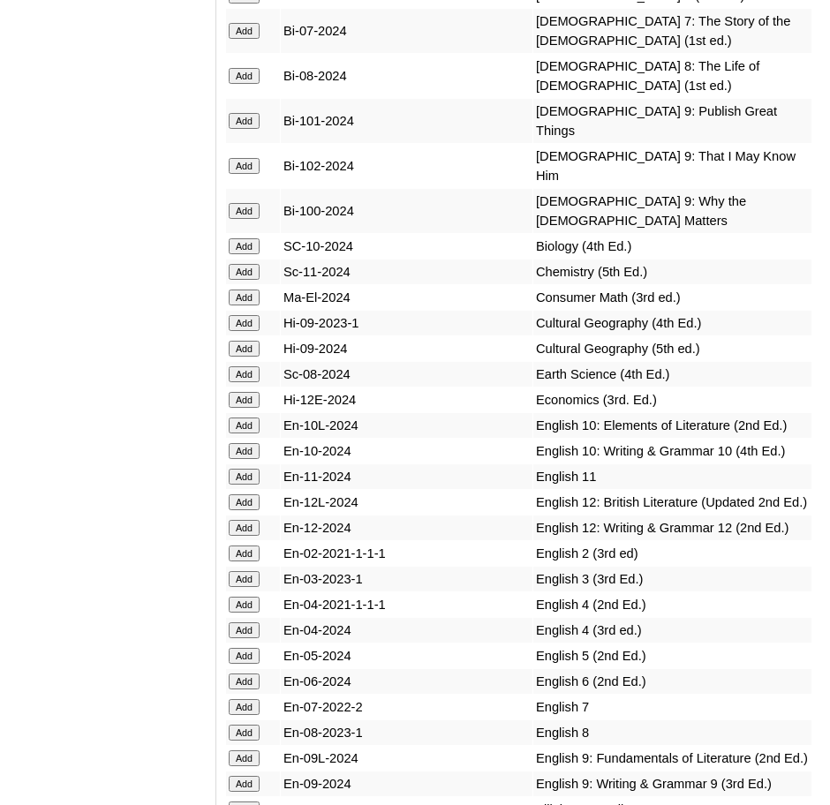
scroll to position [6199, 0]
click at [232, 417] on input "Add" at bounding box center [244, 425] width 31 height 16
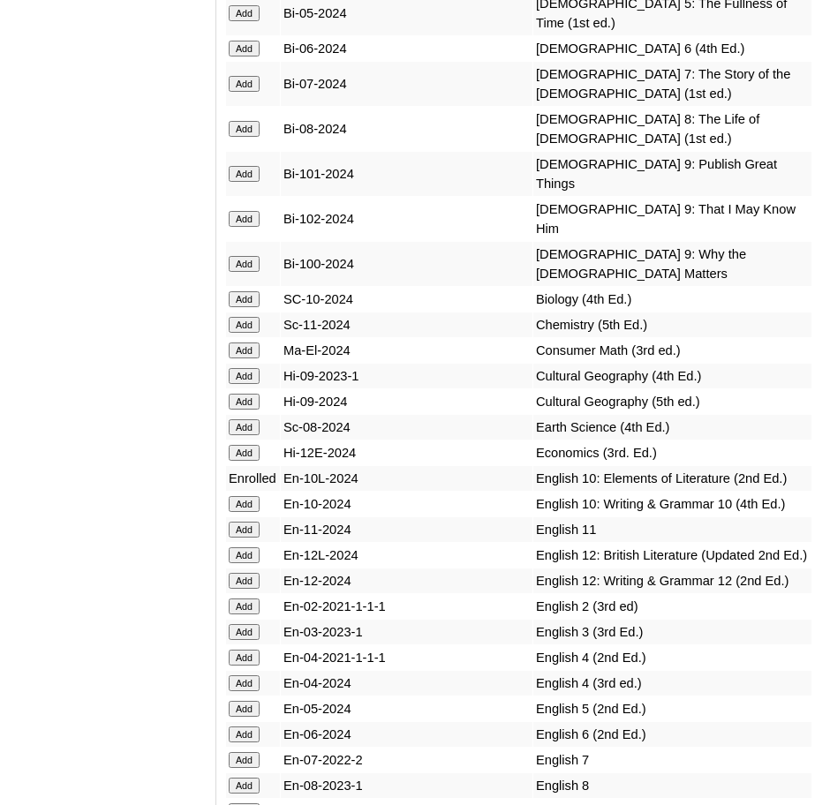
scroll to position [6148, 0]
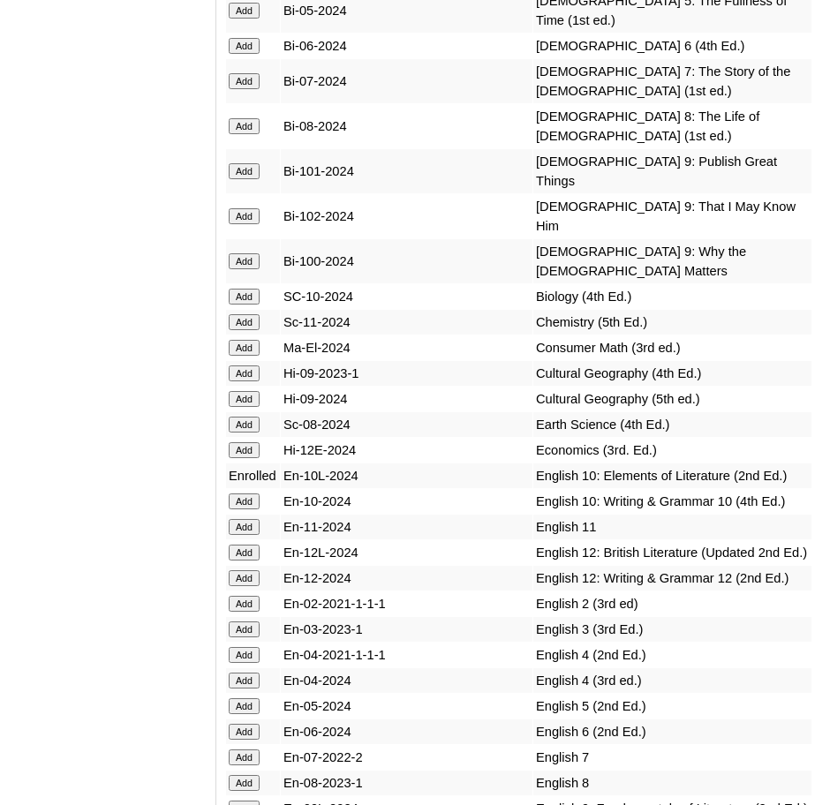
click at [241, 494] on input "Add" at bounding box center [244, 502] width 31 height 16
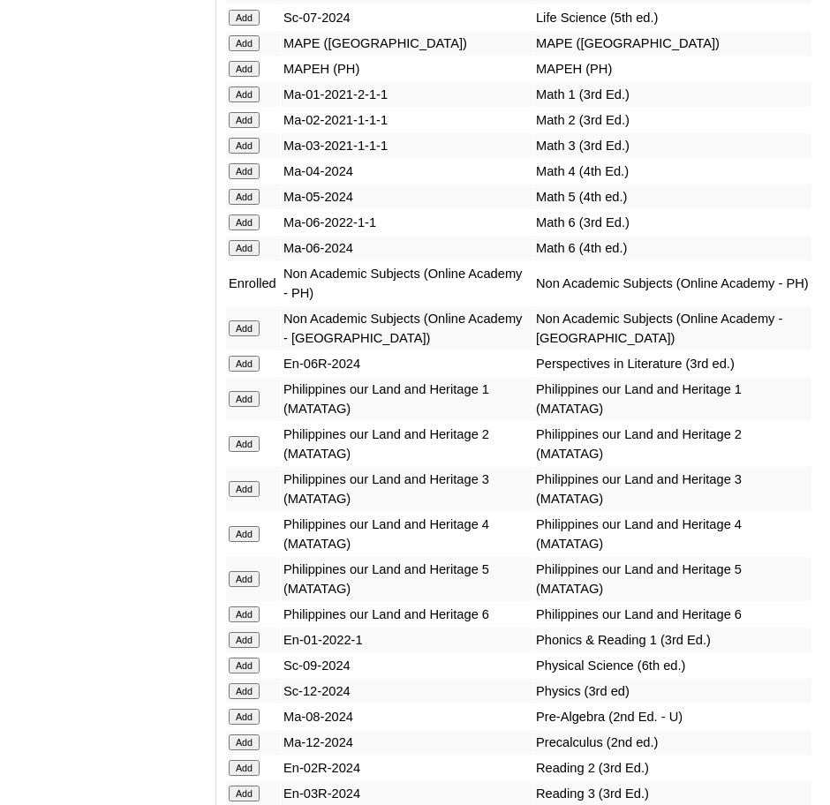
scroll to position [7963, 0]
click at [249, 684] on input "Add" at bounding box center [244, 692] width 31 height 16
click at [245, 684] on input "Add" at bounding box center [244, 692] width 31 height 16
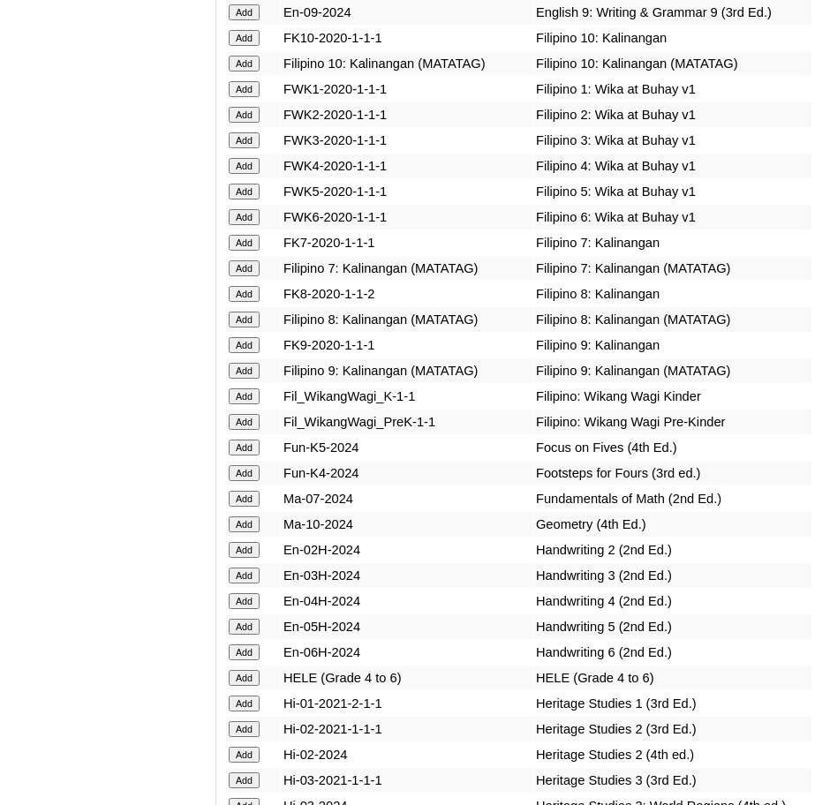
scroll to position [6969, 0]
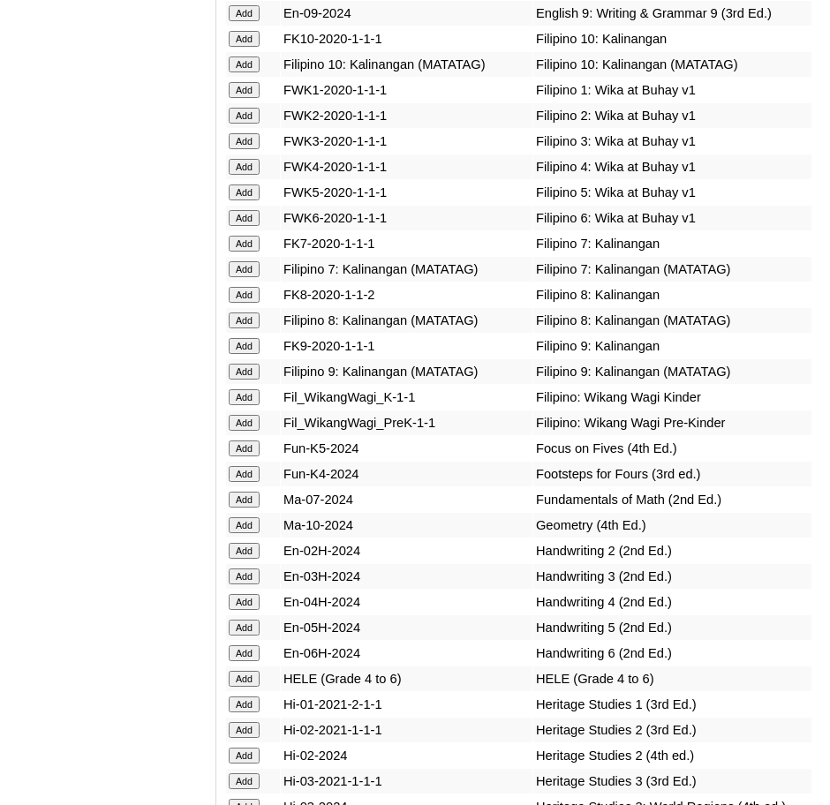
click at [244, 517] on input "Add" at bounding box center [244, 525] width 31 height 16
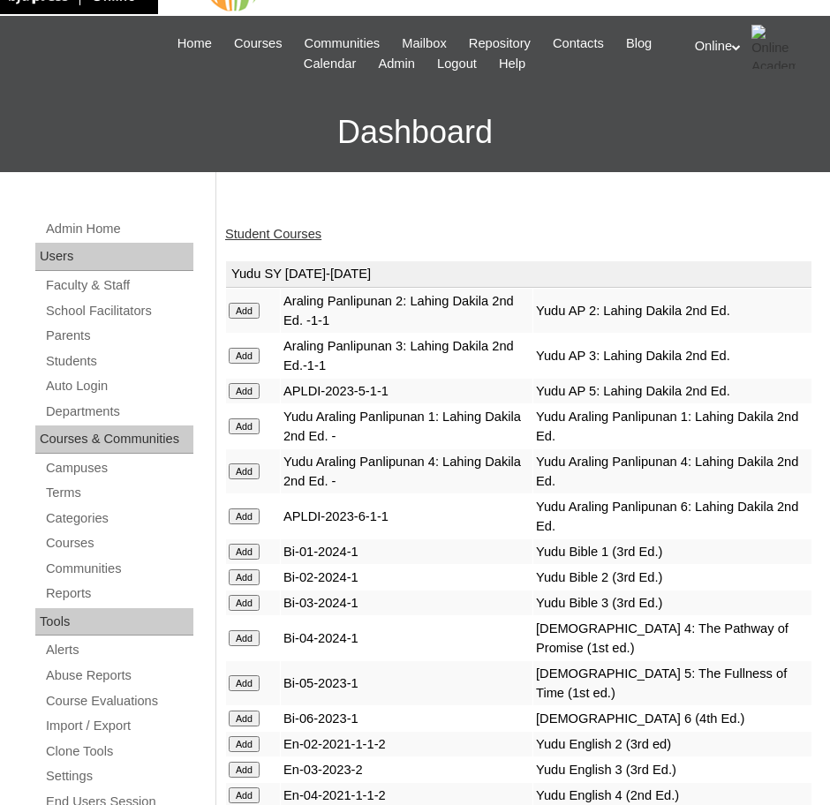
scroll to position [52, 0]
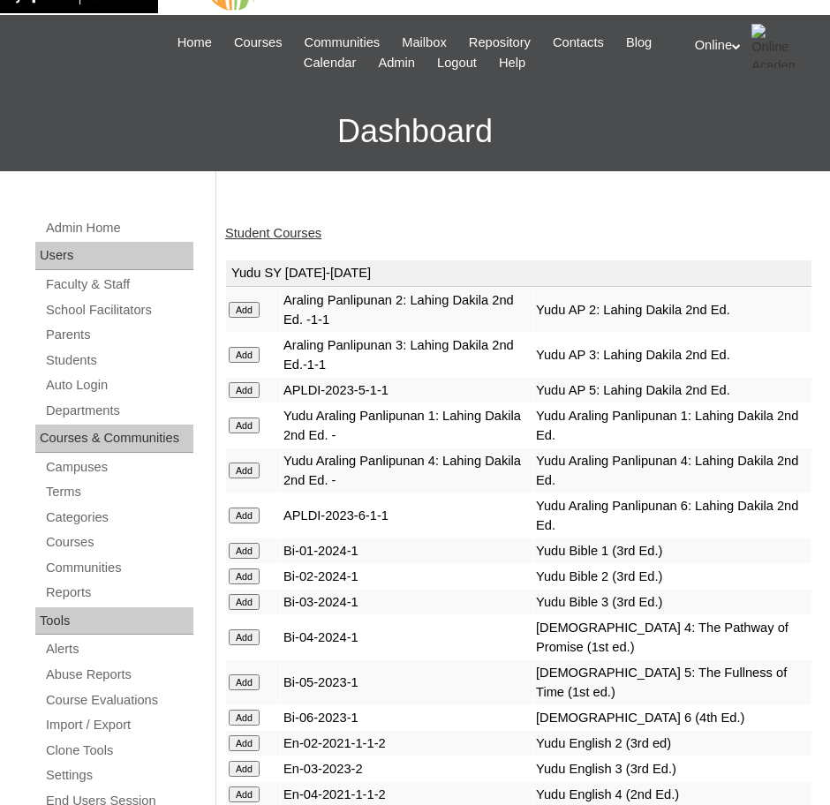
click at [266, 234] on link "Student Courses" at bounding box center [273, 233] width 96 height 14
click at [273, 226] on link "Student Courses" at bounding box center [273, 233] width 96 height 14
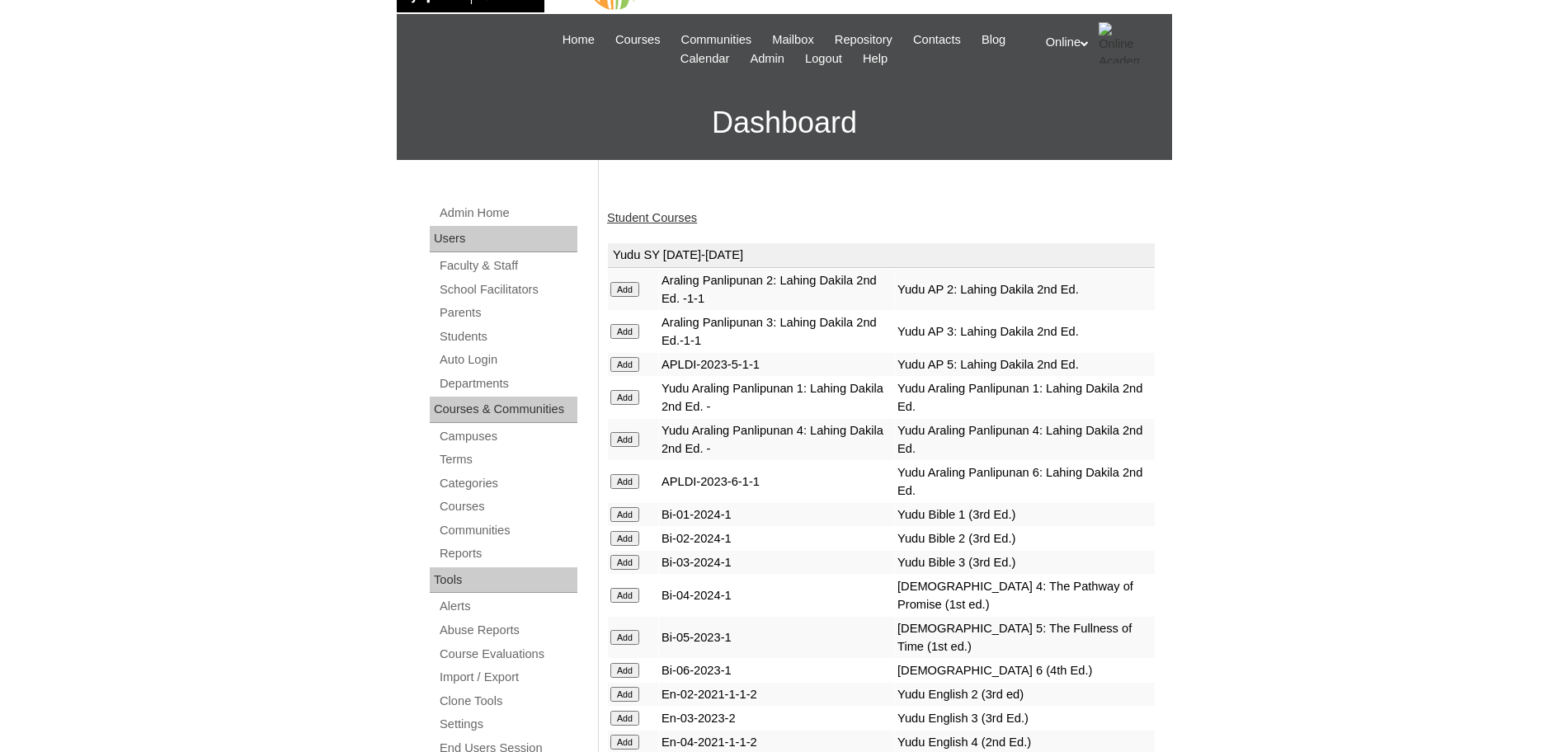
scroll to position [0, 0]
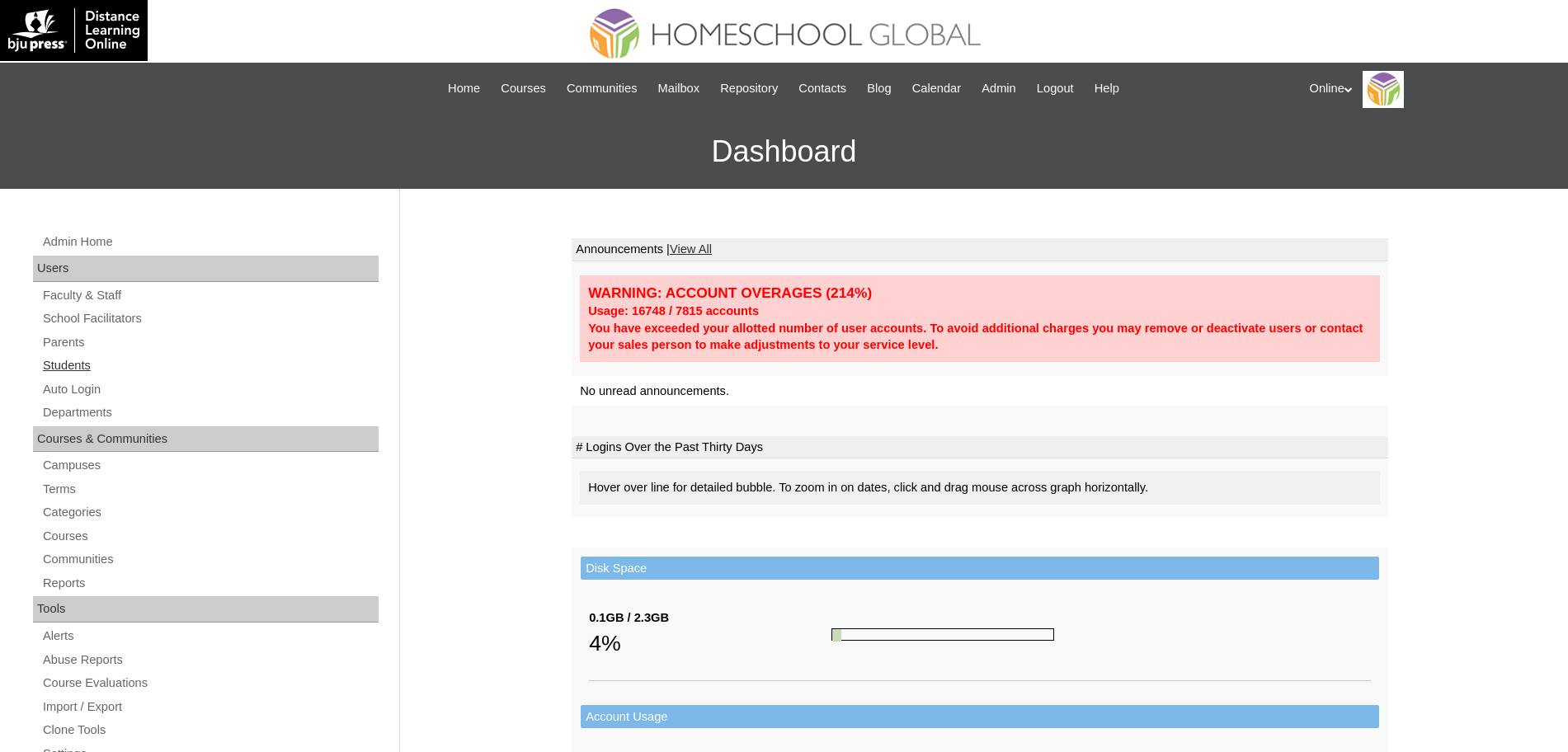
click link "Students"
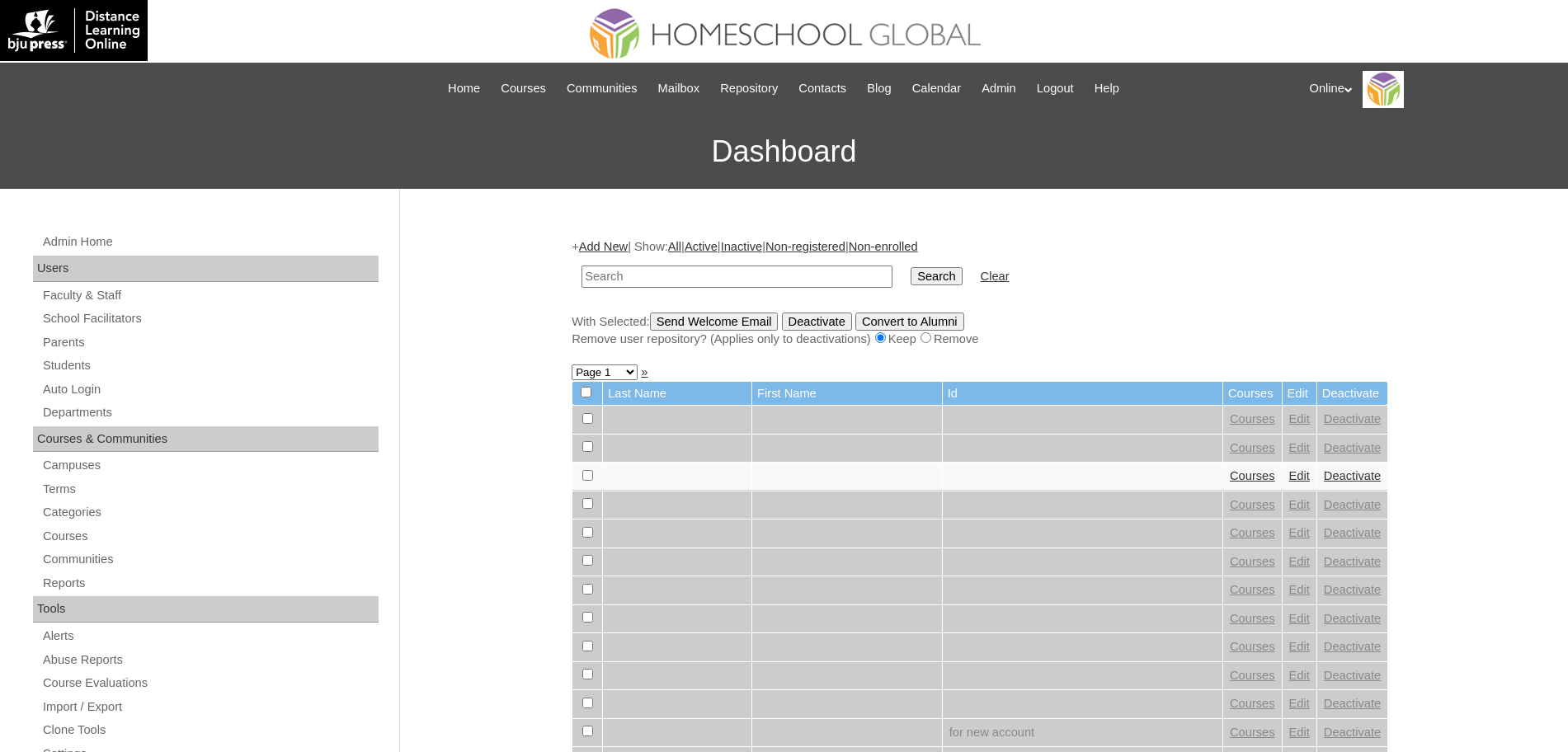
click at [711, 280] on input "text" at bounding box center [737, 277] width 311 height 22
paste input "HG254OACAD2025"
type input "HG254OACAD2025"
click at [60, 364] on link "Students" at bounding box center [209, 366] width 337 height 21
type input "HG254OACAD2025"
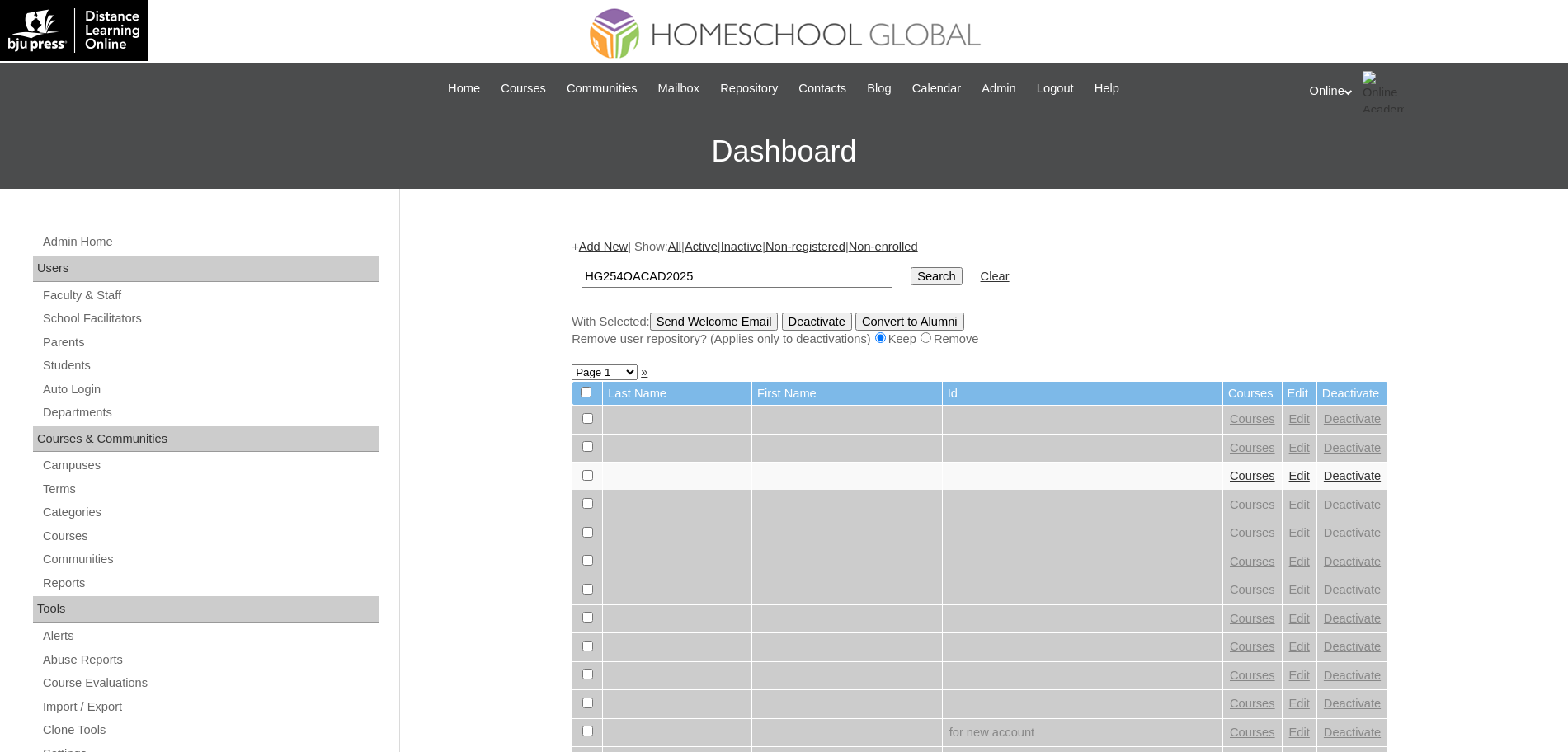
click at [911, 270] on input "Search" at bounding box center [936, 276] width 51 height 18
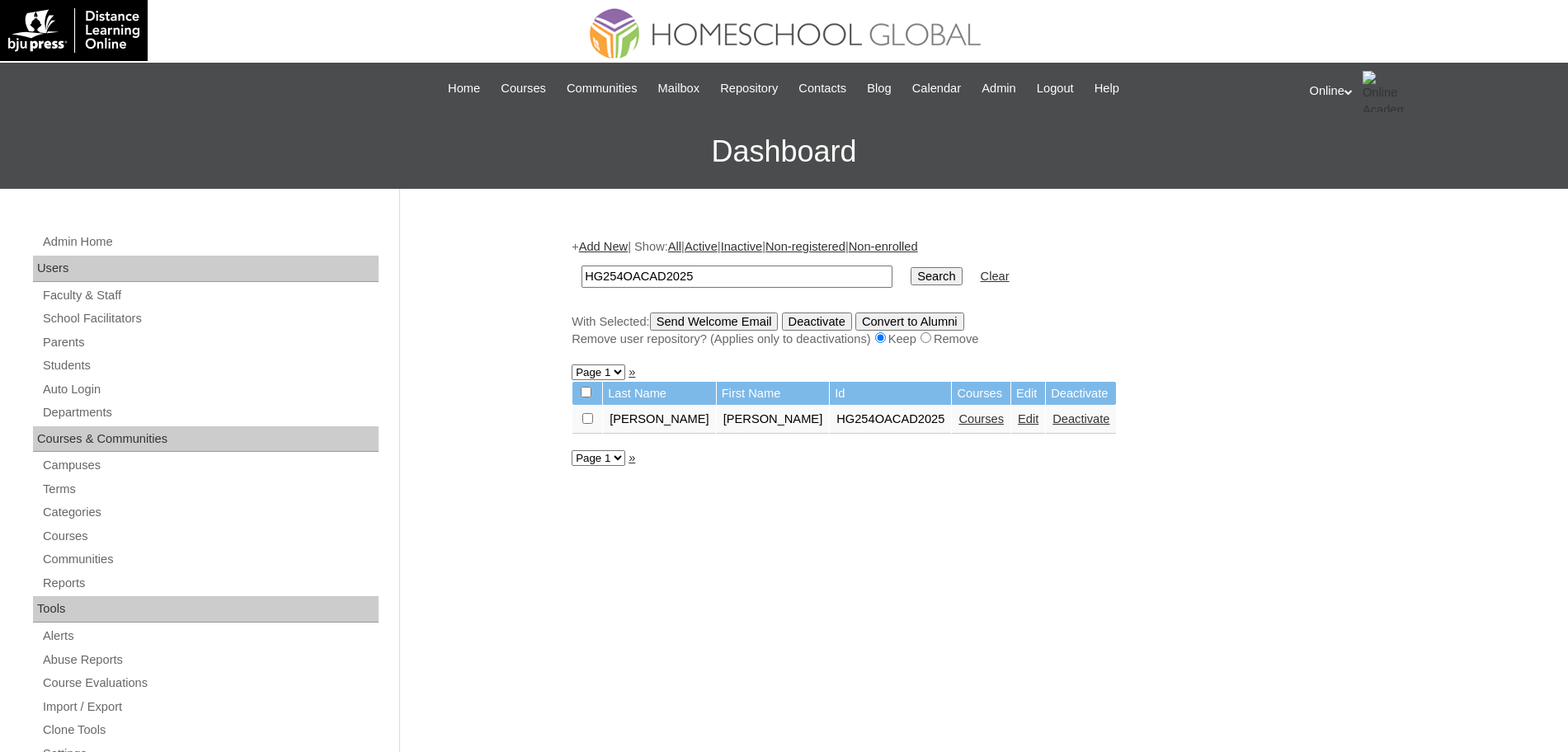
click at [958, 419] on link "Courses" at bounding box center [981, 419] width 46 height 13
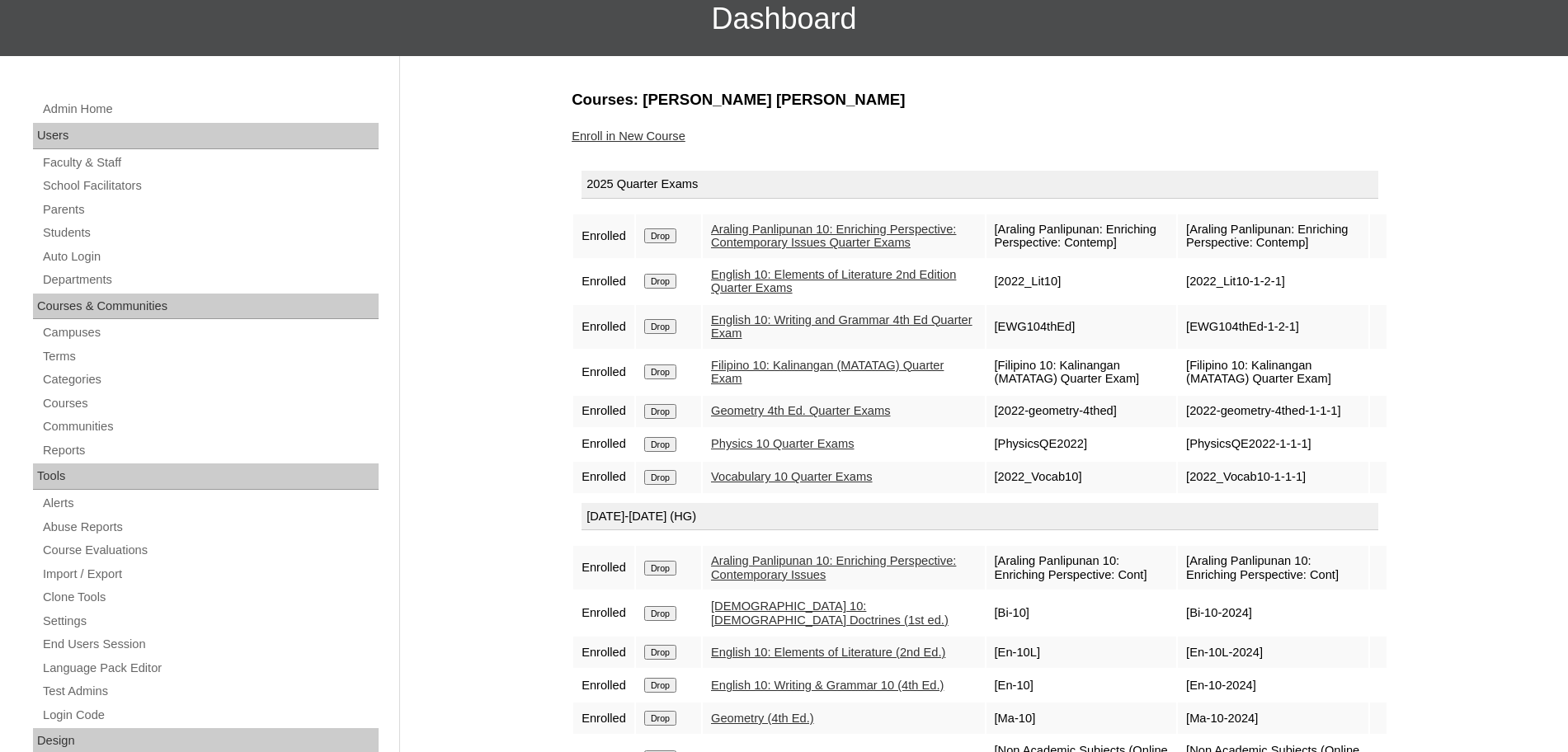
scroll to position [129, 0]
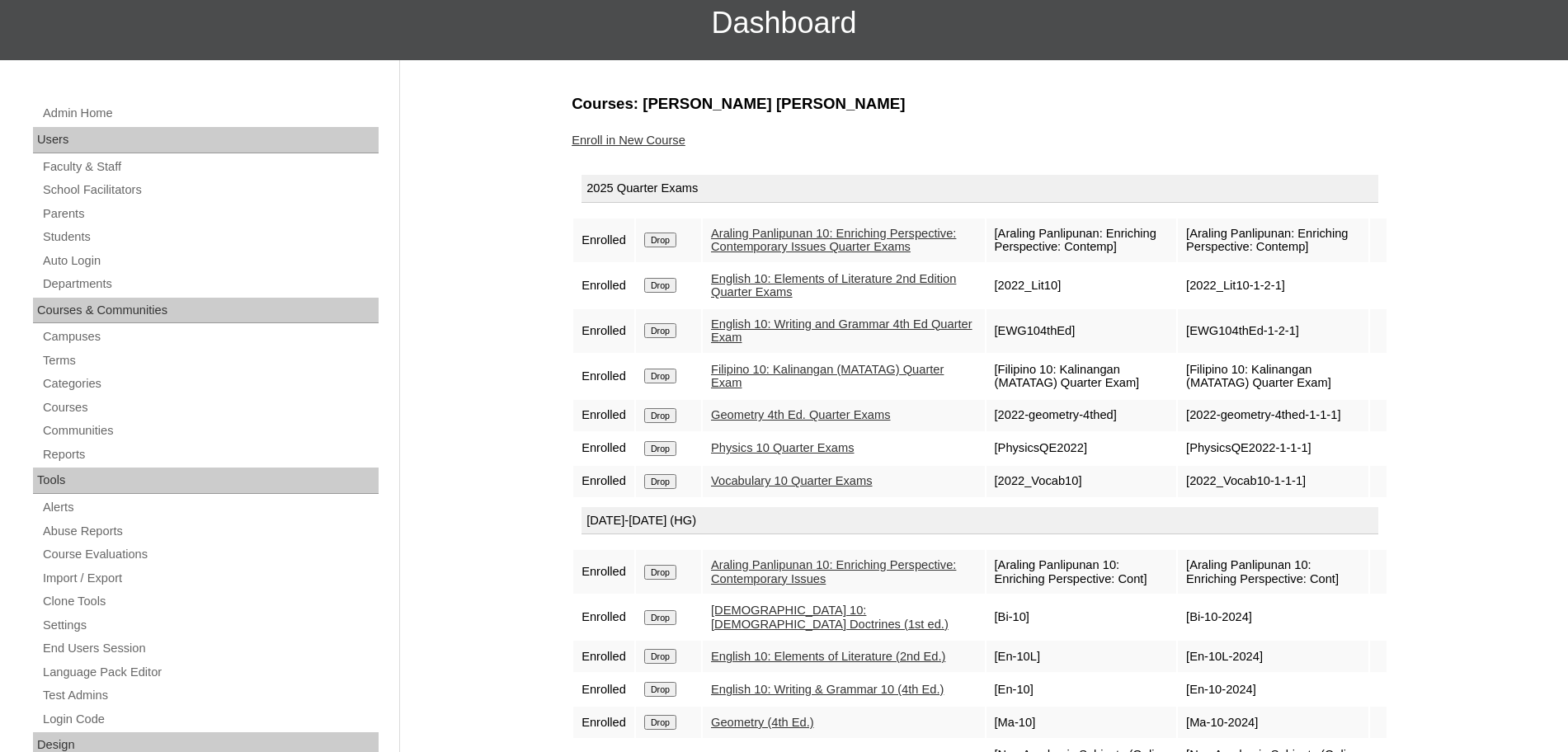
click at [630, 134] on link "Enroll in New Course" at bounding box center [629, 140] width 114 height 13
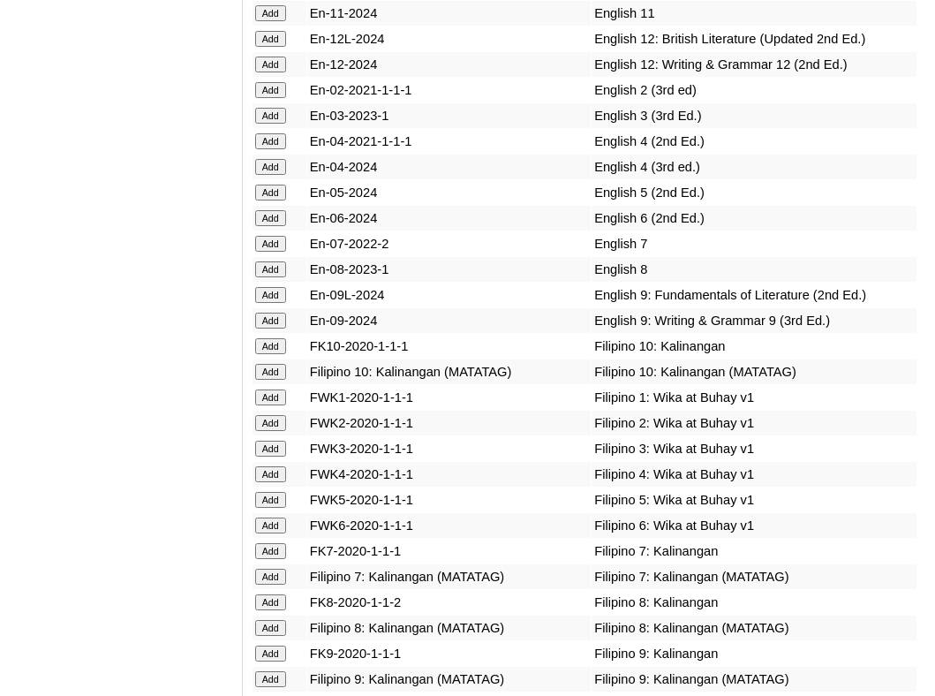
scroll to position [6119, 0]
click at [276, 379] on input "Add" at bounding box center [270, 371] width 31 height 16
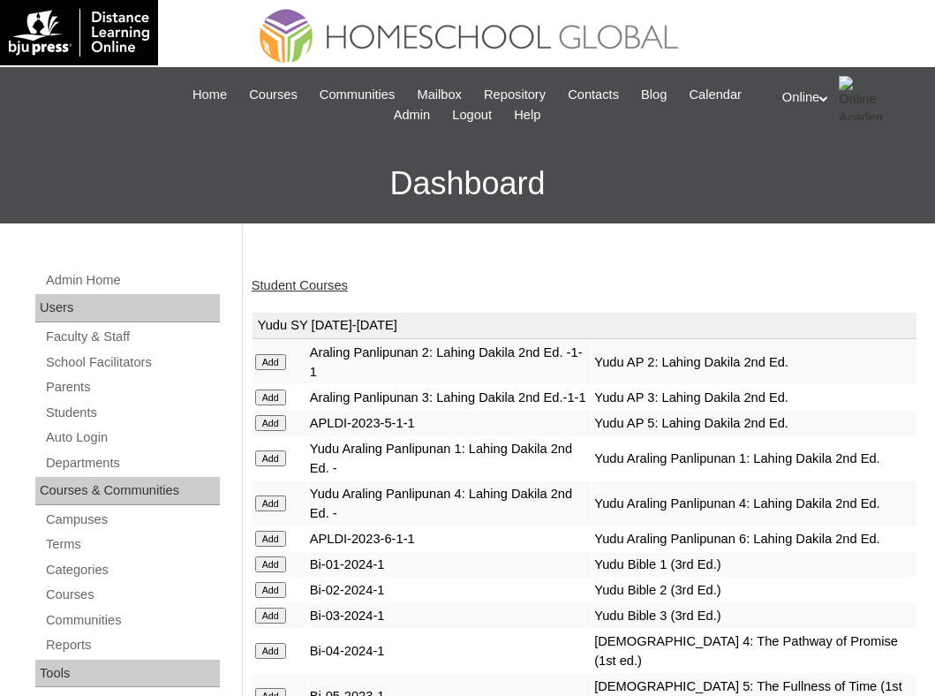
click at [316, 287] on link "Student Courses" at bounding box center [300, 285] width 96 height 14
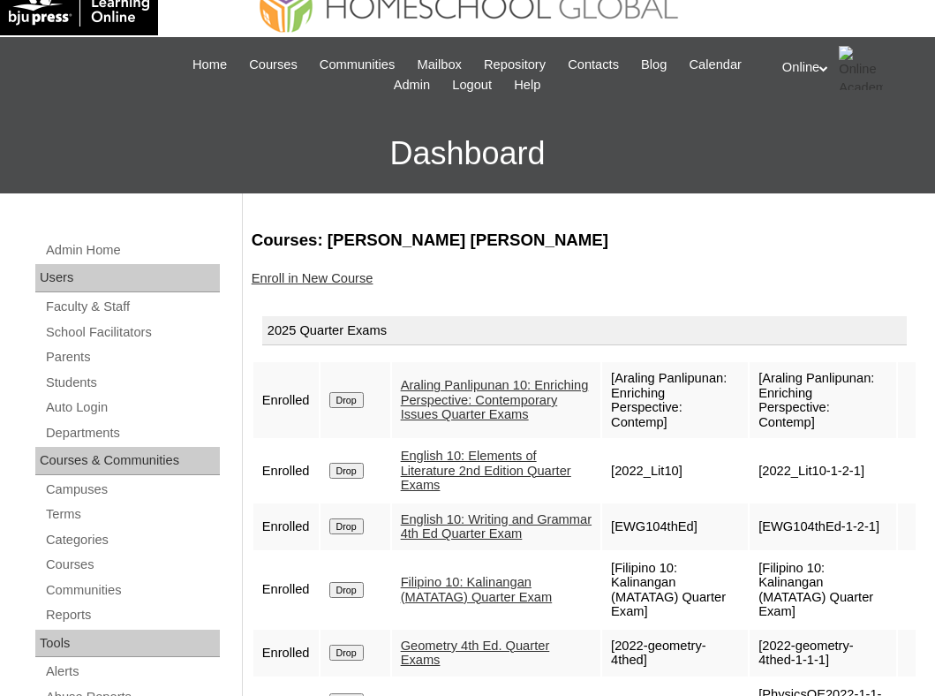
scroll to position [25, 0]
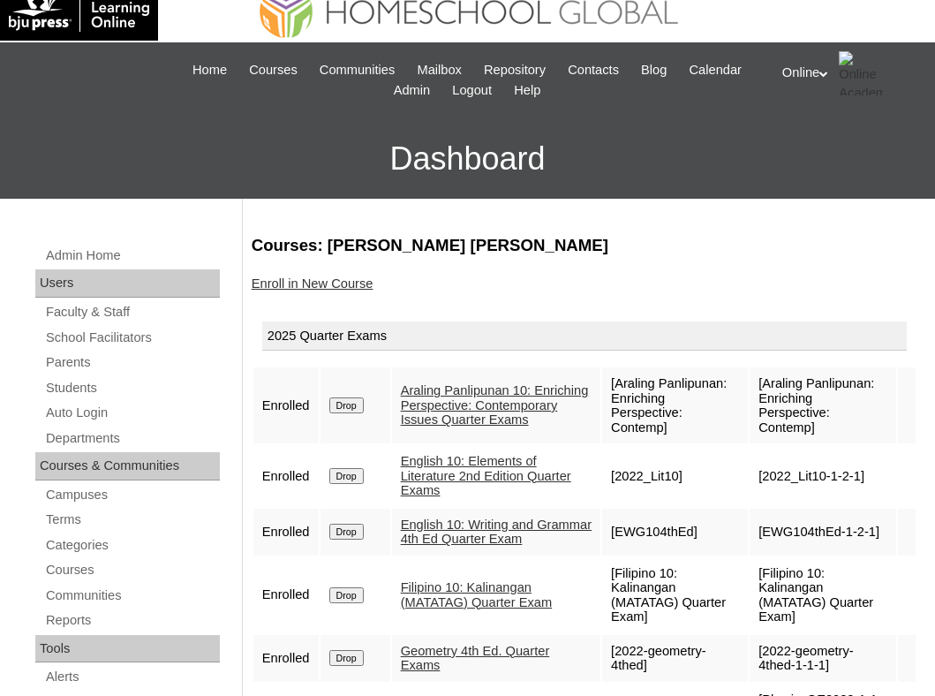
click at [315, 280] on link "Enroll in New Course" at bounding box center [313, 283] width 122 height 14
